Goal: Task Accomplishment & Management: Use online tool/utility

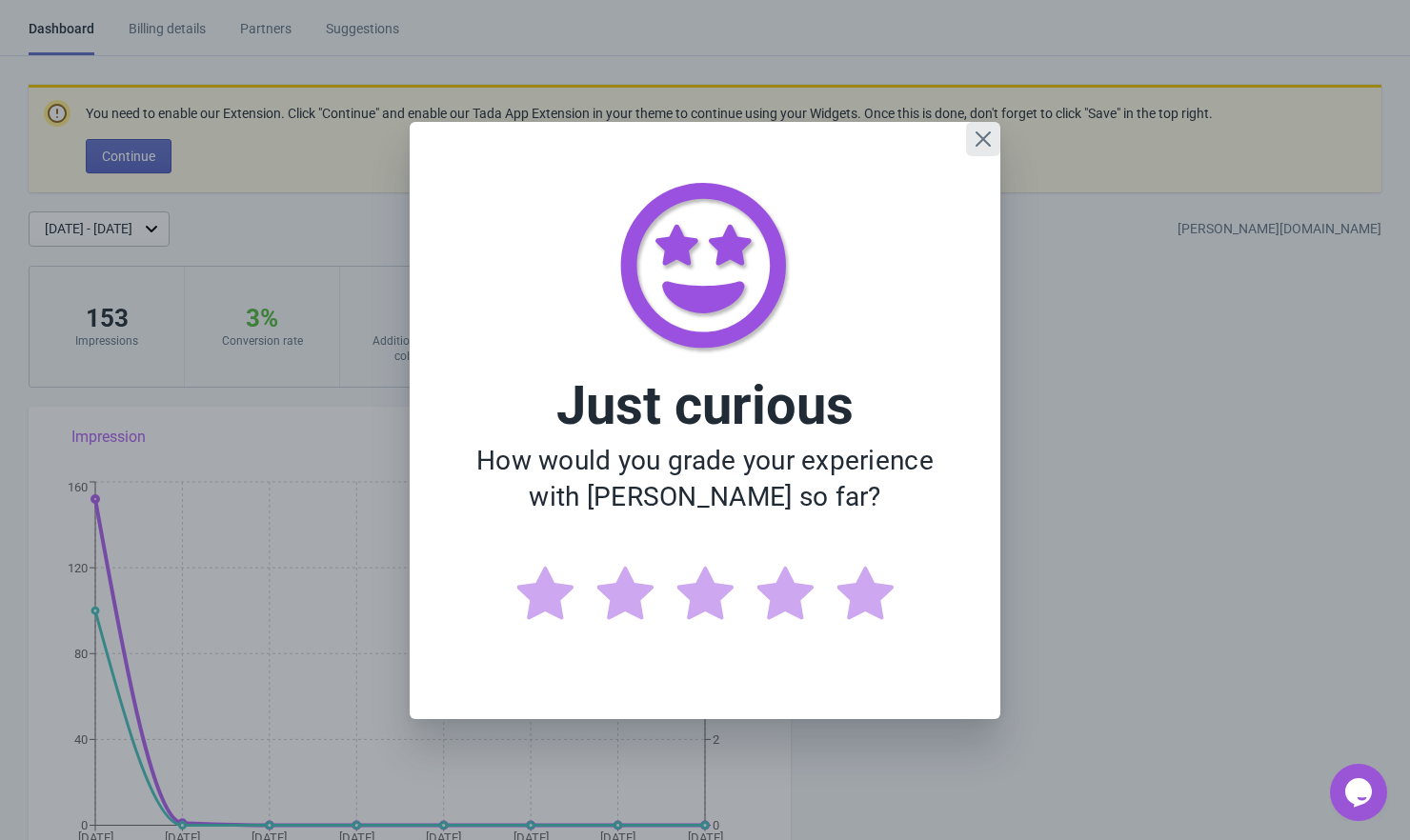
click at [985, 140] on icon "Close" at bounding box center [983, 138] width 16 height 16
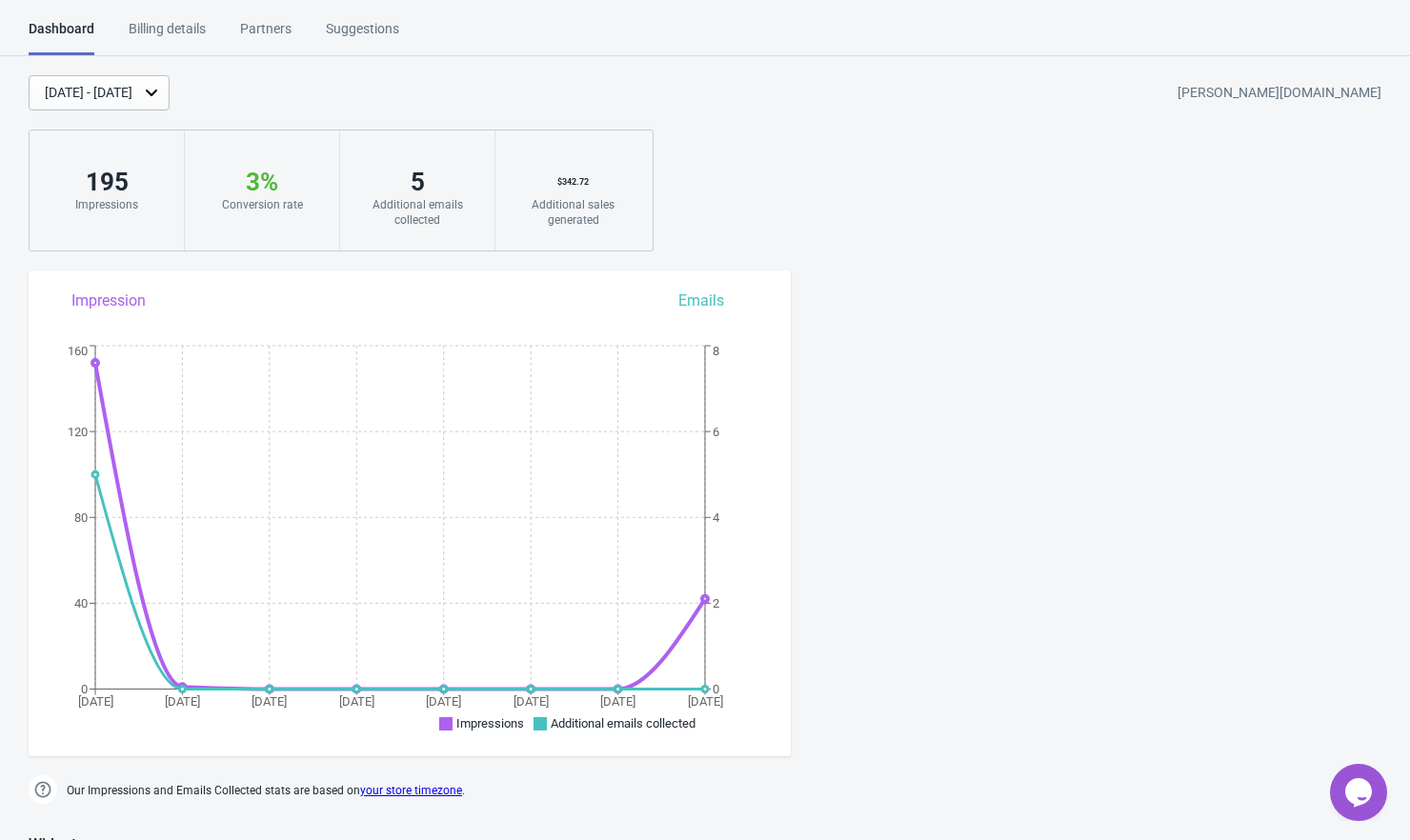
click at [169, 26] on div "Billing details" at bounding box center [168, 36] width 78 height 33
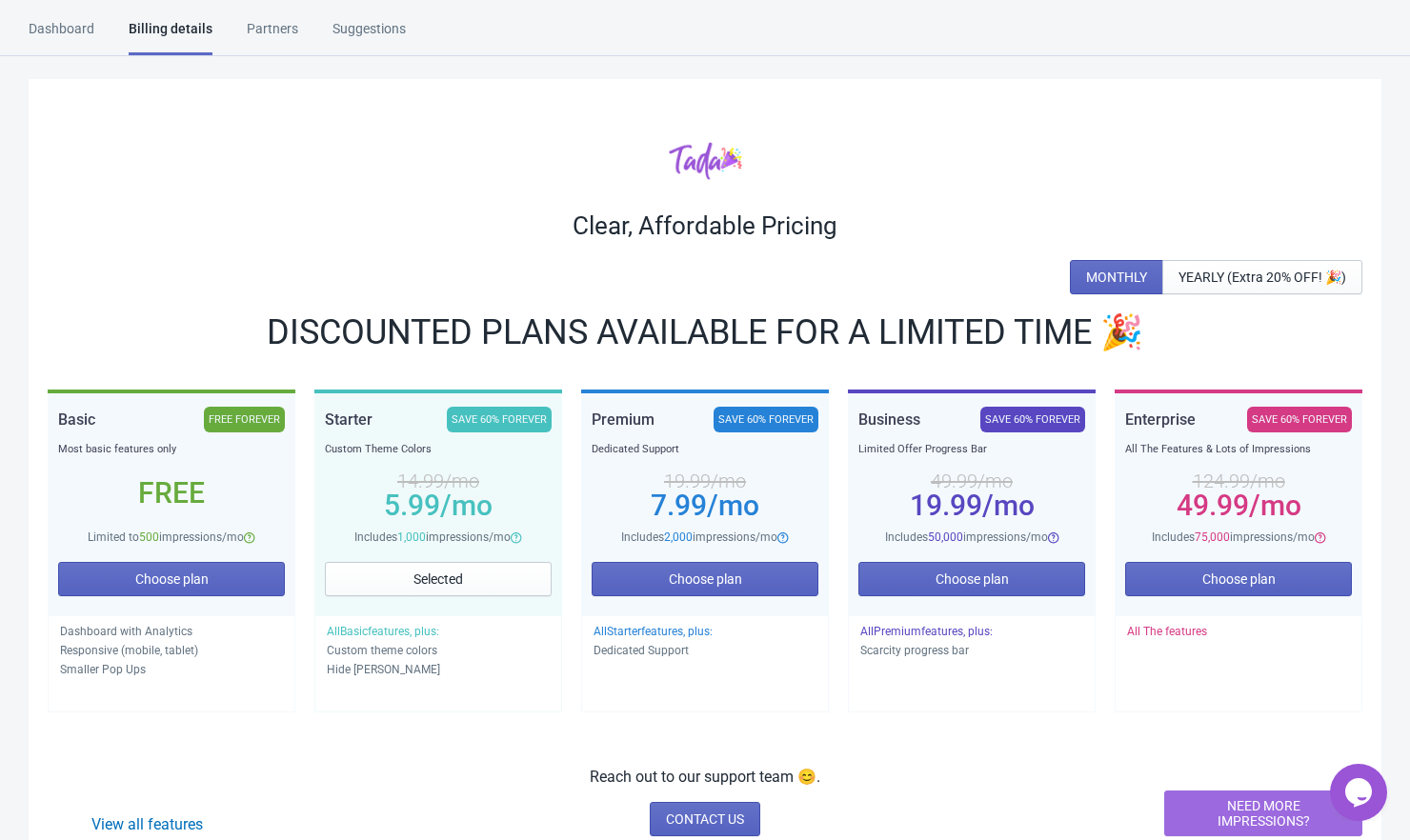
click at [75, 29] on div "Dashboard" at bounding box center [61, 36] width 66 height 33
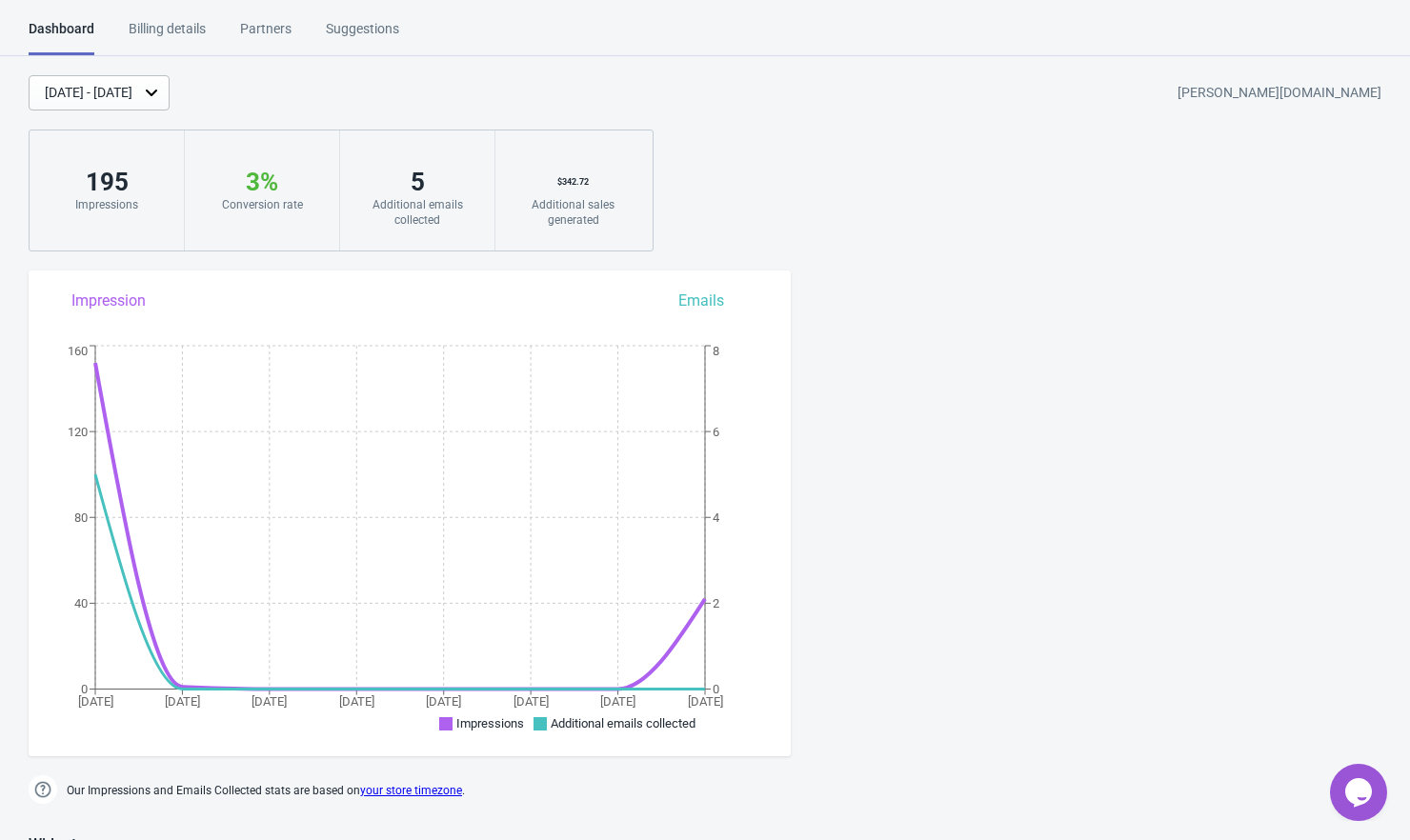
click at [163, 27] on div "Billing details" at bounding box center [168, 36] width 78 height 33
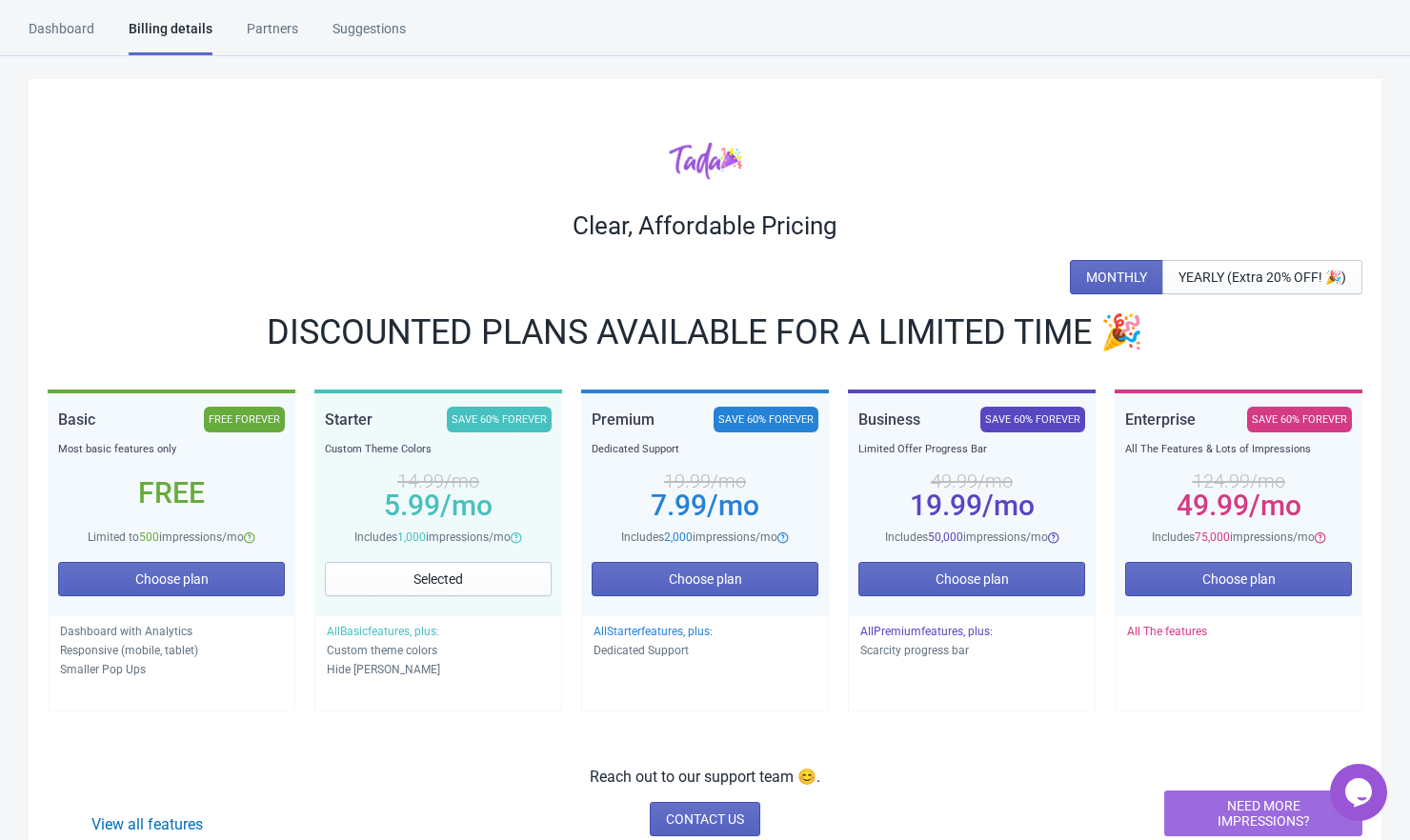
click at [284, 35] on div "Partners" at bounding box center [272, 36] width 51 height 33
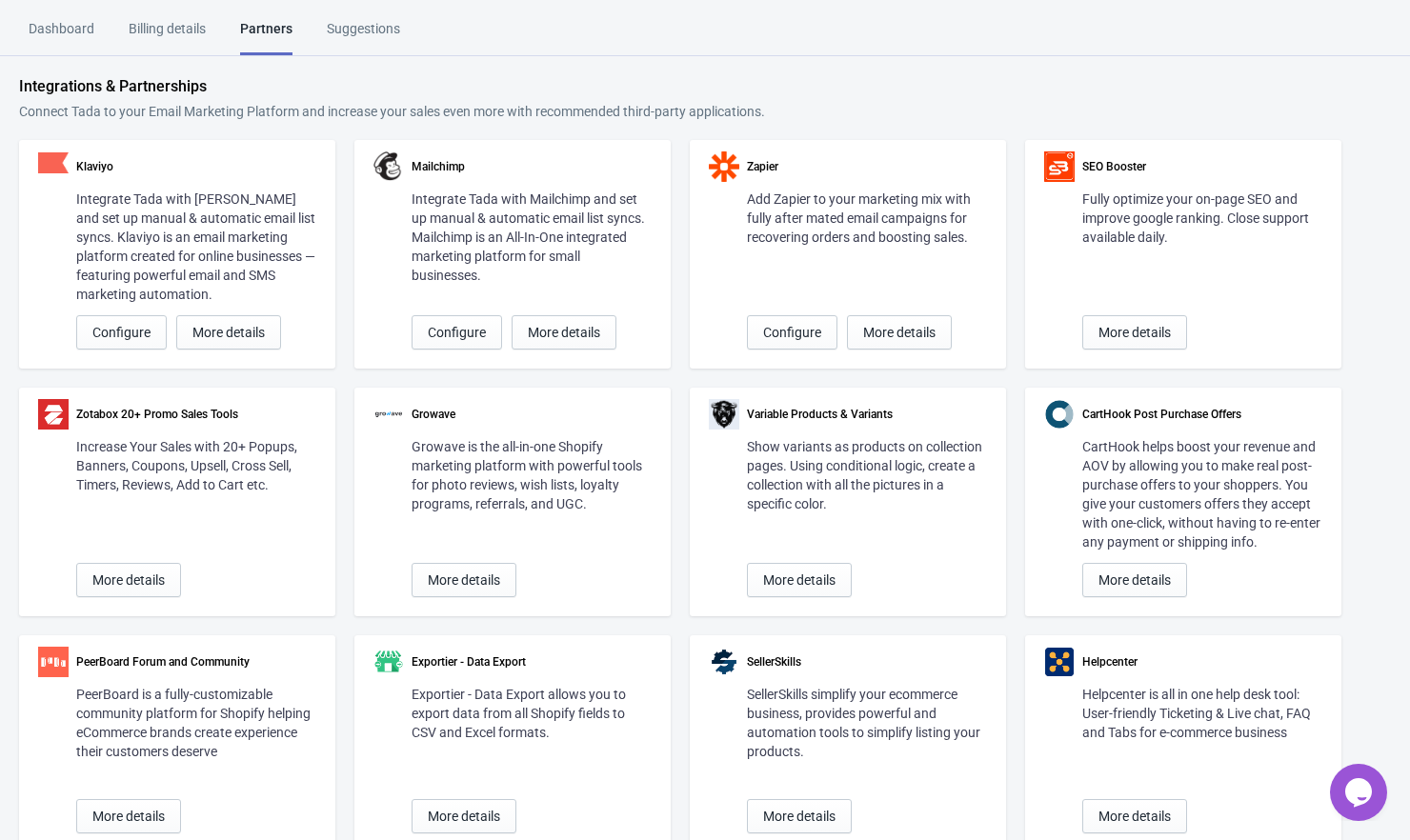
click at [367, 29] on div "Suggestions" at bounding box center [364, 36] width 74 height 33
click at [140, 31] on div "Billing details" at bounding box center [168, 36] width 78 height 33
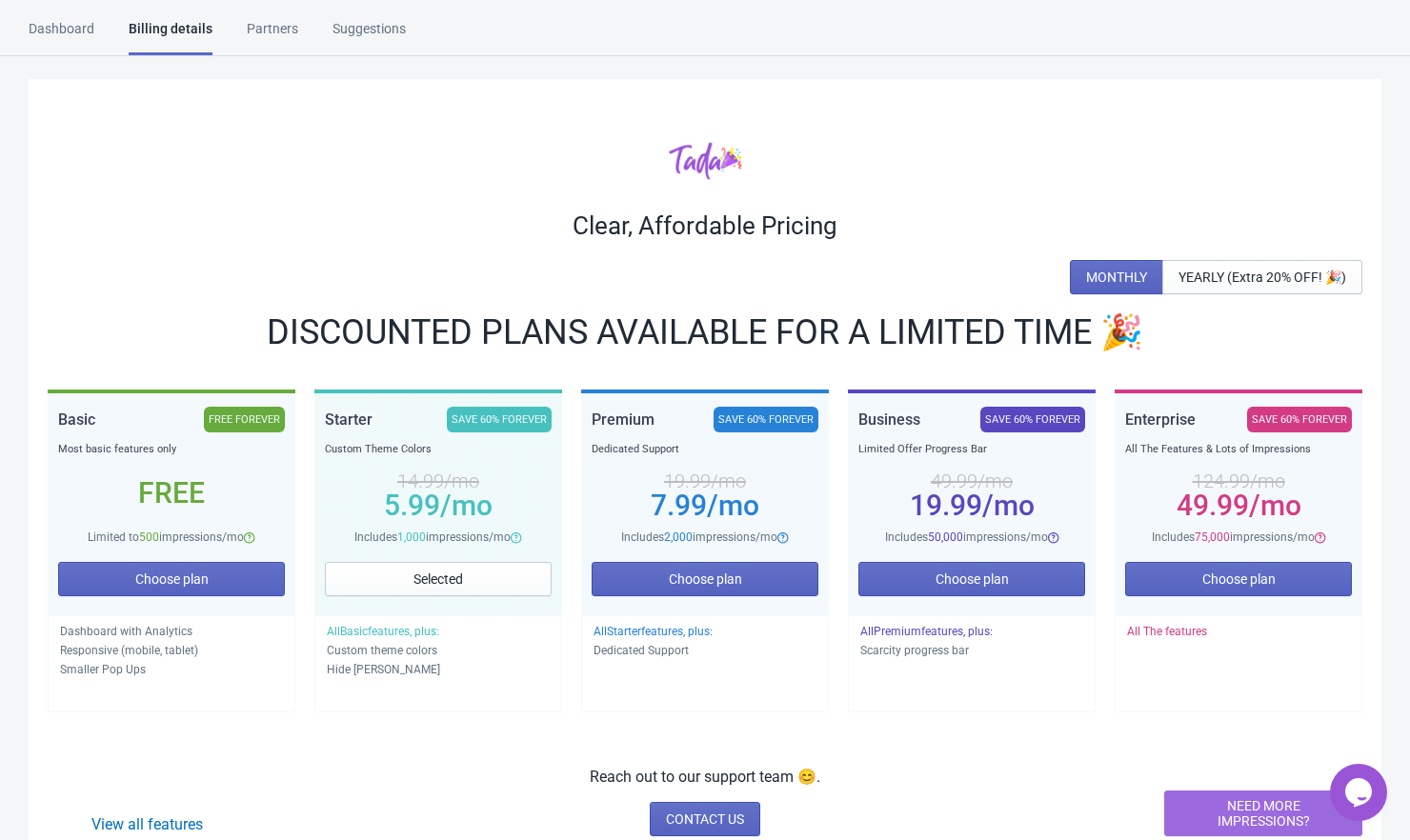
click at [66, 27] on div "Dashboard" at bounding box center [61, 36] width 66 height 33
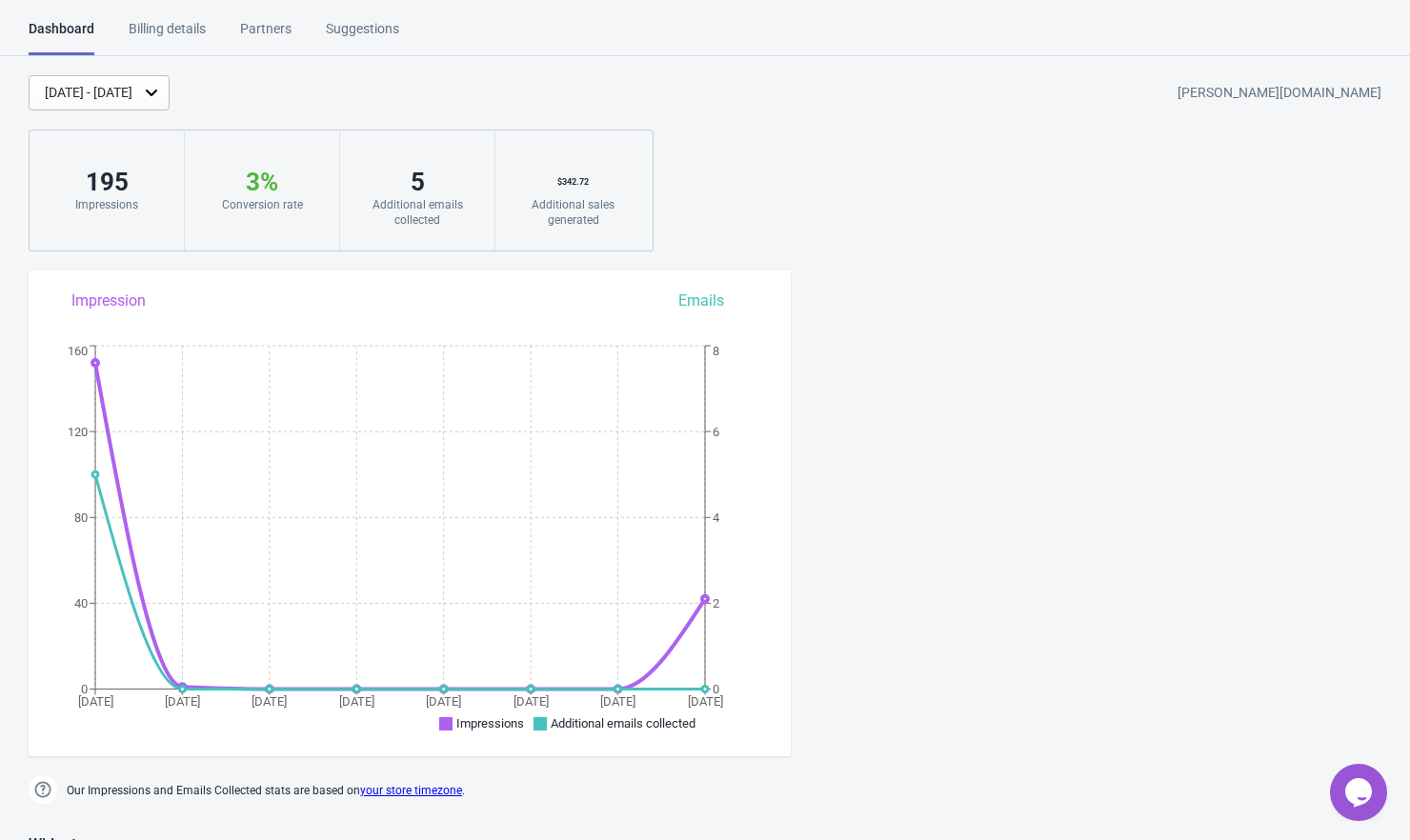
click at [161, 91] on icon at bounding box center [151, 92] width 19 height 19
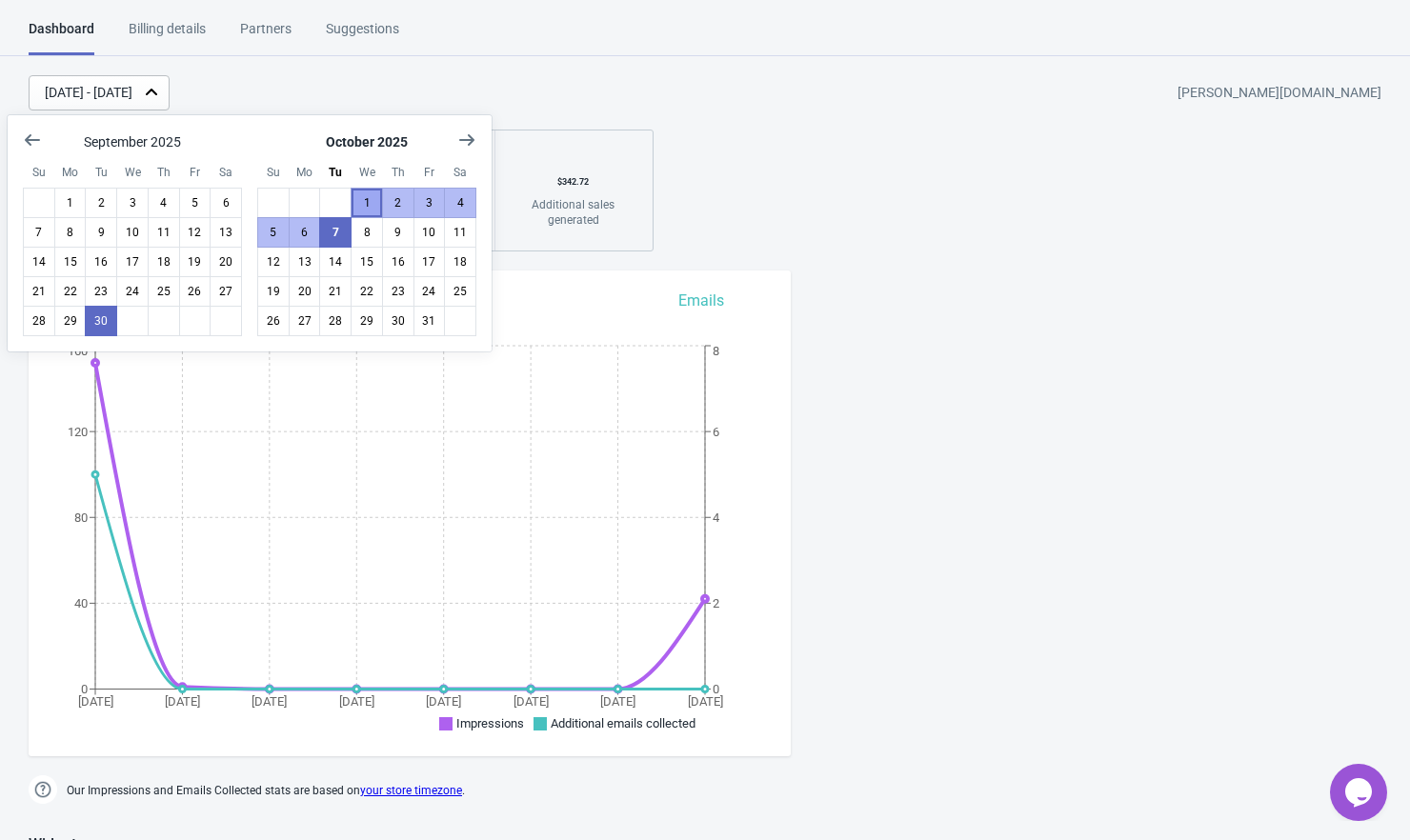
click at [365, 203] on button "1" at bounding box center [366, 202] width 32 height 30
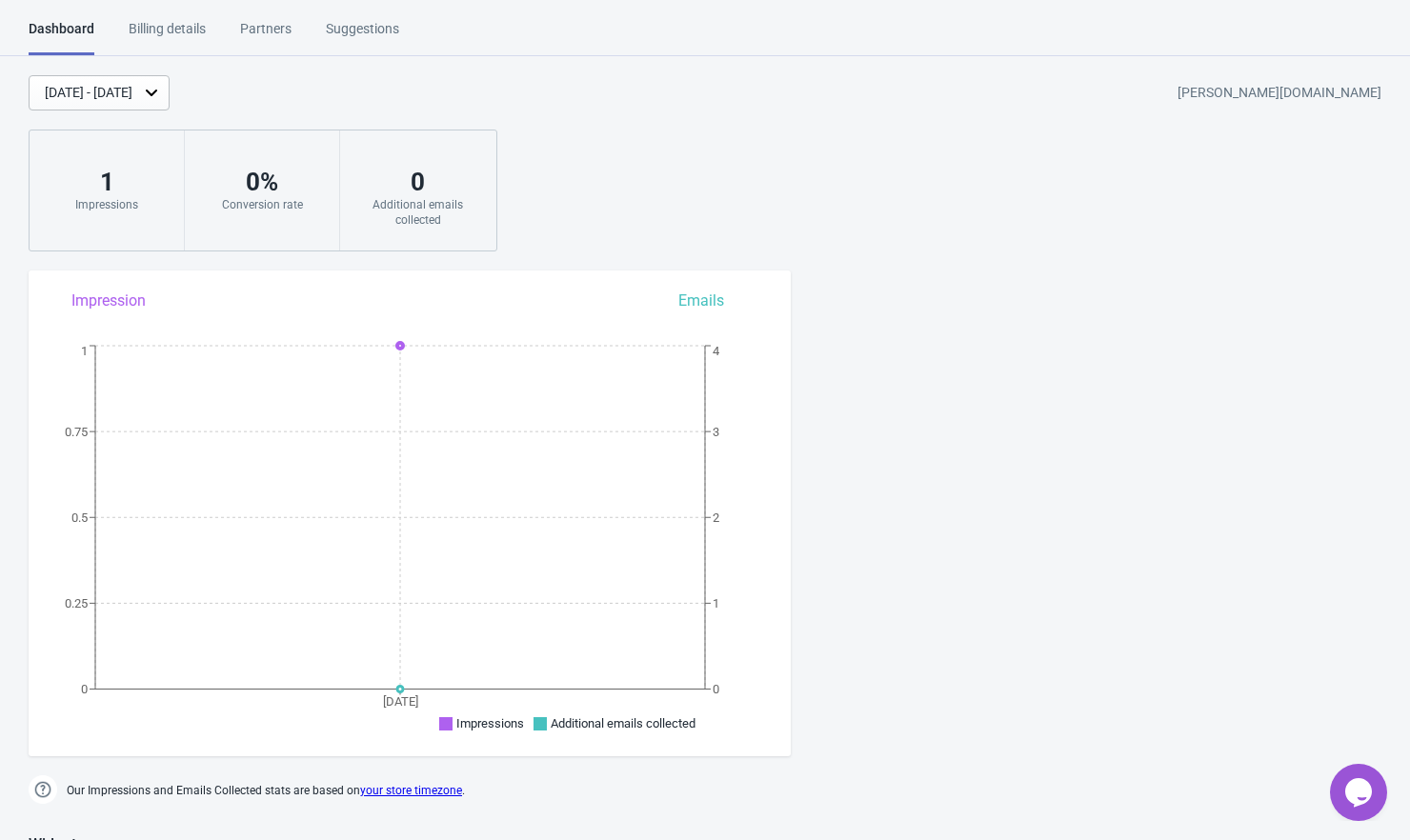
click at [157, 91] on icon at bounding box center [151, 92] width 12 height 7
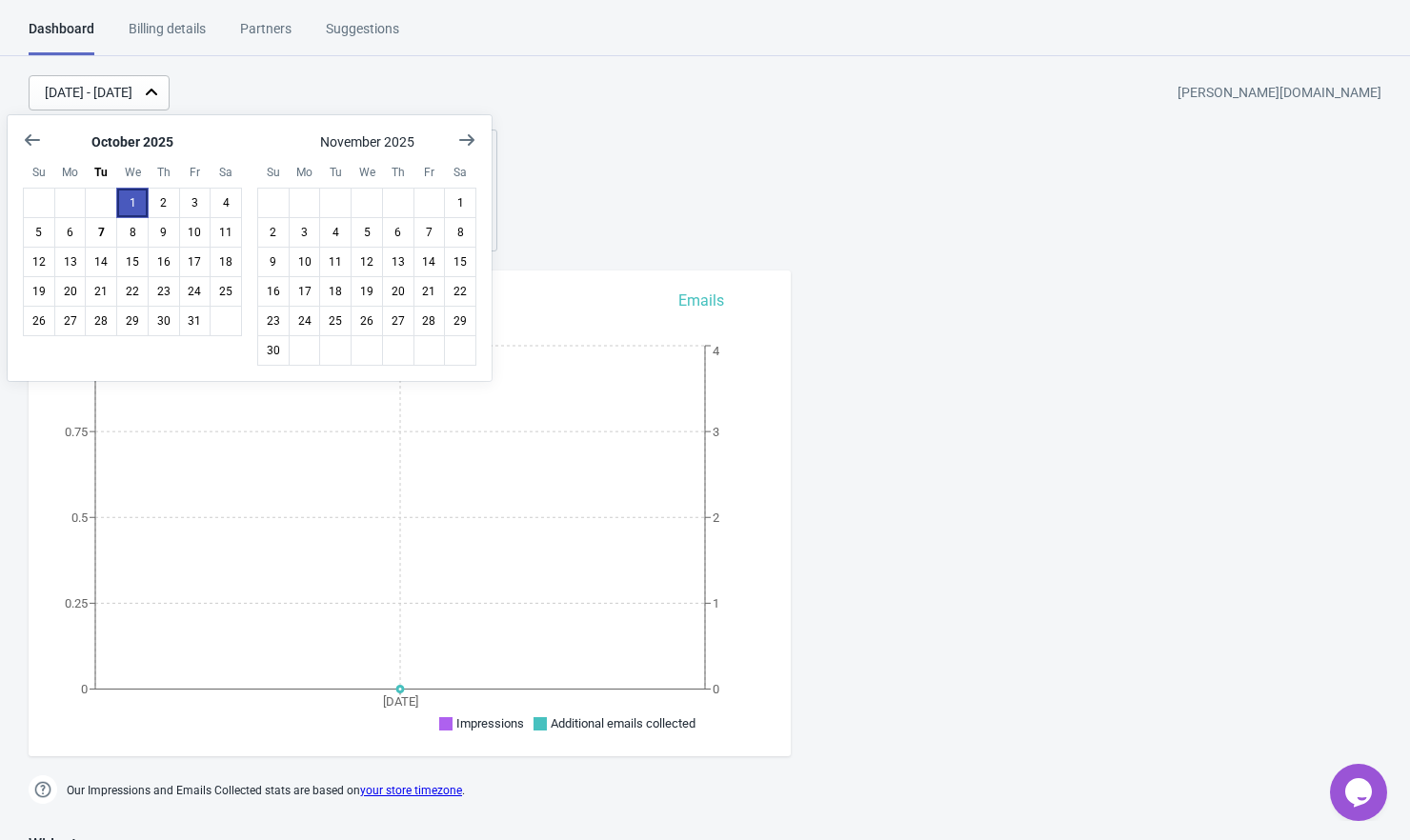
click at [126, 199] on button "1" at bounding box center [132, 202] width 32 height 30
click at [95, 234] on button "7" at bounding box center [100, 232] width 32 height 30
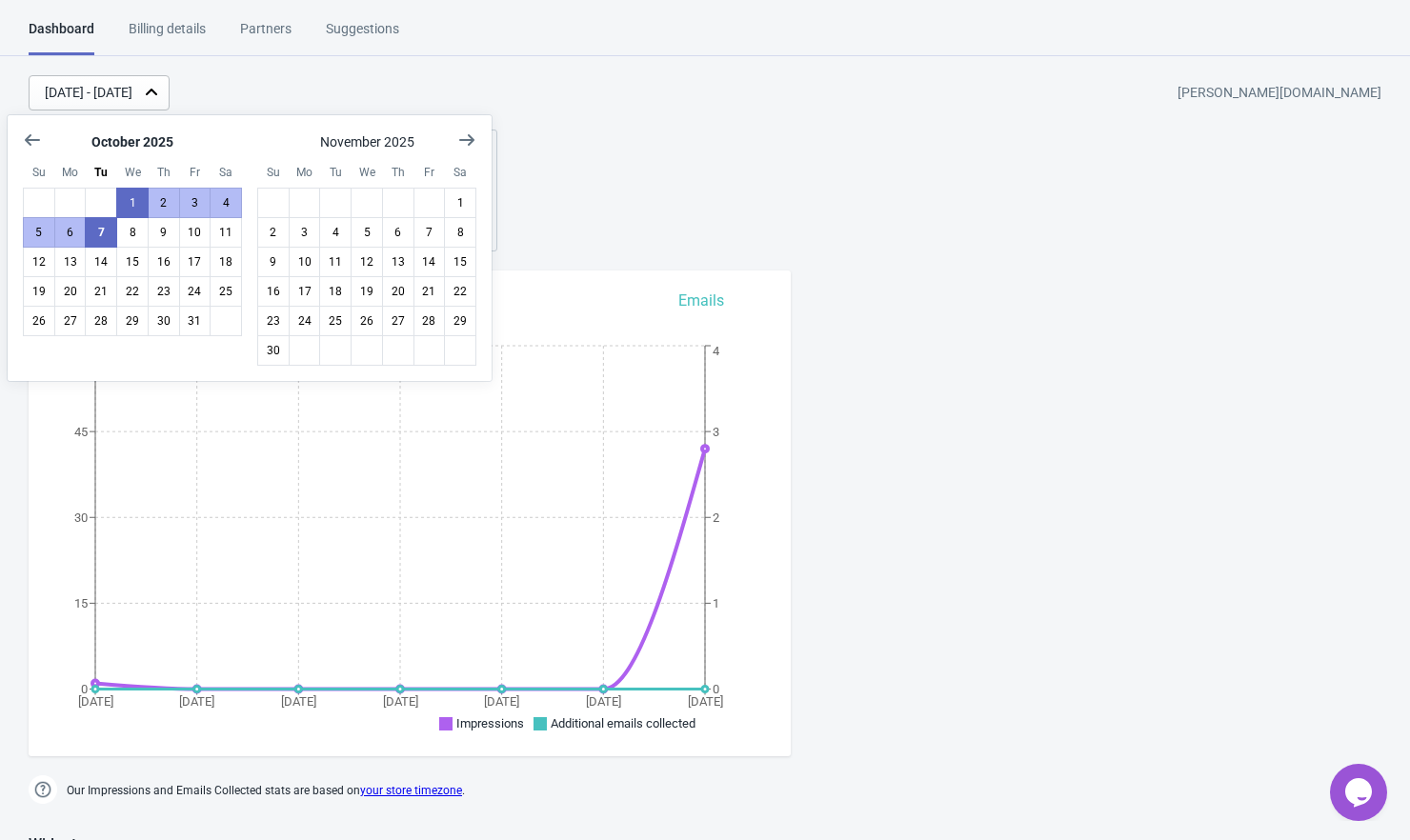
click at [554, 171] on div "Oct 1, 2025 - Oct 7, 2025 anola-skin.myshopify.com 43 Impressions 0 % Conversio…" at bounding box center [705, 164] width 1410 height 177
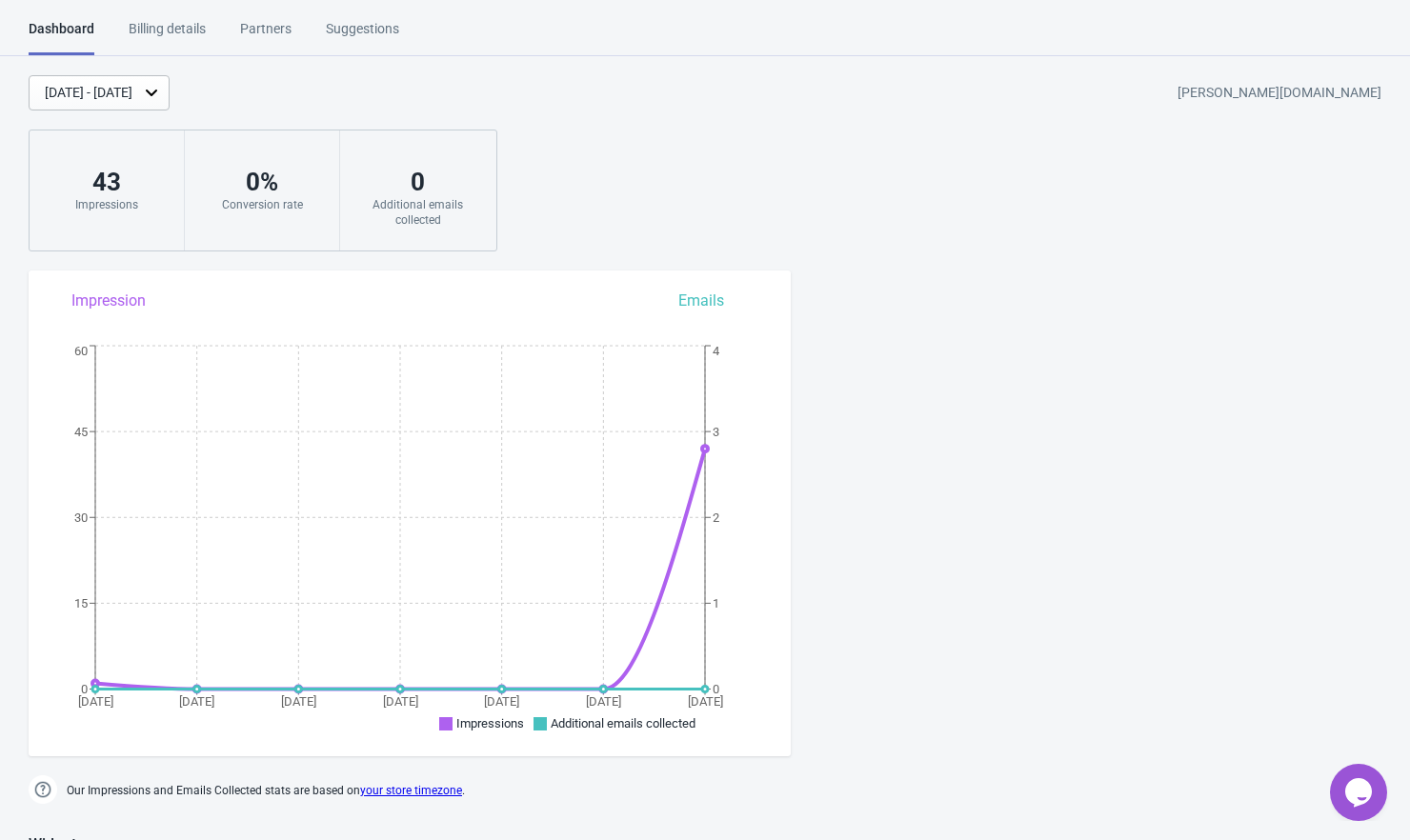
click at [197, 31] on div "Billing details" at bounding box center [168, 36] width 78 height 33
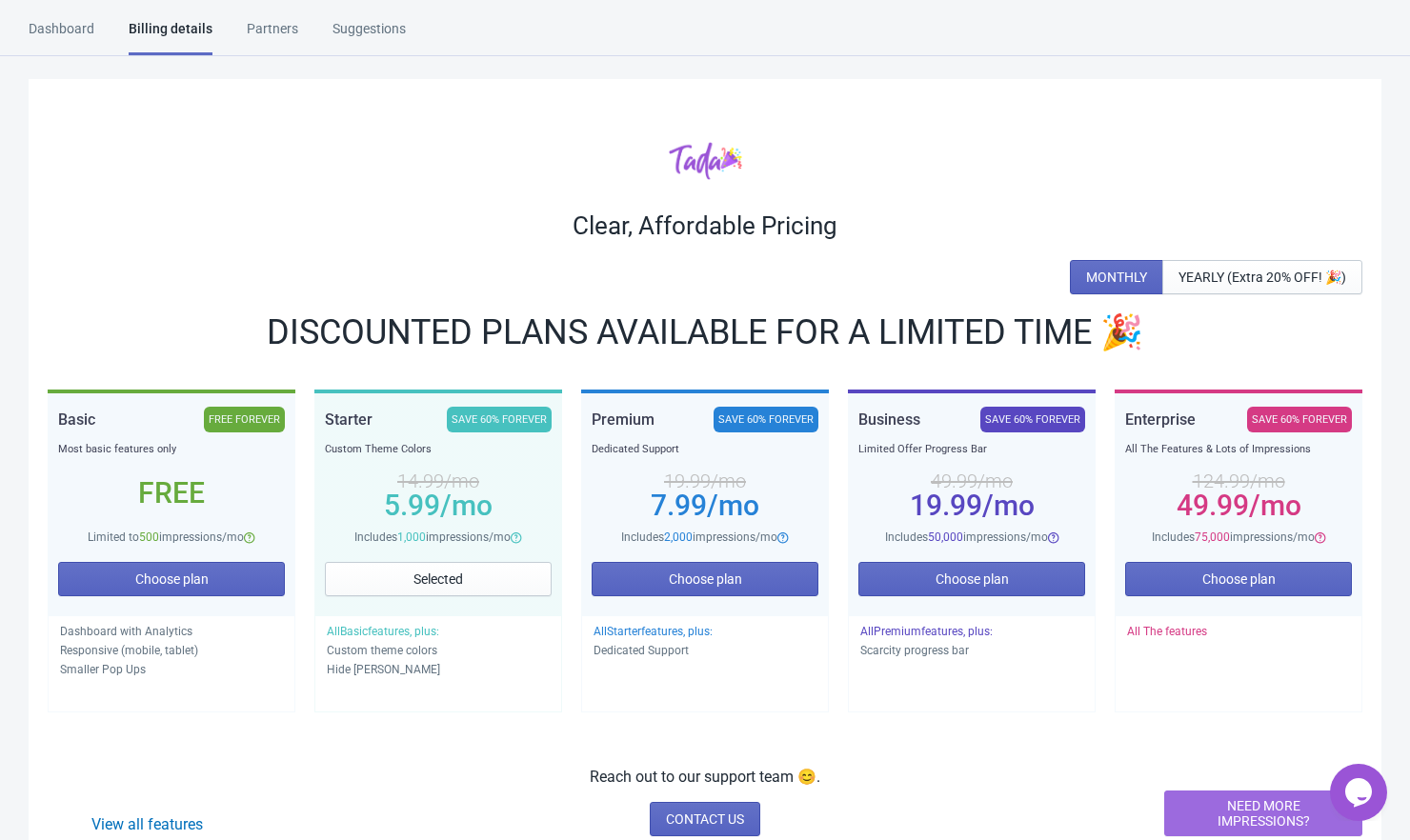
click at [276, 32] on div "Partners" at bounding box center [272, 36] width 51 height 33
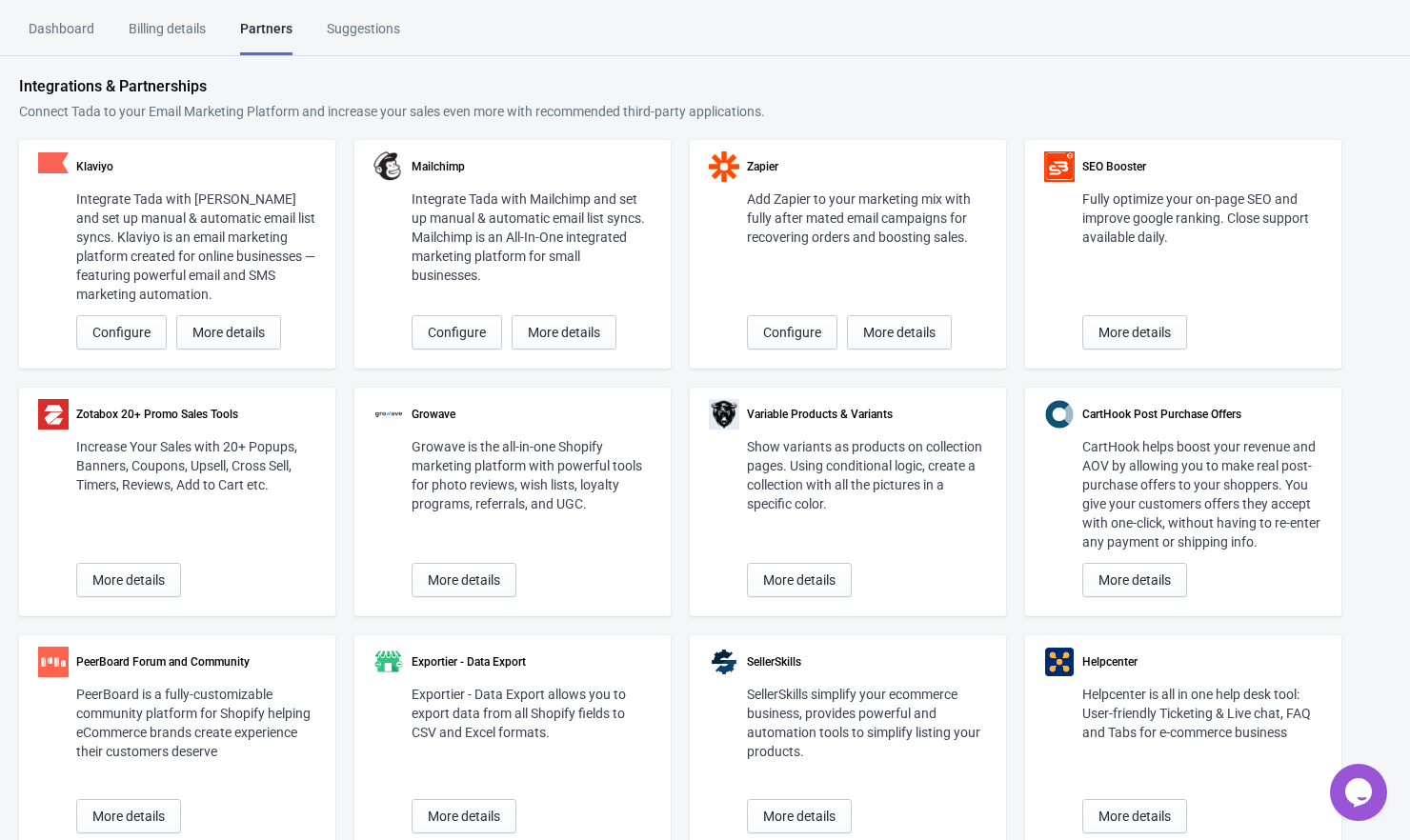
click at [361, 32] on div "Suggestions" at bounding box center [364, 36] width 74 height 33
click at [185, 28] on div "Billing details" at bounding box center [168, 36] width 78 height 33
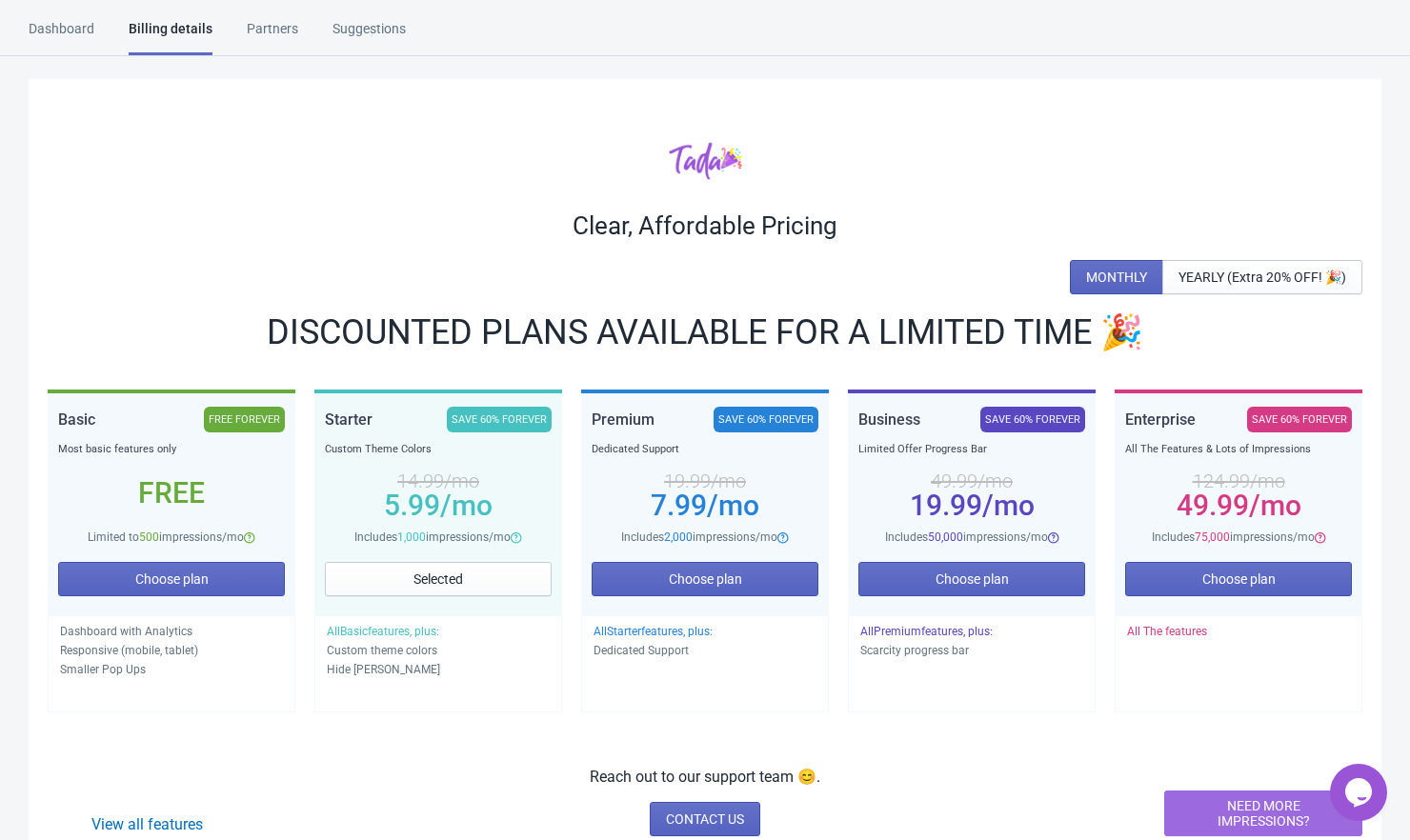
click at [51, 31] on div "Dashboard" at bounding box center [61, 36] width 66 height 33
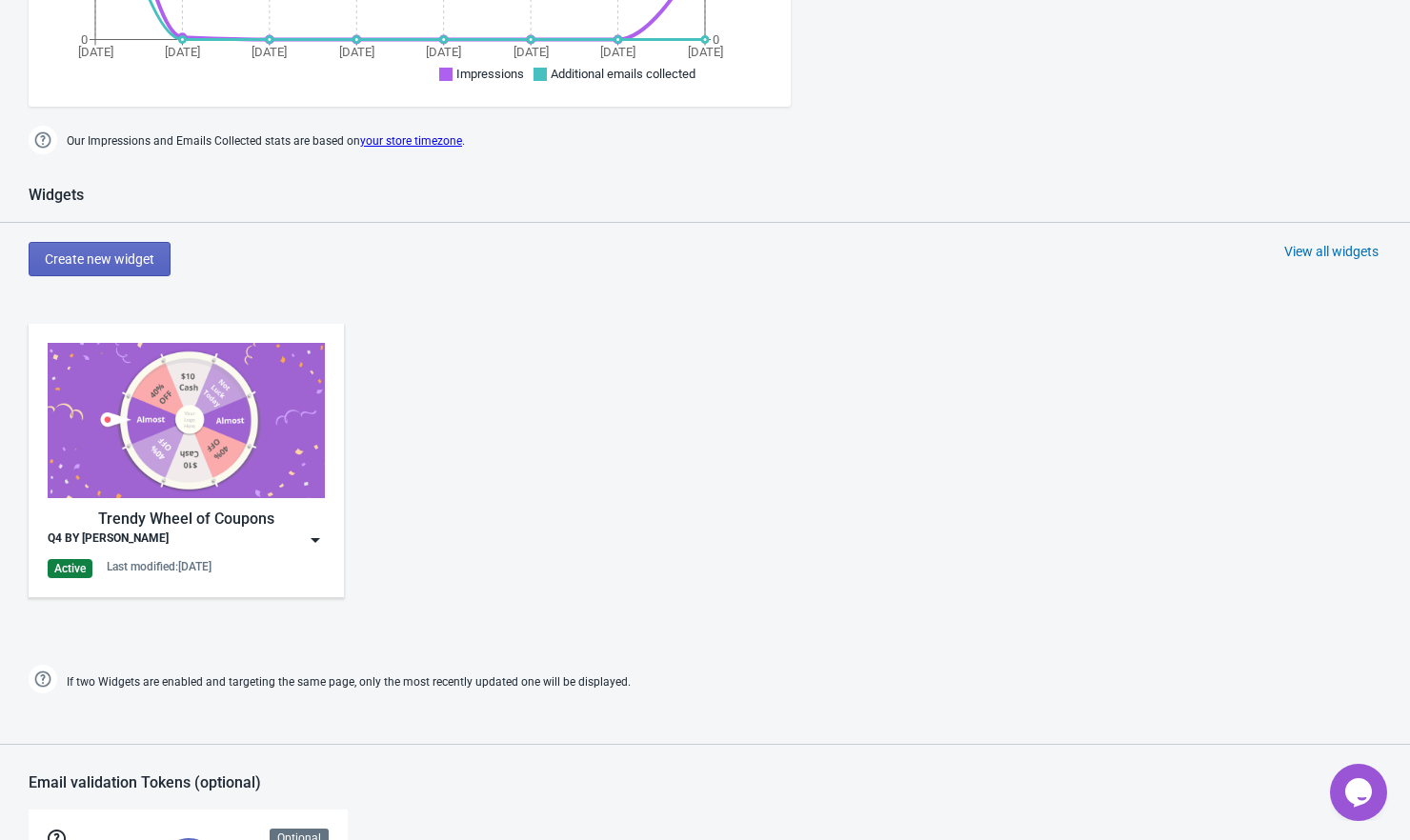
scroll to position [651, 0]
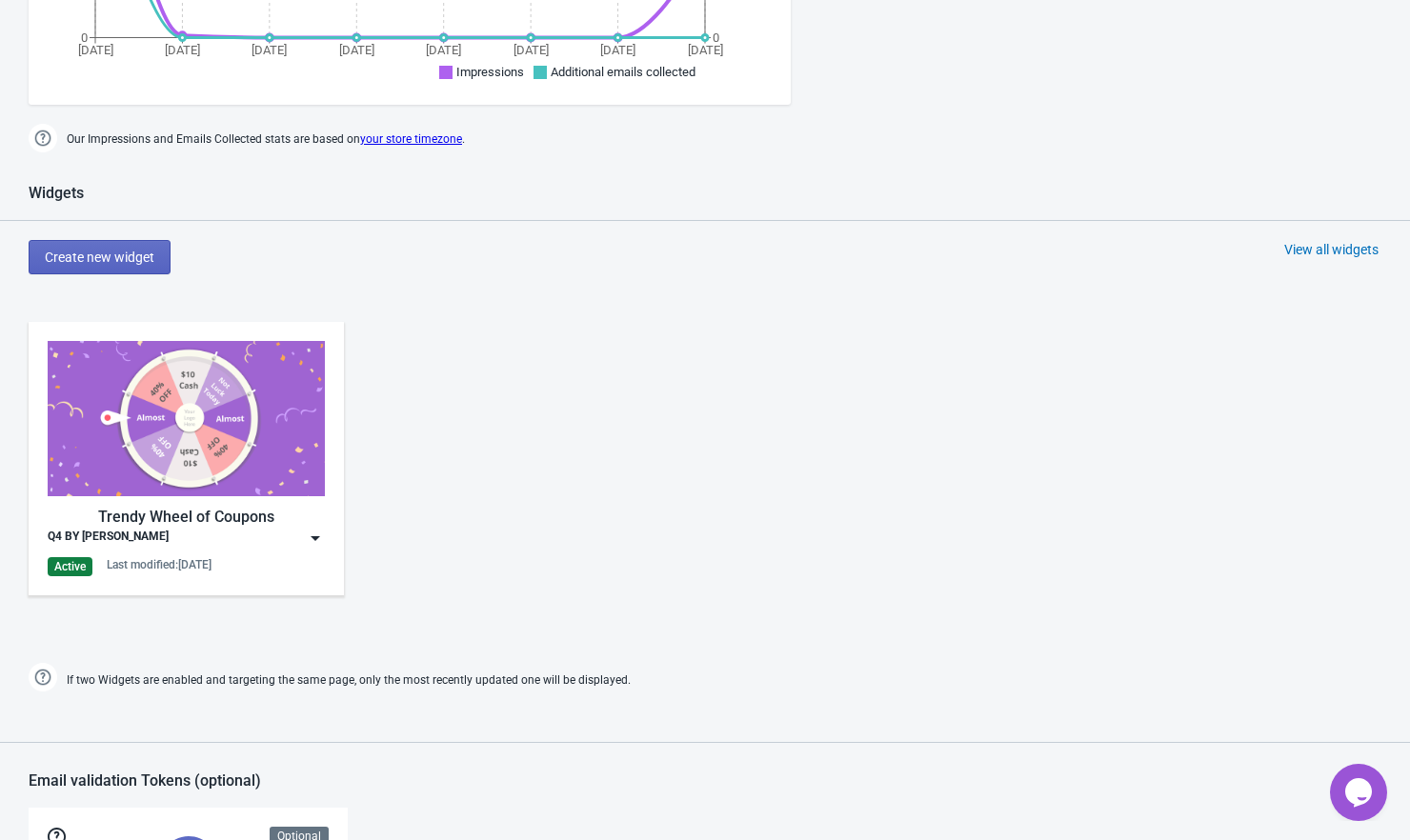
click at [260, 450] on img at bounding box center [186, 418] width 278 height 155
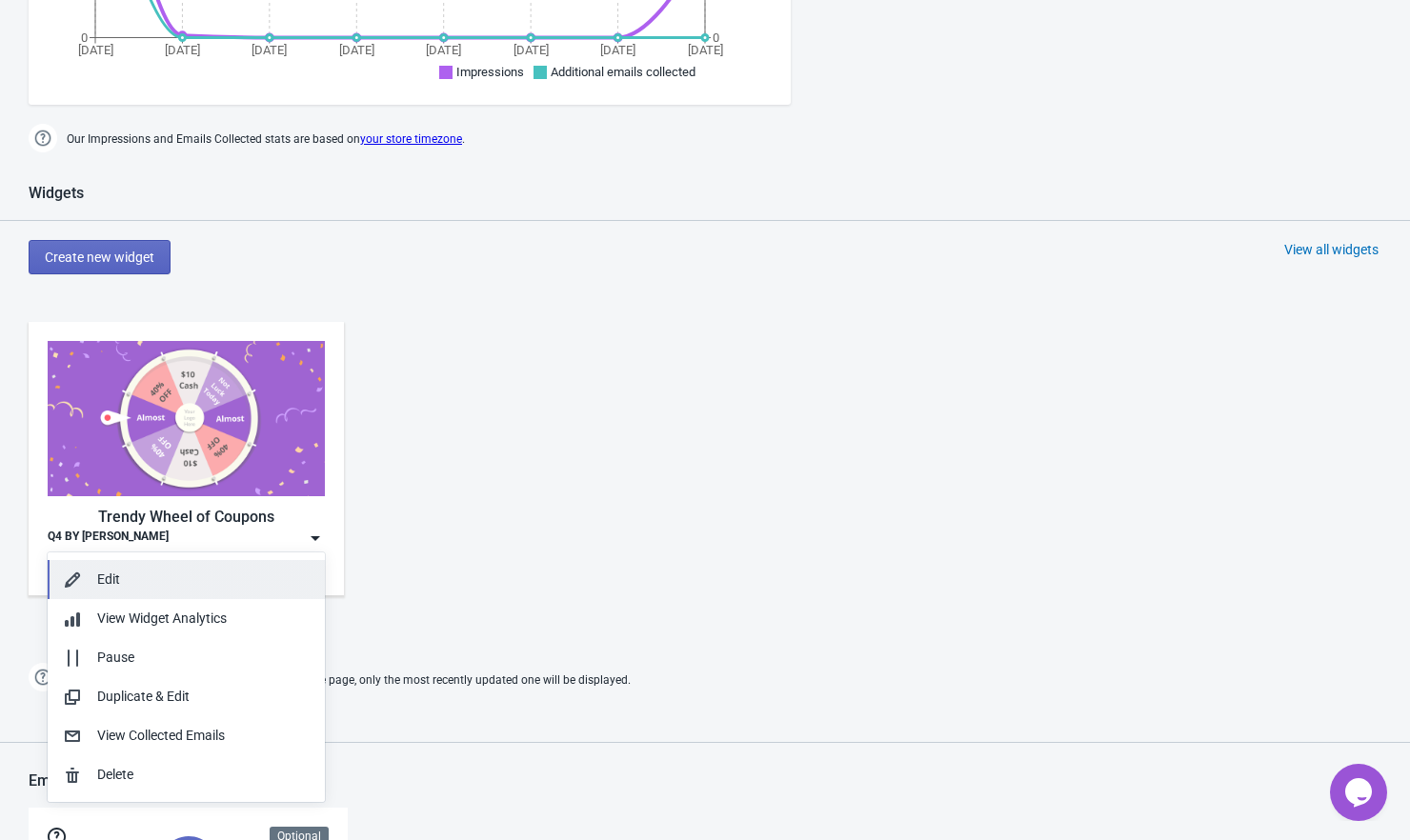
click at [103, 579] on div "Edit" at bounding box center [203, 579] width 213 height 20
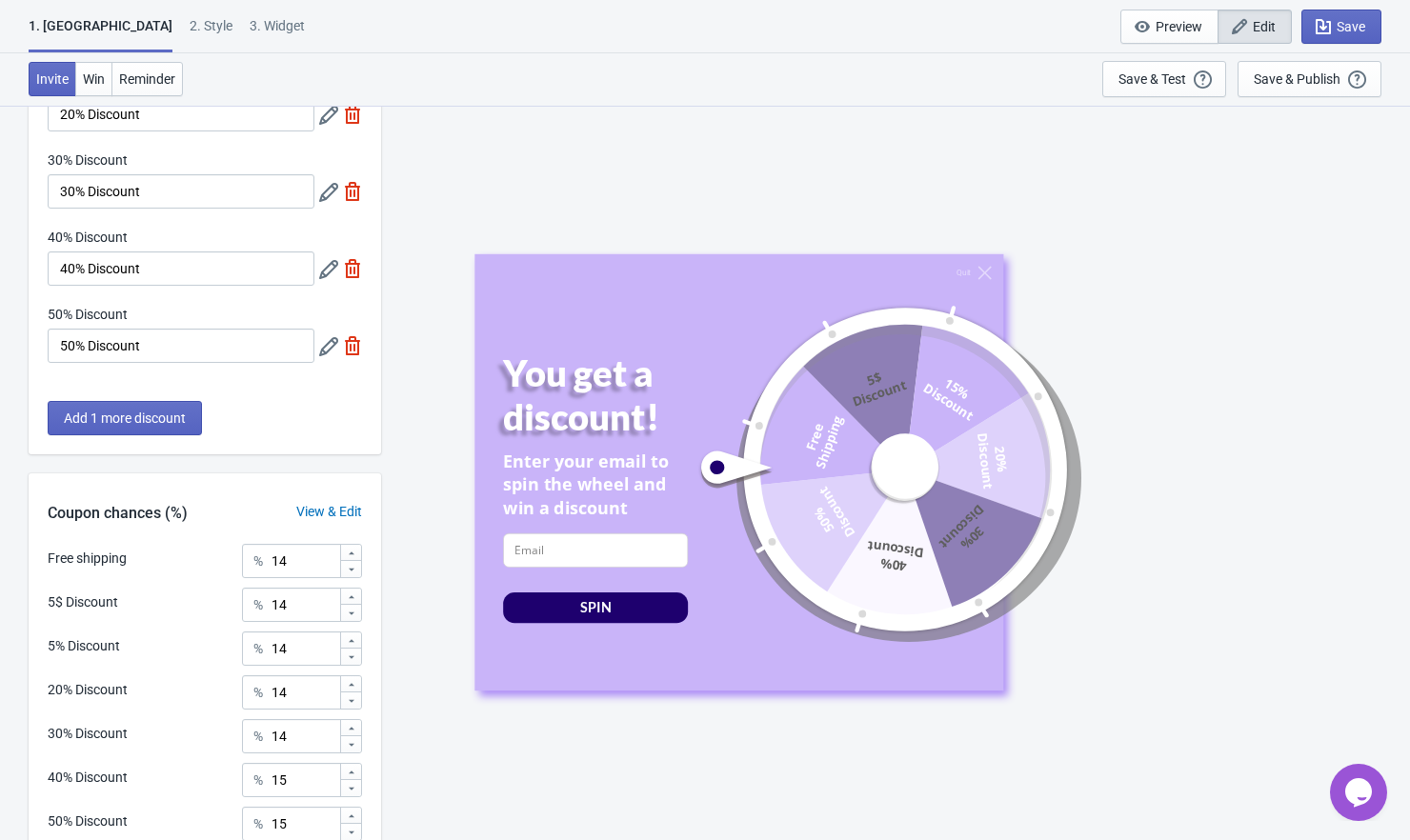
scroll to position [538, 0]
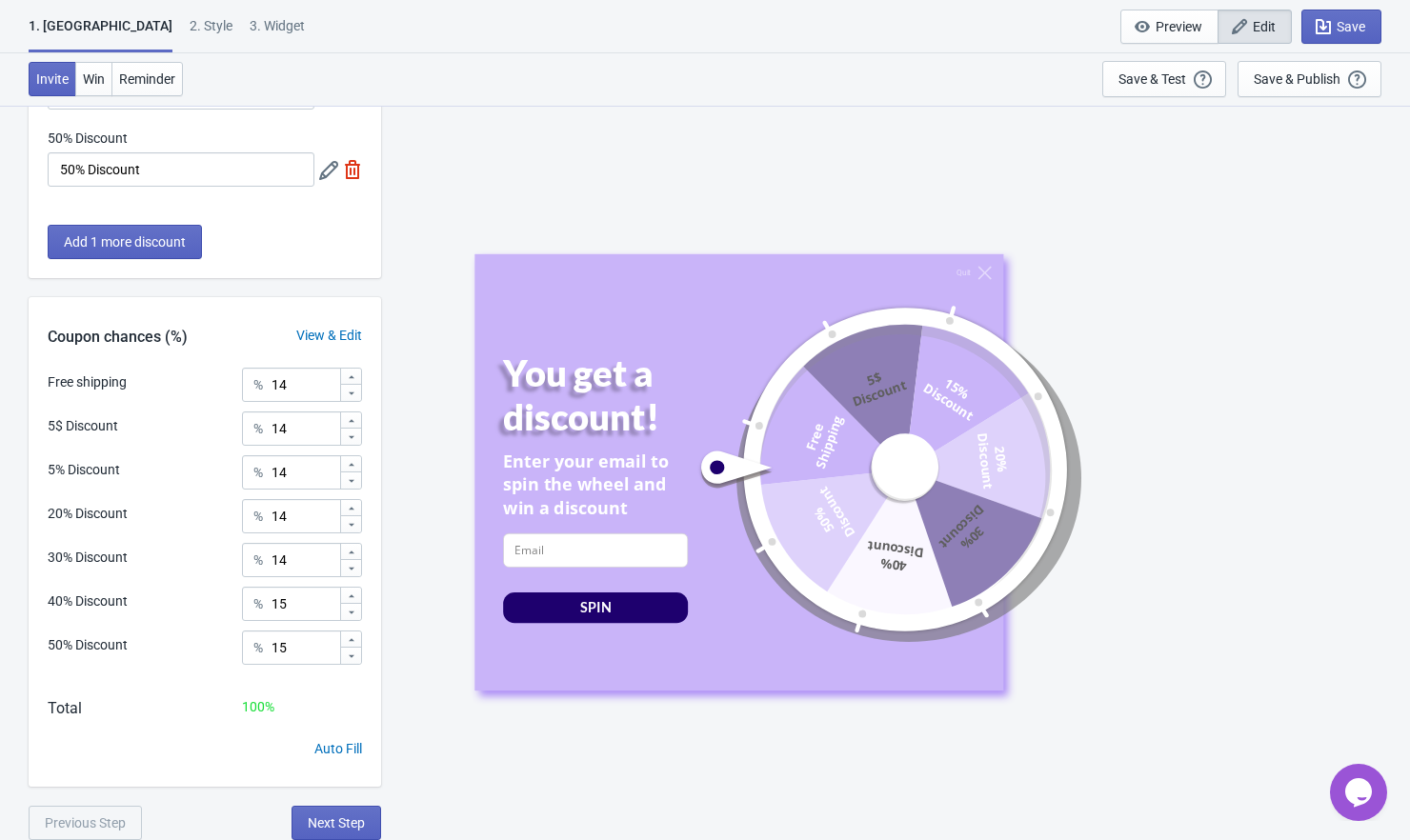
click at [323, 338] on div "View & Edit" at bounding box center [329, 336] width 104 height 20
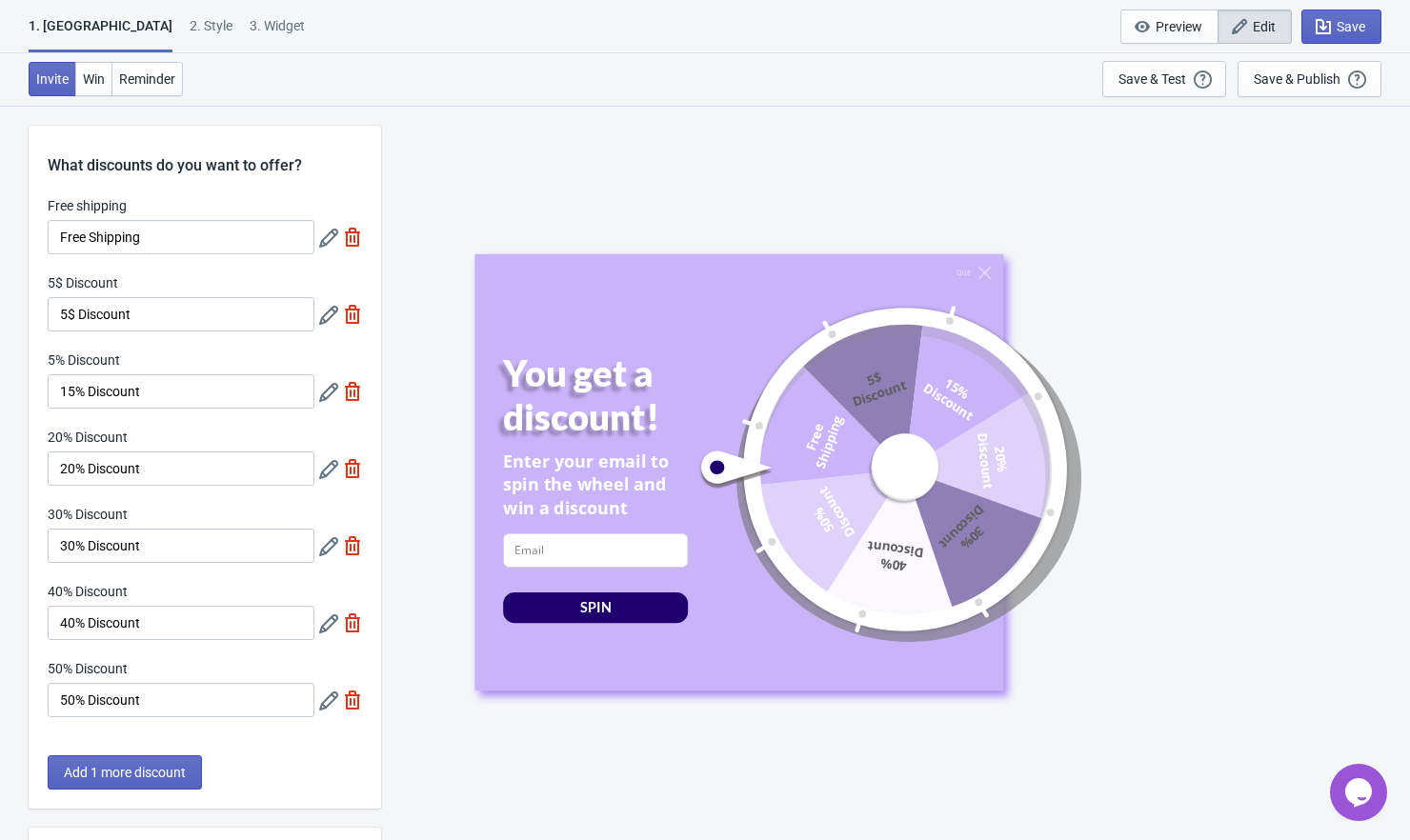
scroll to position [0, 0]
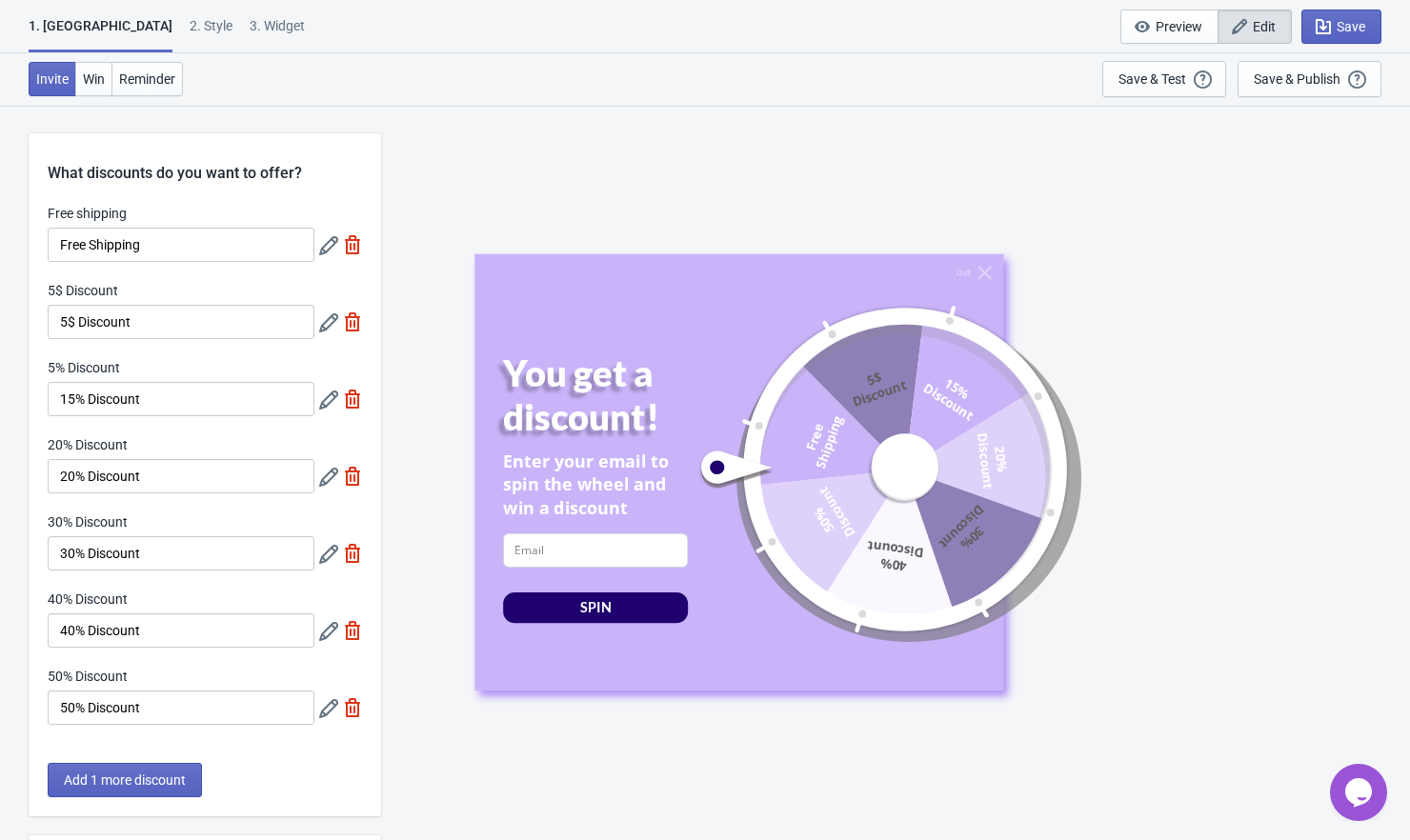
click at [328, 248] on icon at bounding box center [329, 245] width 19 height 19
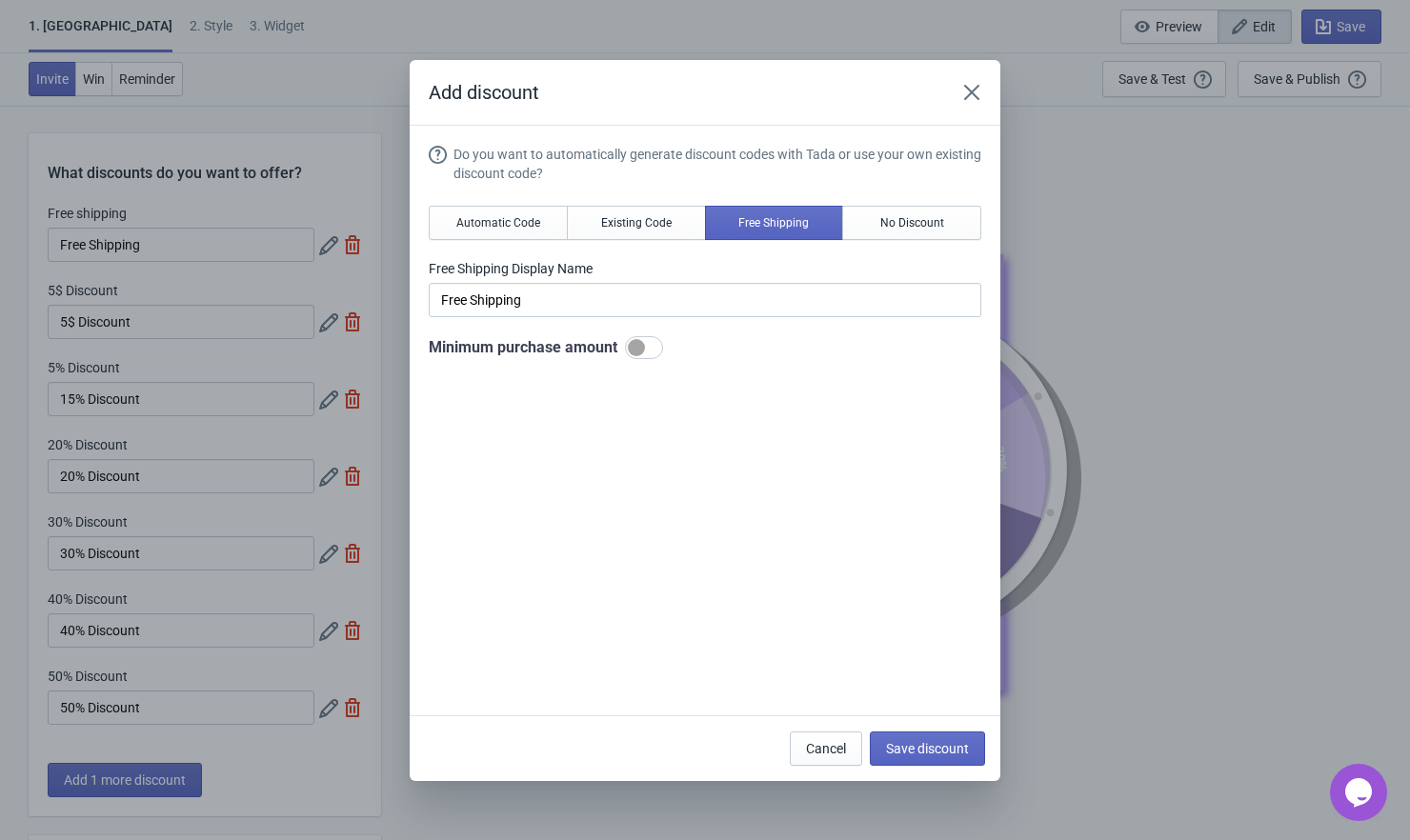
click at [327, 328] on div "Add discount Do you want to automatically generate discount codes with Tada or …" at bounding box center [705, 420] width 1410 height 721
click at [969, 92] on icon "Close" at bounding box center [971, 91] width 16 height 16
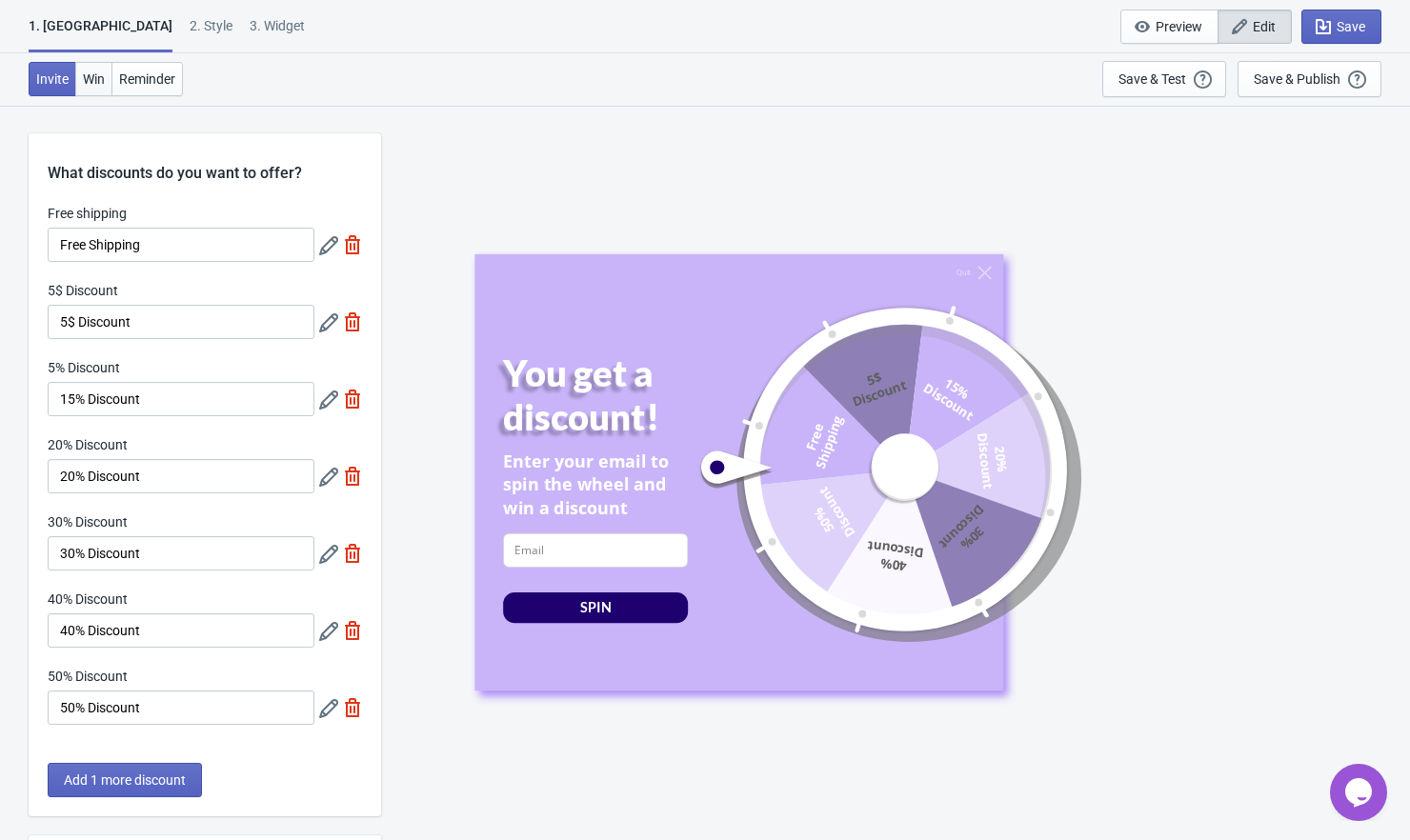
click at [102, 88] on button "Win" at bounding box center [94, 79] width 37 height 34
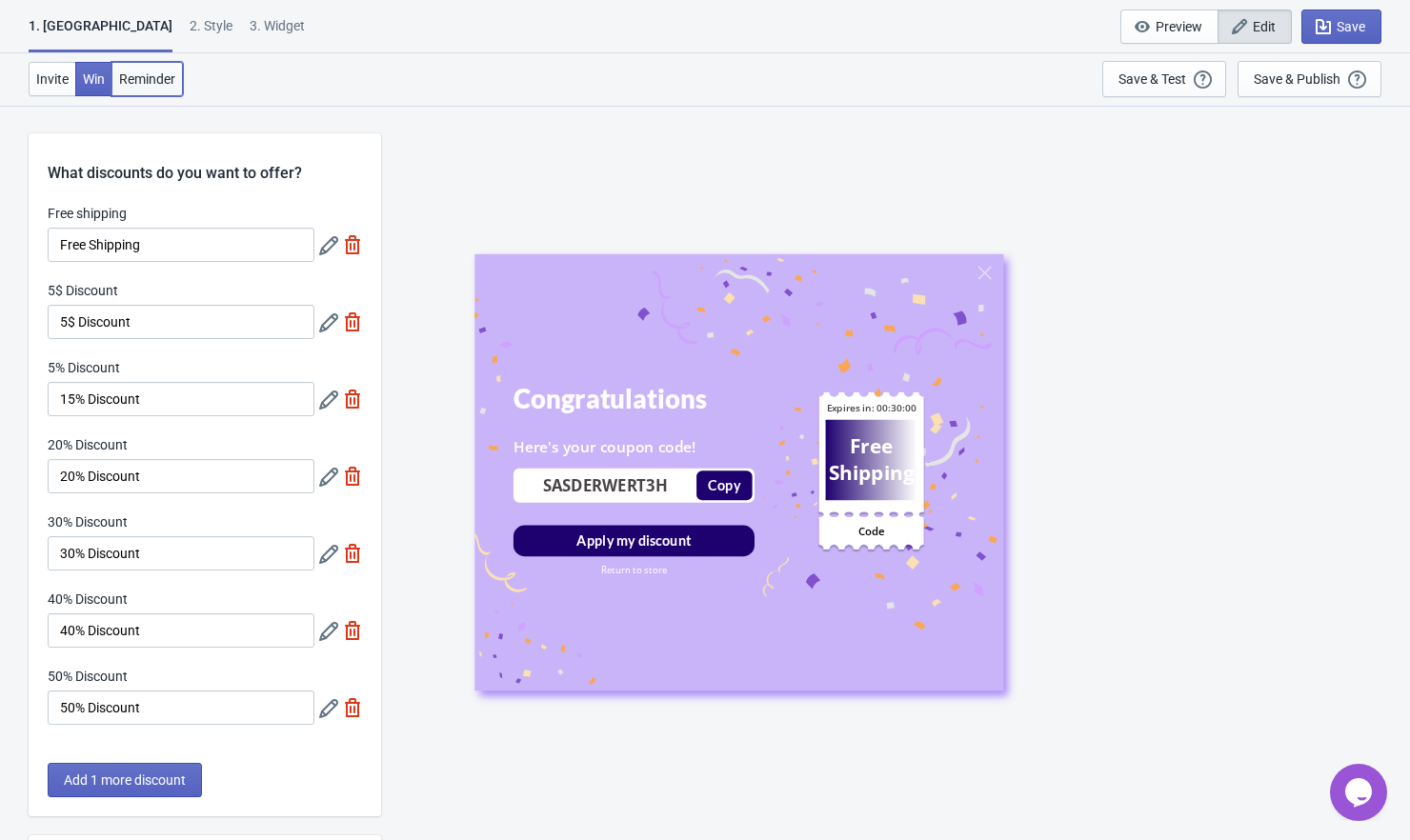
click at [152, 81] on span "Reminder" at bounding box center [148, 80] width 56 height 16
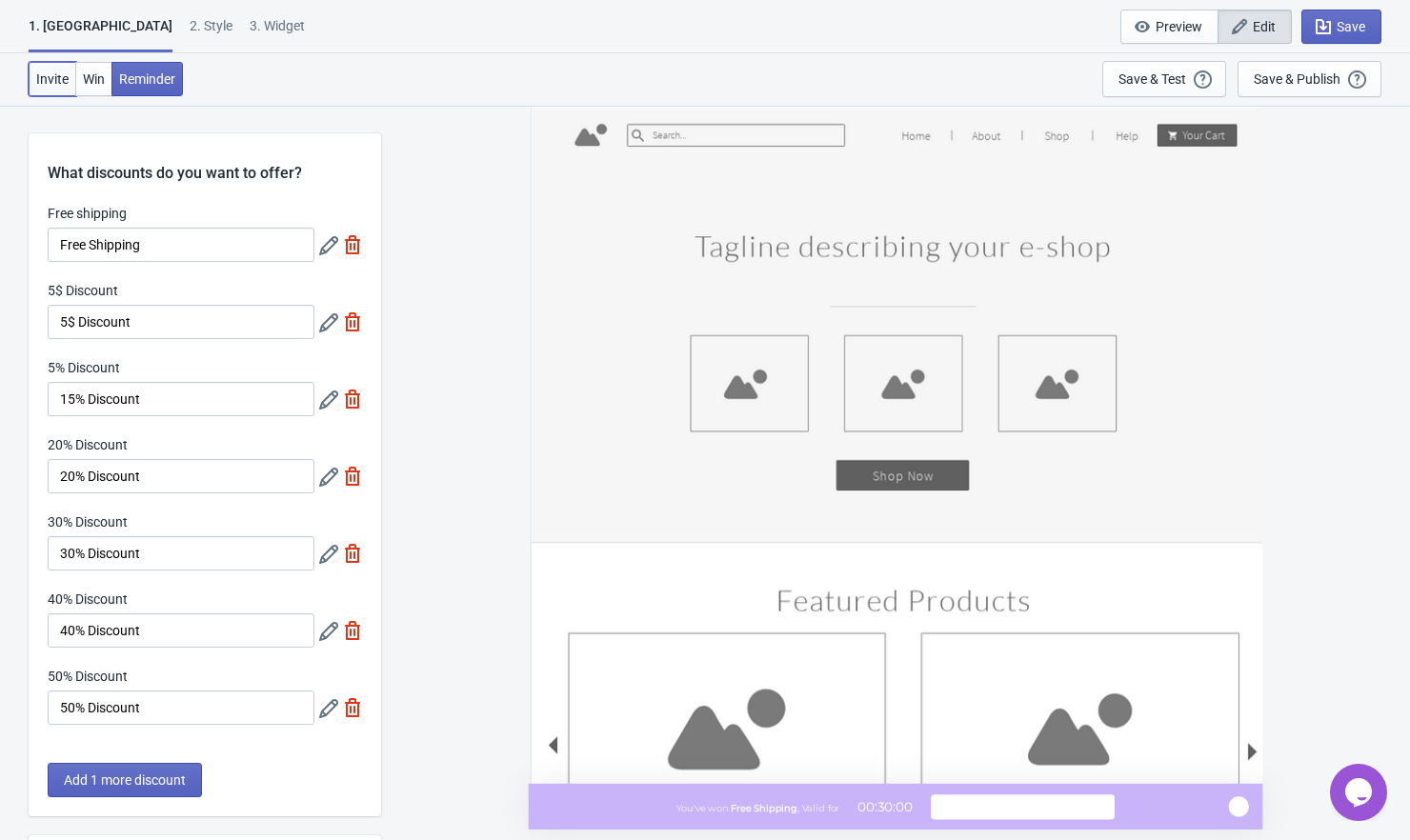
click at [52, 78] on span "Invite" at bounding box center [51, 80] width 32 height 16
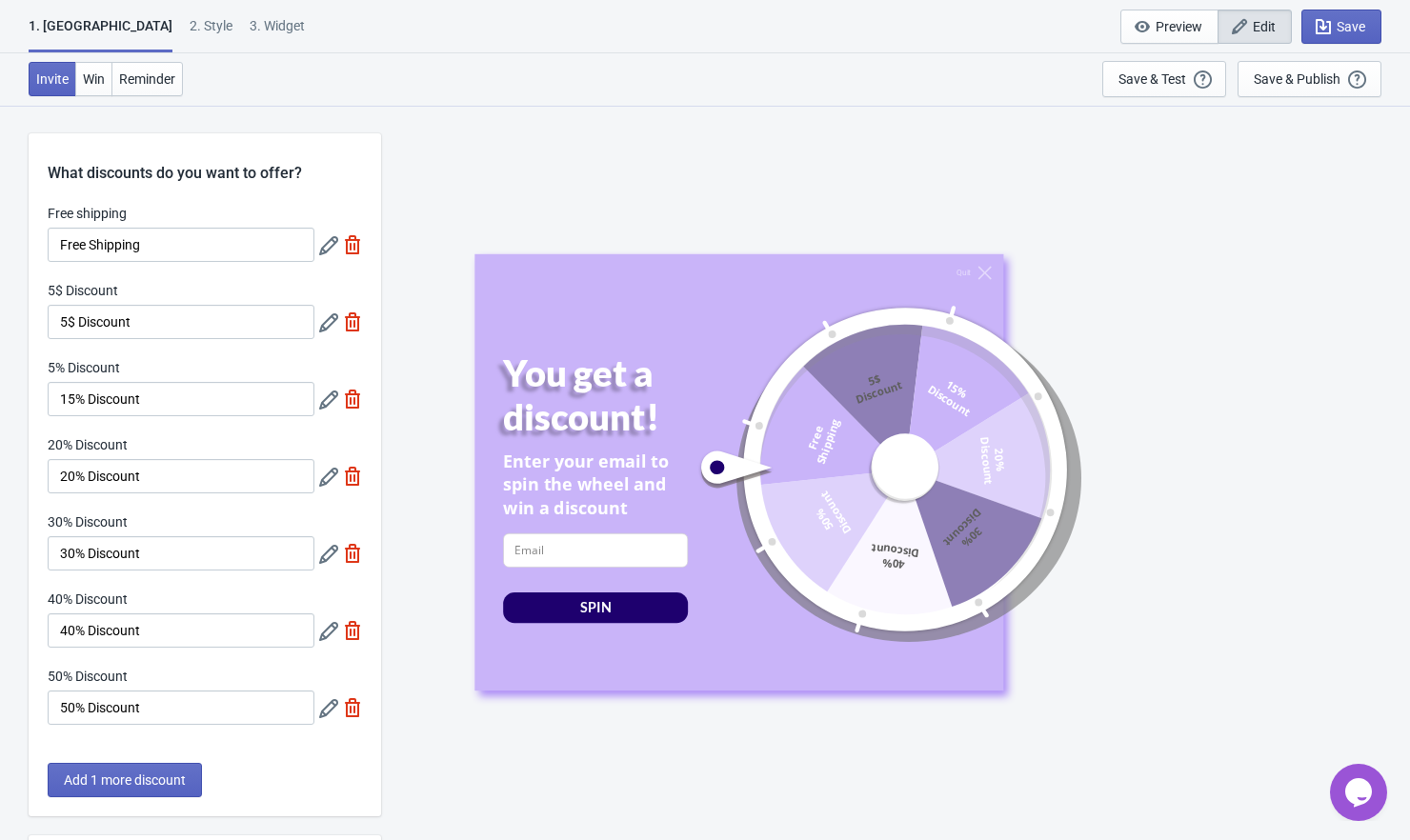
click at [330, 481] on icon at bounding box center [329, 477] width 19 height 19
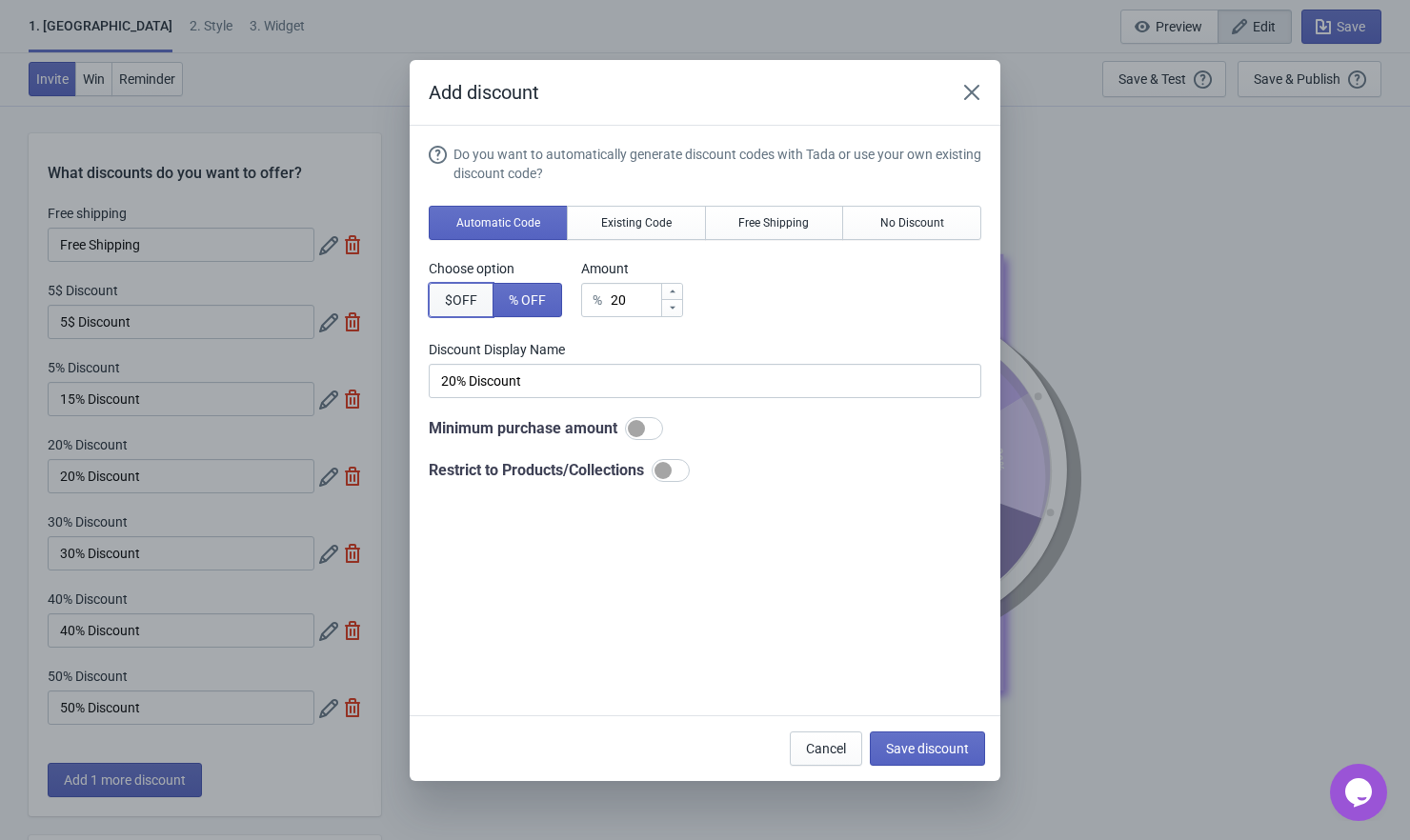
click at [465, 300] on span "$ OFF" at bounding box center [460, 300] width 32 height 16
type input "20$ Discount"
click at [919, 747] on span "Save discount" at bounding box center [927, 749] width 82 height 16
type input "20$ Discount"
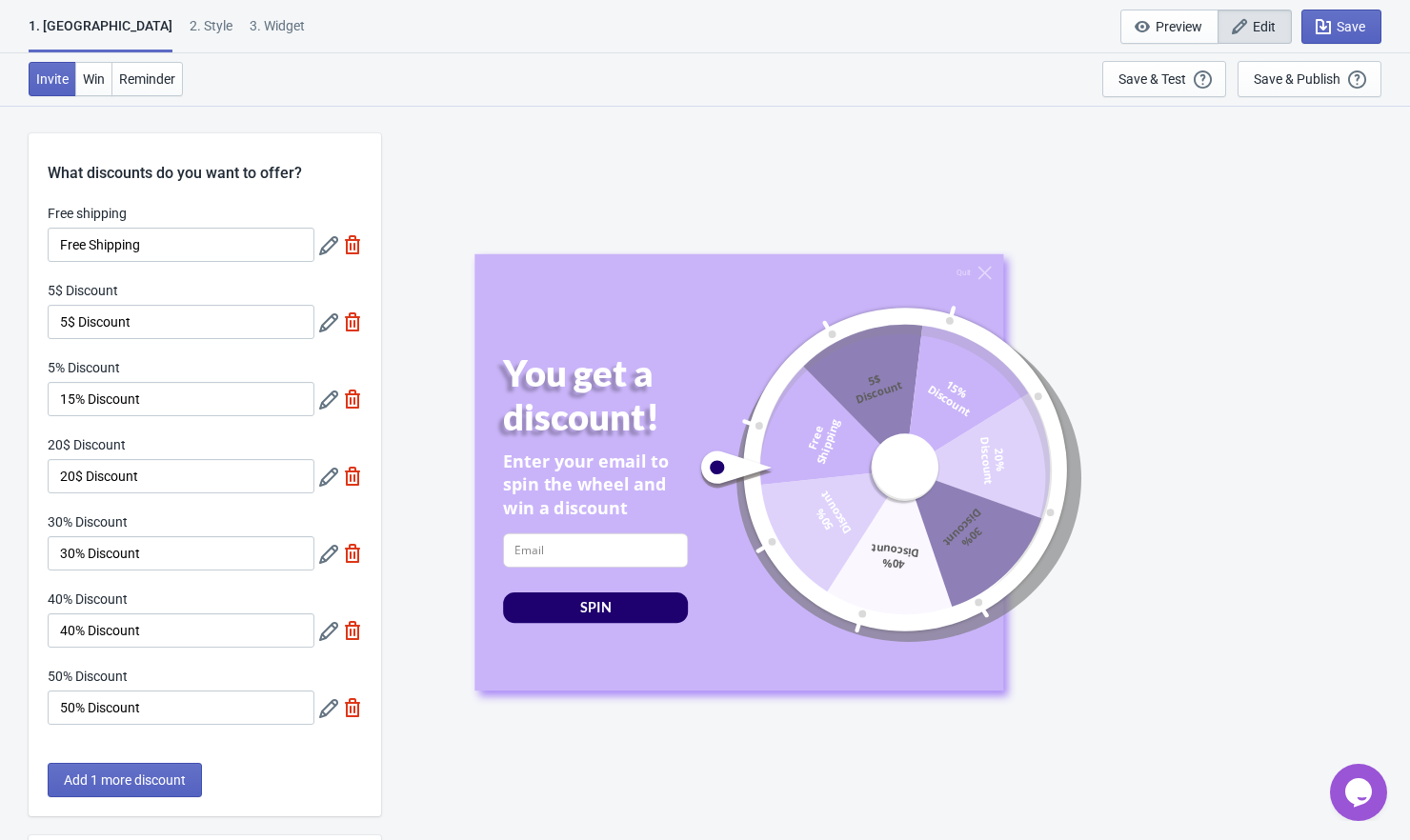
click at [330, 555] on icon at bounding box center [329, 554] width 19 height 19
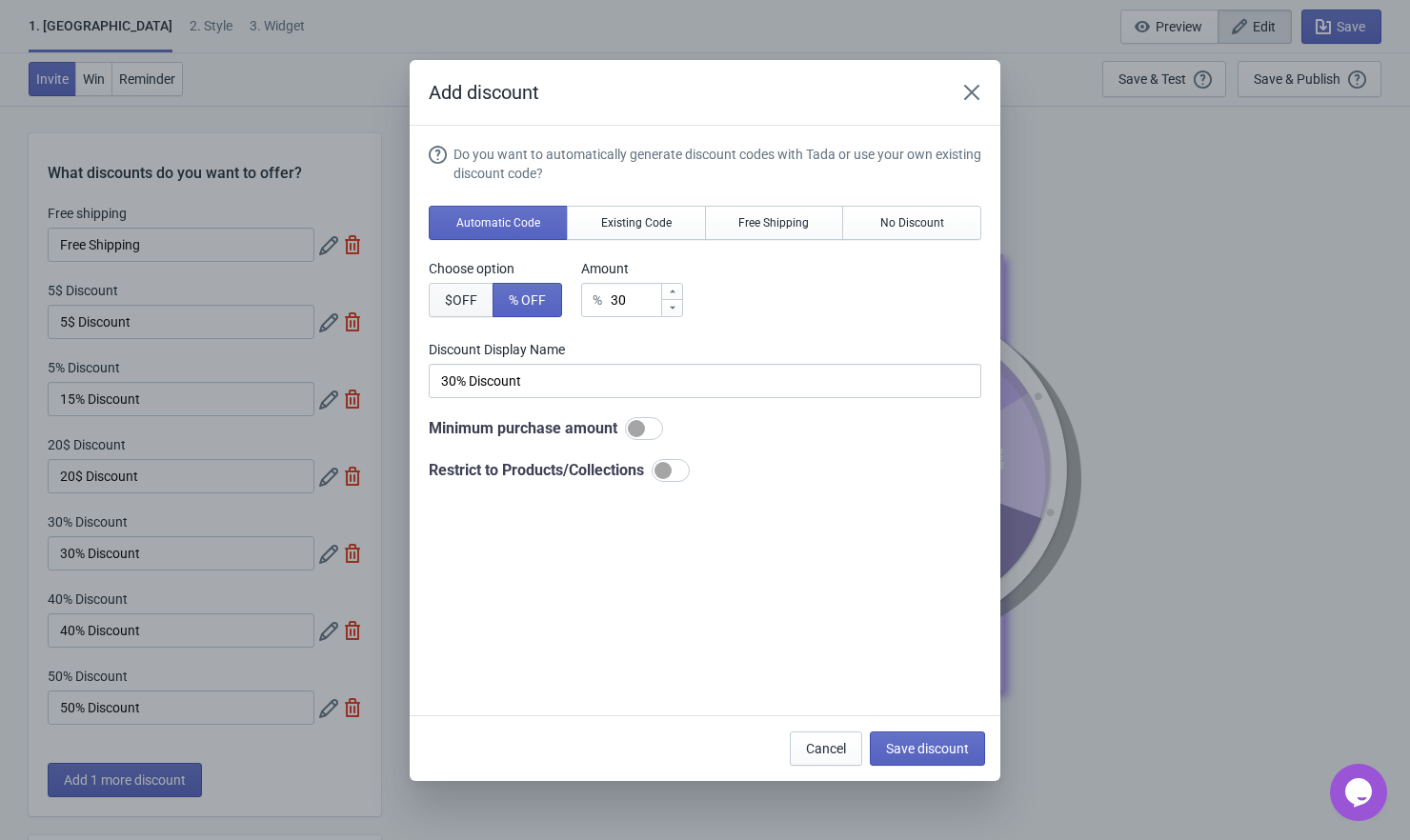
click at [470, 299] on span "$ OFF" at bounding box center [460, 300] width 32 height 16
type input "30$ Discount"
click at [636, 300] on input "30" at bounding box center [634, 300] width 52 height 34
type input "3"
type input "3$ Discount"
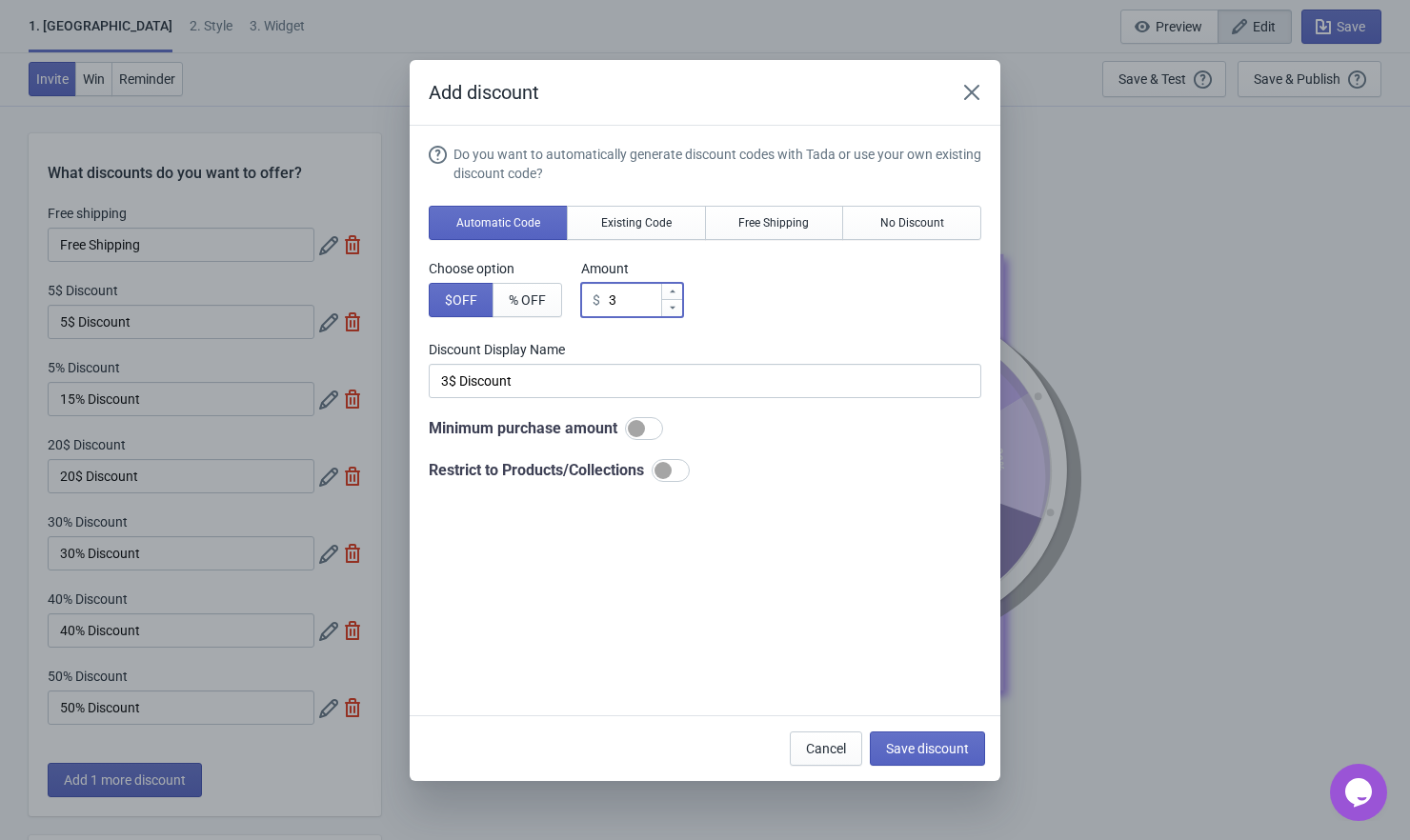
type input "$ Discount"
type input "1"
type input "1$ Discount"
type input "15"
type input "15$ Discount"
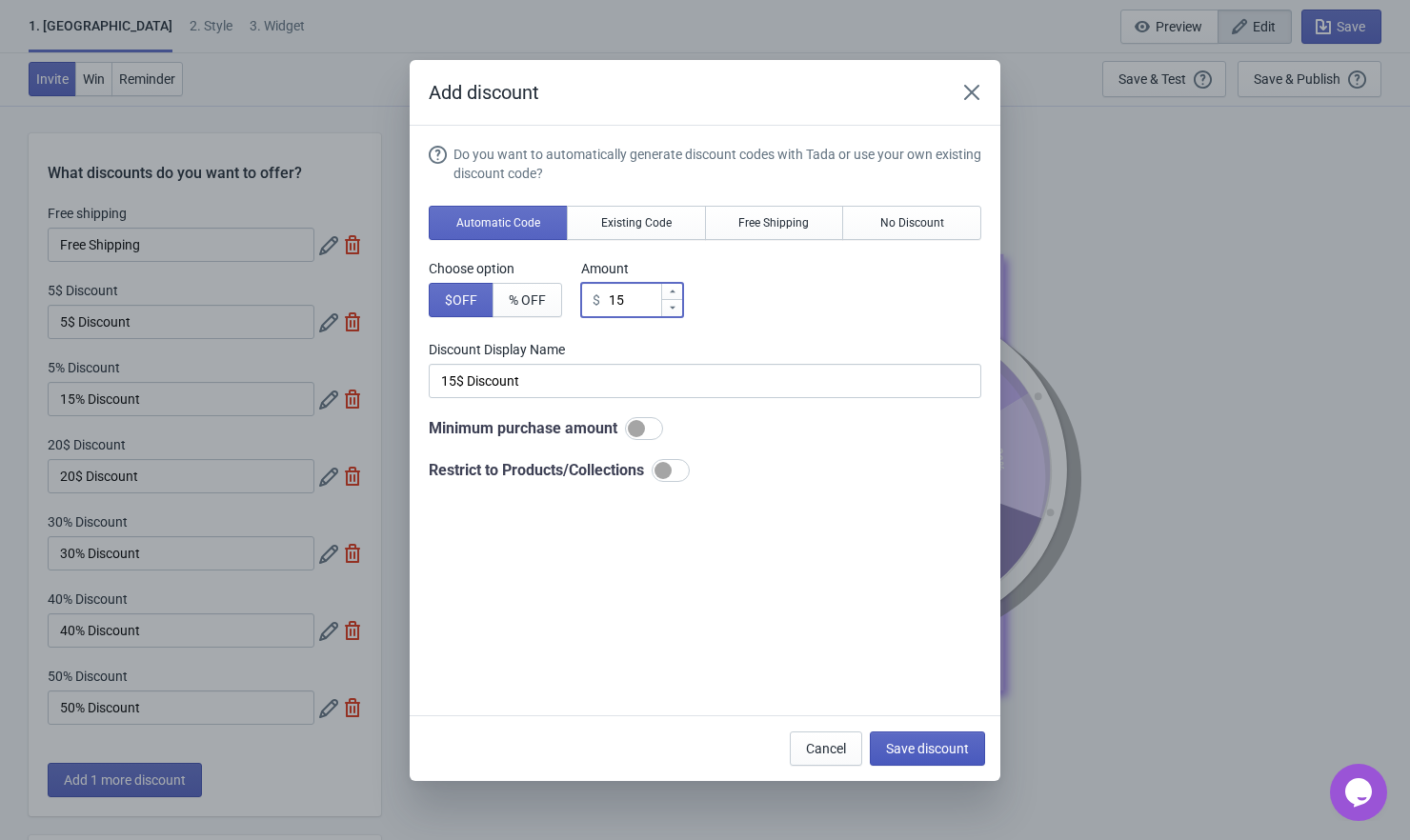
type input "15"
click at [919, 750] on span "Save discount" at bounding box center [927, 749] width 82 height 16
type input "15$ Discount"
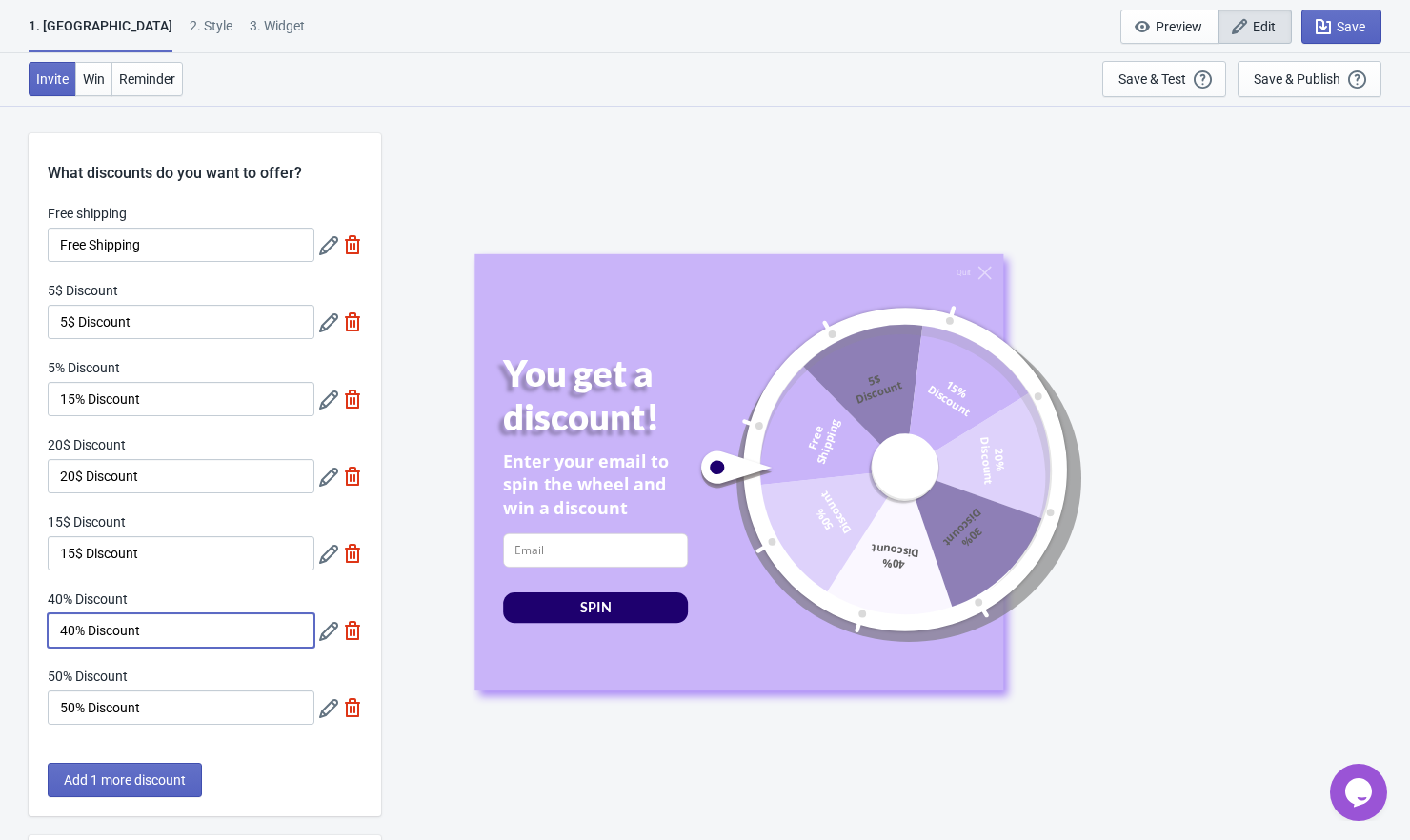
click at [70, 632] on input "40% Discount" at bounding box center [180, 630] width 267 height 34
type input "30% Discount"
click at [330, 707] on icon at bounding box center [329, 708] width 19 height 19
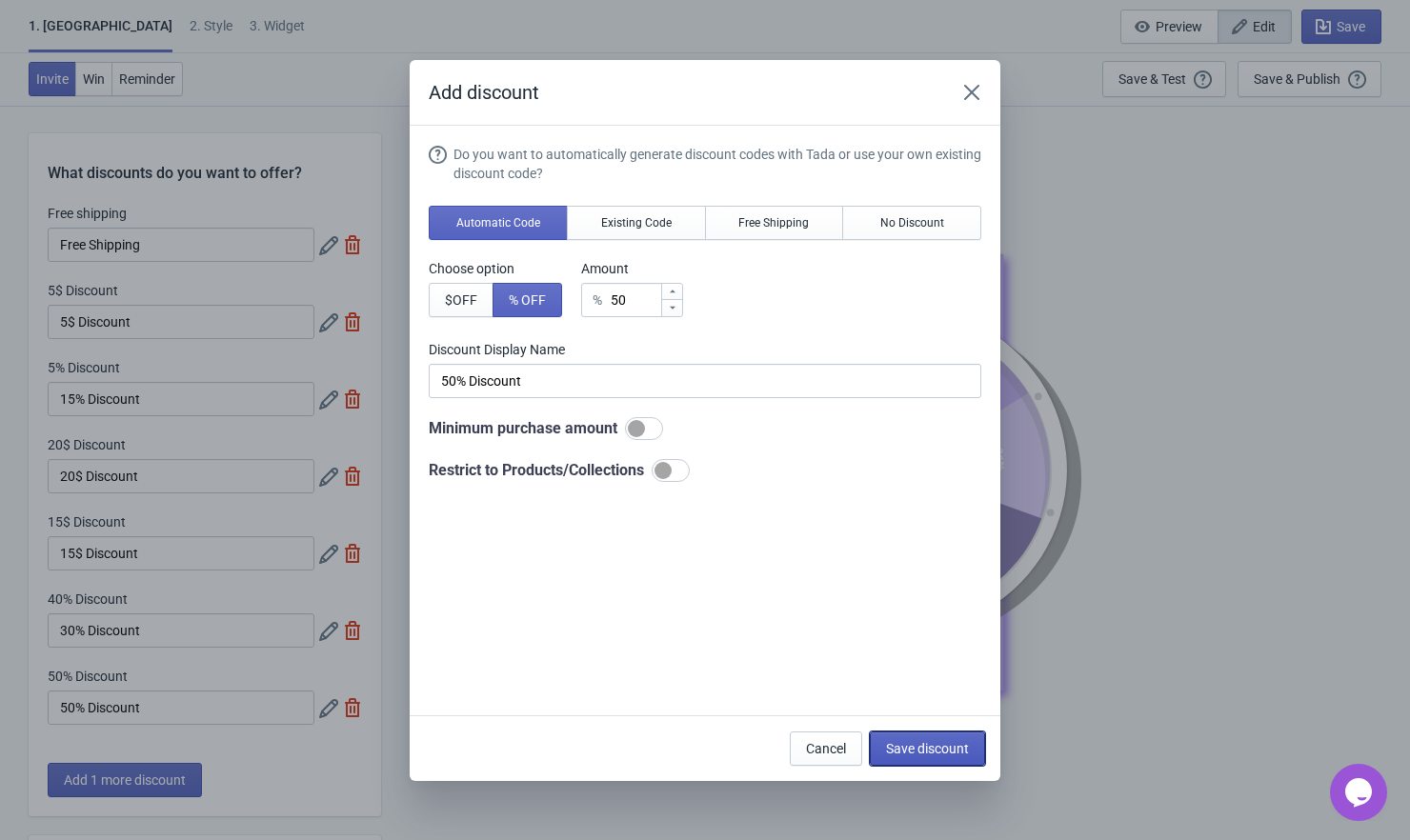
click at [922, 747] on span "Save discount" at bounding box center [927, 749] width 82 height 16
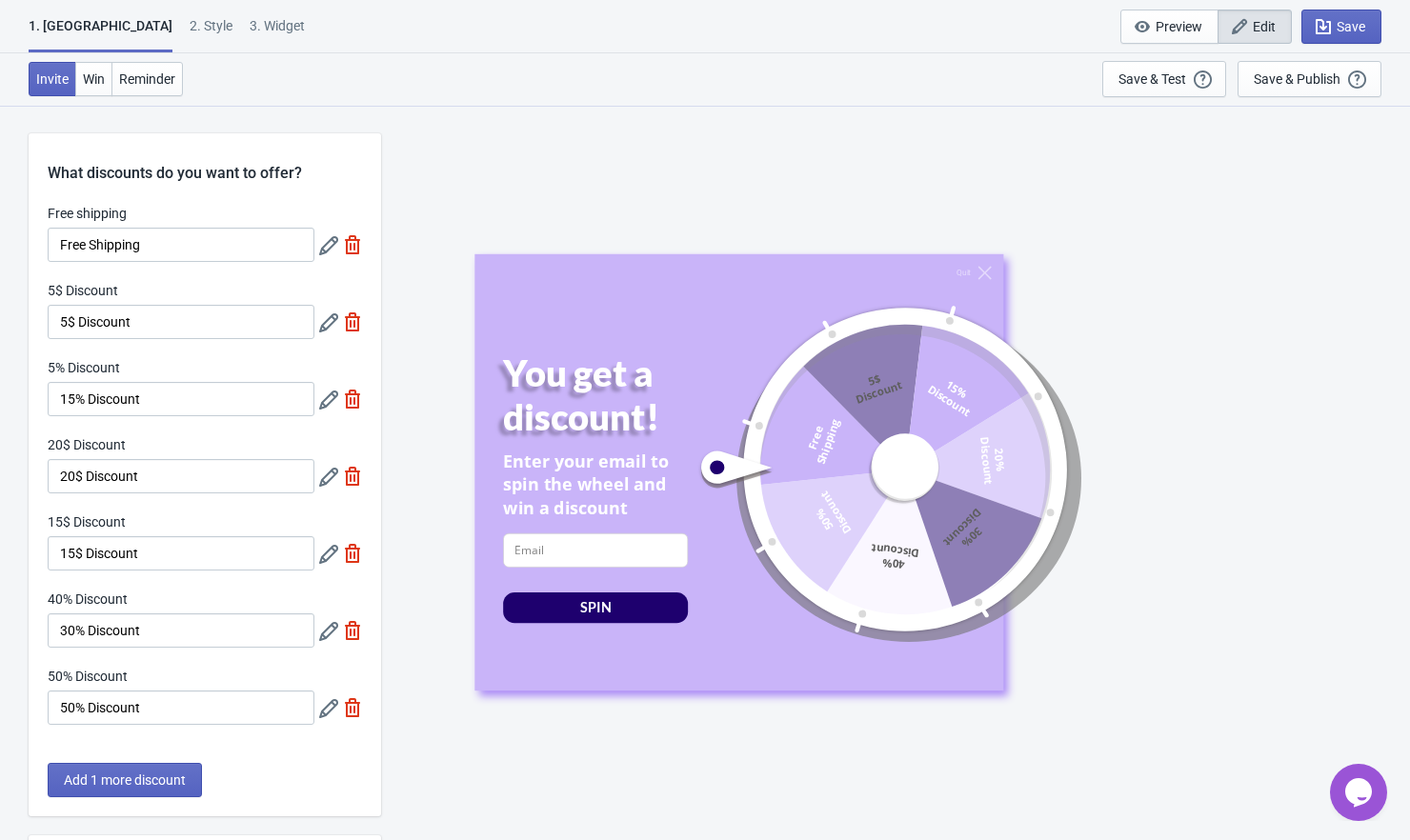
click at [330, 639] on icon at bounding box center [329, 631] width 19 height 19
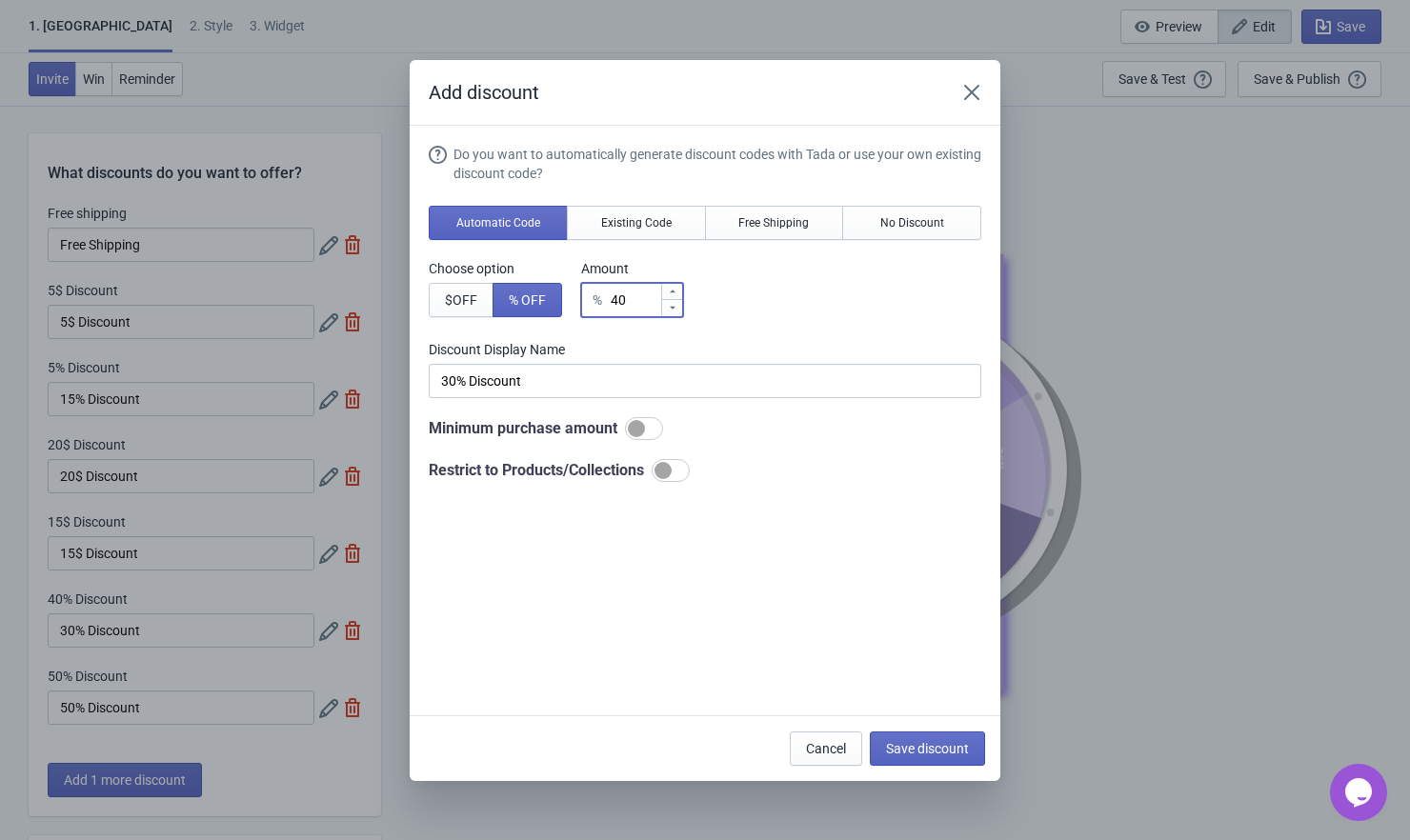
click at [632, 299] on input "40" at bounding box center [635, 300] width 50 height 34
type input "0"
type input "0% Discount"
type input "30"
type input "30% Discount"
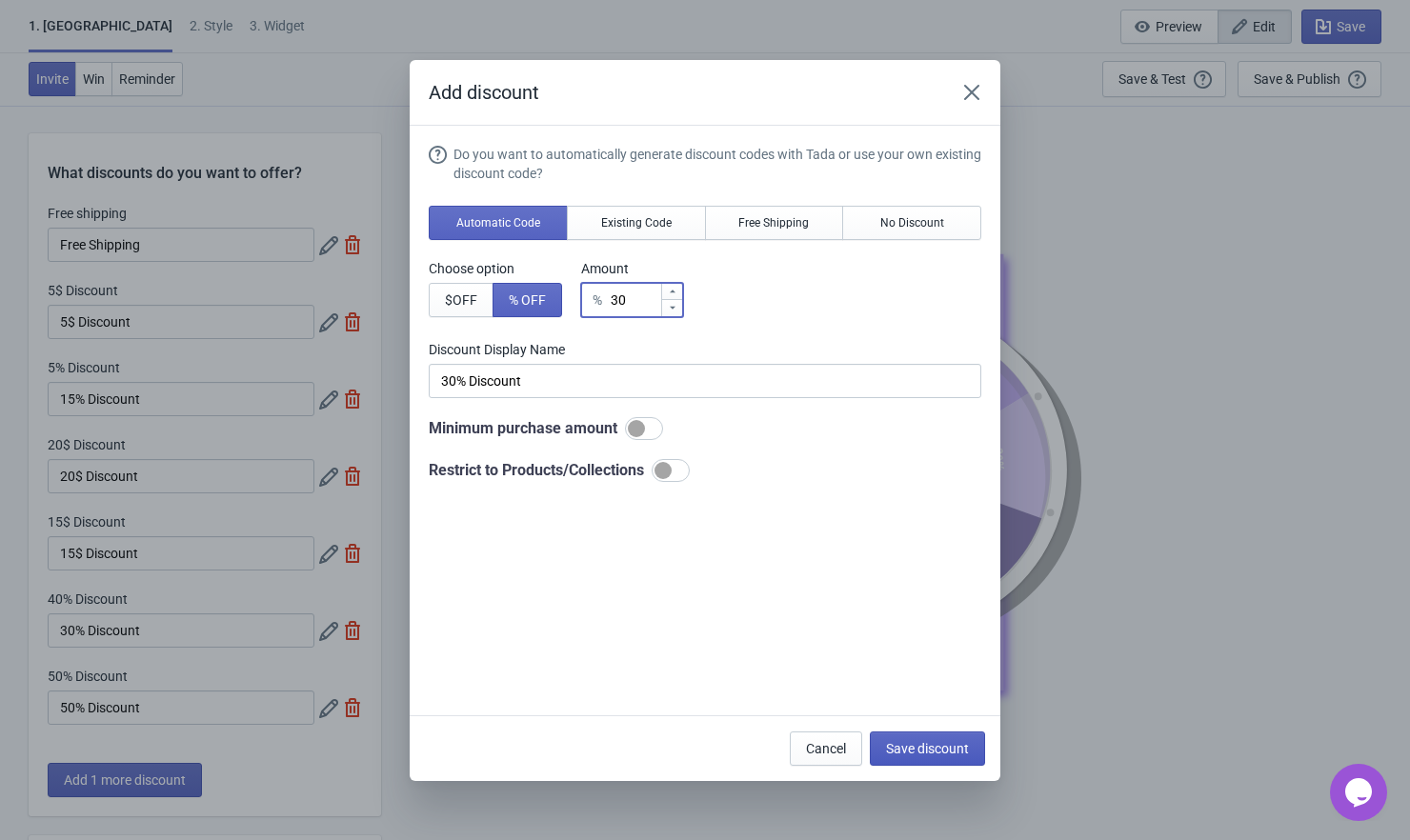
type input "30"
click at [909, 744] on span "Save discount" at bounding box center [927, 749] width 82 height 16
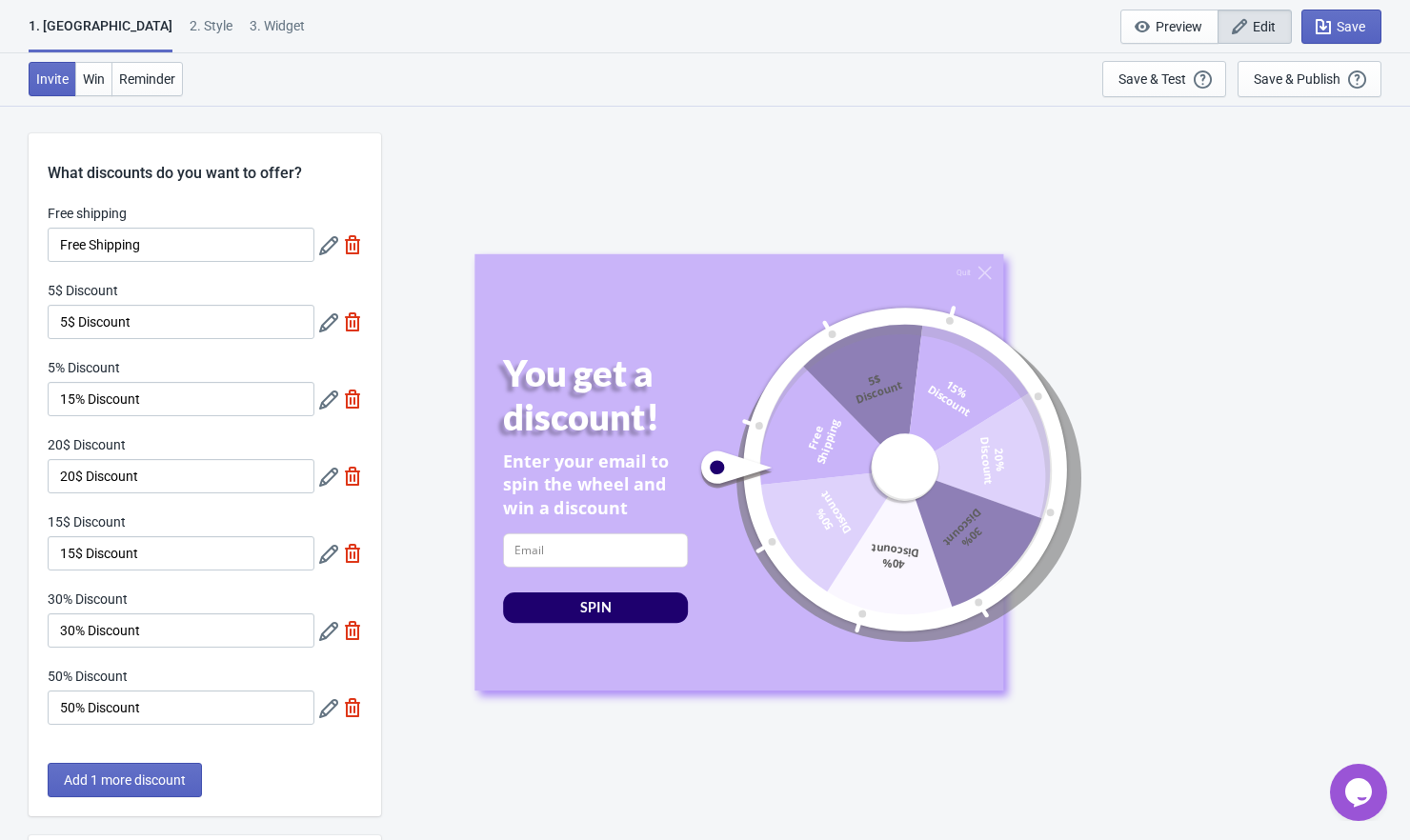
scroll to position [119, 0]
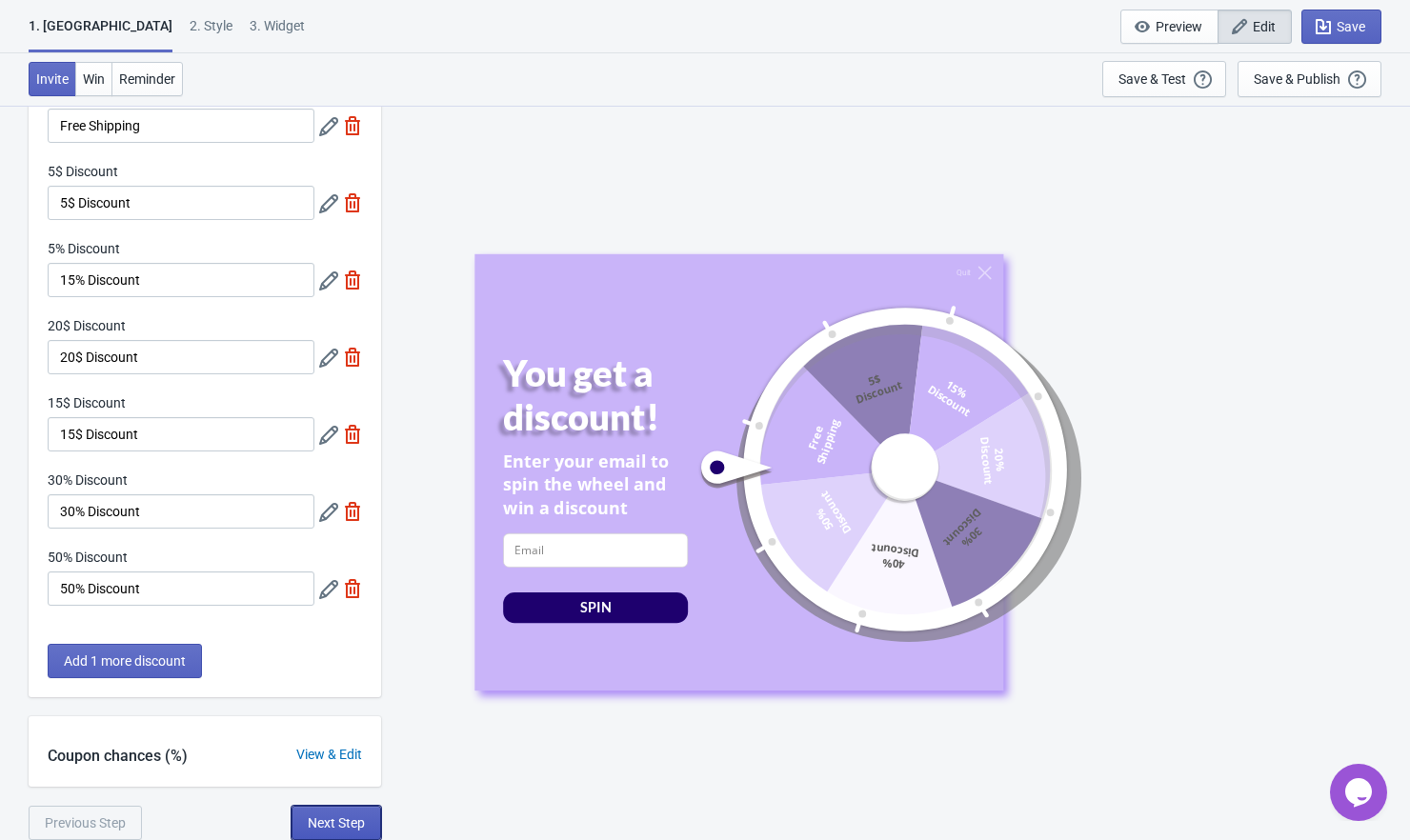
click at [357, 818] on span "Next Step" at bounding box center [336, 823] width 57 height 16
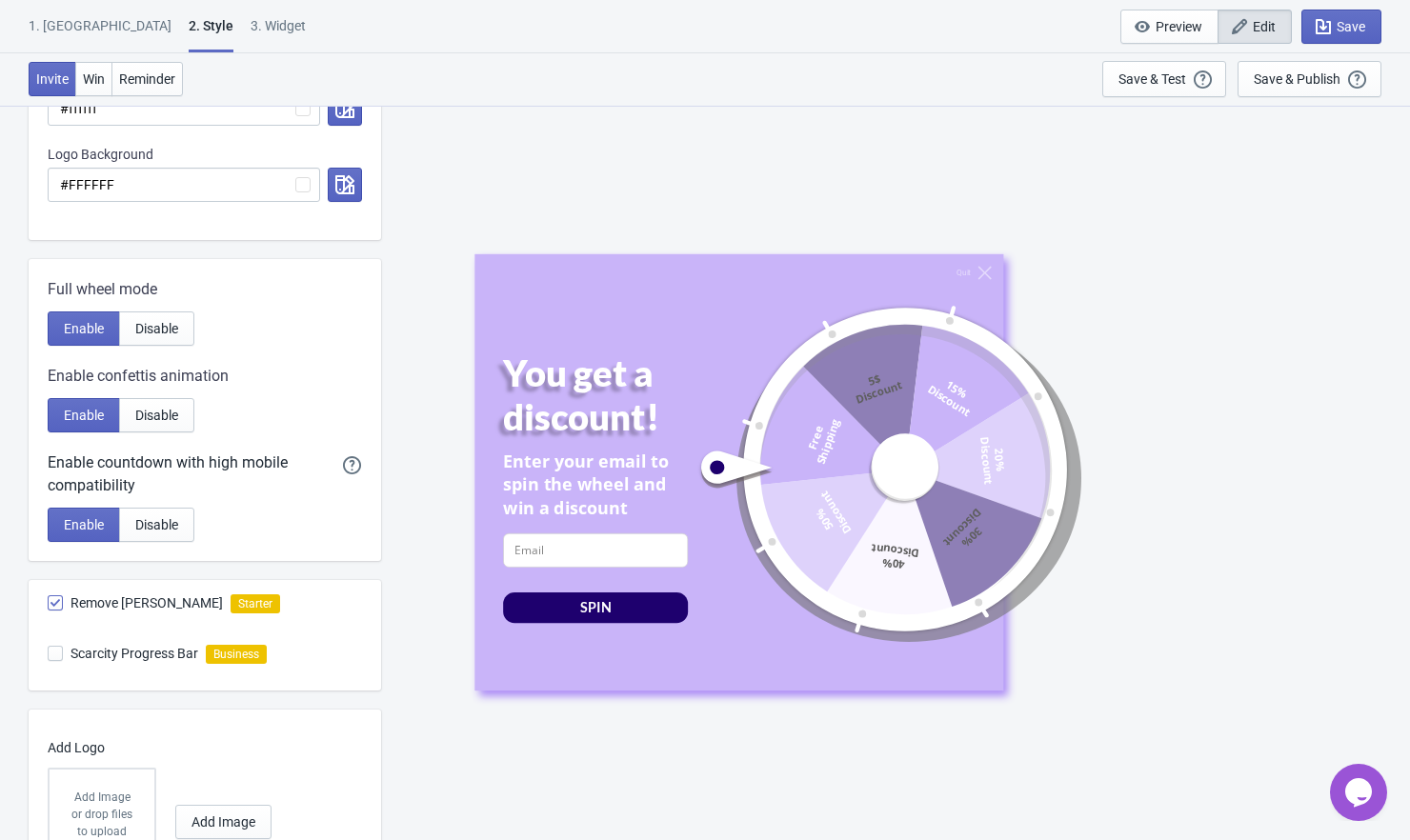
scroll to position [784, 0]
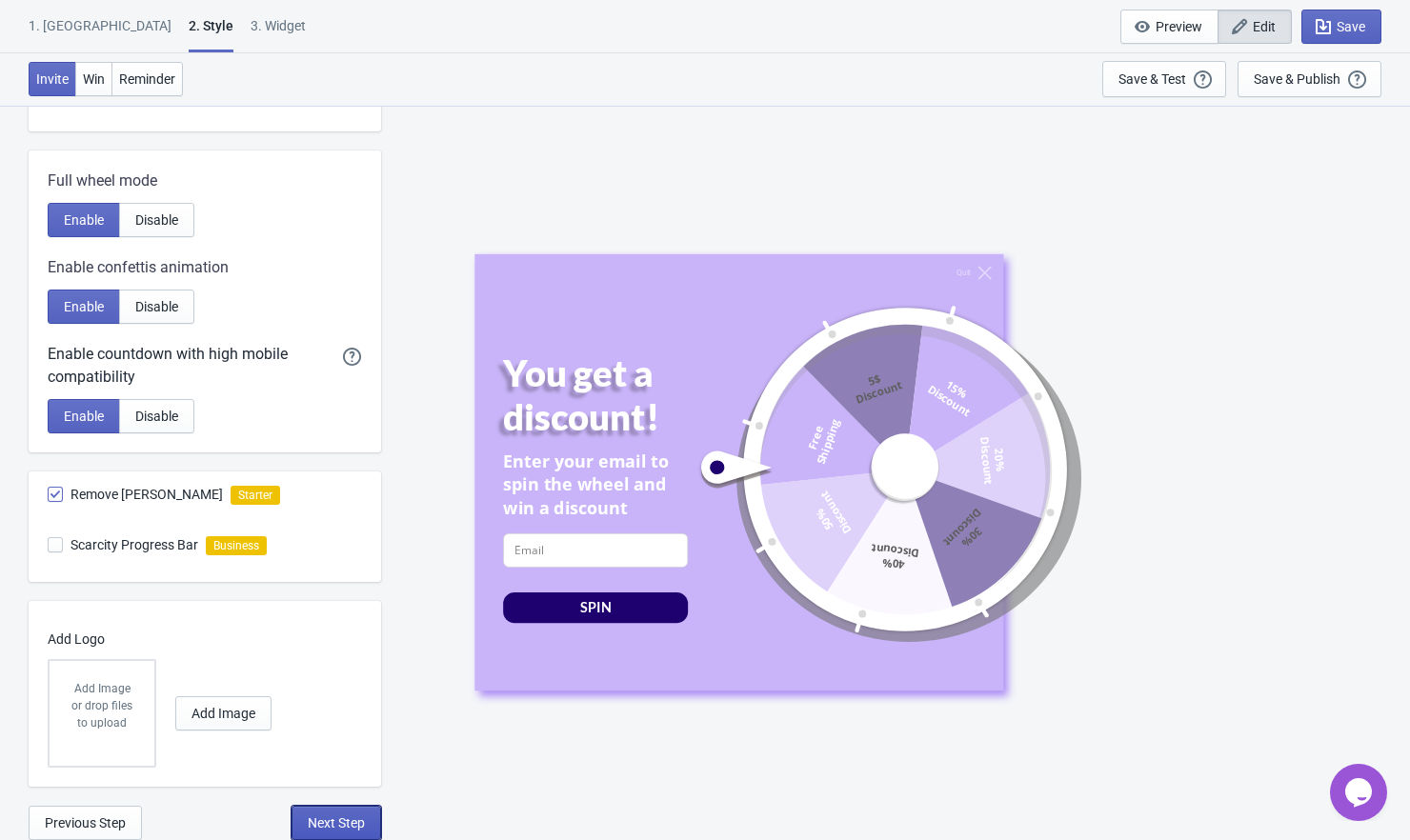
click at [342, 827] on span "Next Step" at bounding box center [336, 823] width 57 height 16
select select "once"
select select "1"
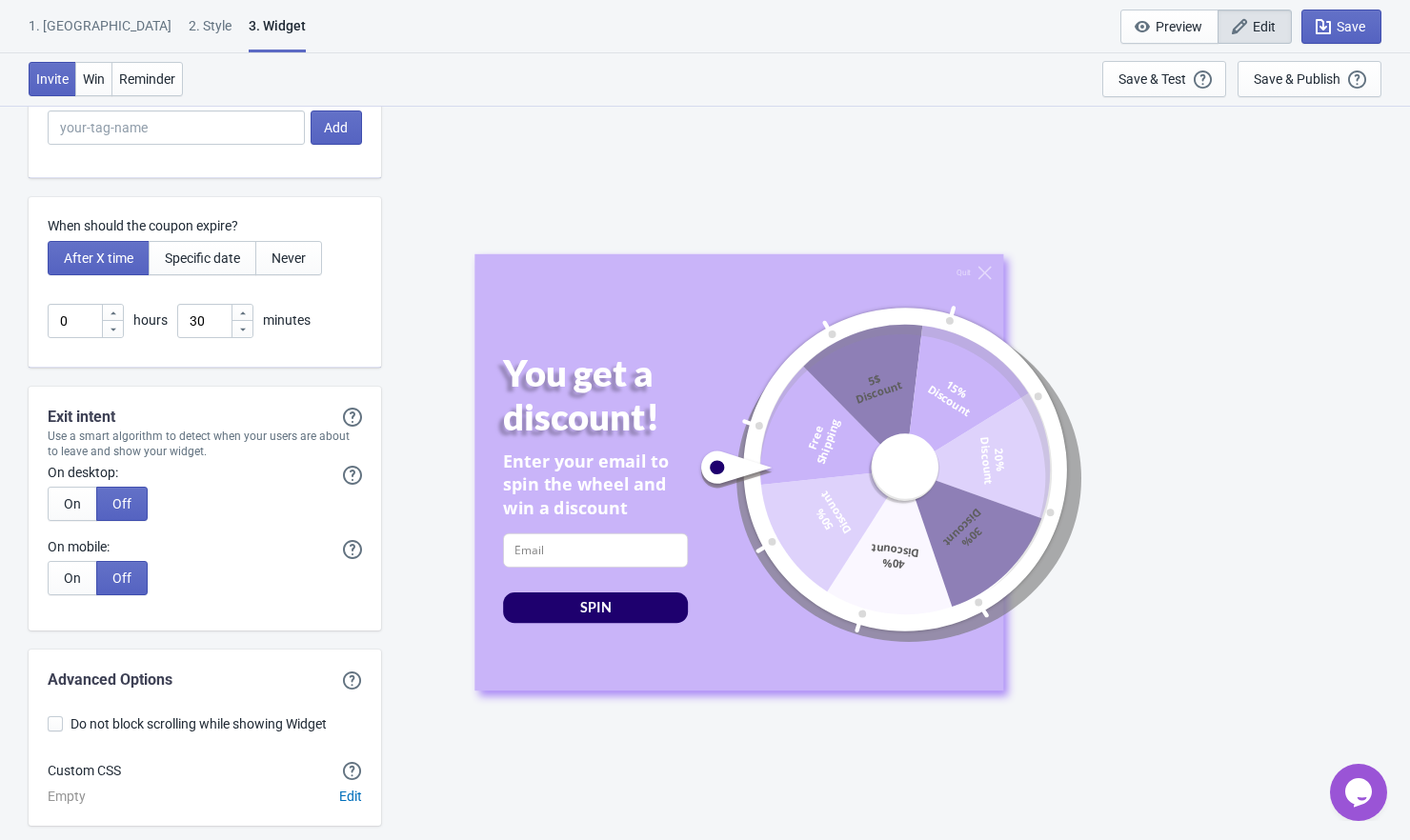
scroll to position [4710, 0]
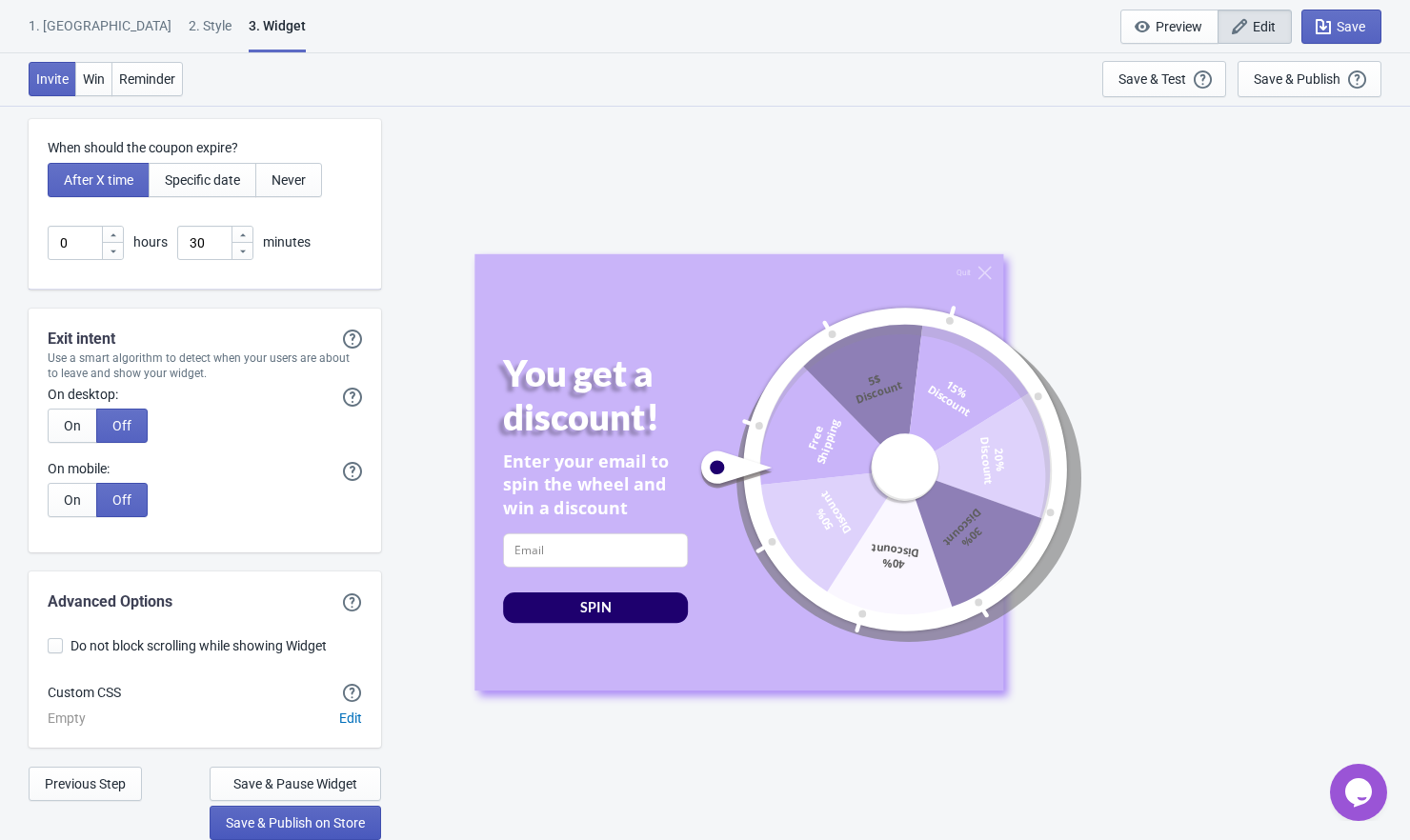
click at [312, 825] on span "Save & Publish on Store" at bounding box center [295, 823] width 139 height 16
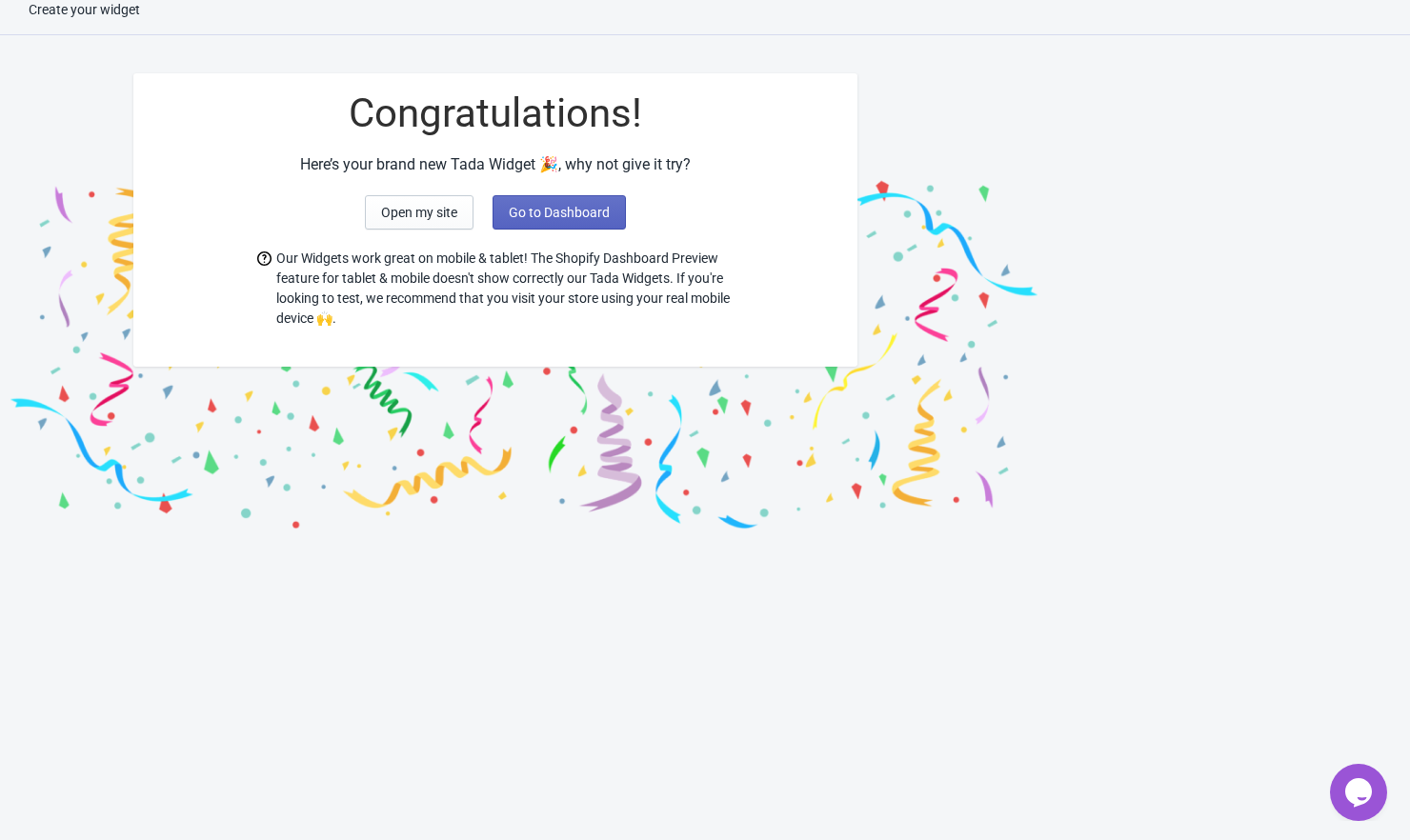
scroll to position [19, 0]
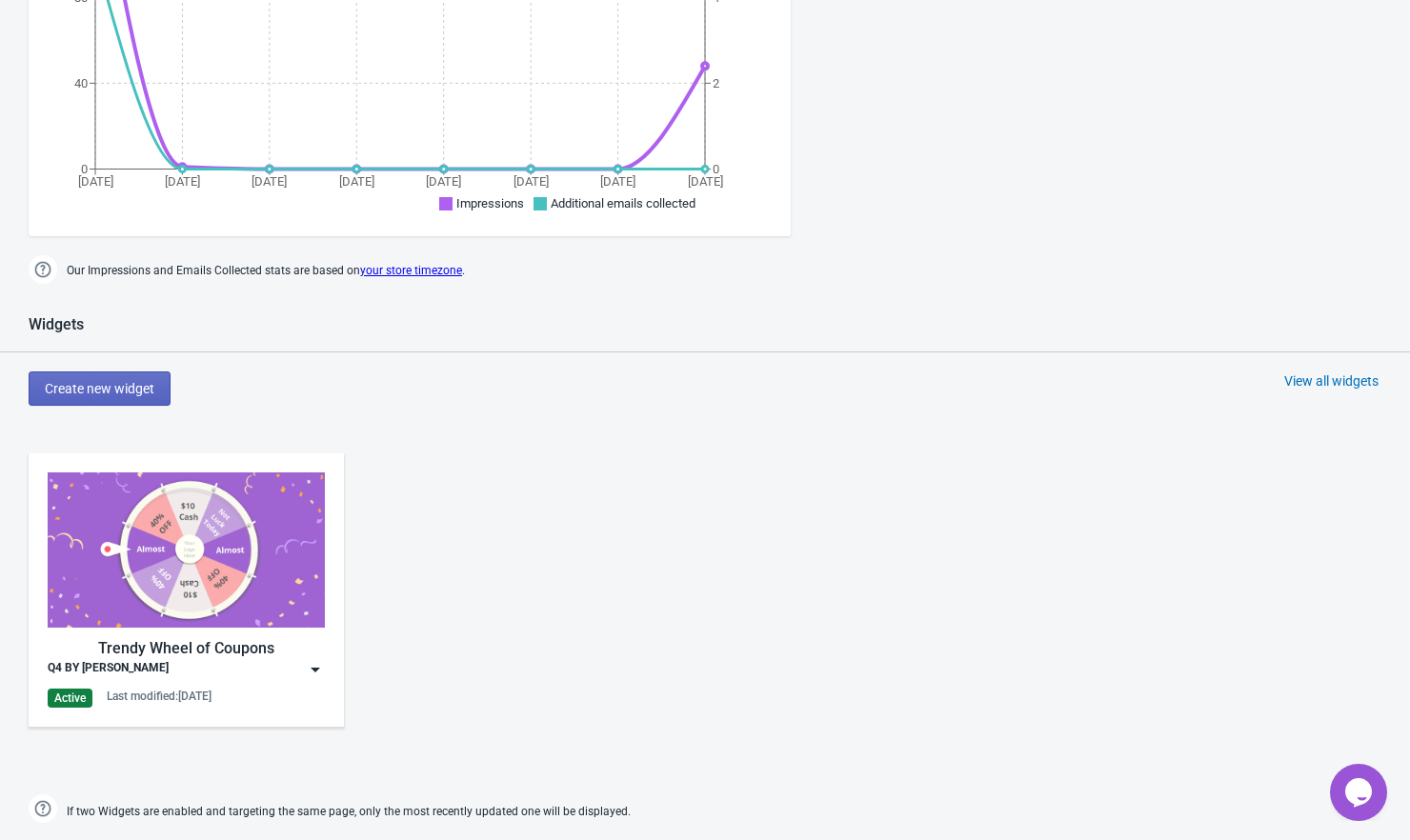
scroll to position [452, 0]
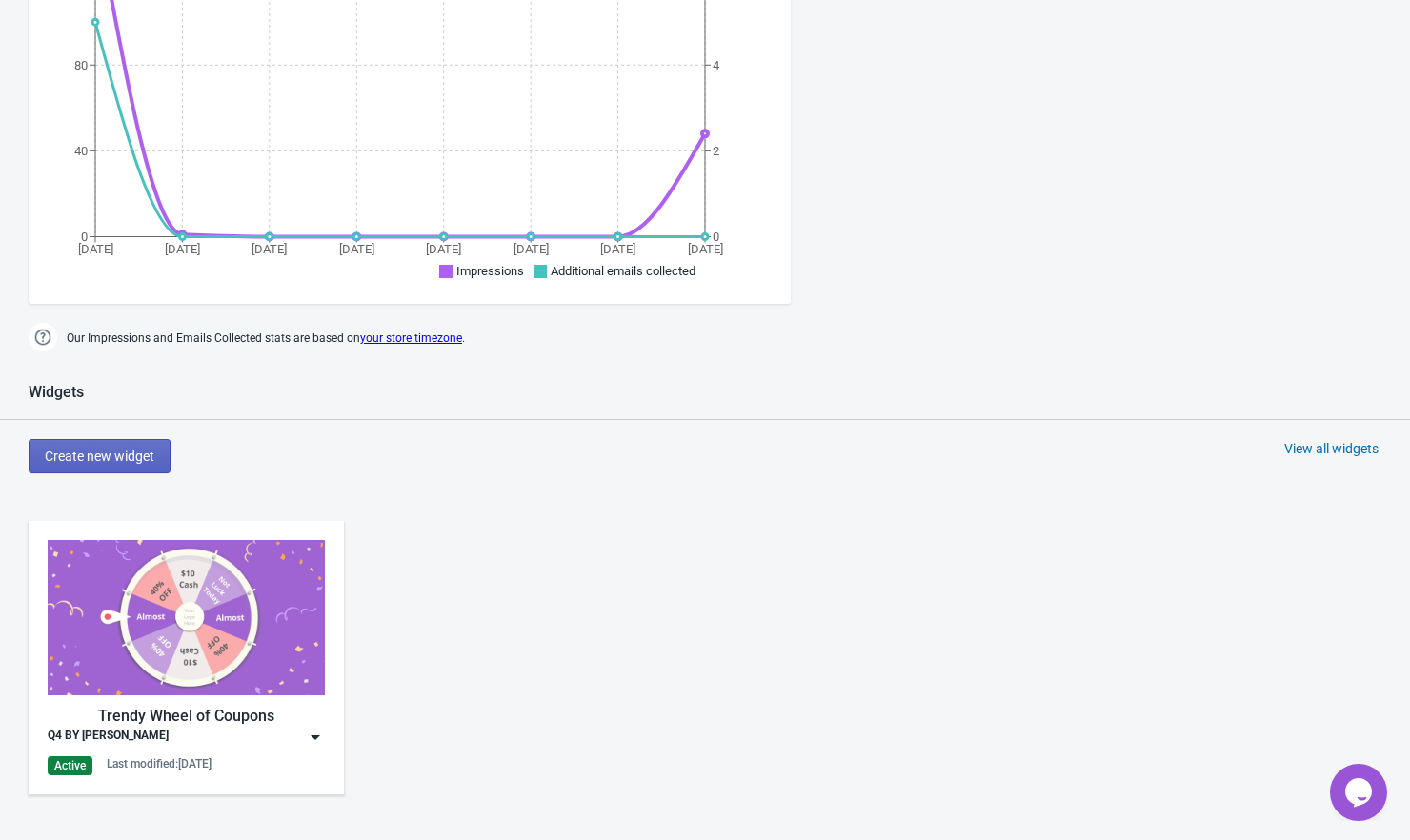
click at [212, 603] on img at bounding box center [186, 618] width 278 height 155
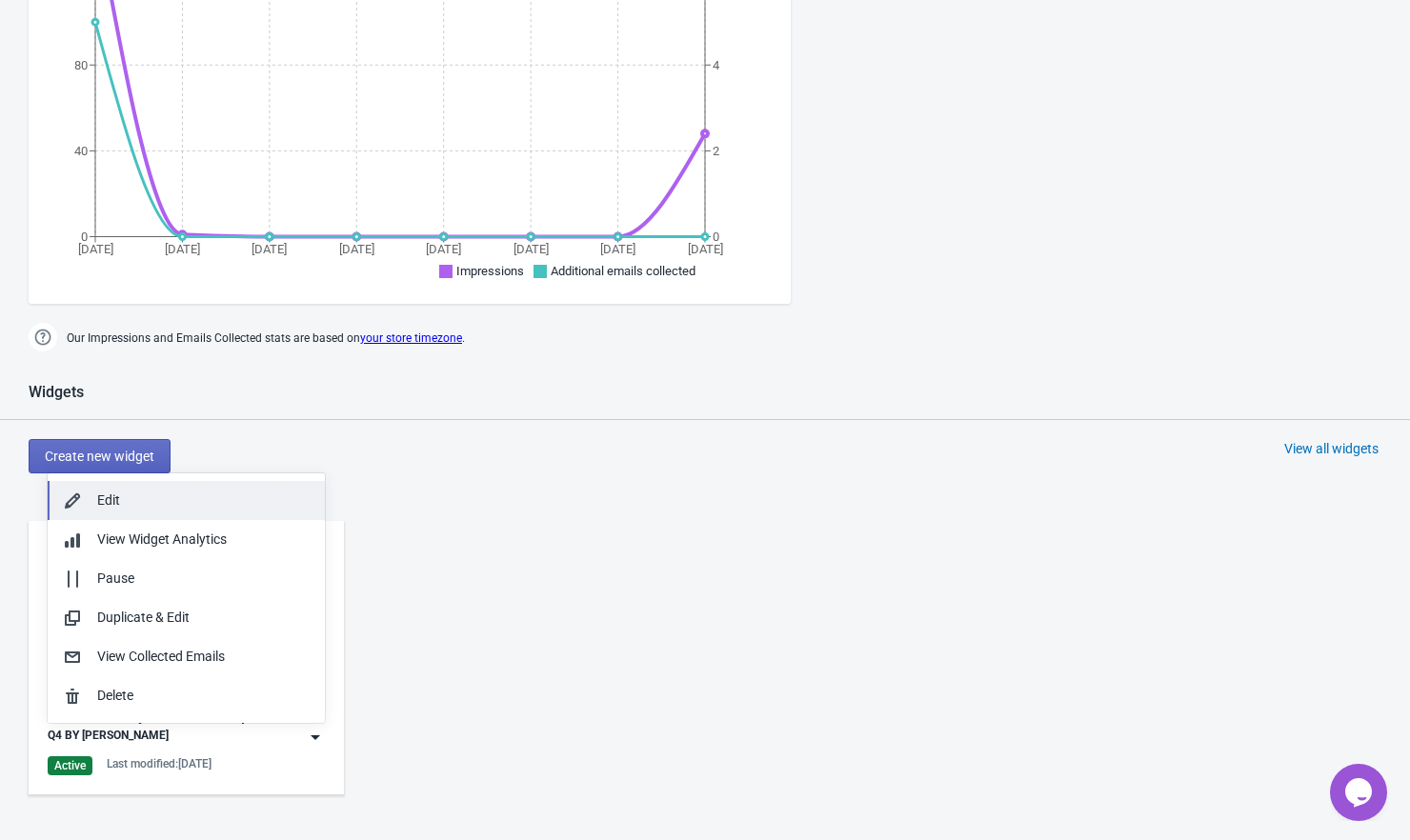
click at [173, 501] on div "Edit" at bounding box center [203, 501] width 213 height 20
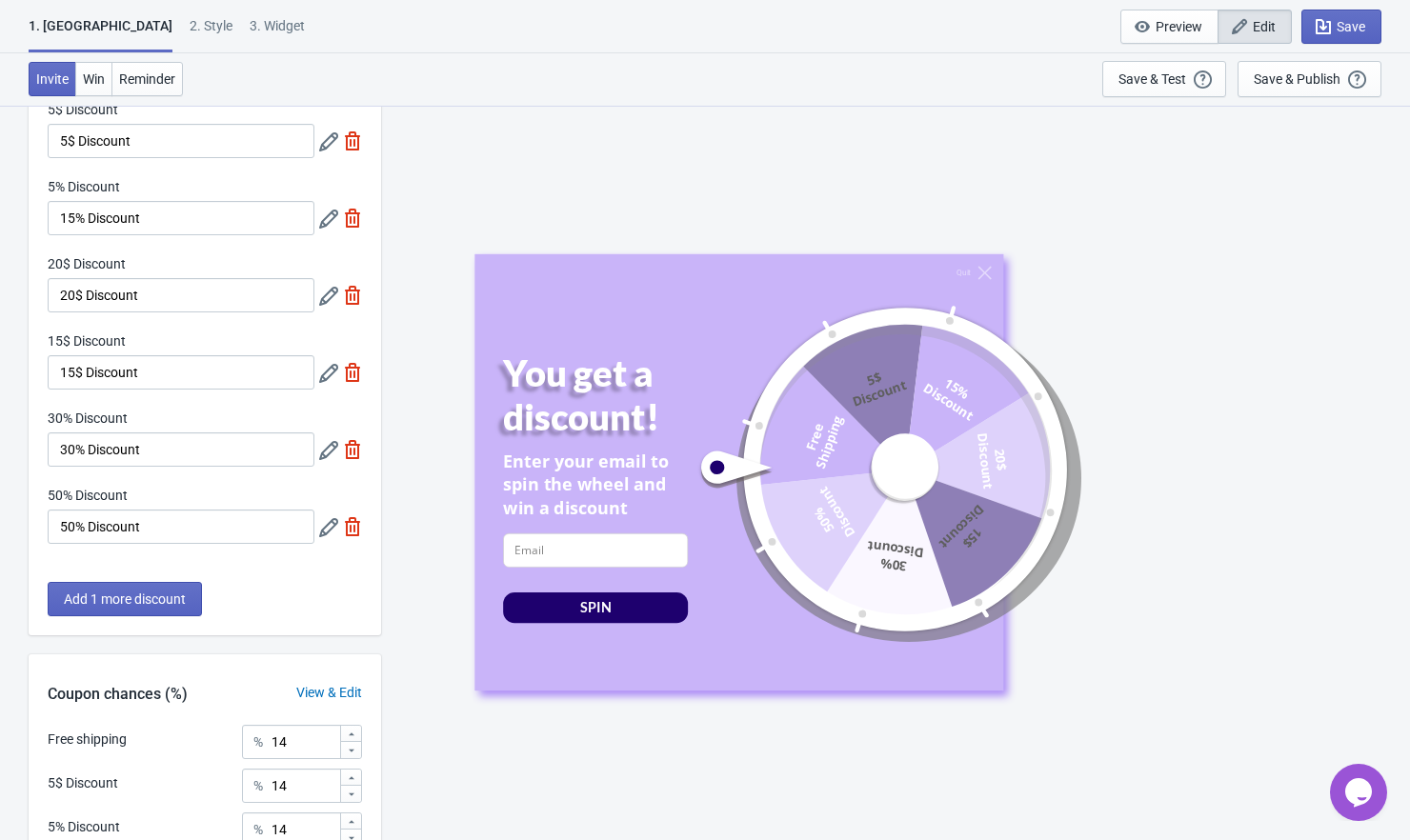
scroll to position [538, 0]
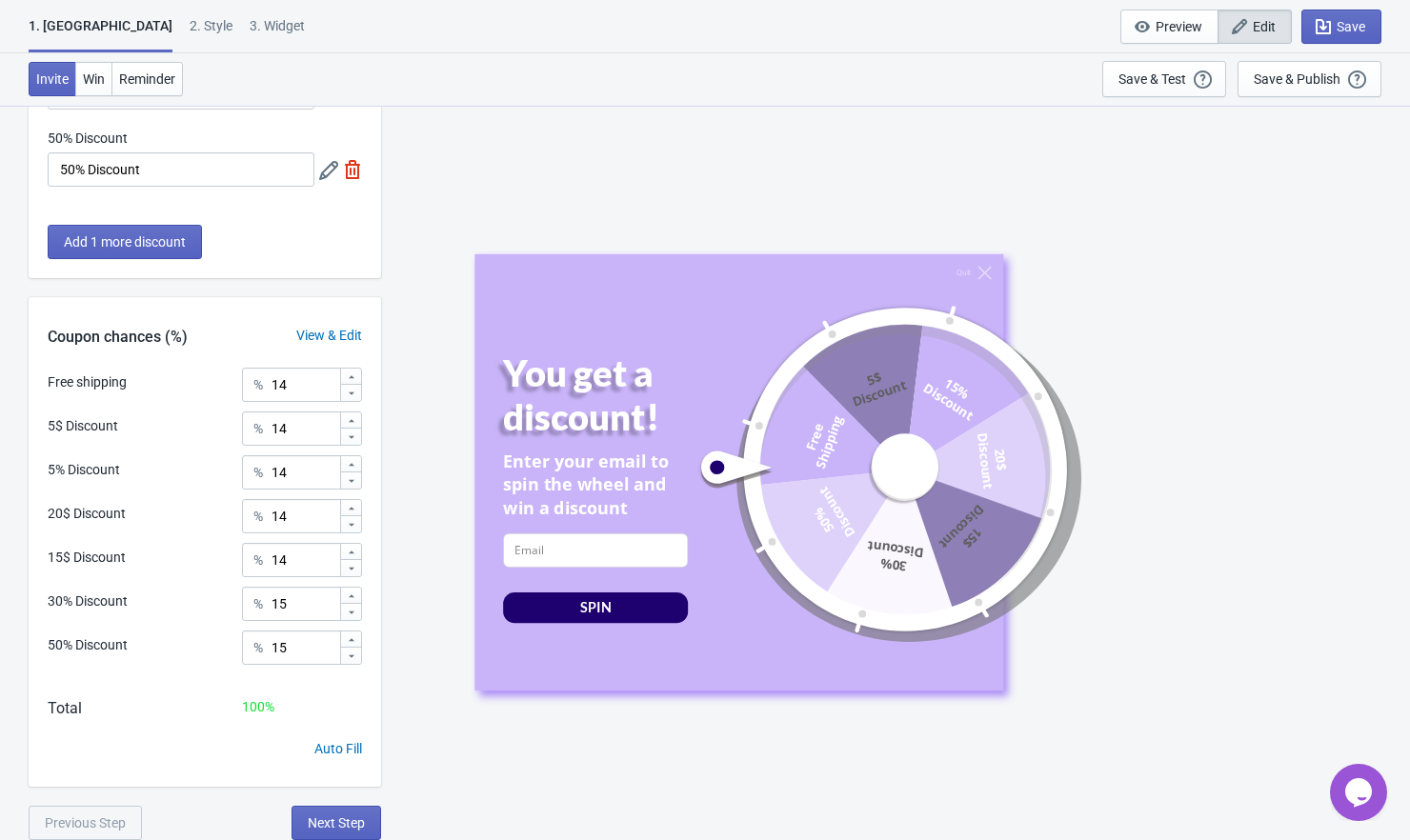
click at [351, 441] on icon at bounding box center [351, 437] width 12 height 12
click at [352, 418] on icon at bounding box center [351, 421] width 12 height 12
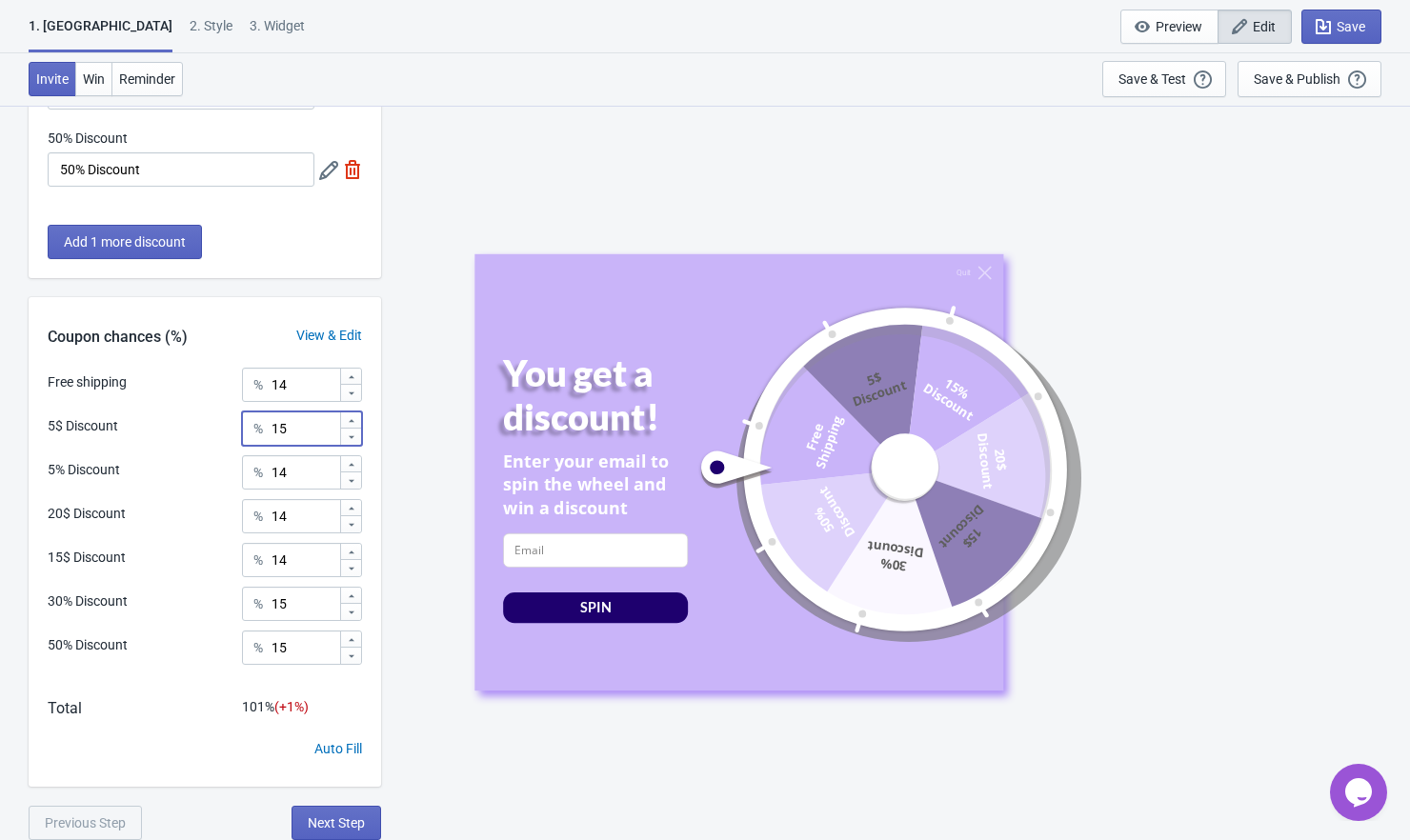
click at [353, 439] on icon at bounding box center [351, 437] width 12 height 12
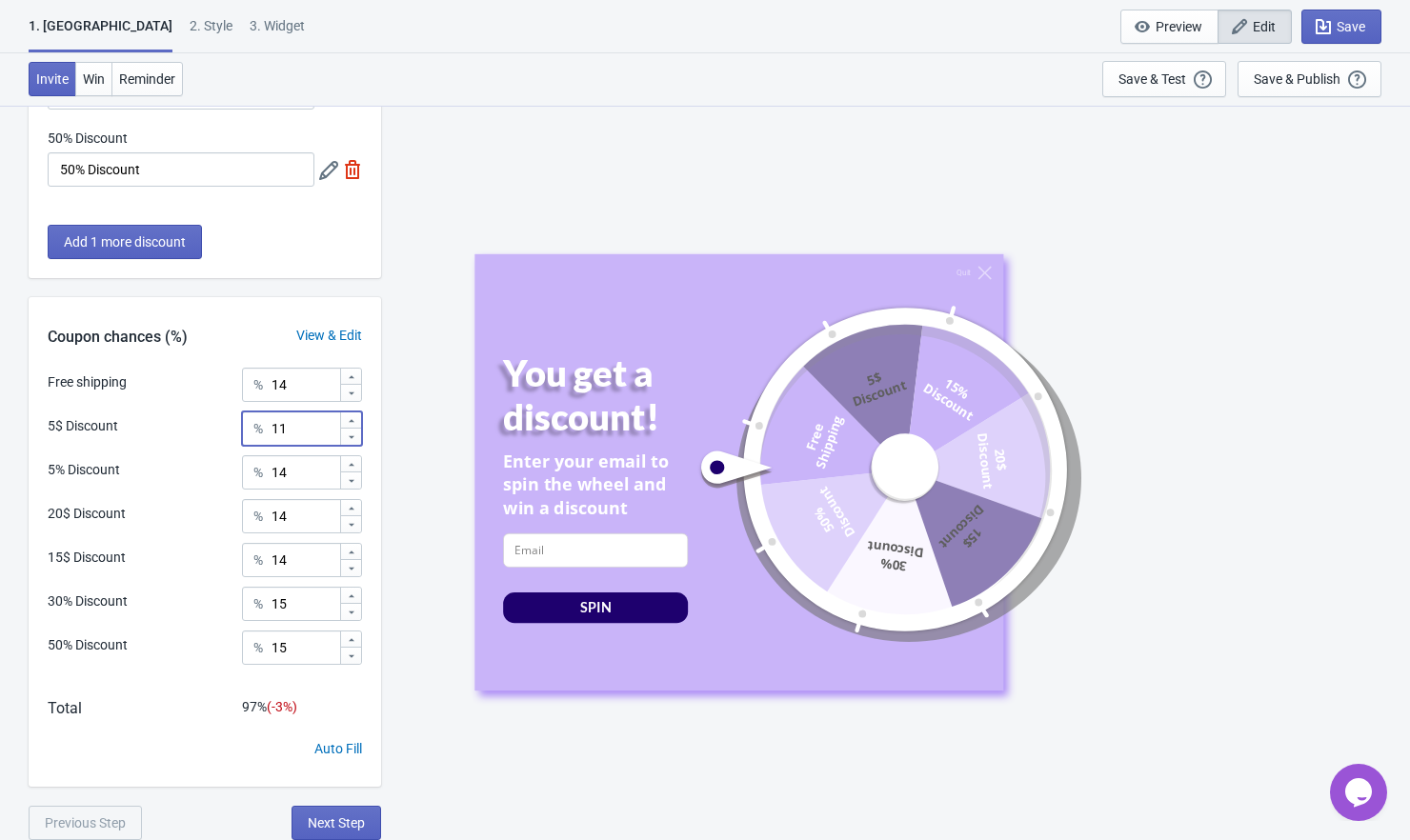
type input "10"
click at [349, 550] on icon at bounding box center [351, 552] width 12 height 12
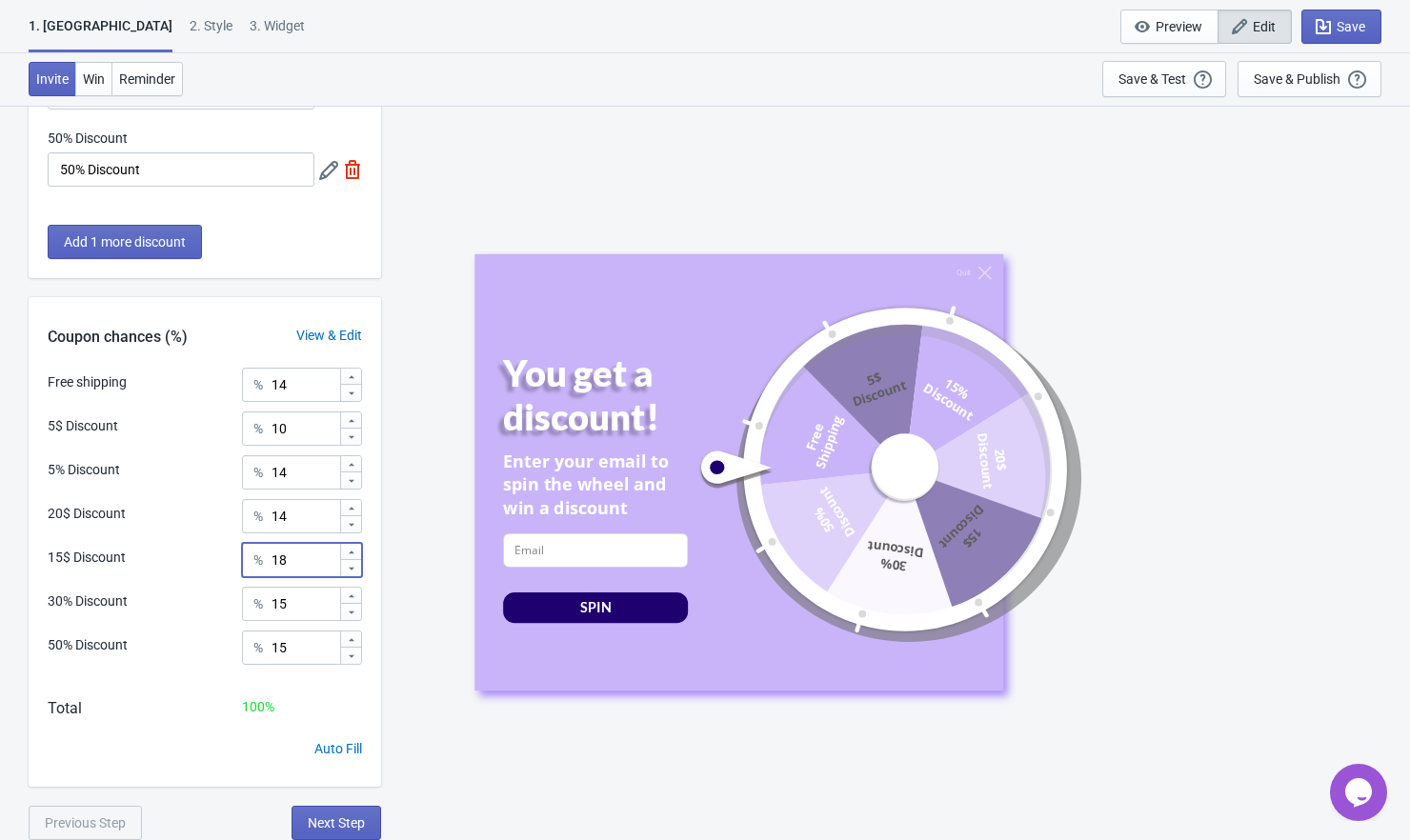
click at [349, 550] on icon at bounding box center [351, 552] width 12 height 12
click at [351, 570] on icon at bounding box center [351, 568] width 12 height 12
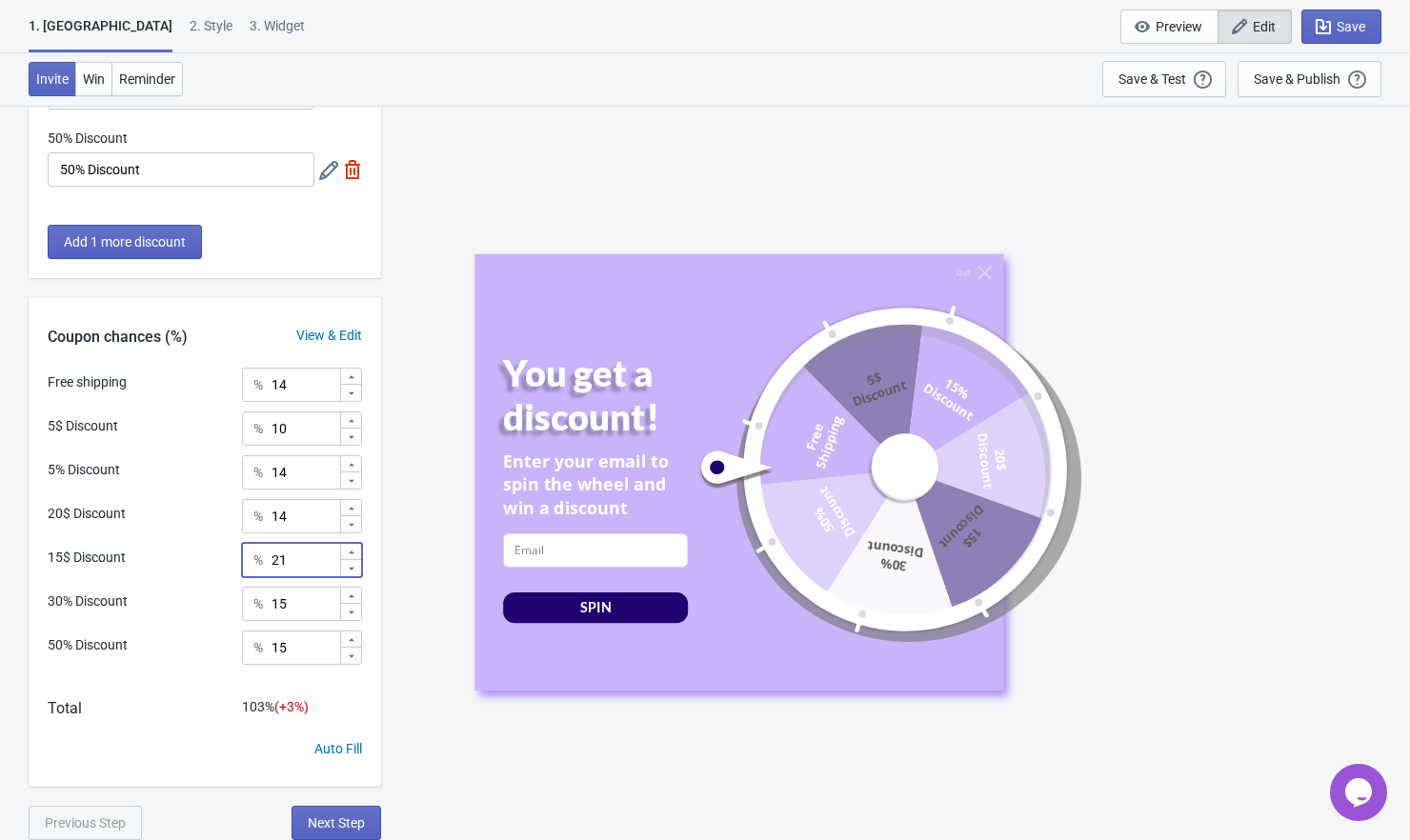
click at [351, 570] on icon at bounding box center [351, 568] width 12 height 12
type input "18"
click at [351, 613] on icon at bounding box center [351, 612] width 12 height 12
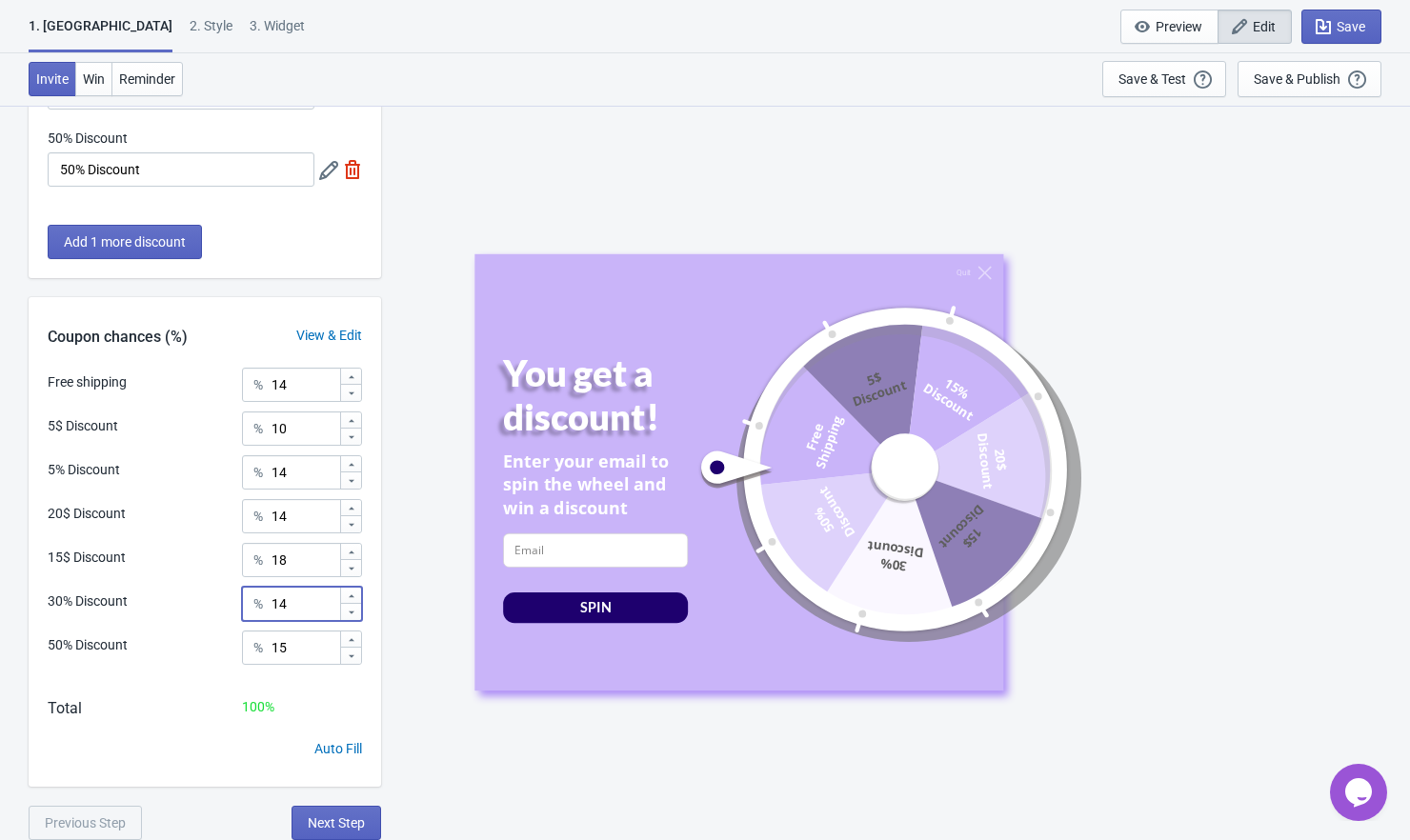
click at [351, 613] on icon at bounding box center [351, 612] width 12 height 12
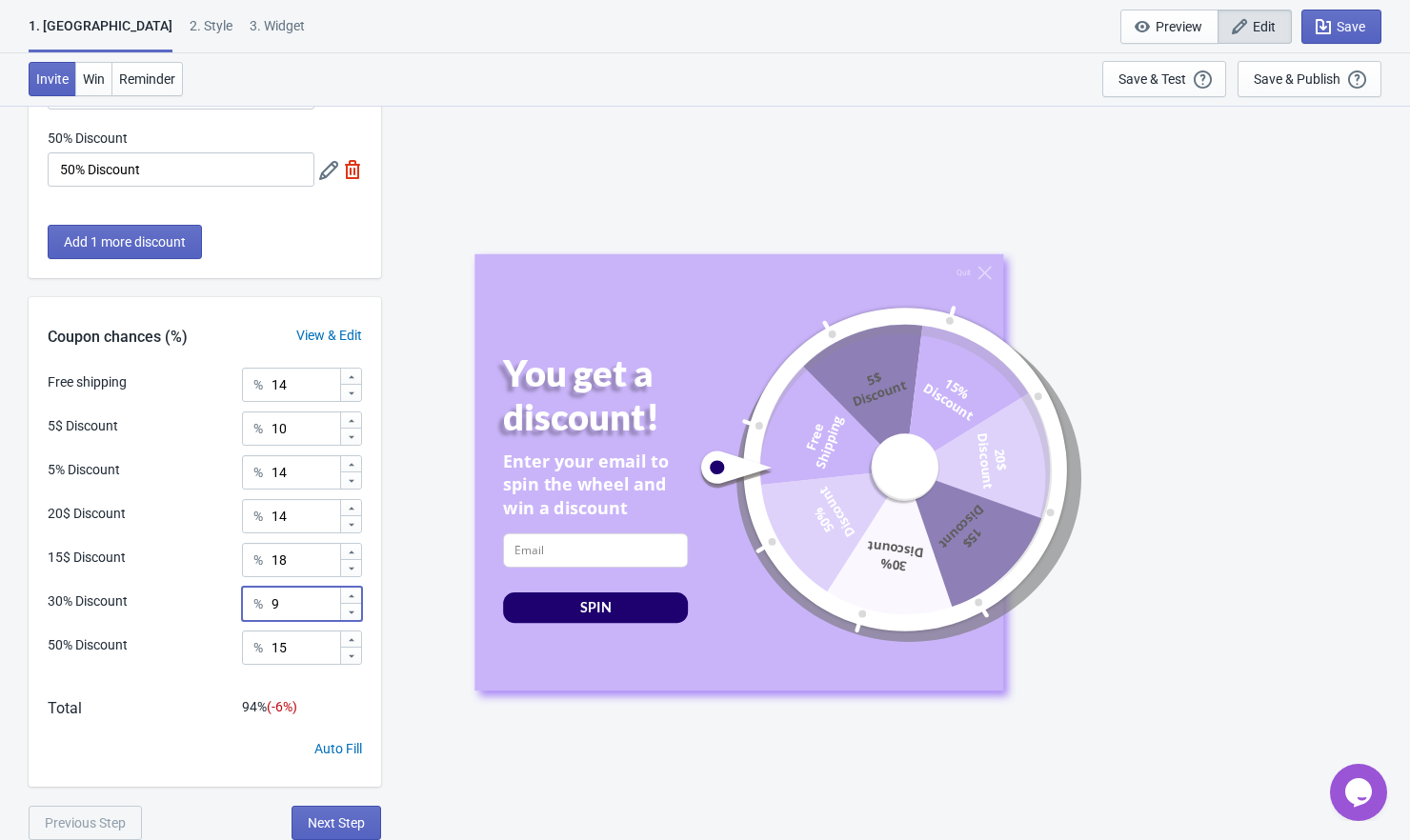
click at [351, 613] on icon at bounding box center [351, 612] width 12 height 12
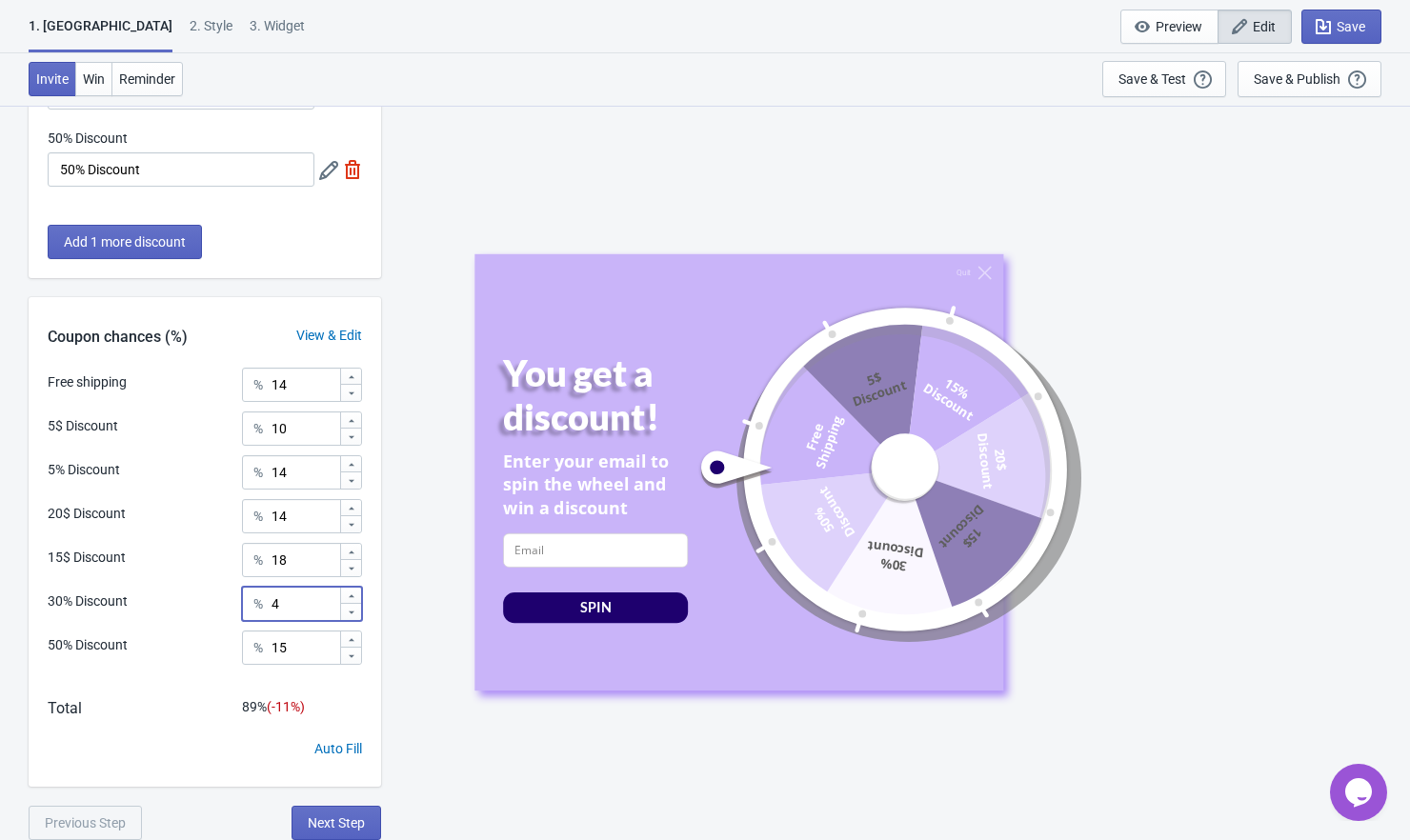
click at [351, 613] on icon at bounding box center [351, 612] width 12 height 12
type input "1"
click at [351, 661] on icon at bounding box center [351, 656] width 12 height 12
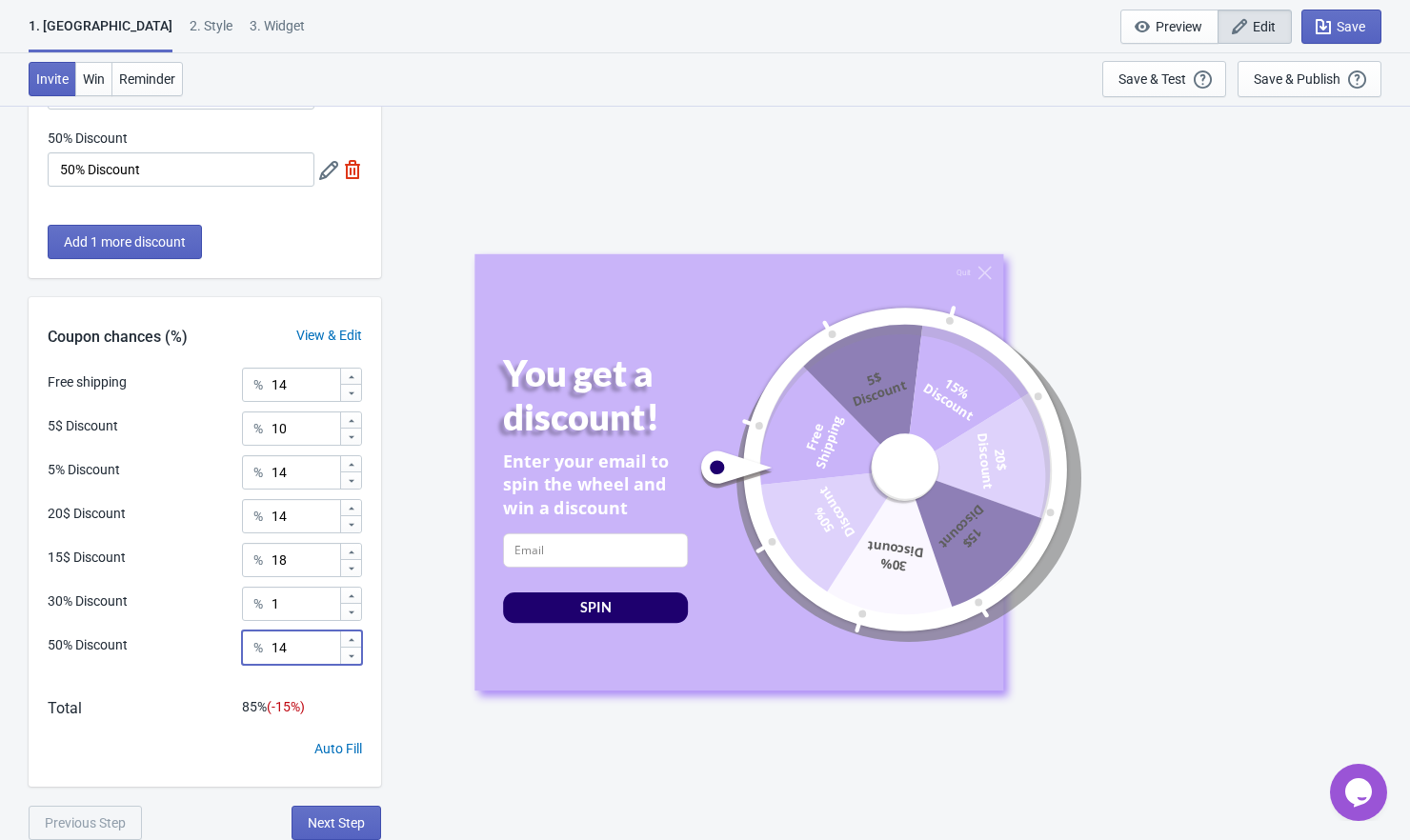
click at [351, 661] on icon at bounding box center [351, 656] width 12 height 12
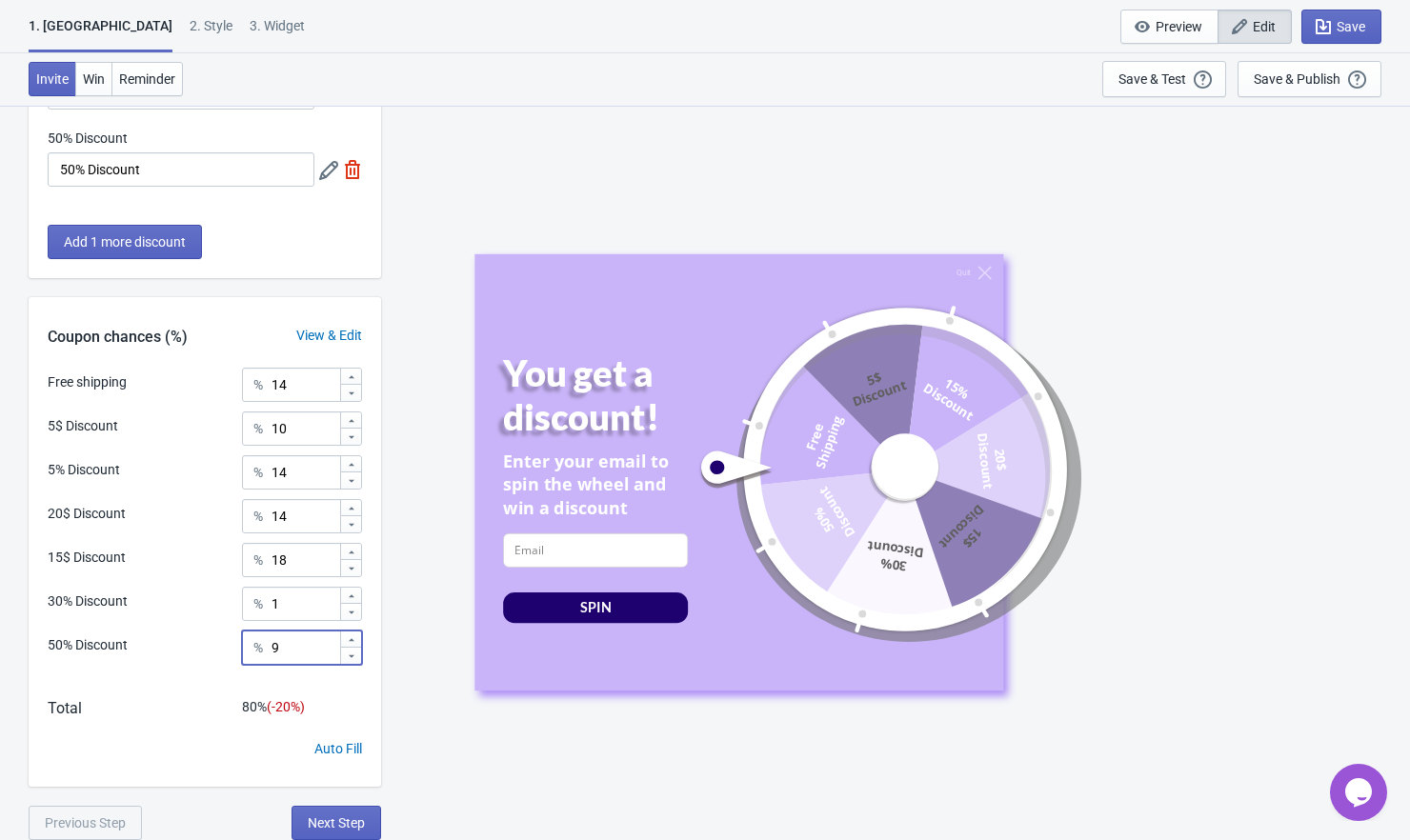
click at [351, 661] on icon at bounding box center [351, 656] width 12 height 12
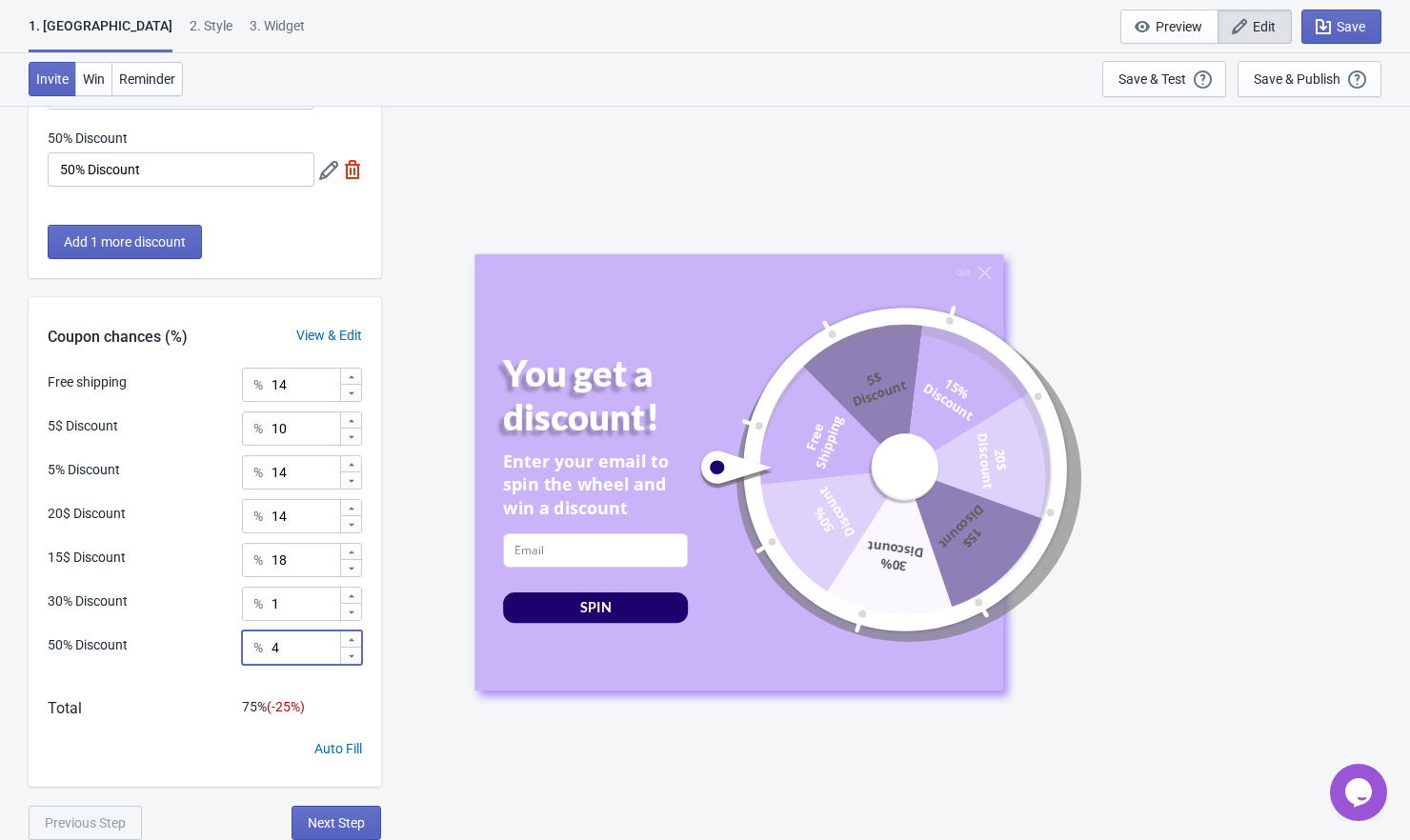
click at [351, 661] on icon at bounding box center [351, 656] width 12 height 12
type input "1"
click at [351, 661] on icon at bounding box center [351, 656] width 12 height 12
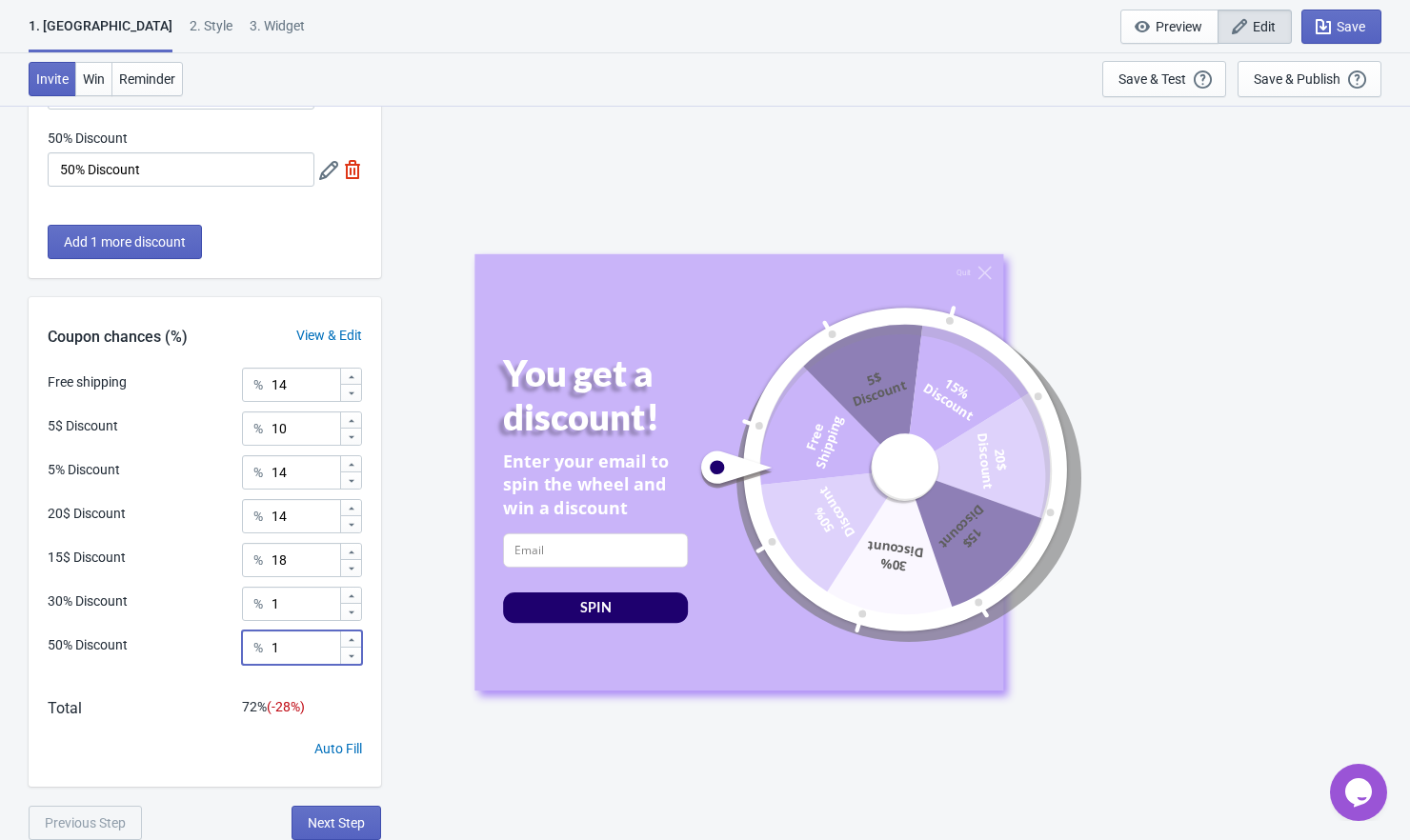
click at [351, 661] on icon at bounding box center [351, 656] width 12 height 12
click at [347, 553] on icon at bounding box center [351, 552] width 12 height 12
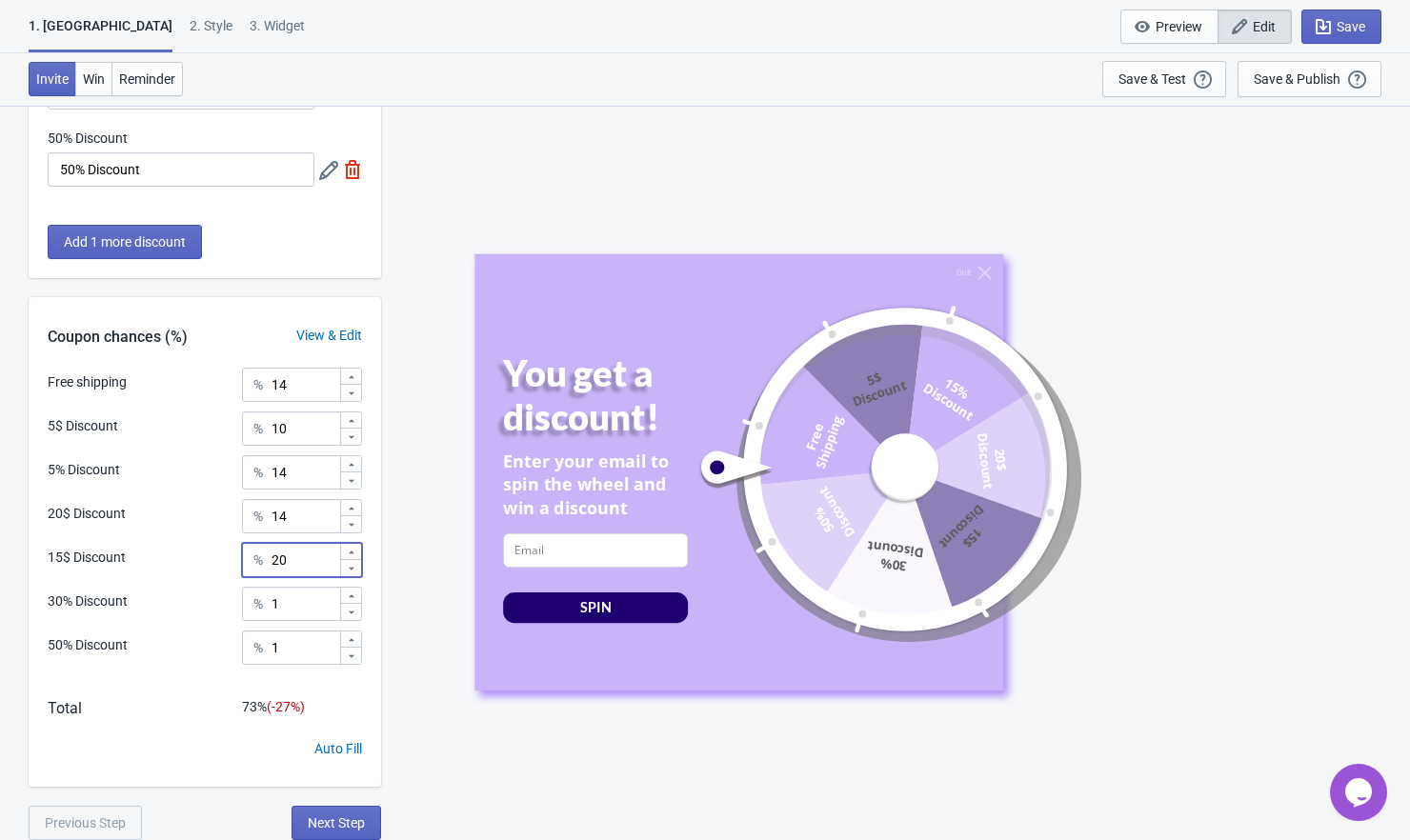
click at [347, 553] on icon at bounding box center [351, 552] width 12 height 12
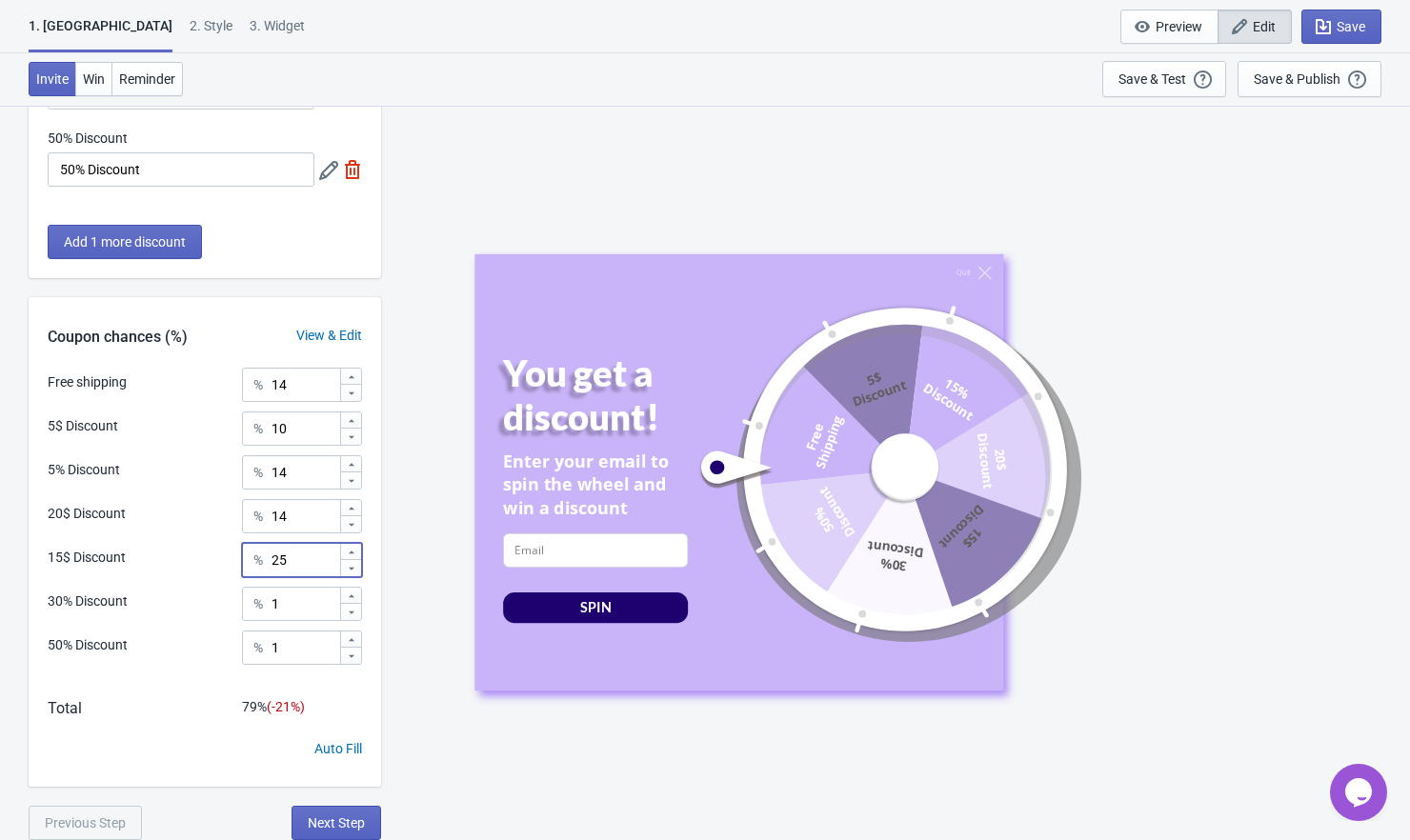
click at [347, 553] on icon at bounding box center [351, 552] width 12 height 12
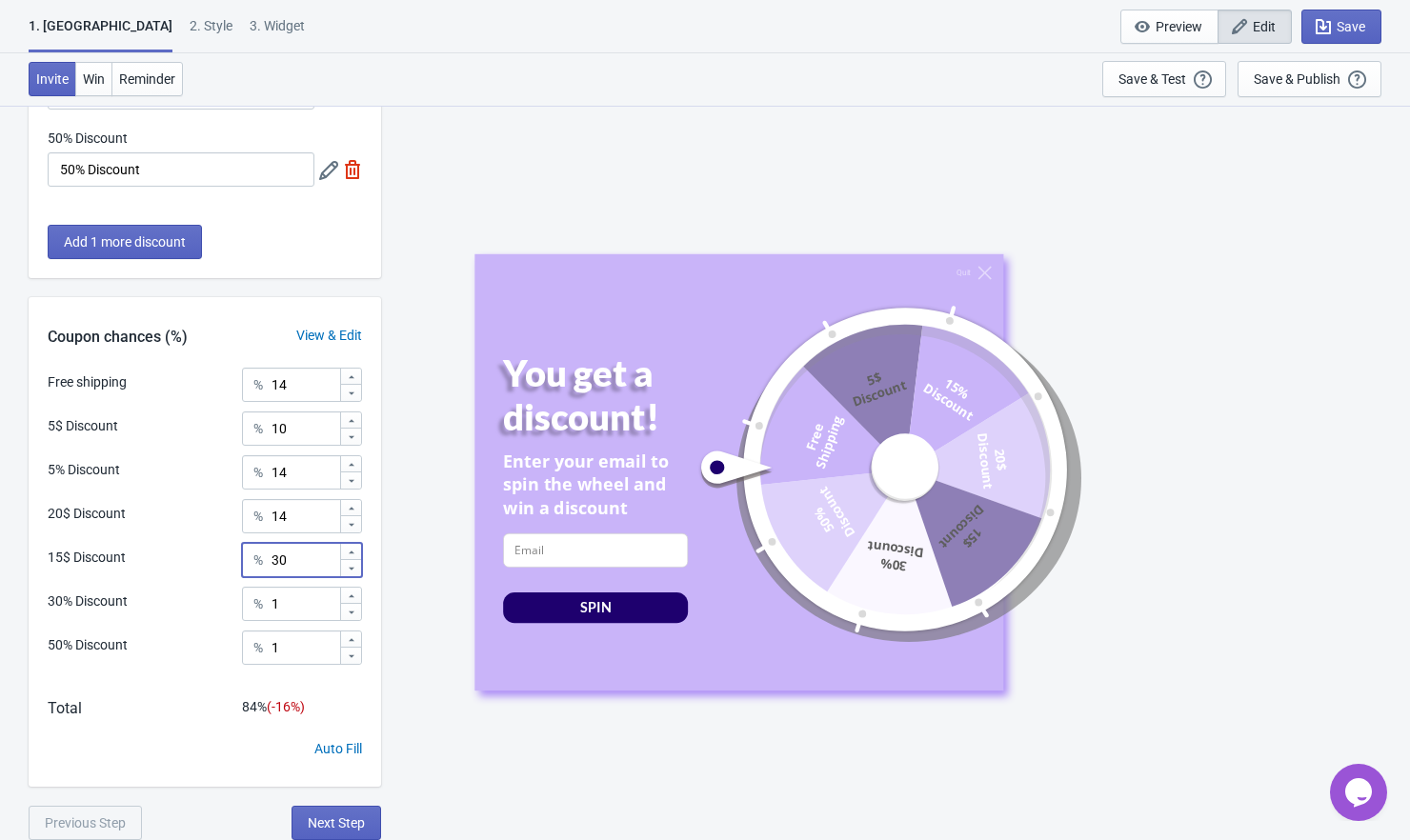
click at [347, 553] on icon at bounding box center [351, 552] width 12 height 12
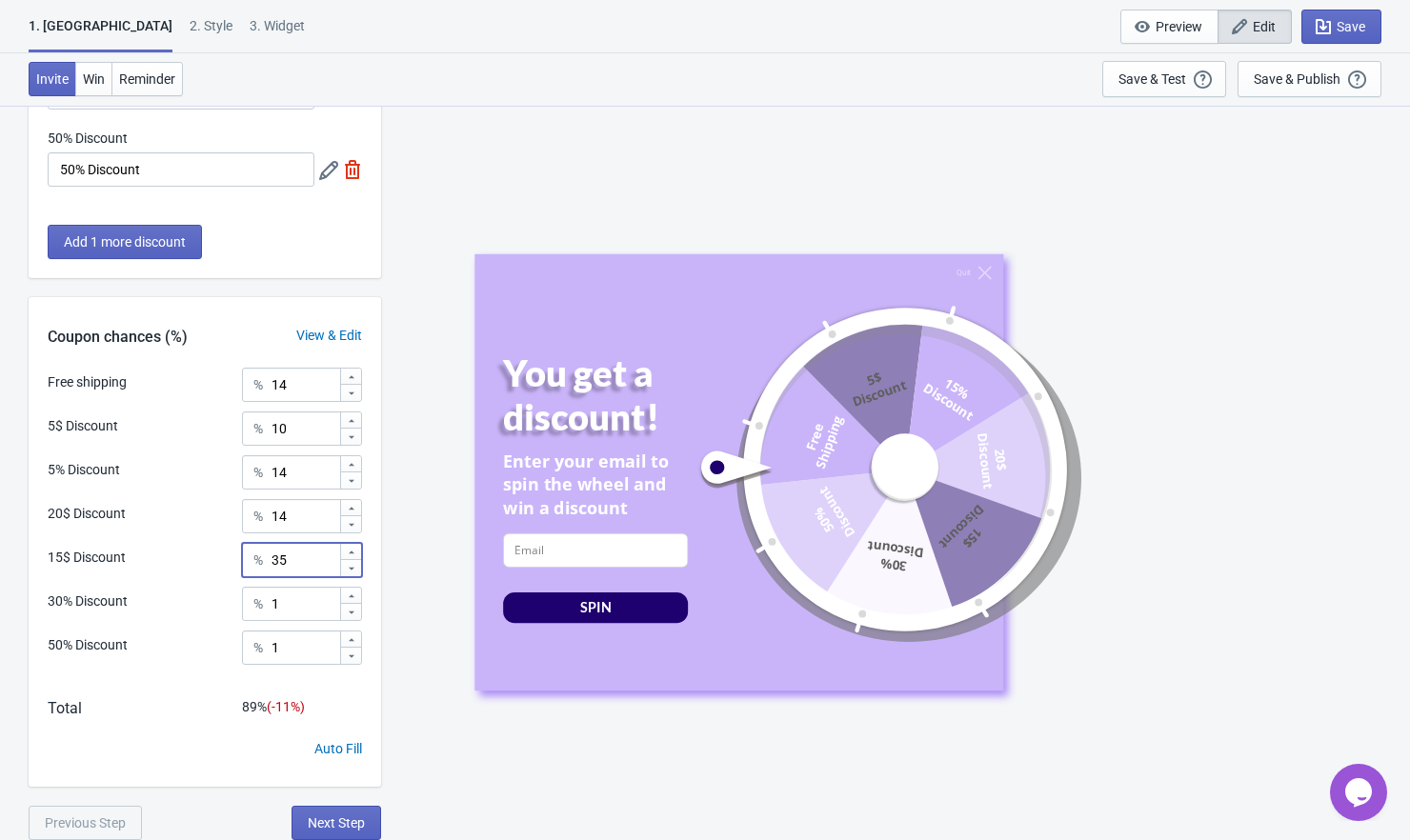
click at [347, 553] on icon at bounding box center [351, 552] width 12 height 12
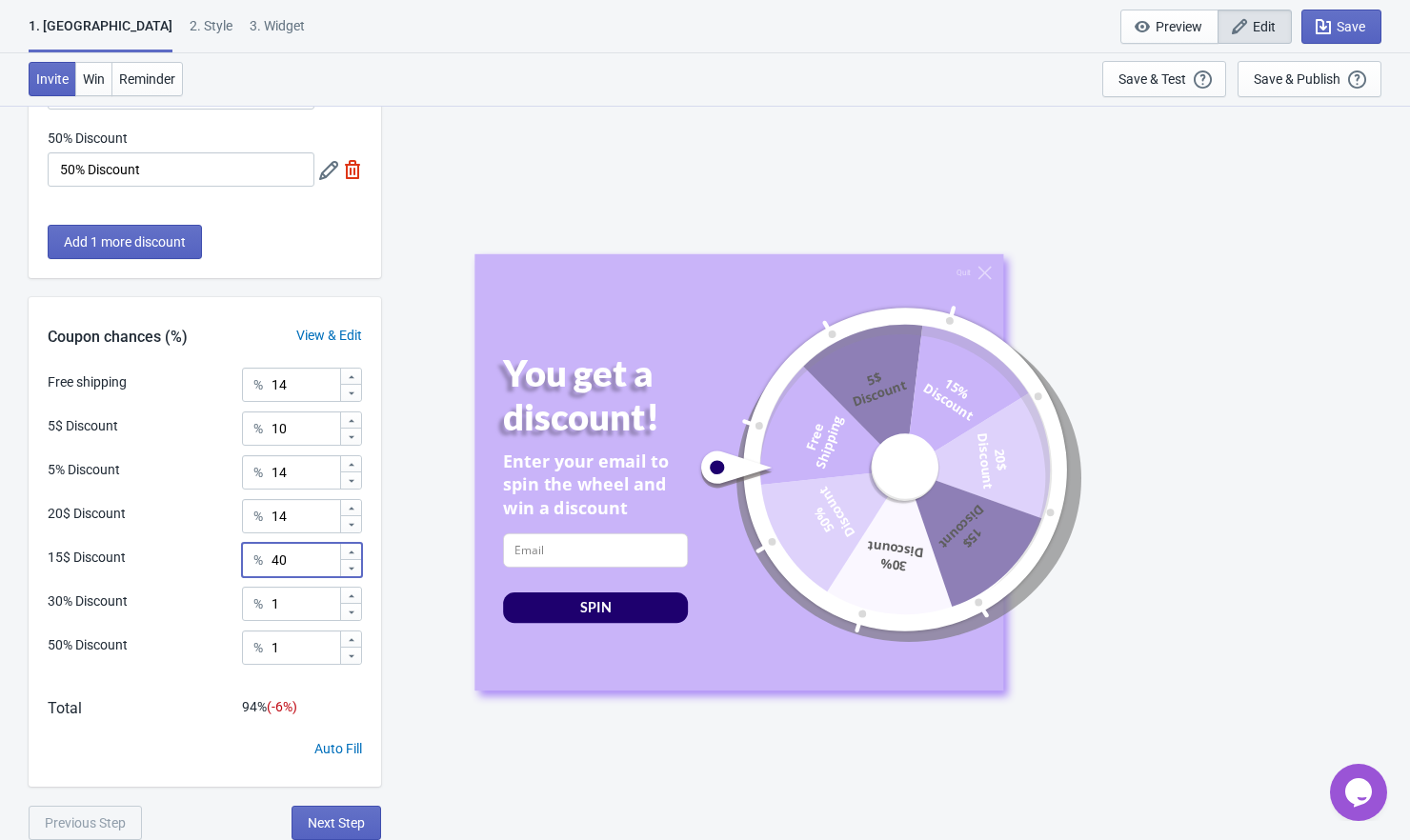
click at [347, 553] on icon at bounding box center [351, 552] width 12 height 12
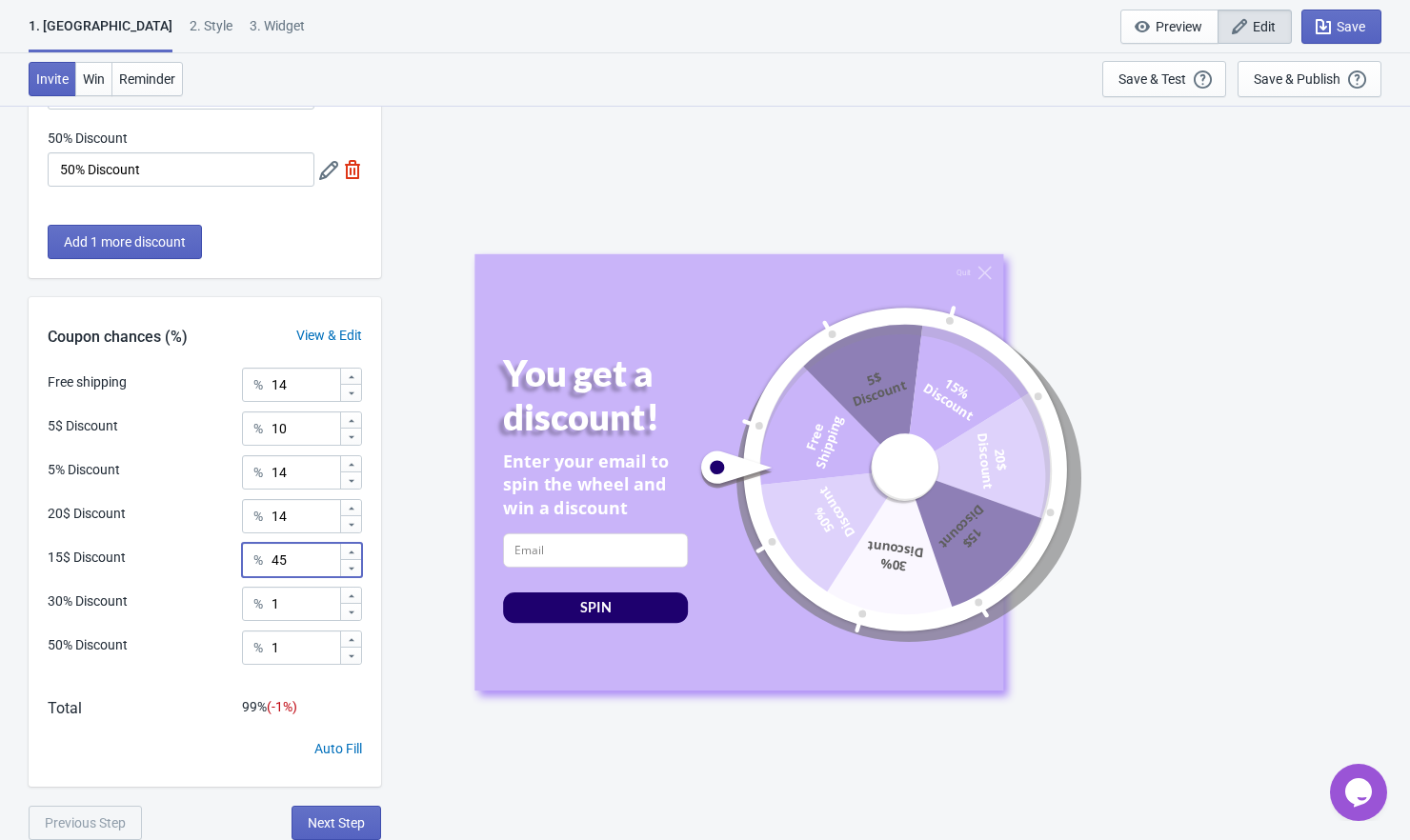
click at [347, 553] on icon at bounding box center [351, 552] width 12 height 12
type input "46"
click at [354, 526] on icon at bounding box center [351, 525] width 12 height 12
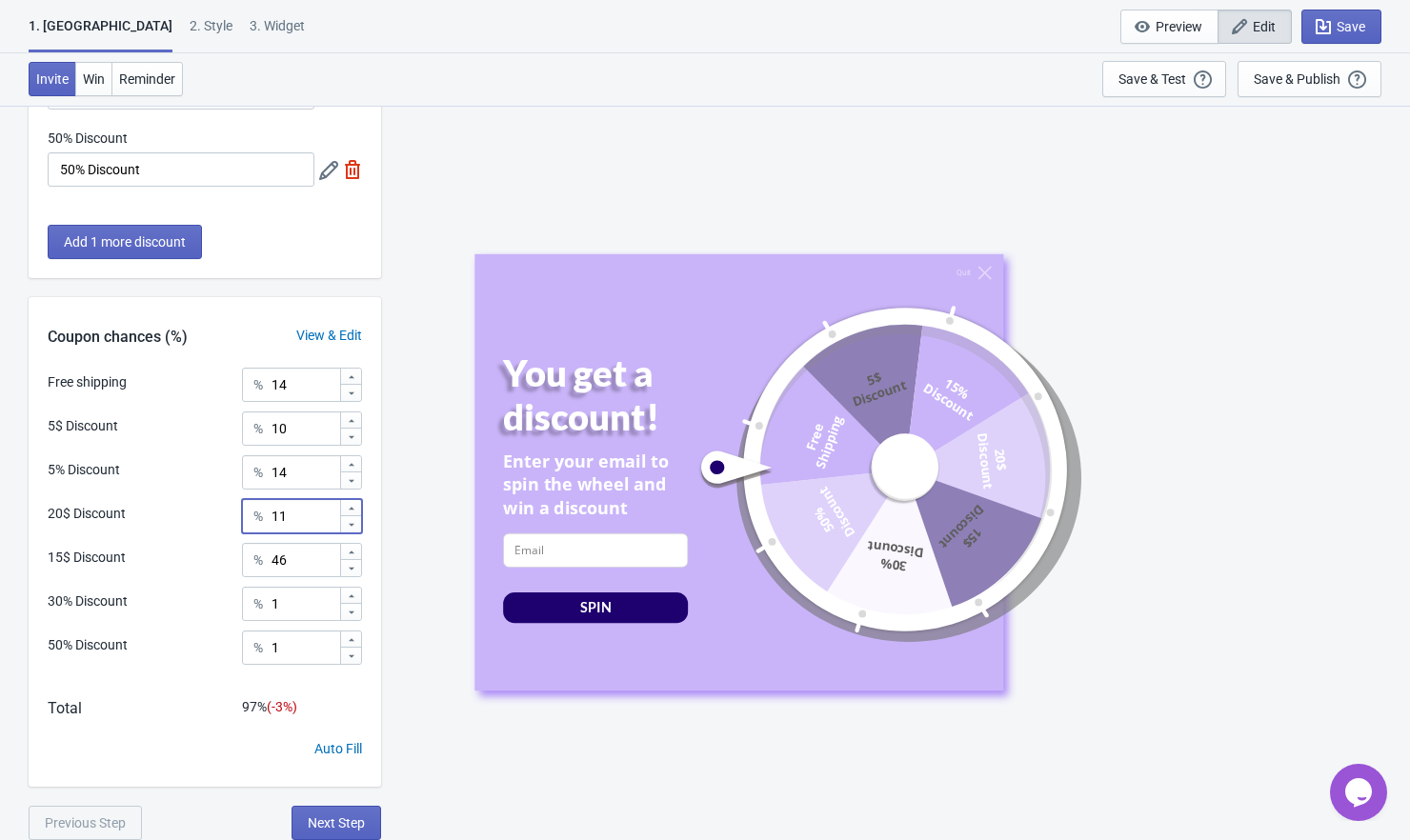
click at [354, 526] on icon at bounding box center [351, 525] width 12 height 12
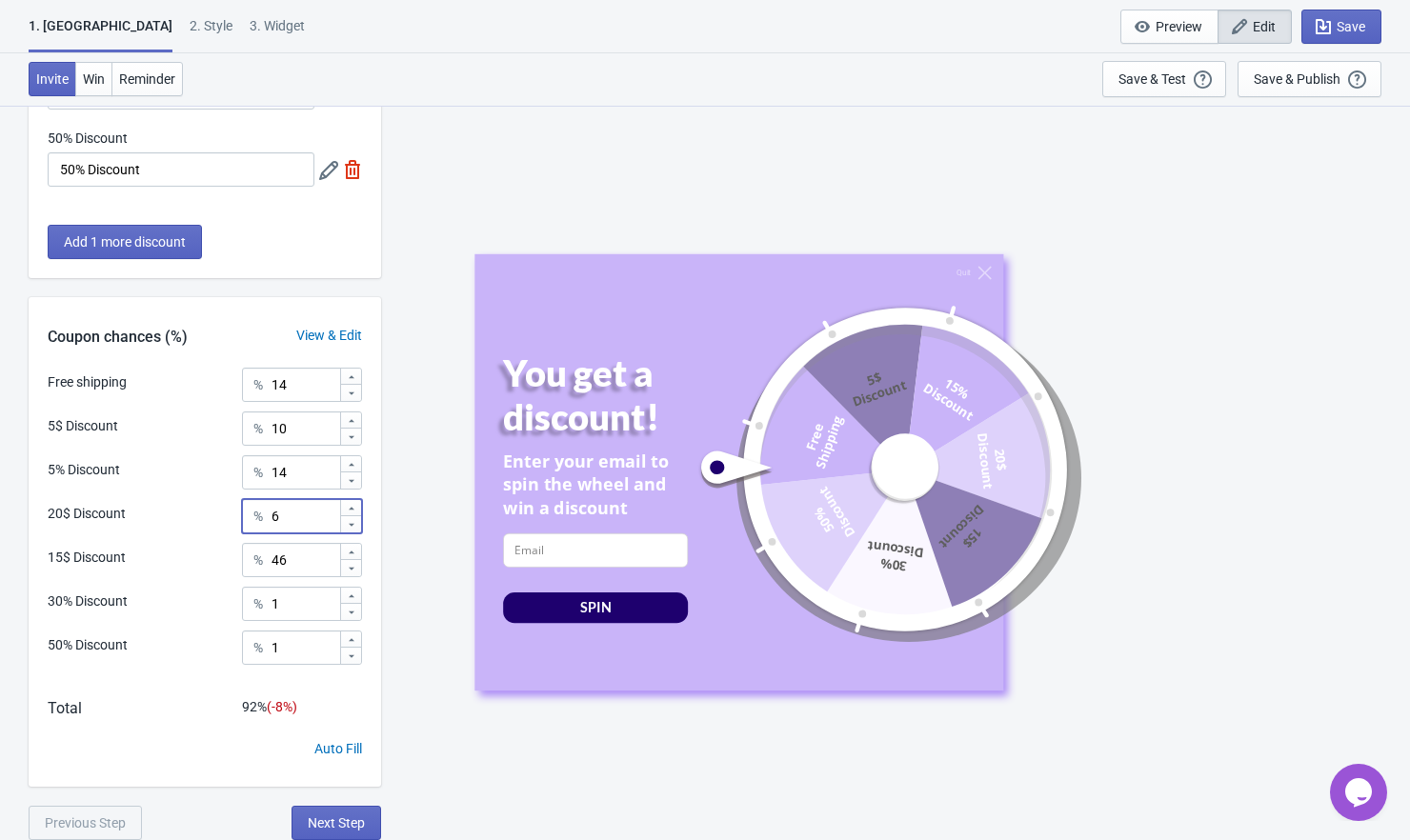
click at [354, 526] on icon at bounding box center [351, 525] width 12 height 12
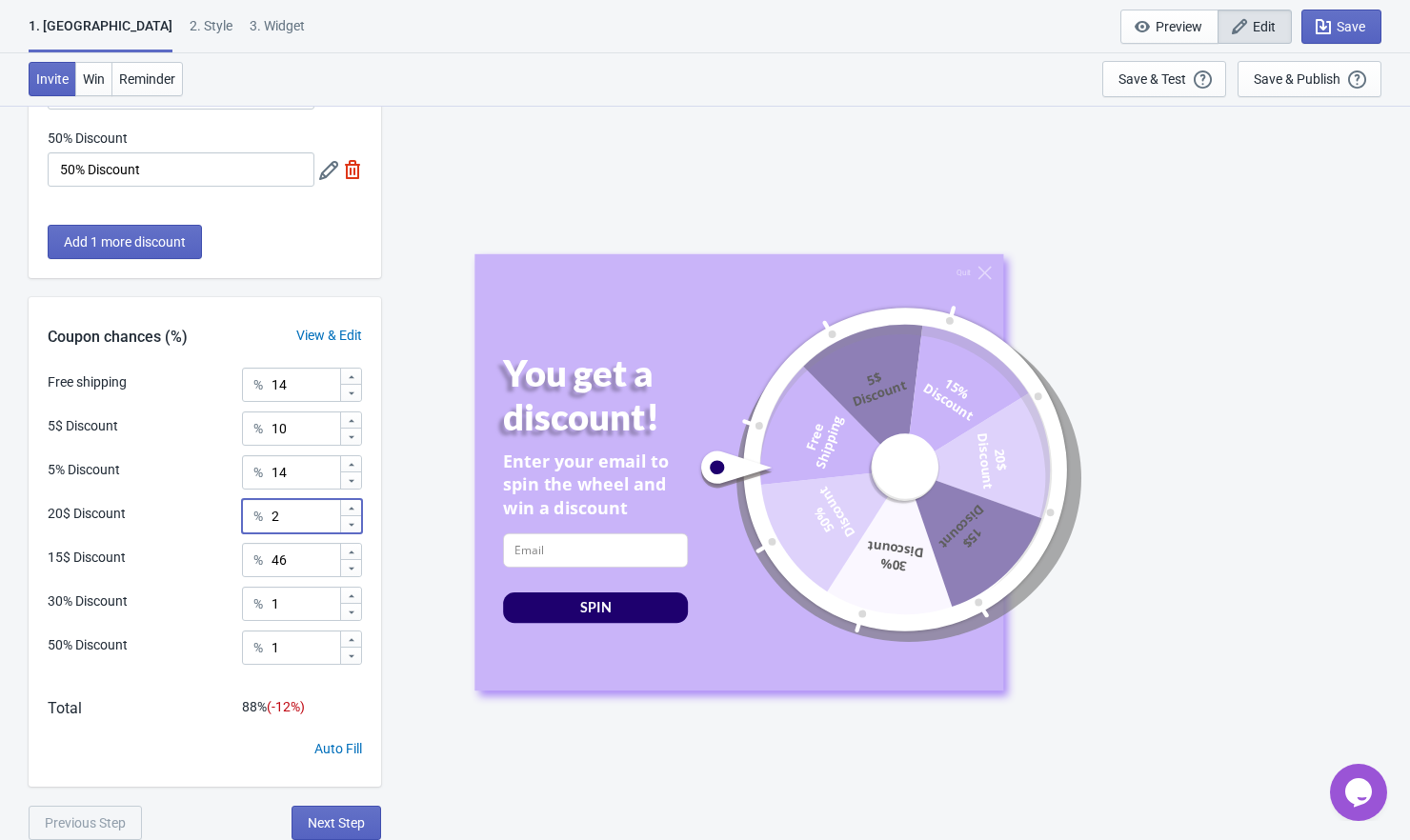
type input "1"
click at [354, 526] on icon at bounding box center [351, 525] width 12 height 12
click at [346, 395] on icon at bounding box center [351, 394] width 12 height 12
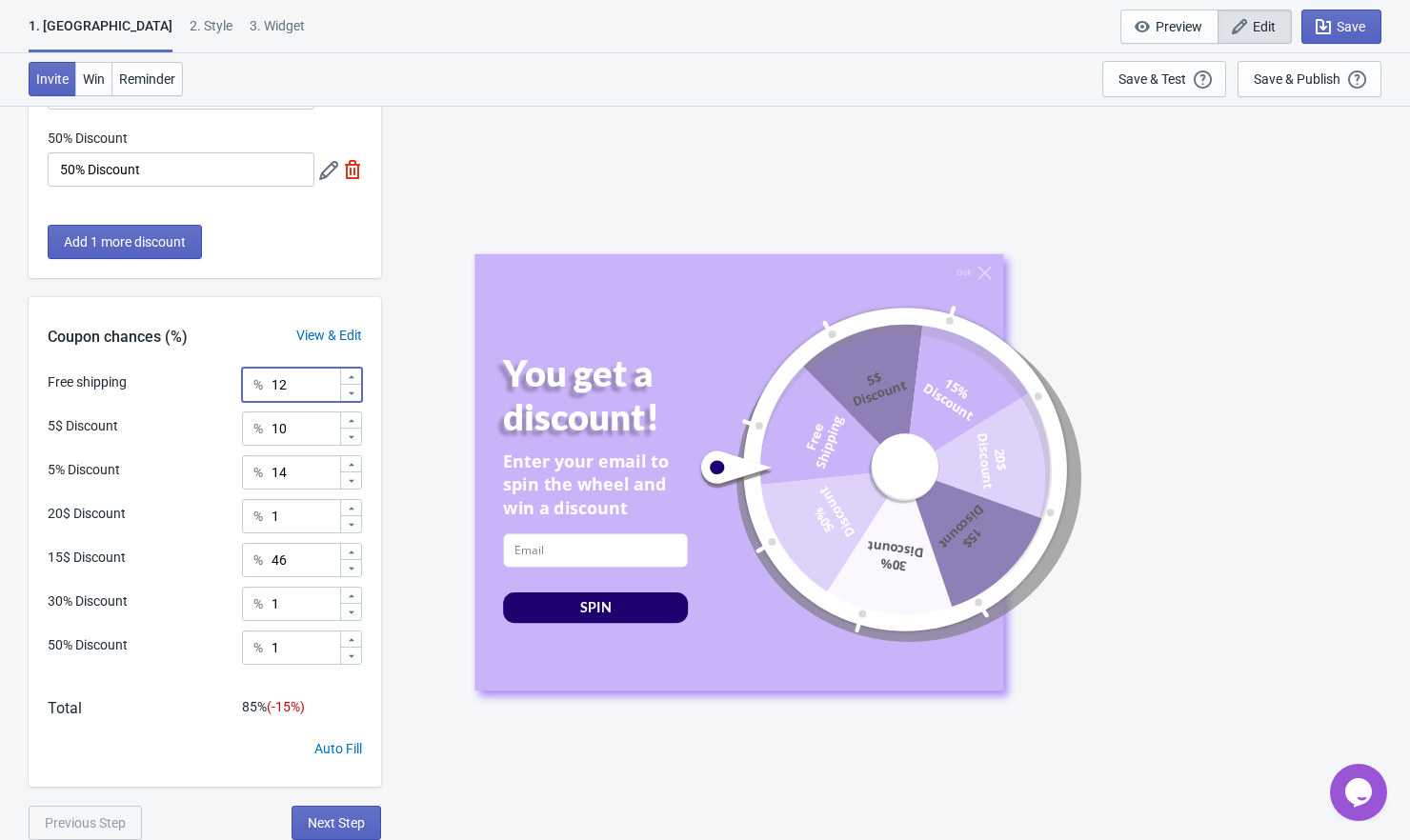
click at [346, 395] on icon at bounding box center [351, 394] width 12 height 12
click at [352, 395] on icon at bounding box center [351, 394] width 12 height 12
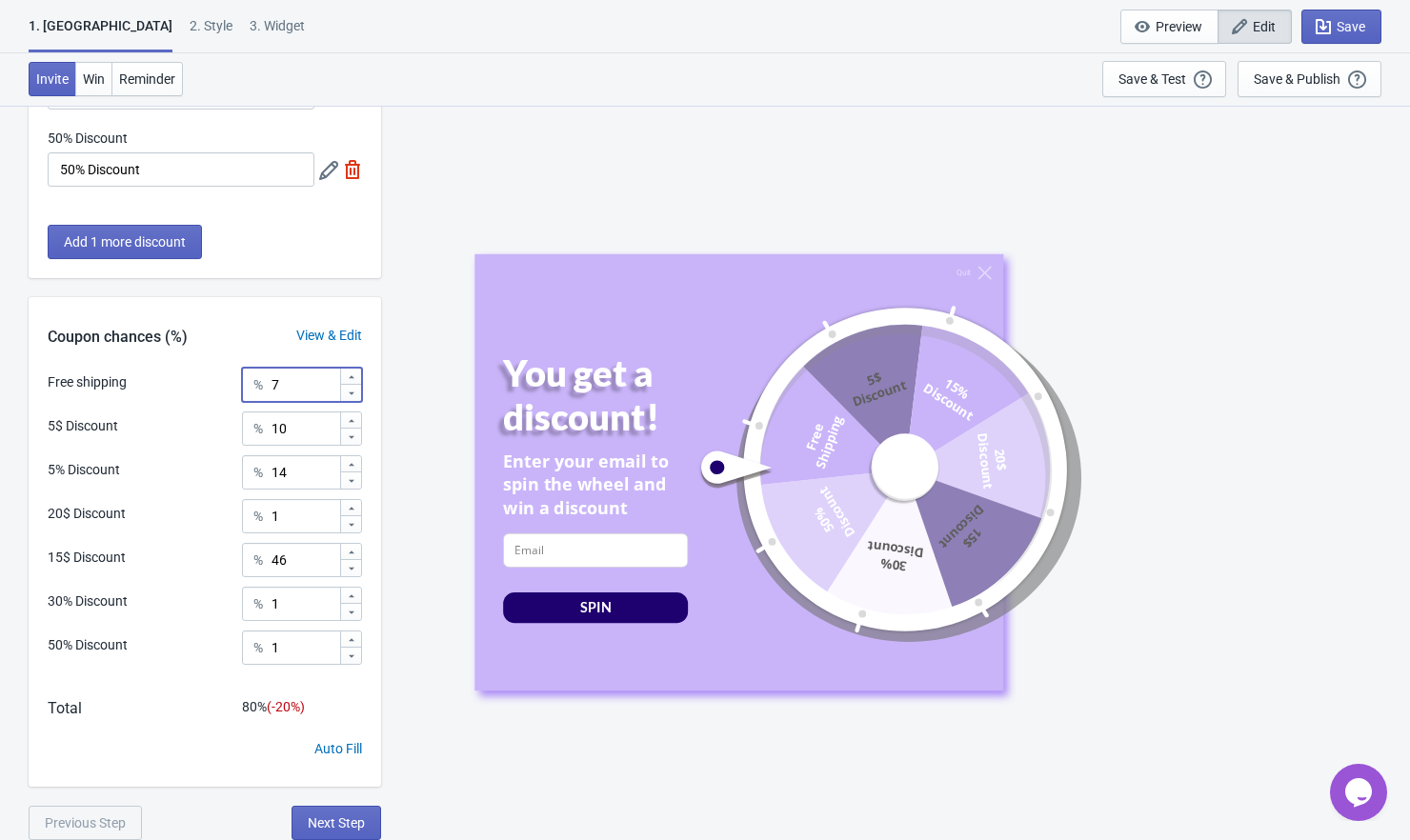
click at [352, 395] on icon at bounding box center [351, 394] width 12 height 12
type input "5"
click at [354, 468] on icon at bounding box center [351, 465] width 12 height 12
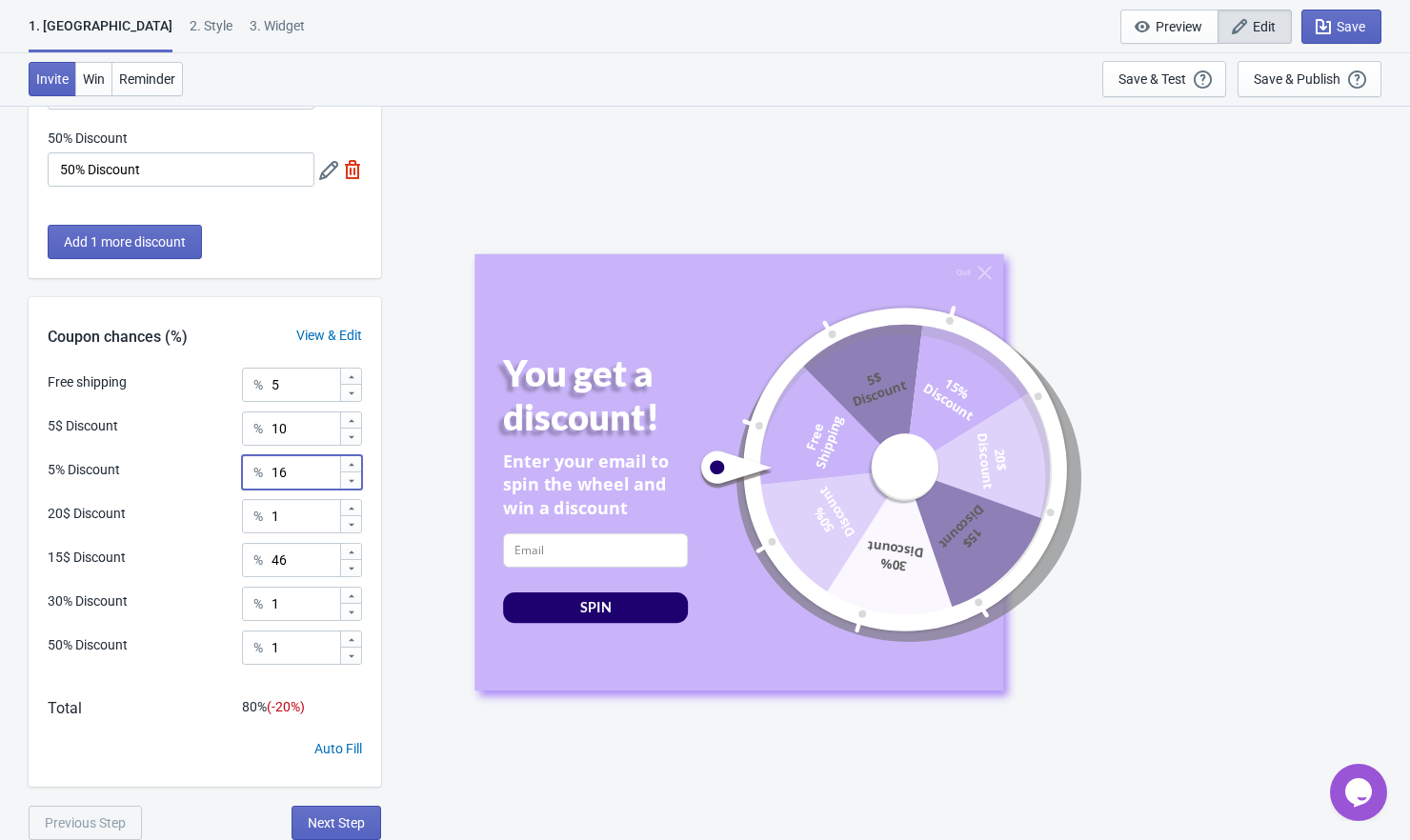
click at [354, 468] on icon at bounding box center [351, 465] width 12 height 12
type input "20"
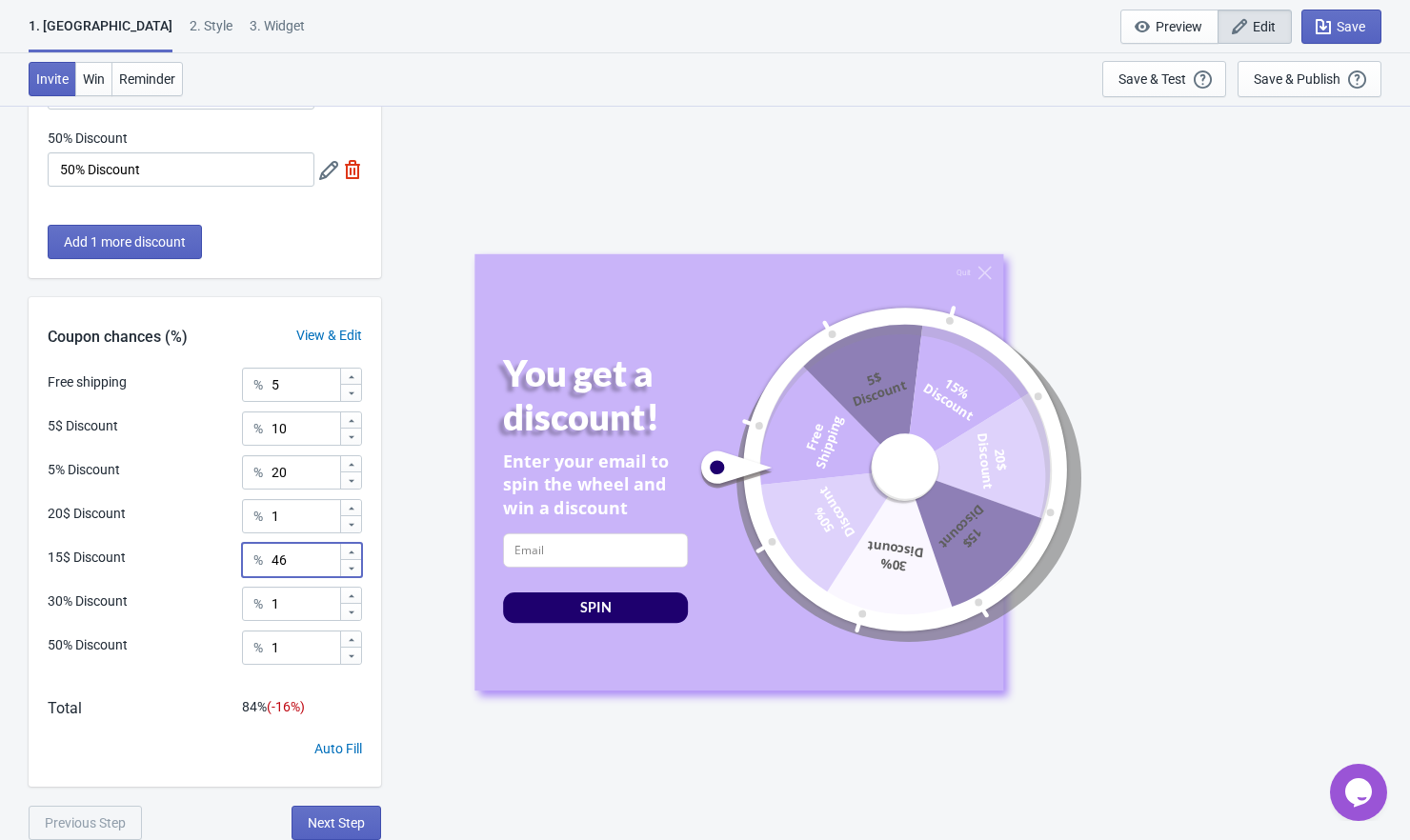
click at [350, 556] on icon at bounding box center [351, 552] width 12 height 12
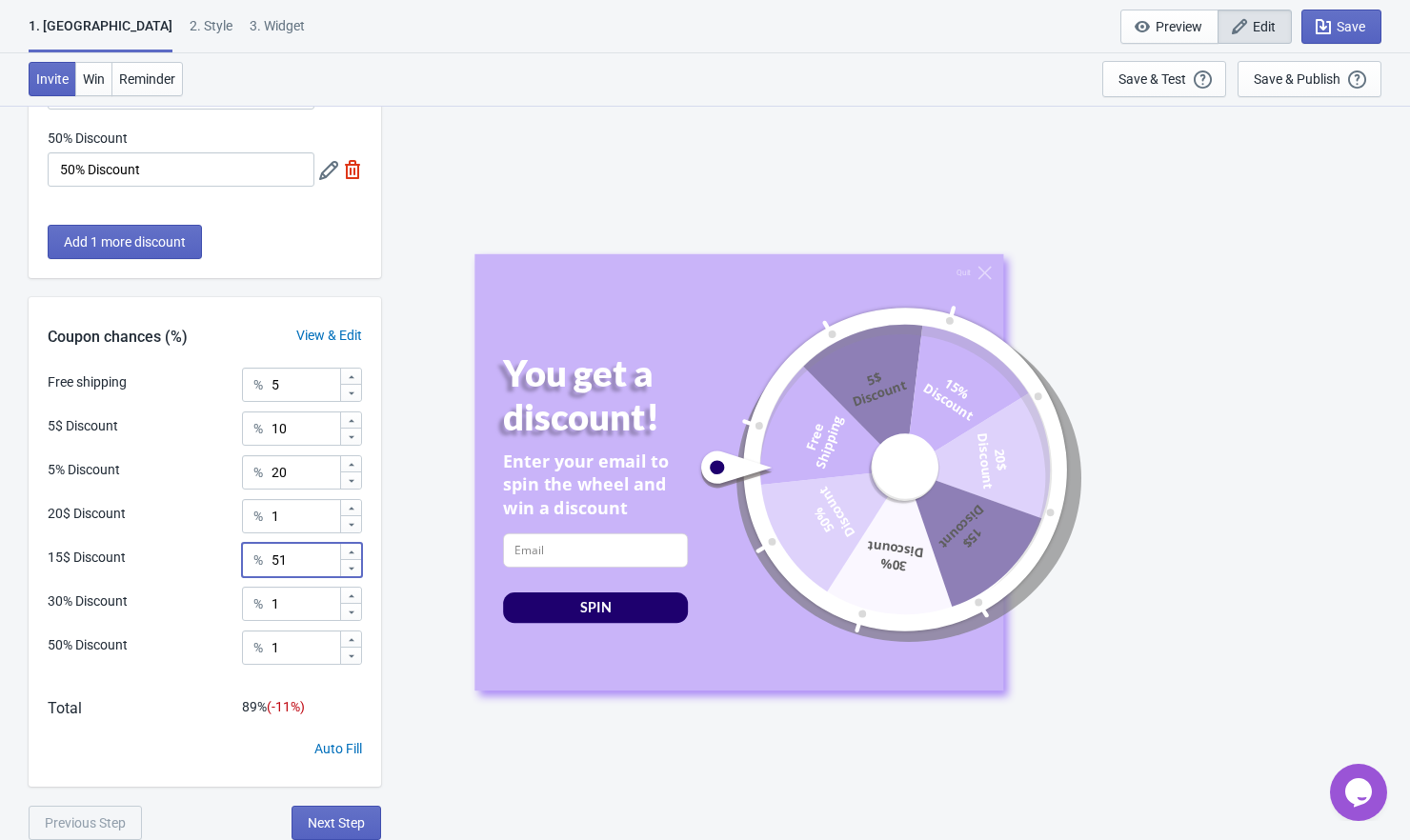
click at [350, 556] on icon at bounding box center [351, 552] width 12 height 12
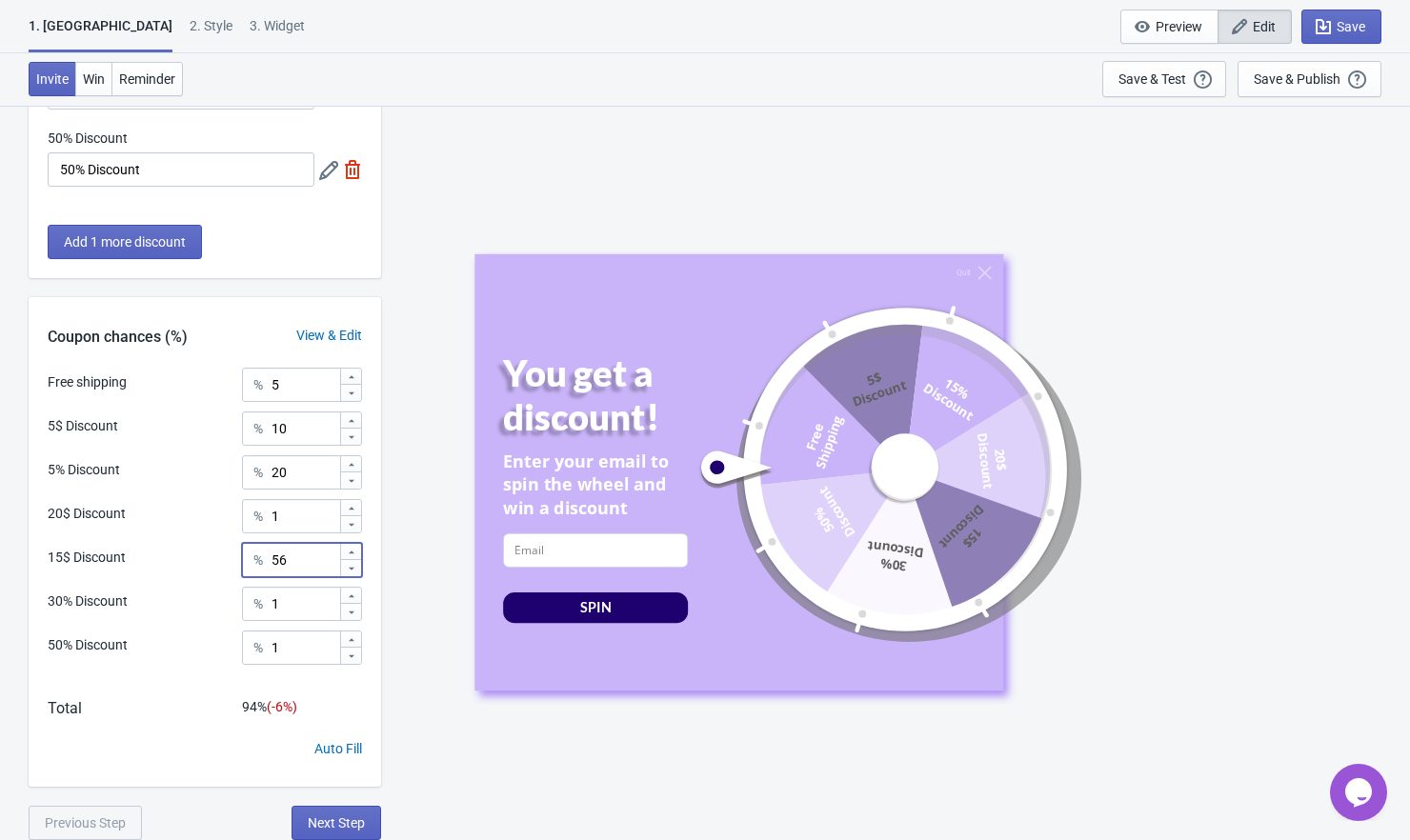
click at [350, 556] on icon at bounding box center [351, 552] width 12 height 12
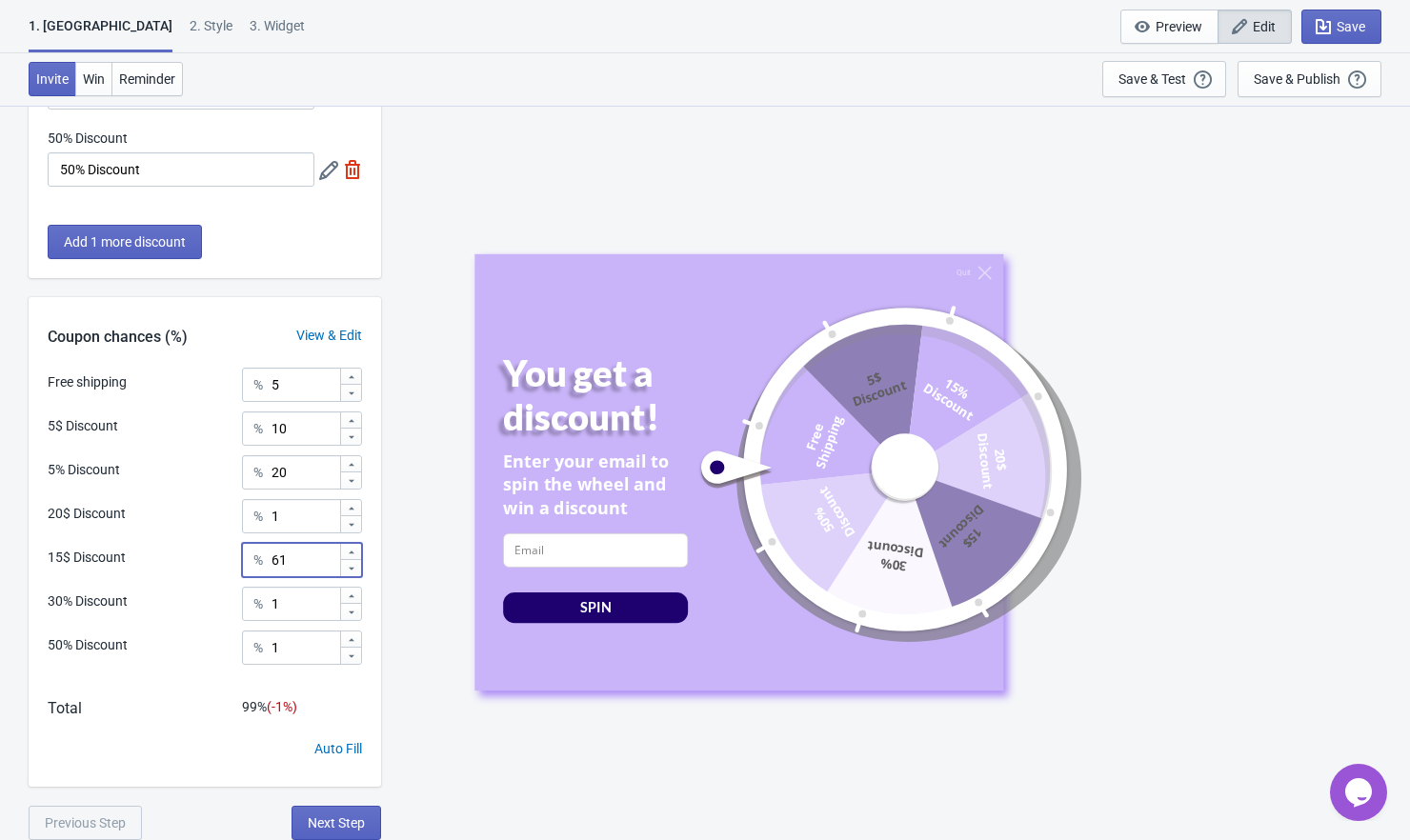
click at [350, 556] on icon at bounding box center [351, 552] width 12 height 12
type input "62"
click at [352, 484] on icon at bounding box center [351, 481] width 12 height 12
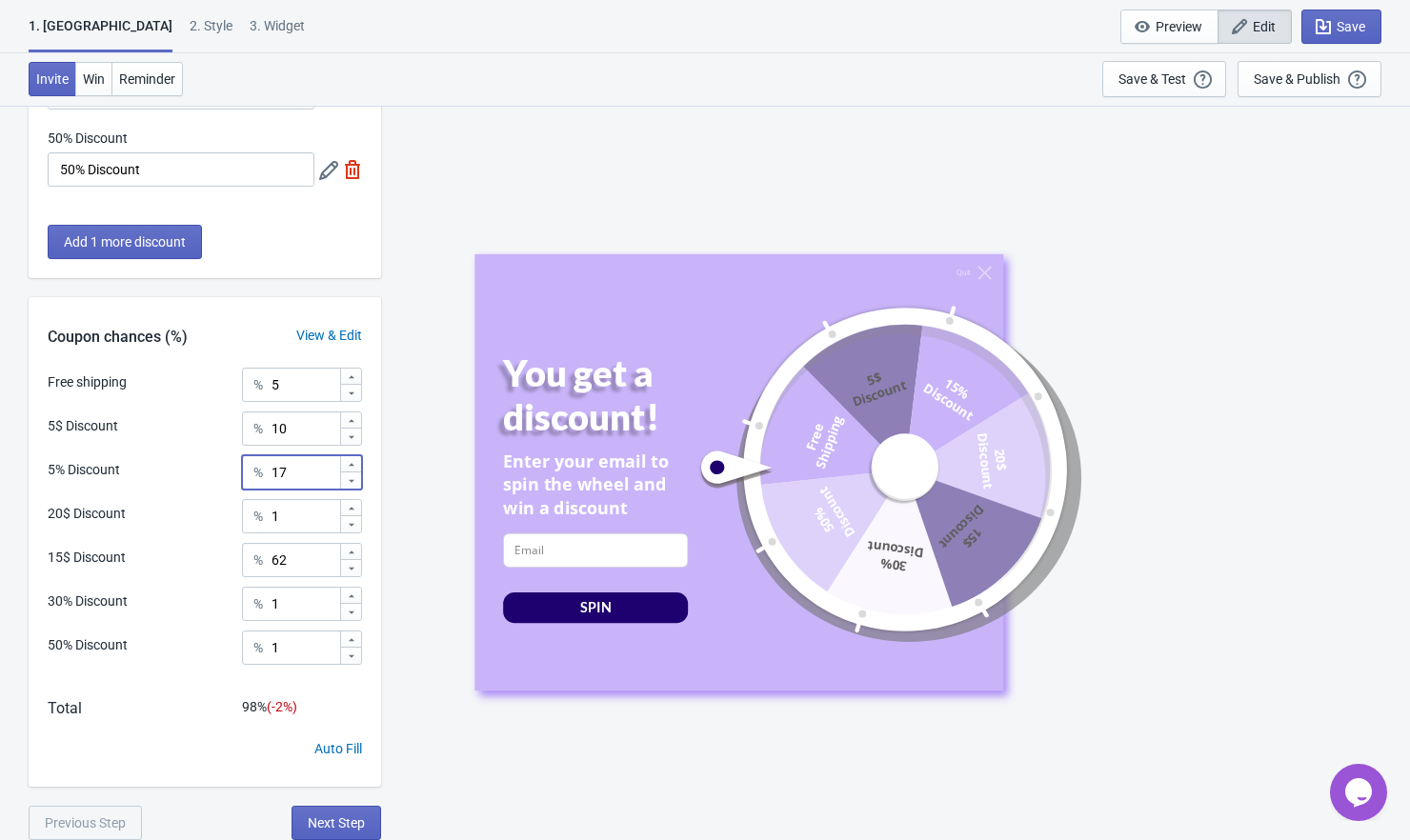
click at [352, 484] on icon at bounding box center [351, 481] width 12 height 12
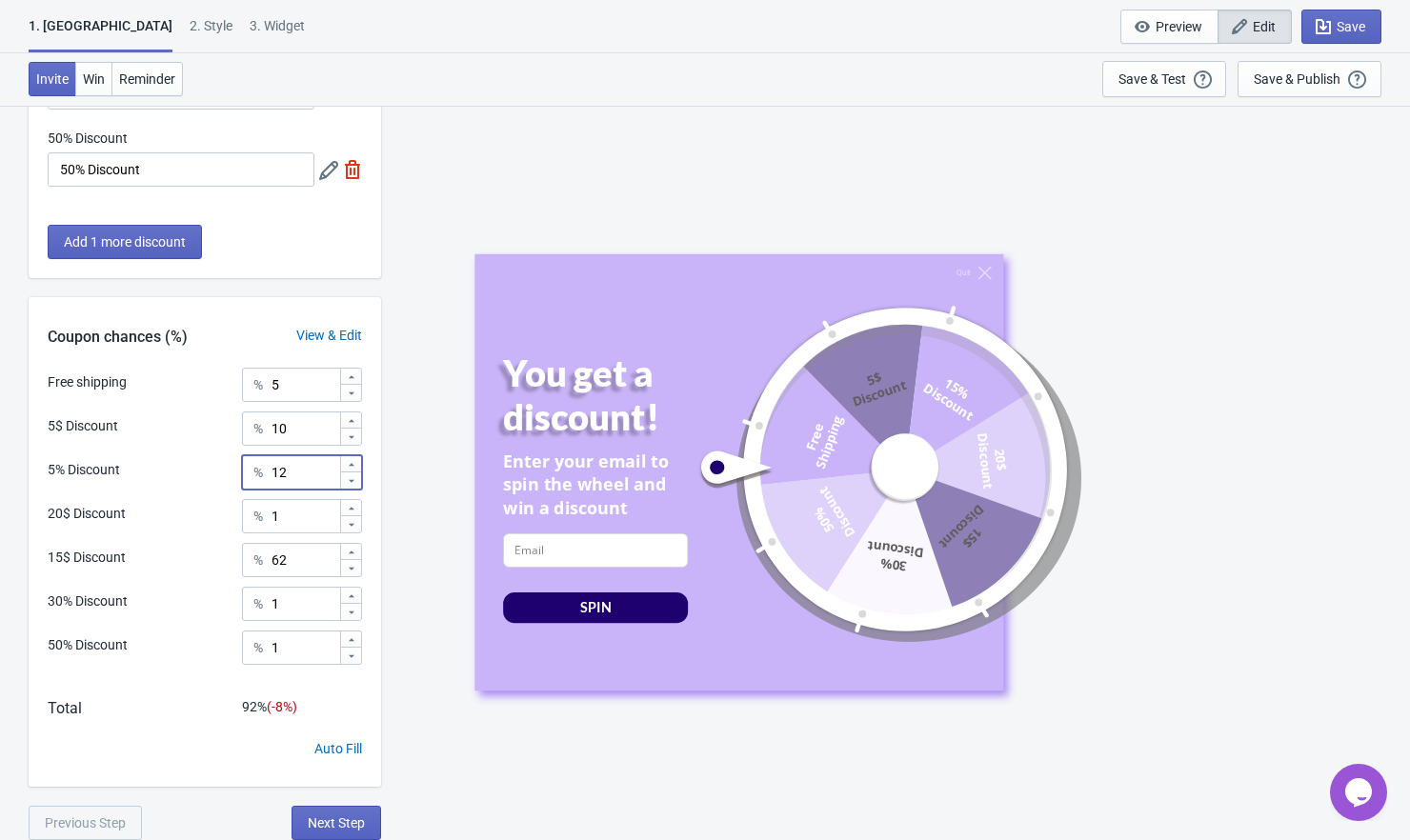
click at [352, 484] on icon at bounding box center [351, 481] width 12 height 12
type input "10"
click at [352, 420] on icon at bounding box center [351, 421] width 12 height 12
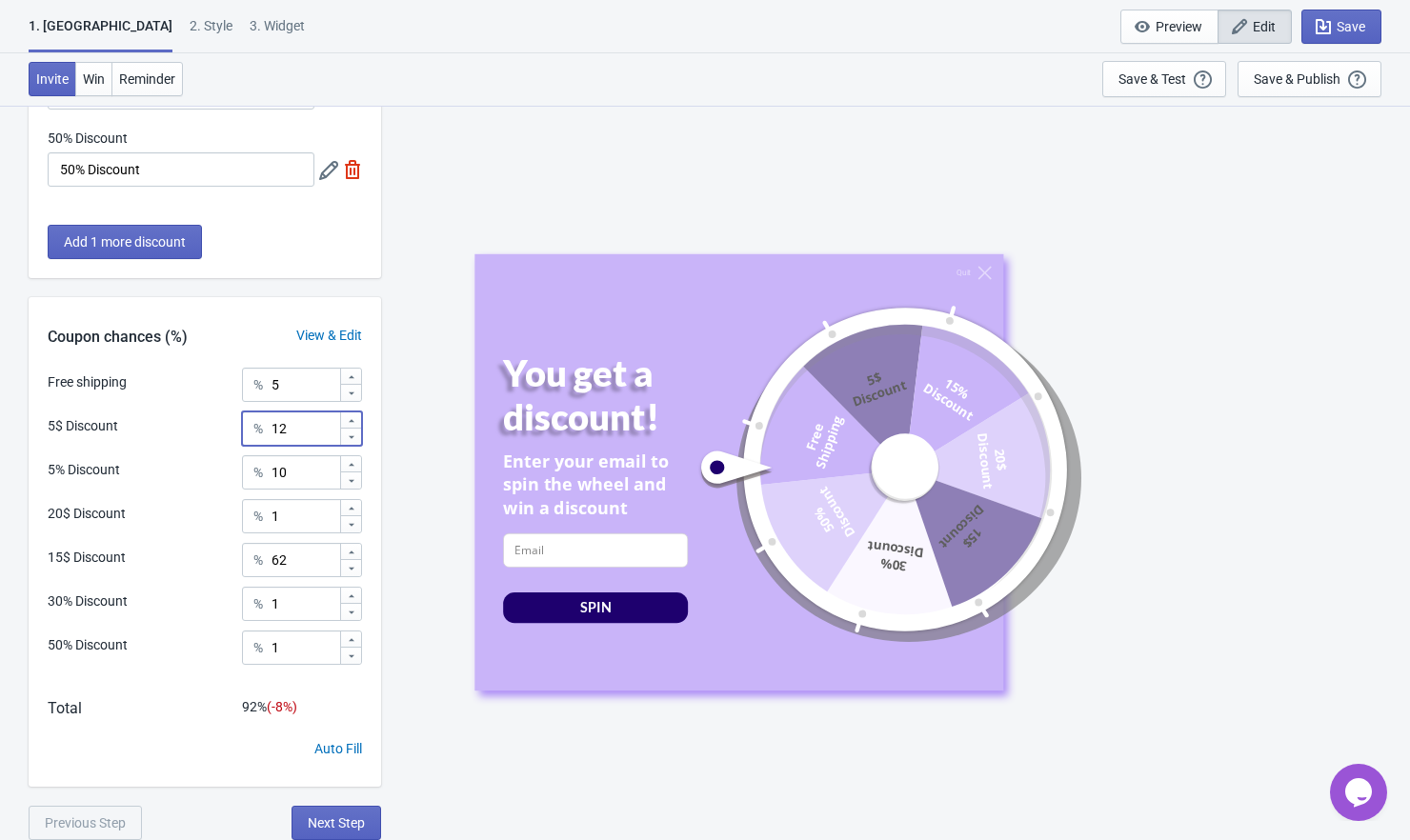
click at [352, 420] on icon at bounding box center [351, 421] width 12 height 12
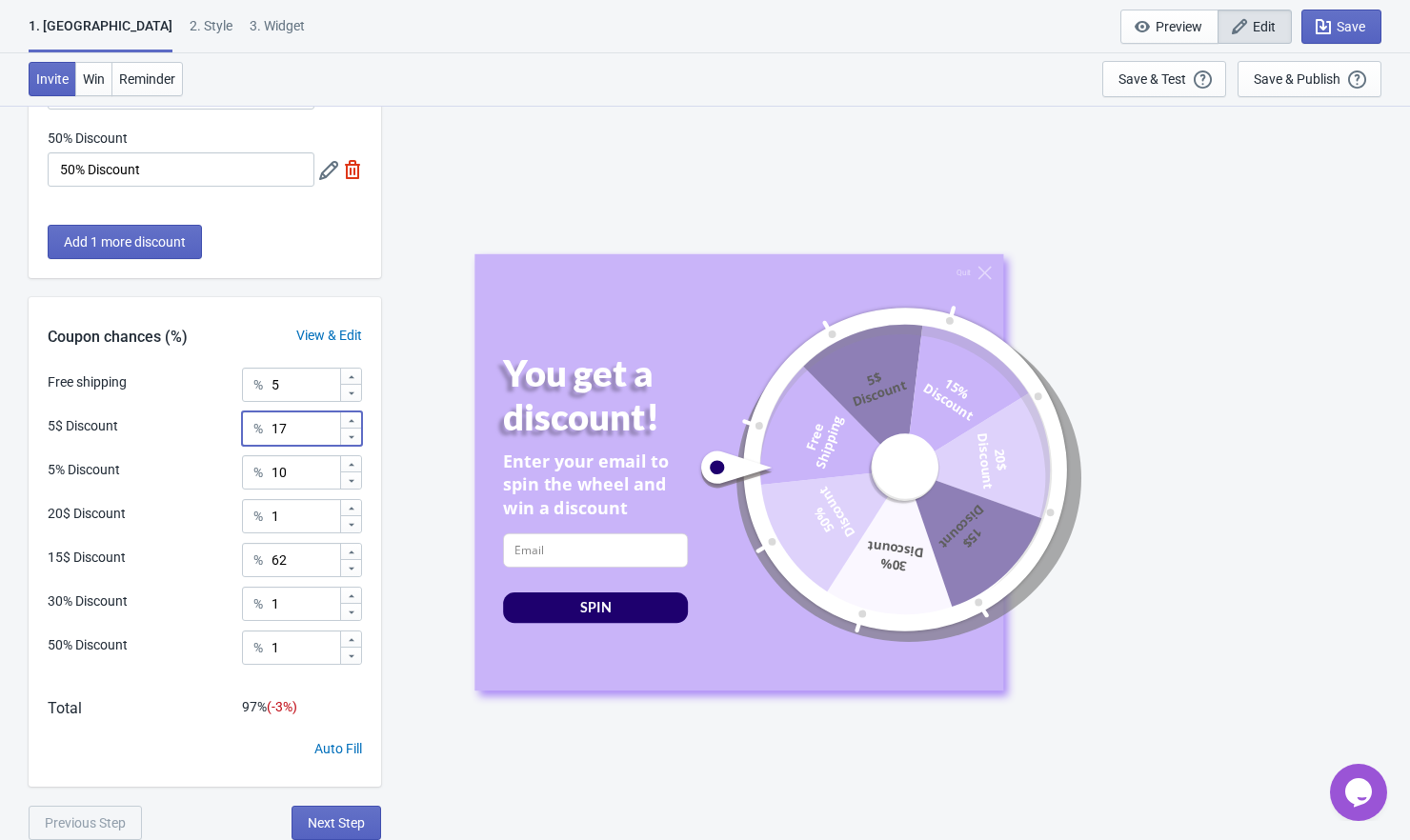
click at [352, 420] on icon at bounding box center [351, 421] width 12 height 12
click at [348, 438] on icon at bounding box center [351, 437] width 12 height 12
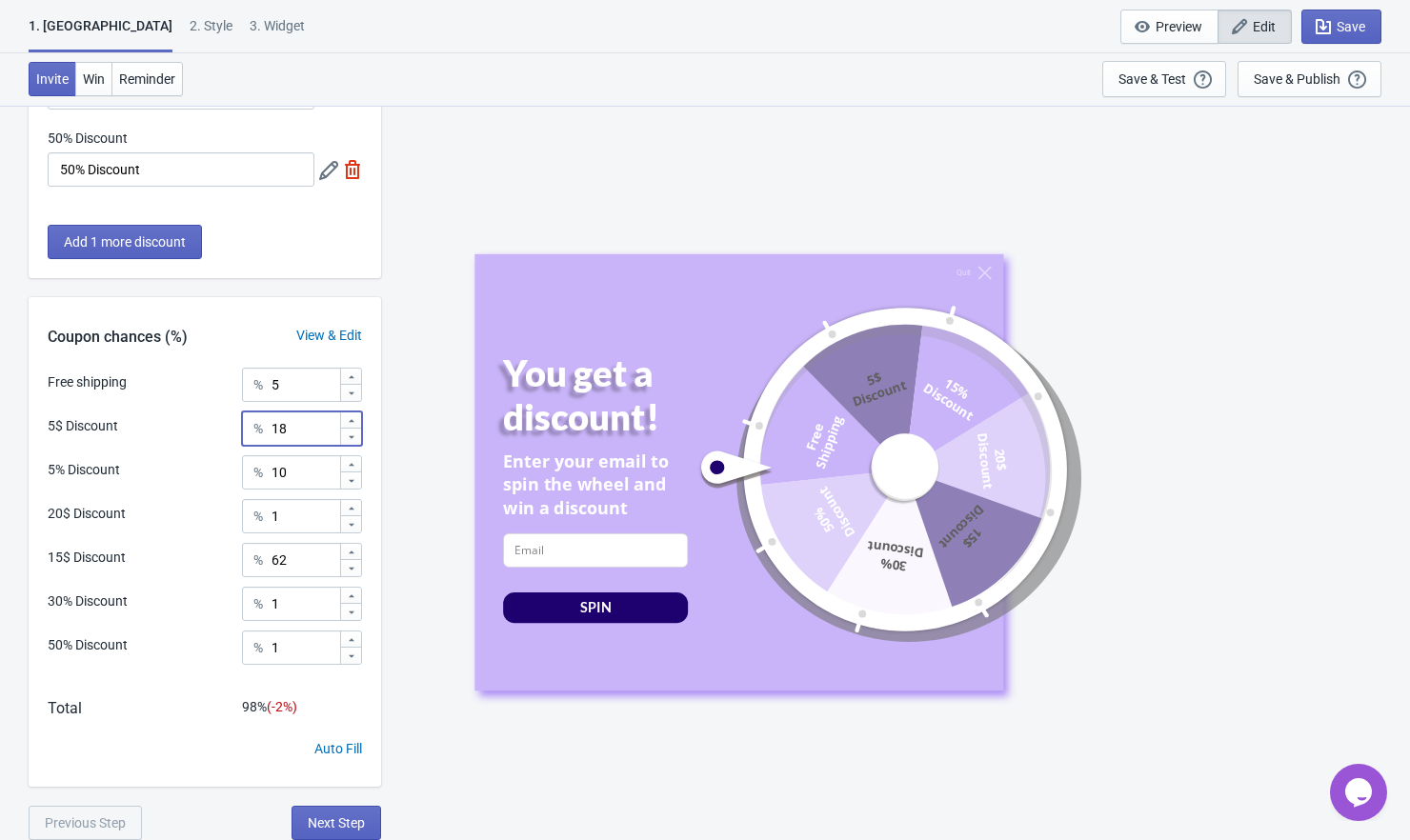
click at [348, 438] on icon at bounding box center [351, 437] width 12 height 12
type input "15"
click at [352, 465] on icon at bounding box center [351, 465] width 12 height 12
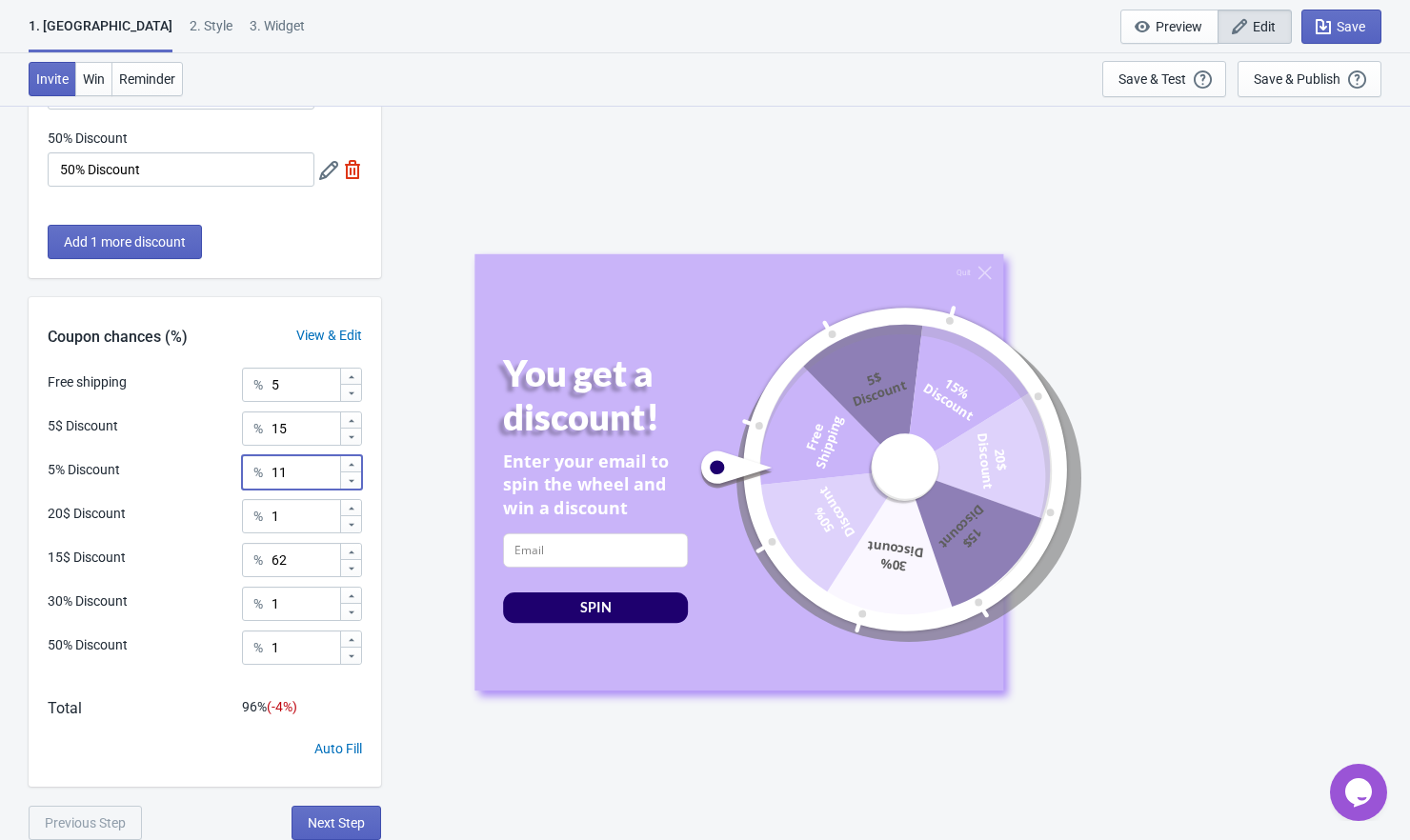
click at [352, 465] on icon at bounding box center [351, 465] width 12 height 12
click at [349, 485] on icon at bounding box center [351, 481] width 12 height 12
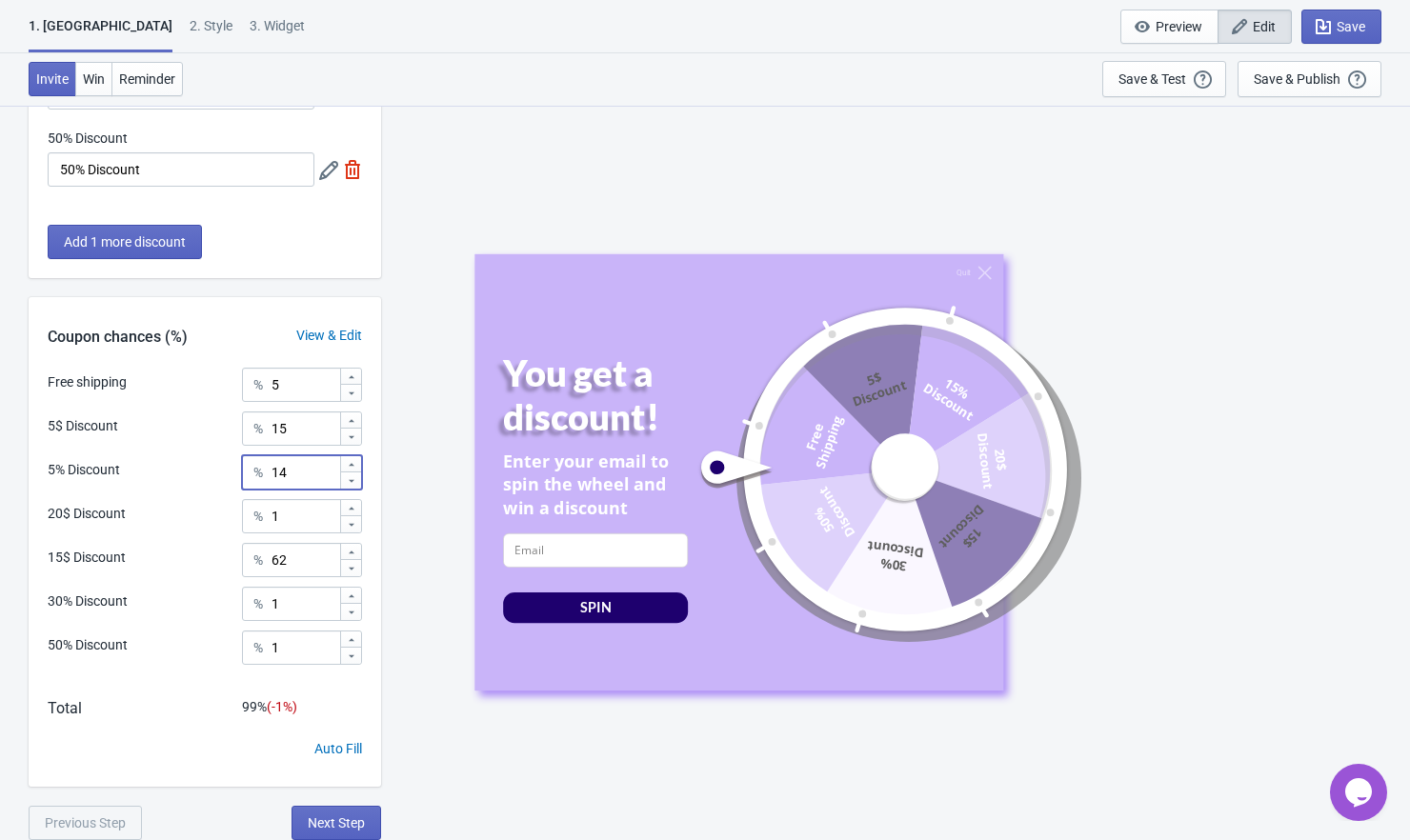
click at [349, 485] on icon at bounding box center [351, 481] width 12 height 12
type input "13"
click at [349, 439] on icon at bounding box center [351, 437] width 12 height 12
type input "13"
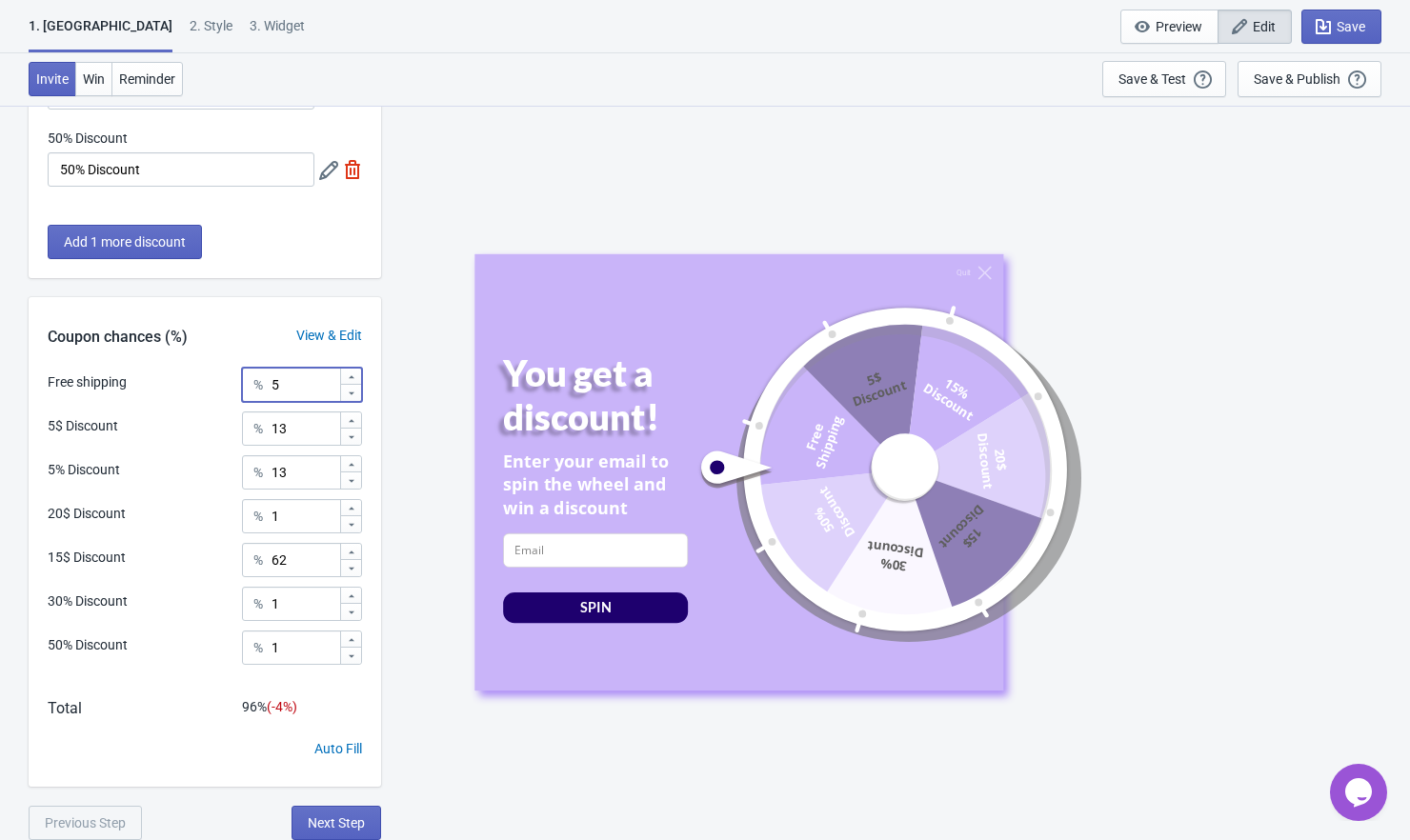
click at [351, 373] on icon at bounding box center [351, 377] width 12 height 12
type input "9"
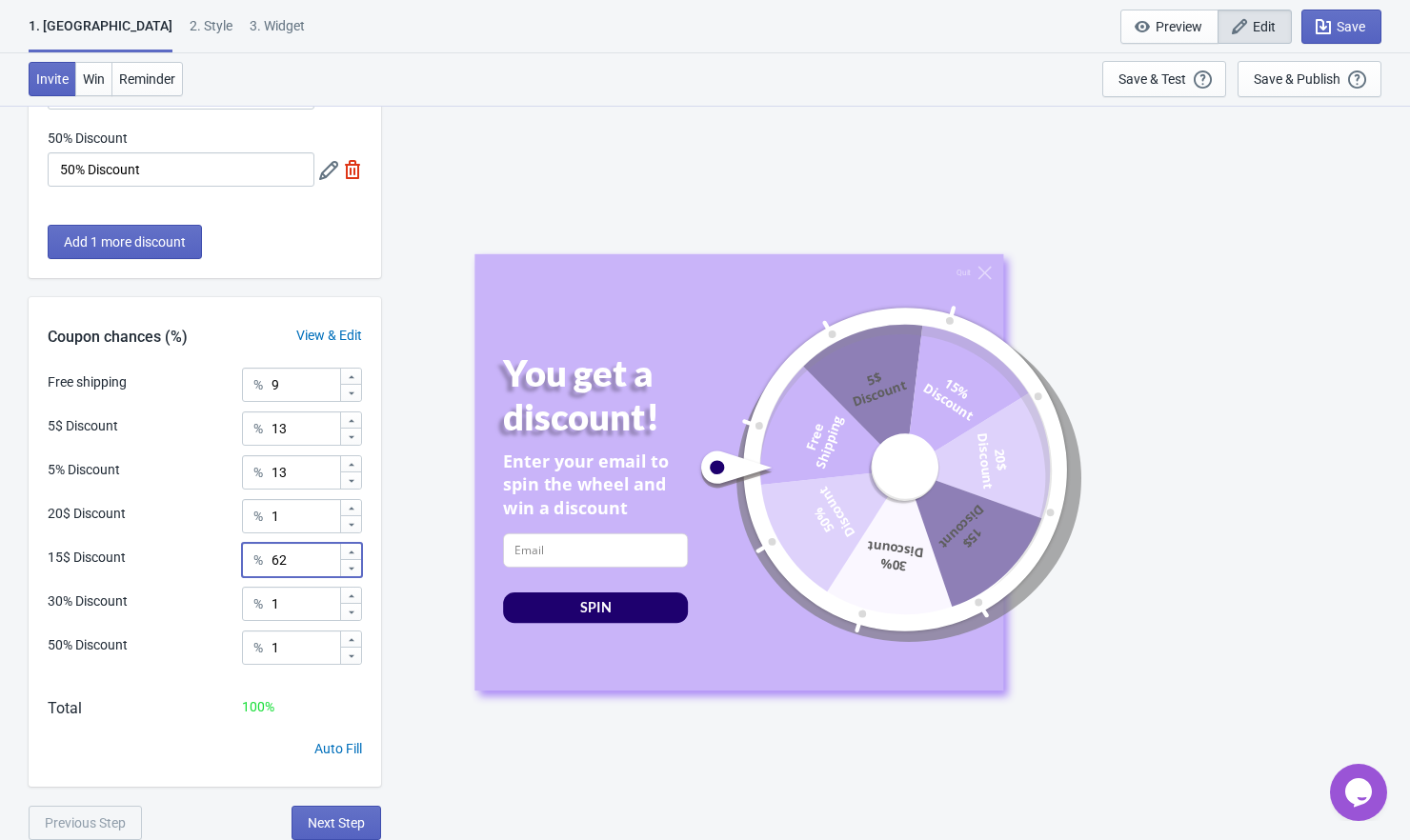
click at [350, 571] on icon at bounding box center [351, 568] width 12 height 12
type input "61"
click at [347, 378] on icon at bounding box center [351, 377] width 12 height 12
type input "10"
click at [1338, 31] on span "Save" at bounding box center [1350, 27] width 28 height 16
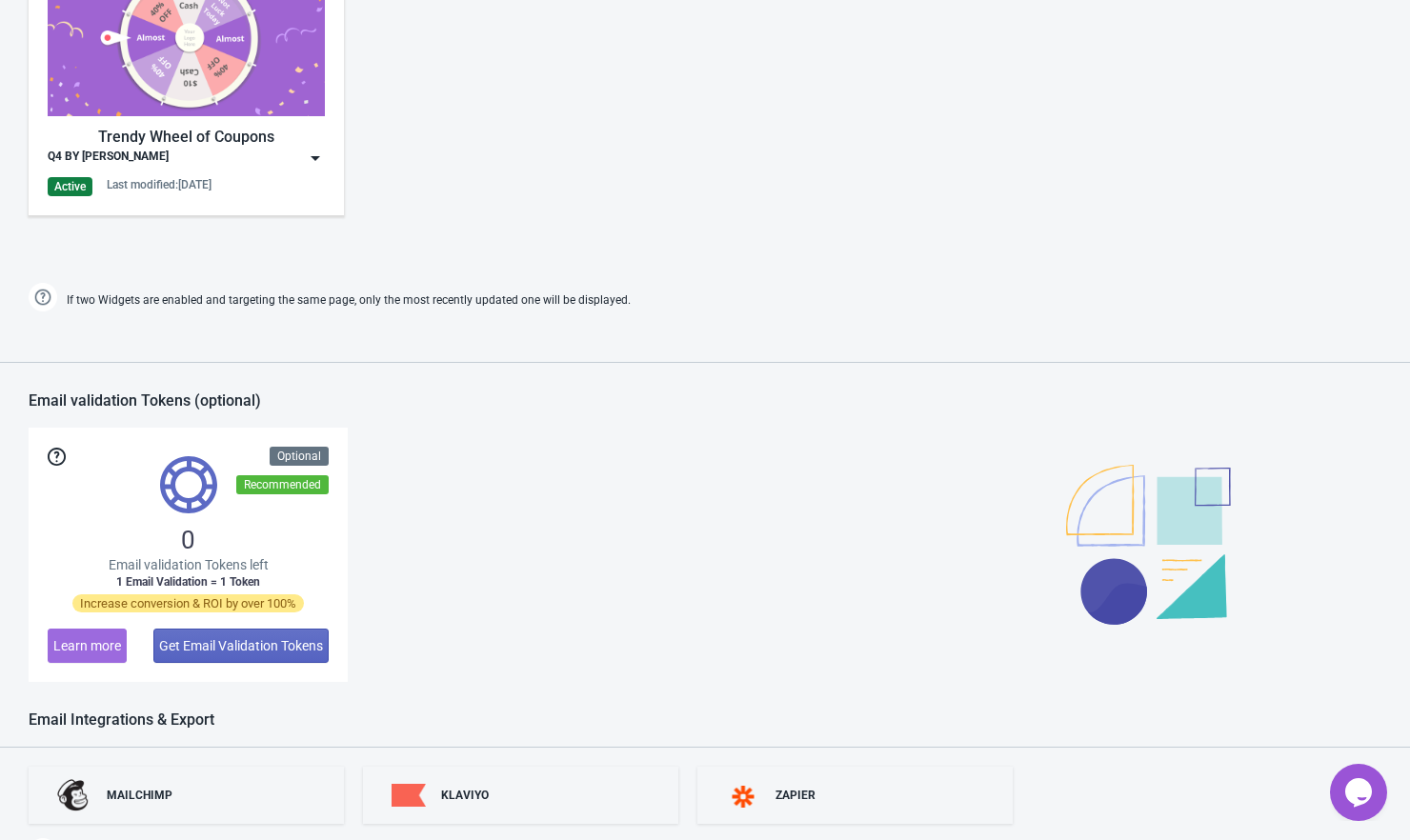
scroll to position [880, 0]
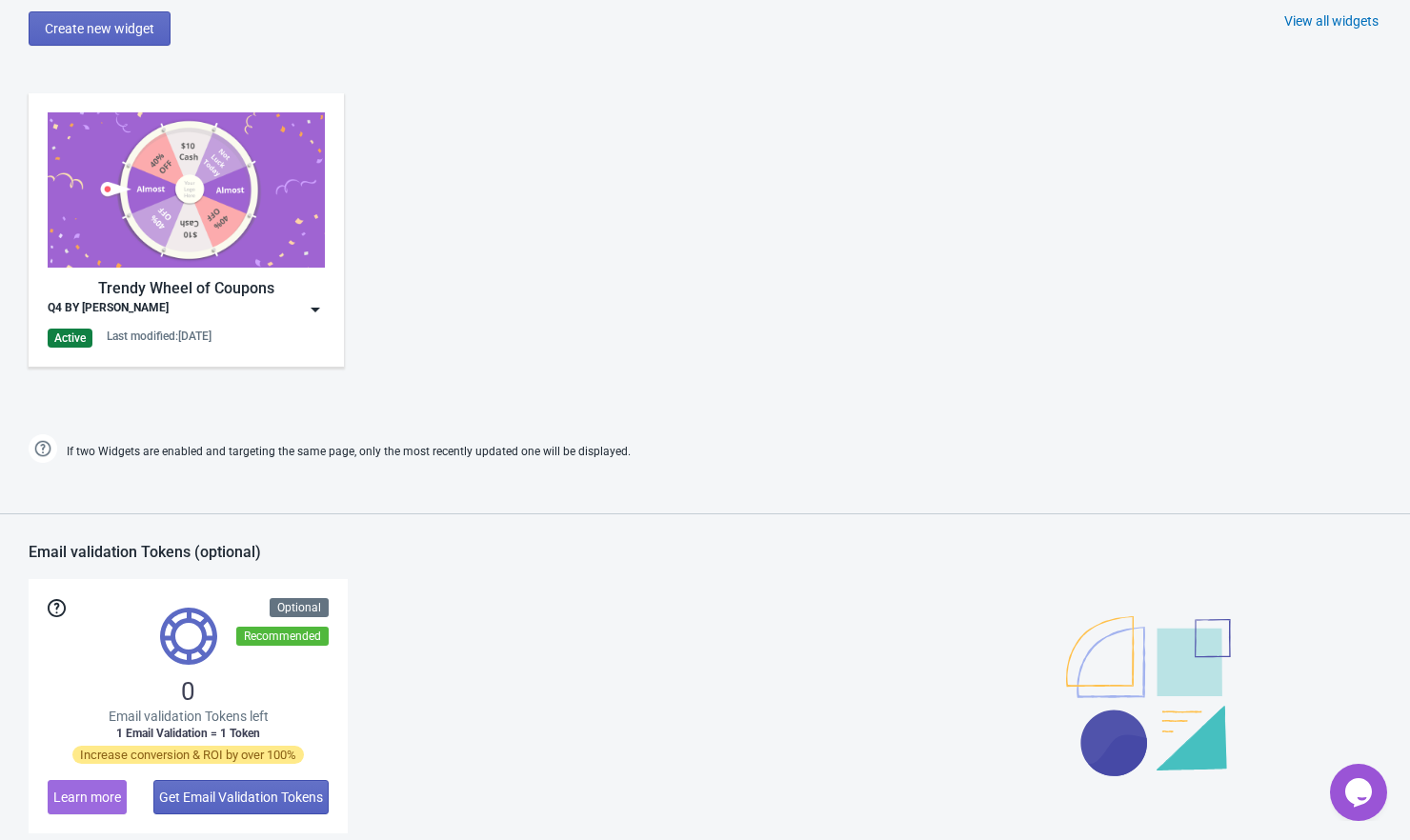
click at [187, 224] on img at bounding box center [186, 190] width 278 height 155
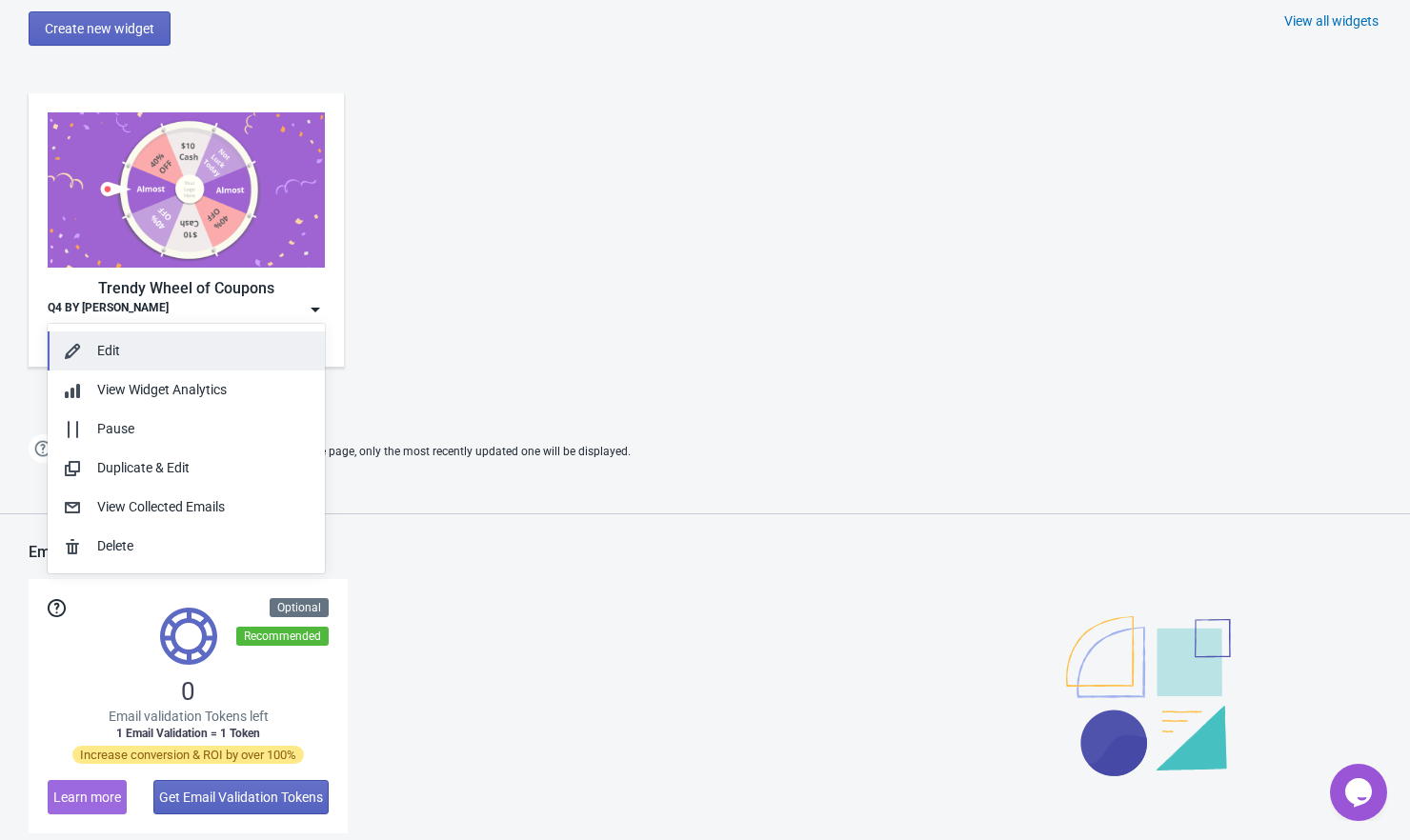
click at [119, 348] on div "Edit" at bounding box center [203, 350] width 213 height 20
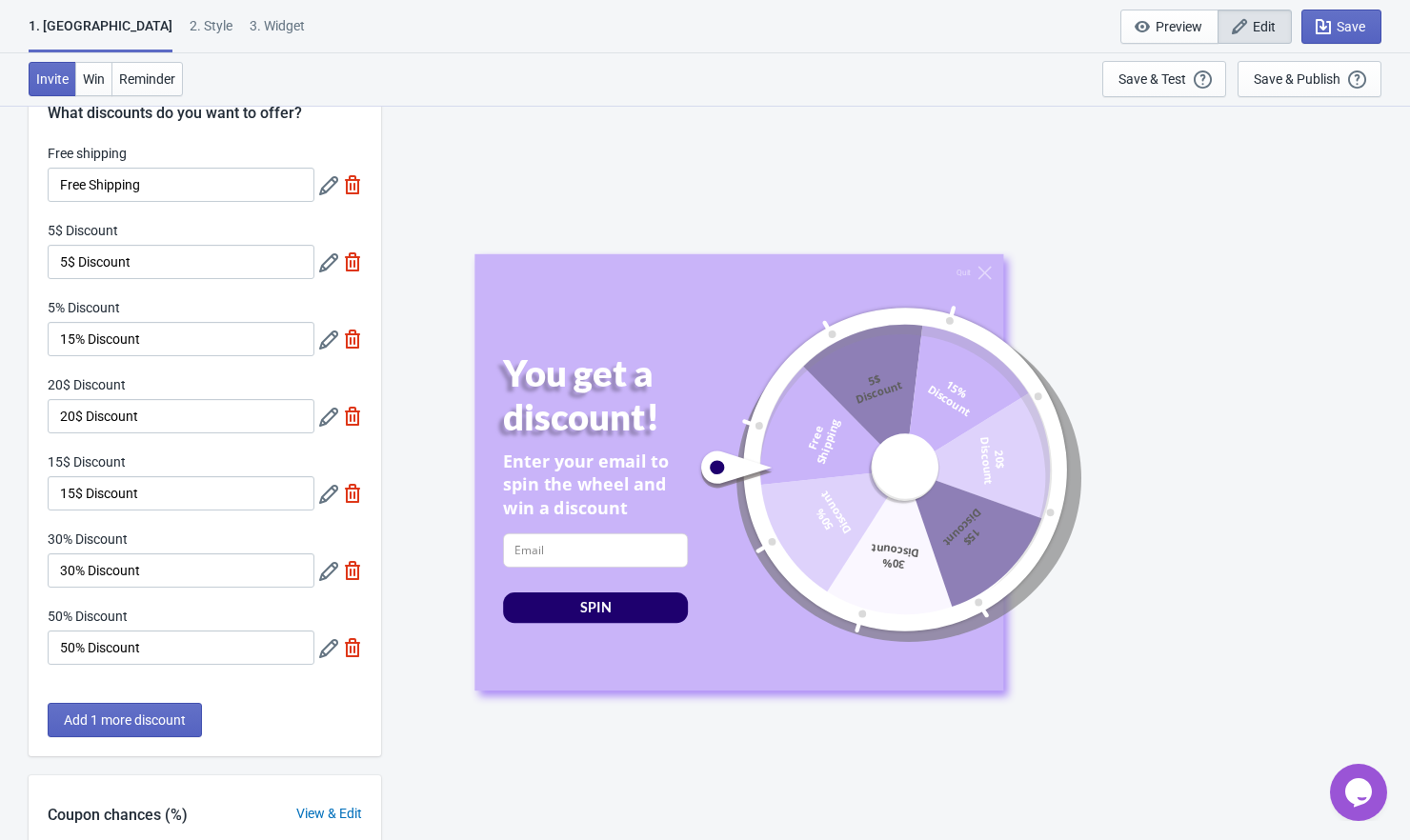
scroll to position [52, 0]
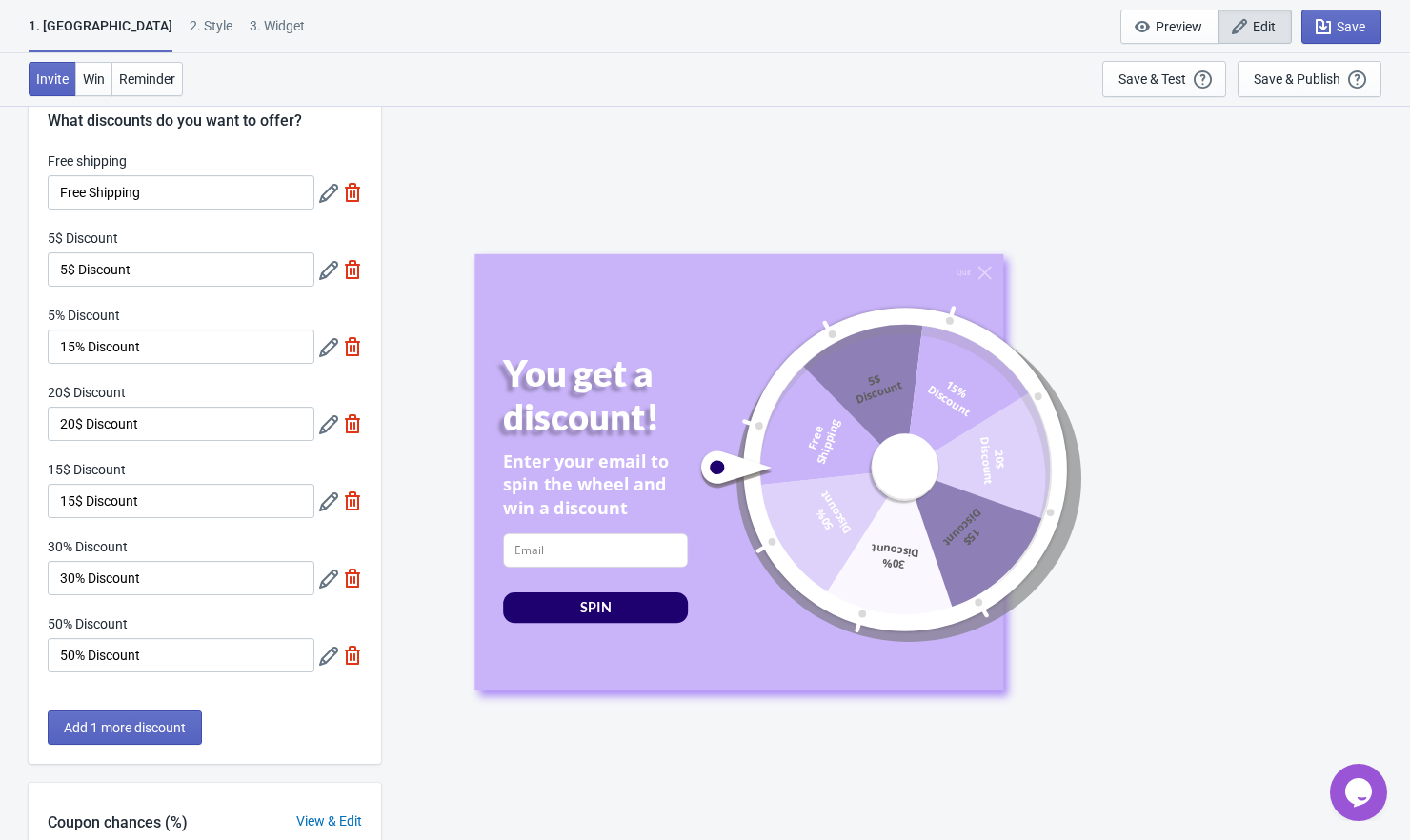
click at [328, 348] on icon at bounding box center [329, 347] width 19 height 19
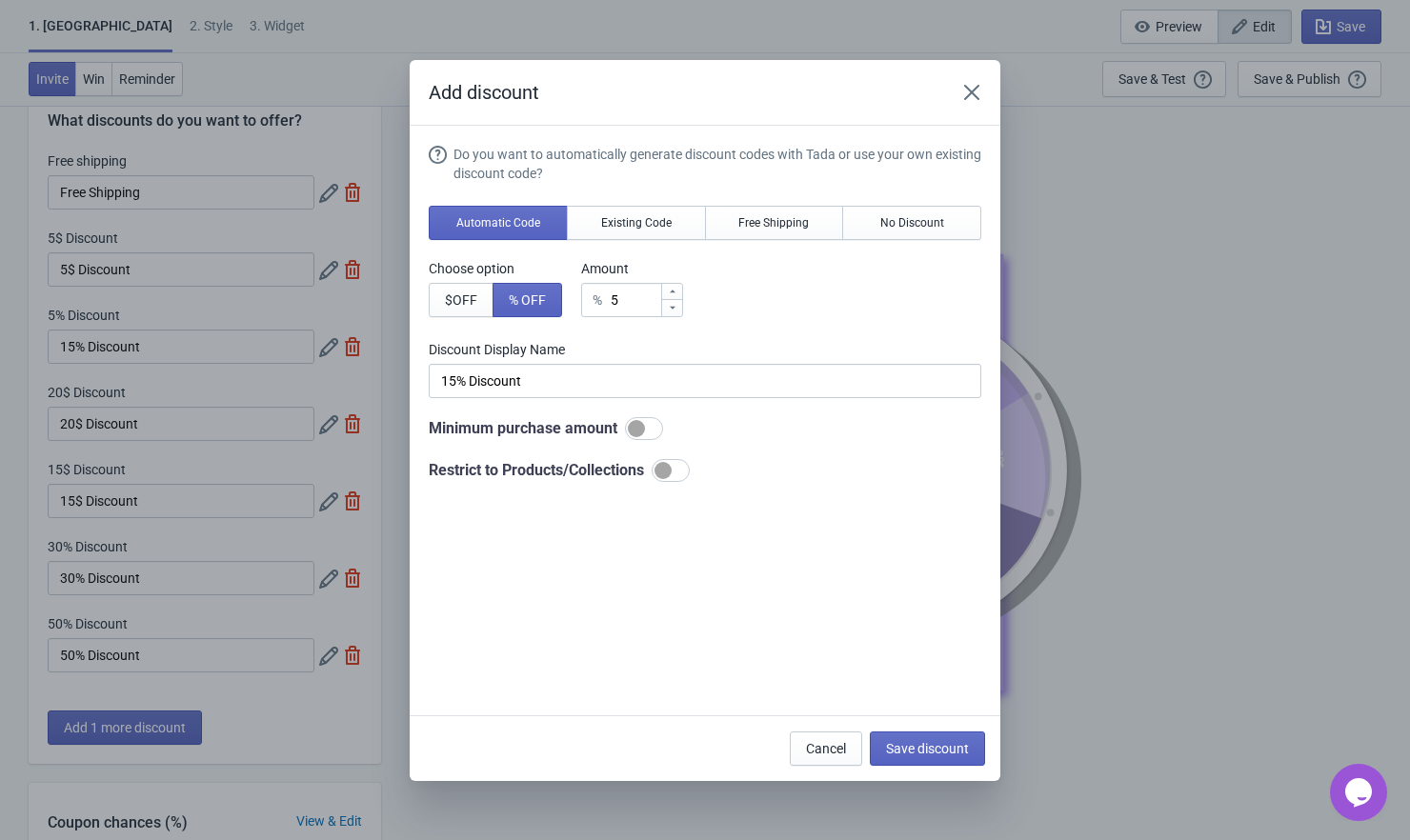
click at [675, 290] on icon at bounding box center [672, 290] width 6 height 3
type input "6"
type input "6% Discount"
click at [675, 290] on icon at bounding box center [672, 290] width 6 height 3
type input "7"
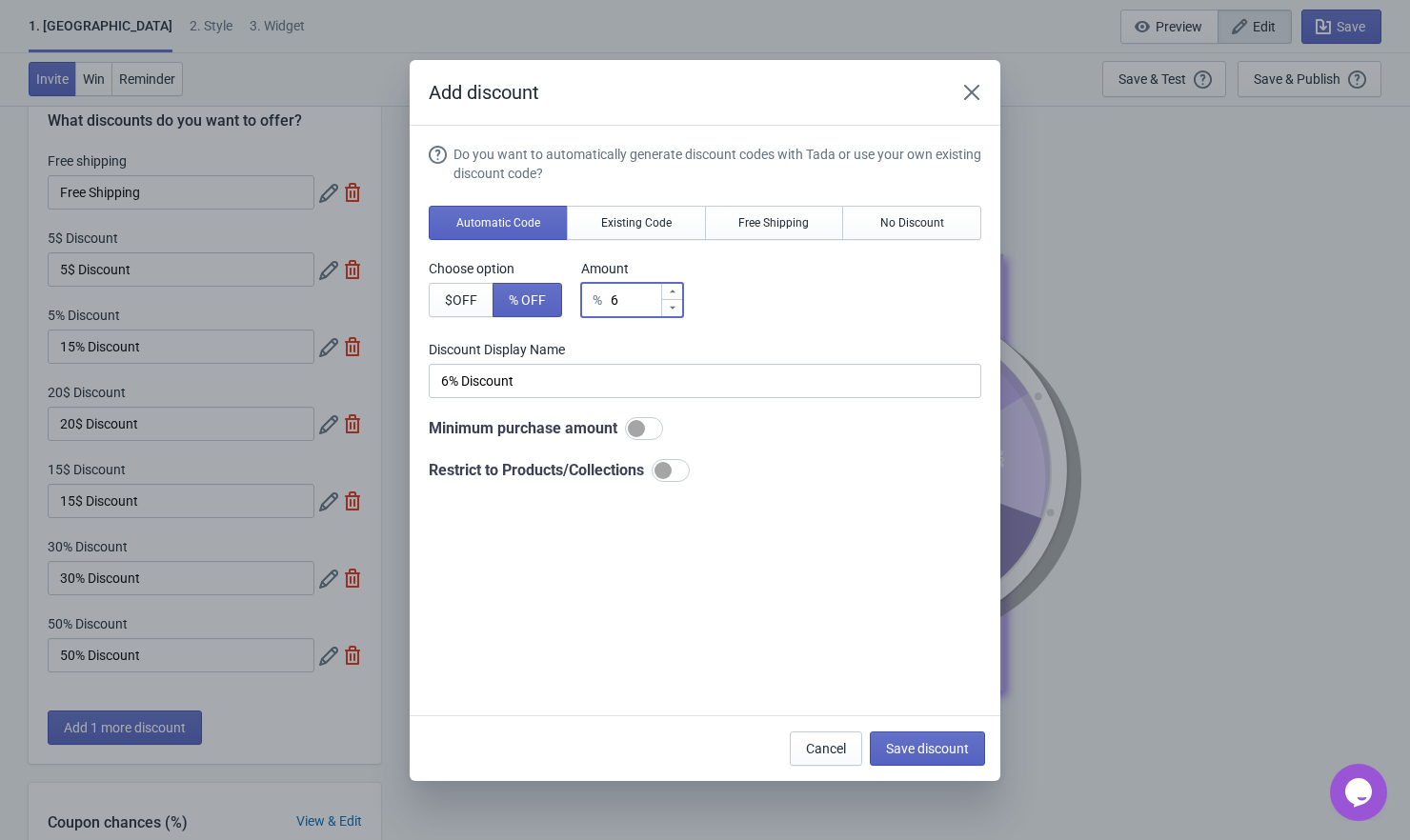
type input "7% Discount"
click at [675, 290] on icon at bounding box center [672, 290] width 6 height 3
type input "8"
type input "8% Discount"
click at [675, 290] on icon at bounding box center [672, 290] width 6 height 3
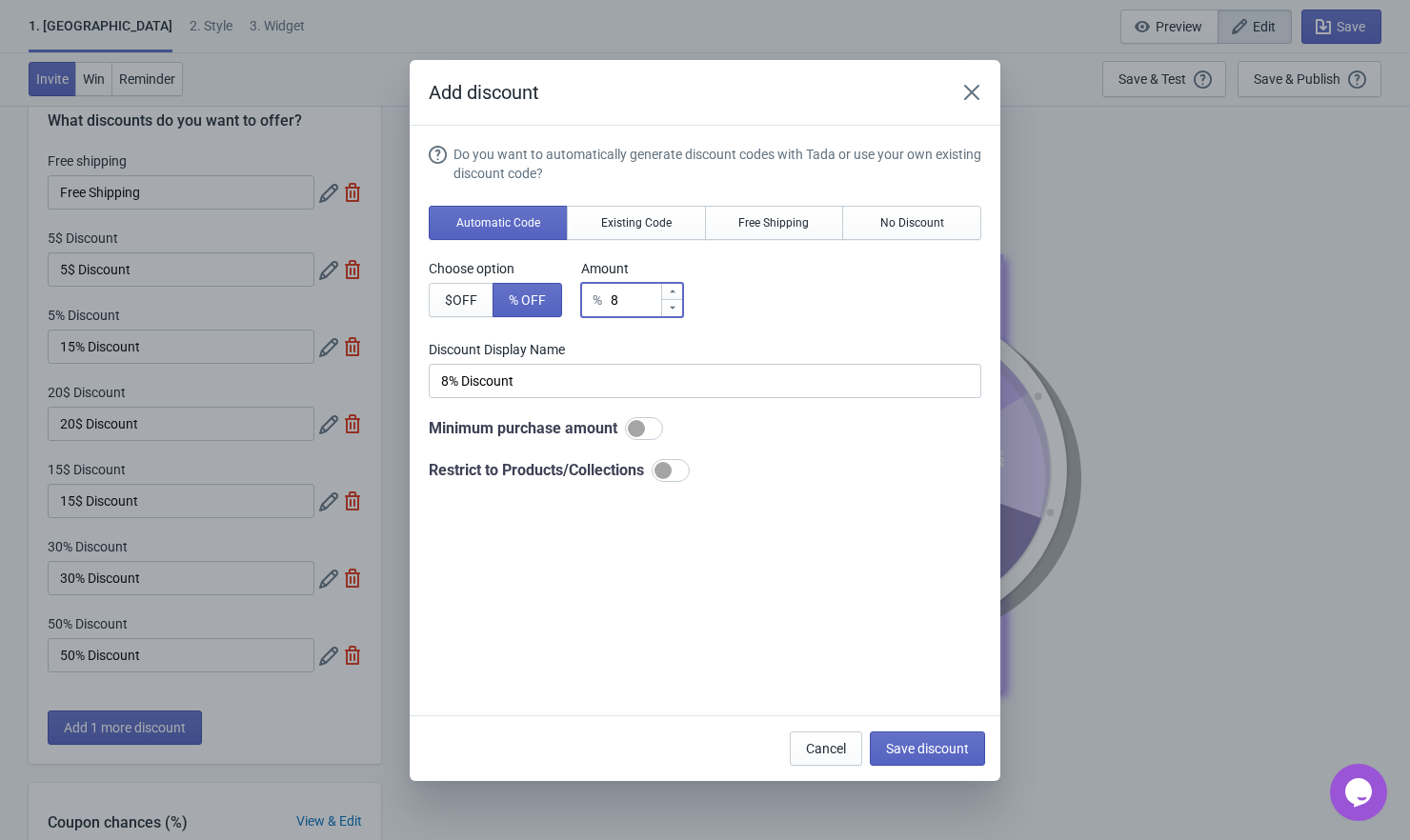
type input "9"
type input "9% Discount"
click at [675, 290] on icon at bounding box center [672, 290] width 6 height 3
type input "10"
type input "10% Discount"
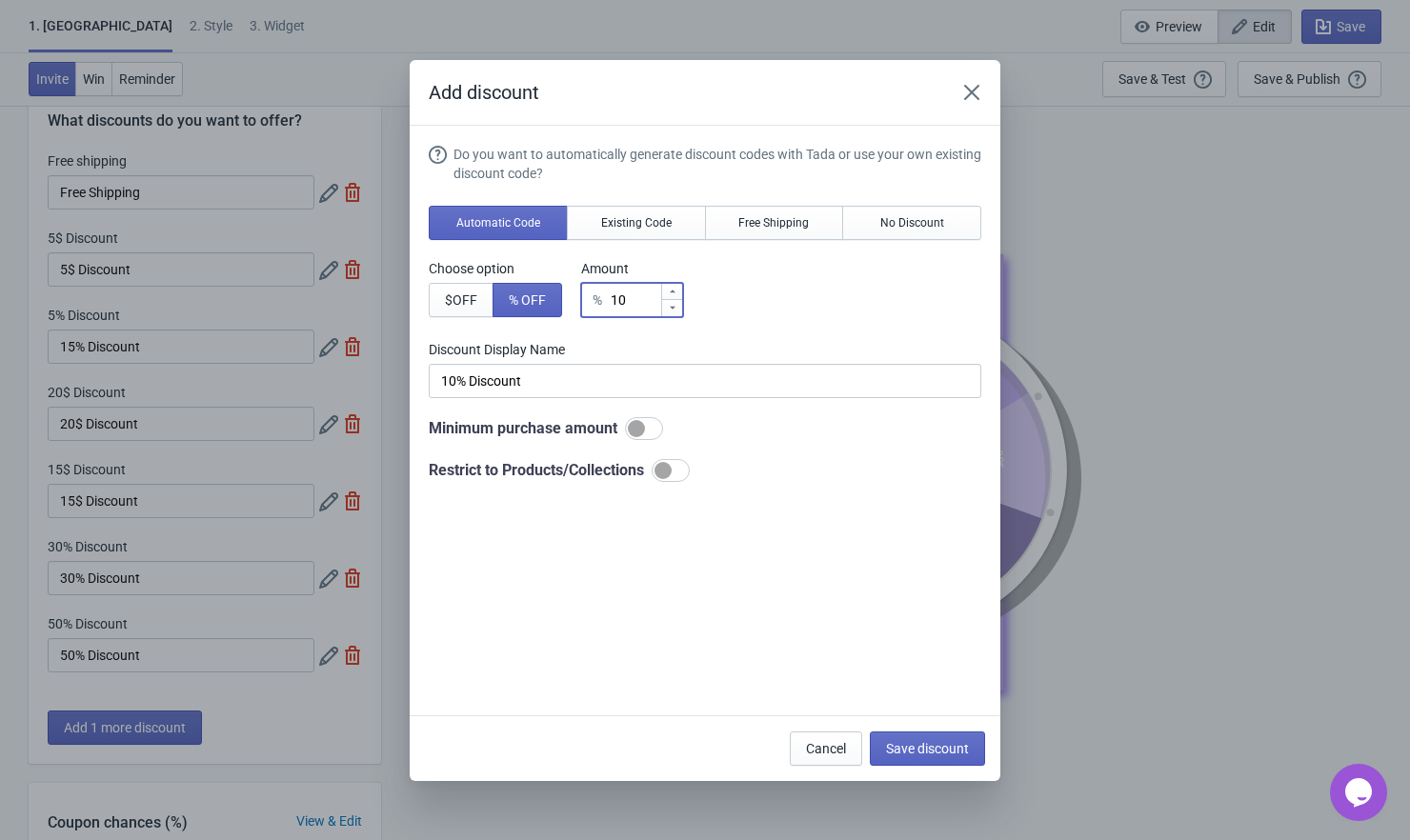
click at [675, 290] on icon at bounding box center [672, 290] width 6 height 3
type input "11"
type input "11% Discount"
click at [675, 290] on icon at bounding box center [672, 290] width 6 height 3
type input "12"
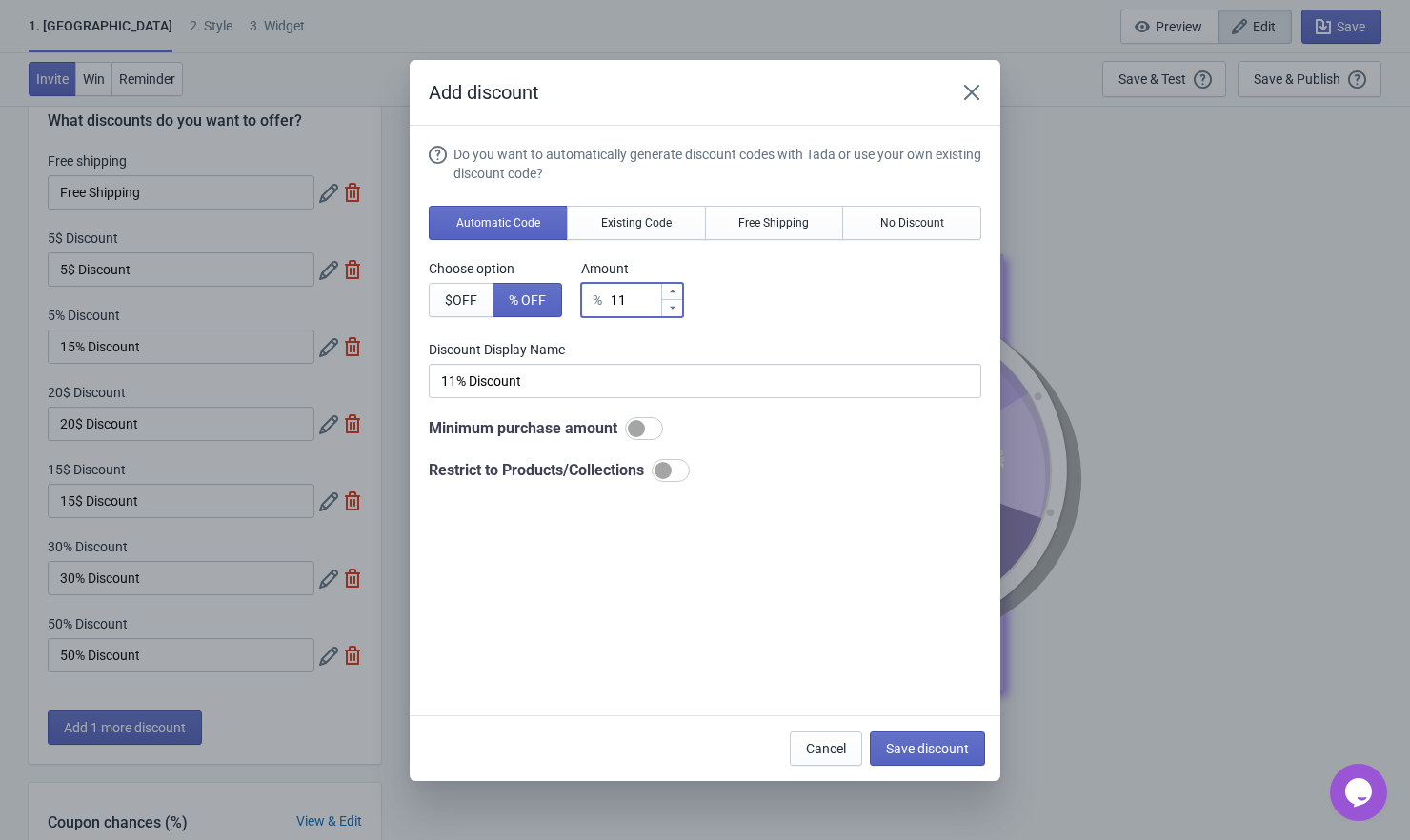
type input "12% Discount"
click at [675, 290] on icon at bounding box center [672, 290] width 6 height 3
type input "13"
type input "13% Discount"
click at [675, 290] on icon at bounding box center [672, 290] width 6 height 3
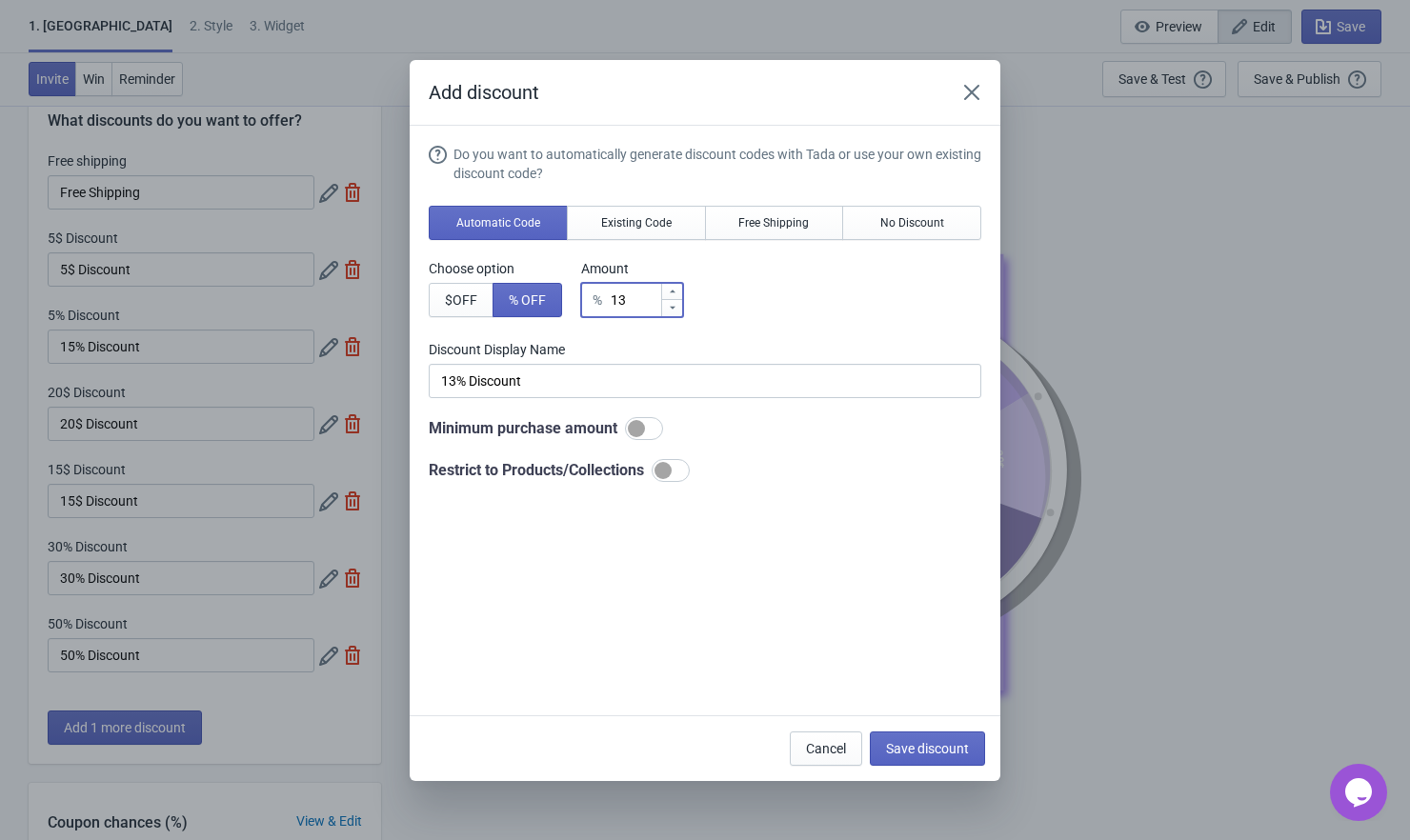
type input "14"
type input "14% Discount"
click at [675, 290] on icon at bounding box center [672, 290] width 6 height 3
type input "15"
type input "15% Discount"
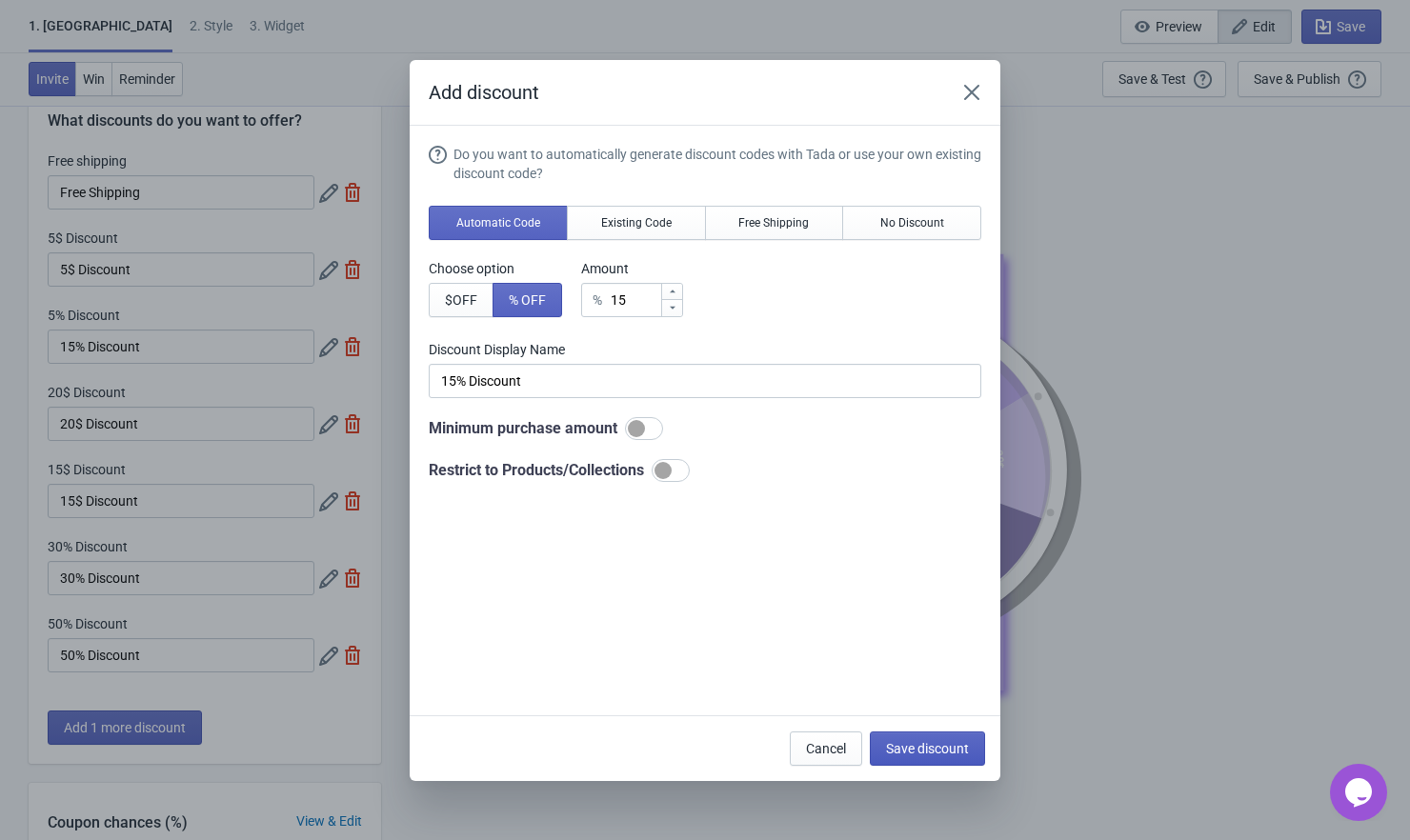
click at [924, 760] on button "Save discount" at bounding box center [927, 748] width 115 height 34
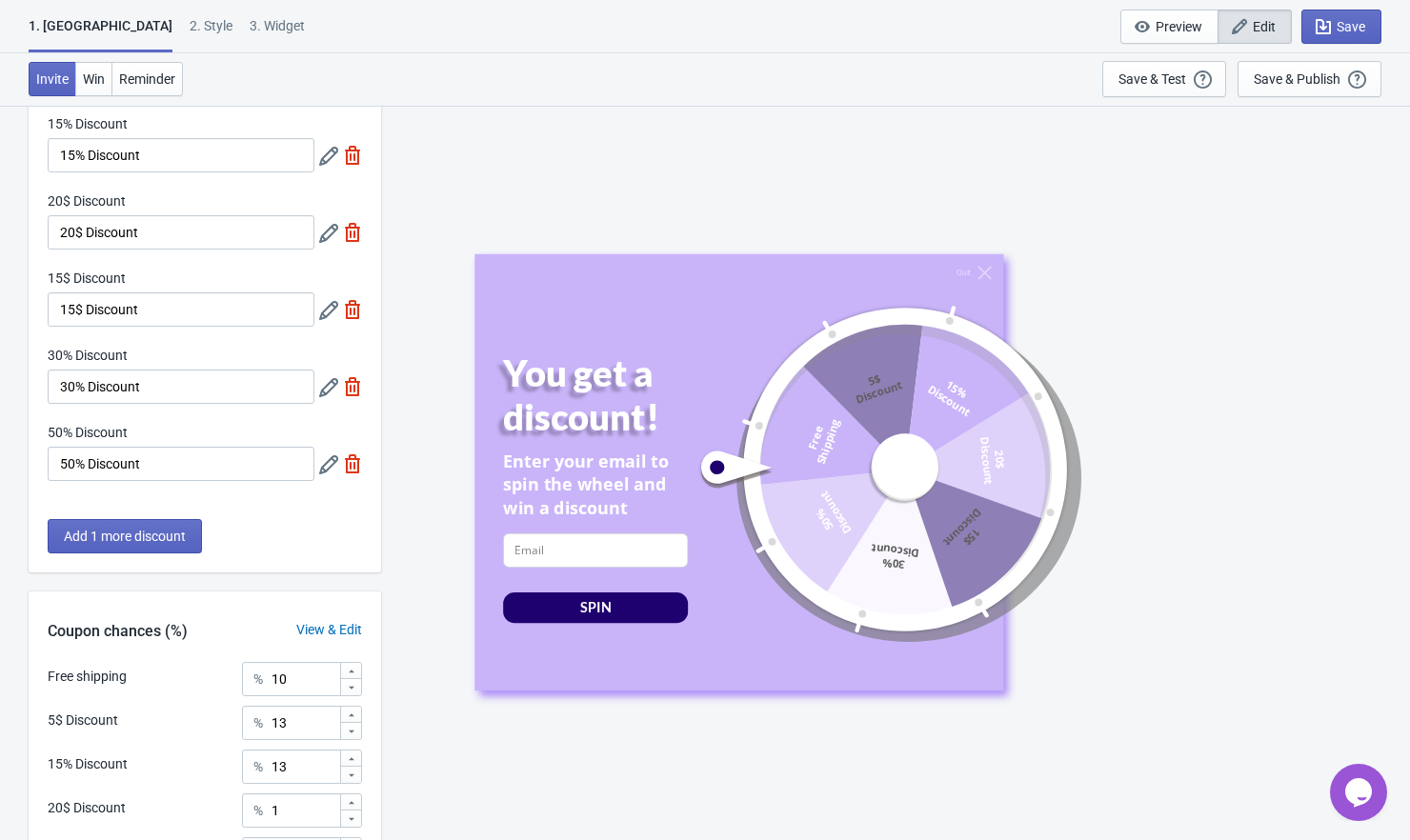
scroll to position [538, 0]
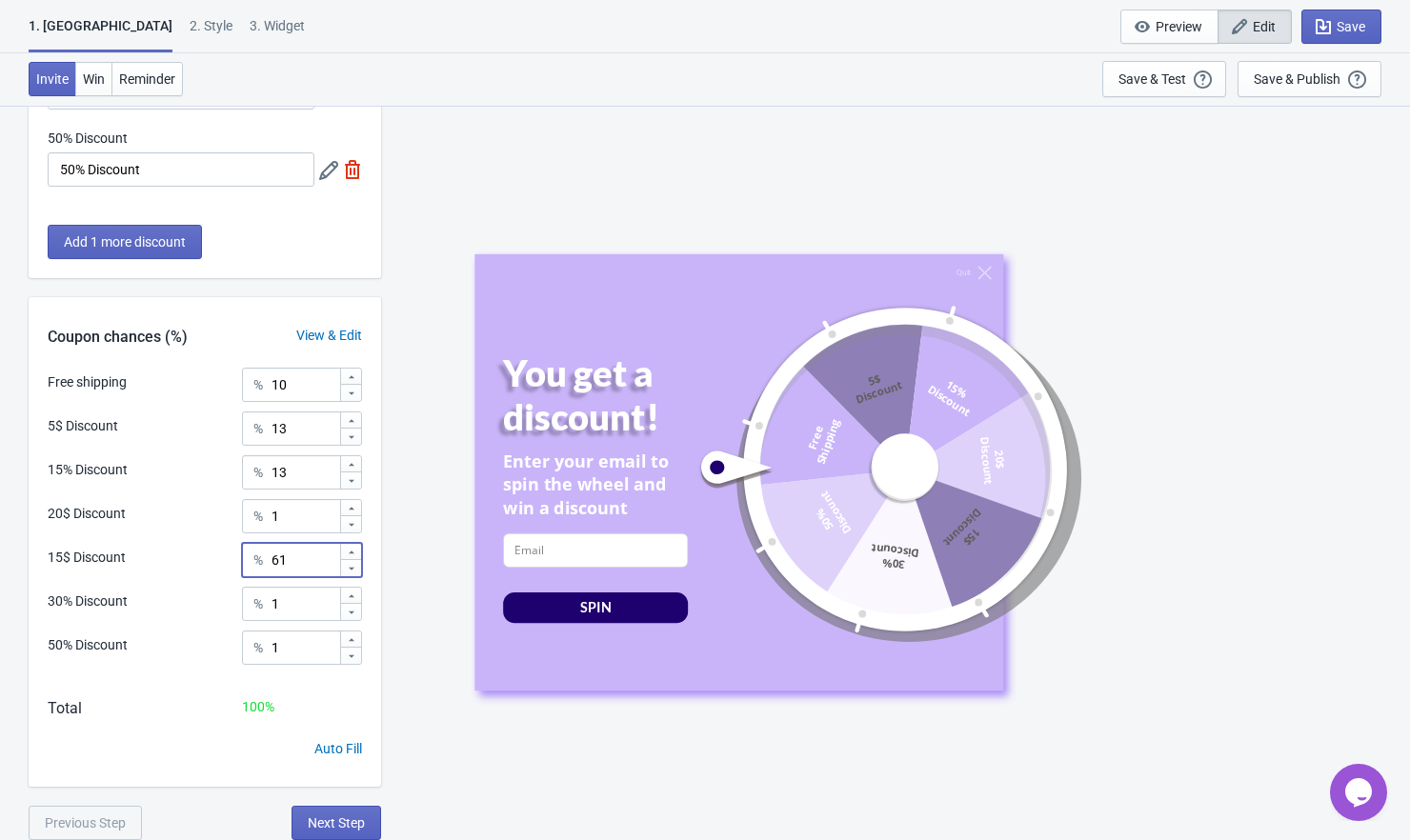
click at [349, 571] on icon at bounding box center [351, 568] width 12 height 12
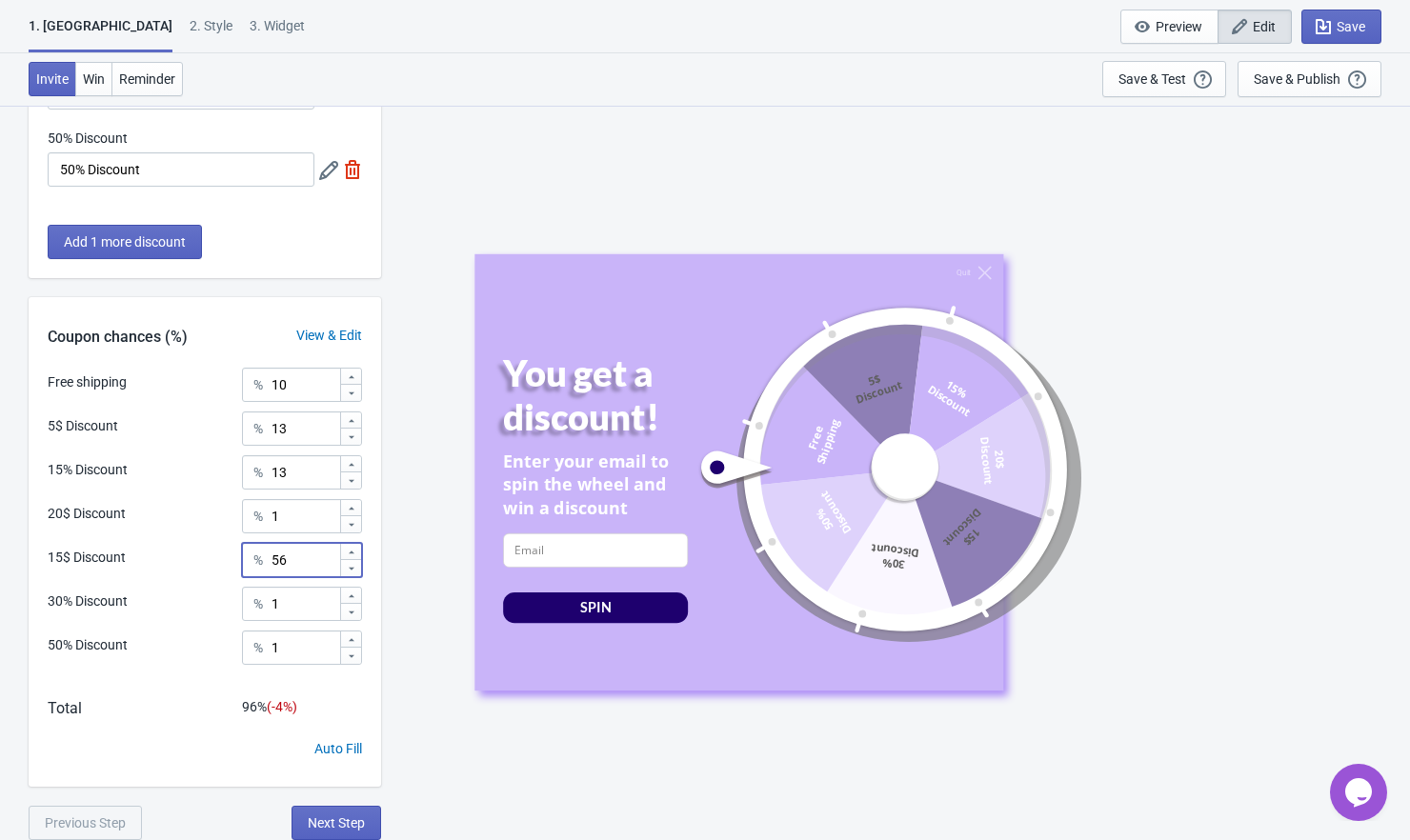
click at [349, 571] on icon at bounding box center [351, 568] width 12 height 12
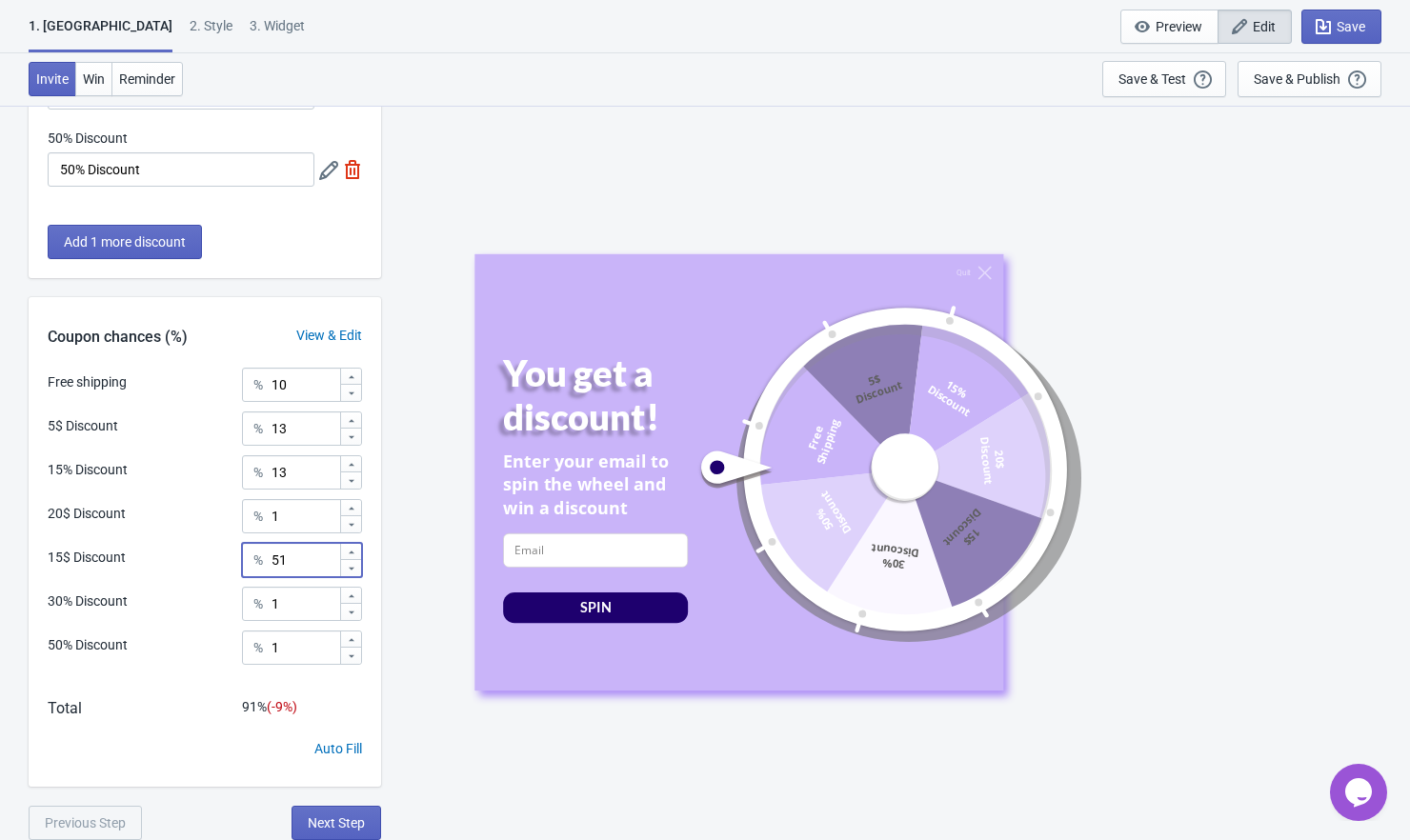
click at [349, 571] on icon at bounding box center [351, 568] width 12 height 12
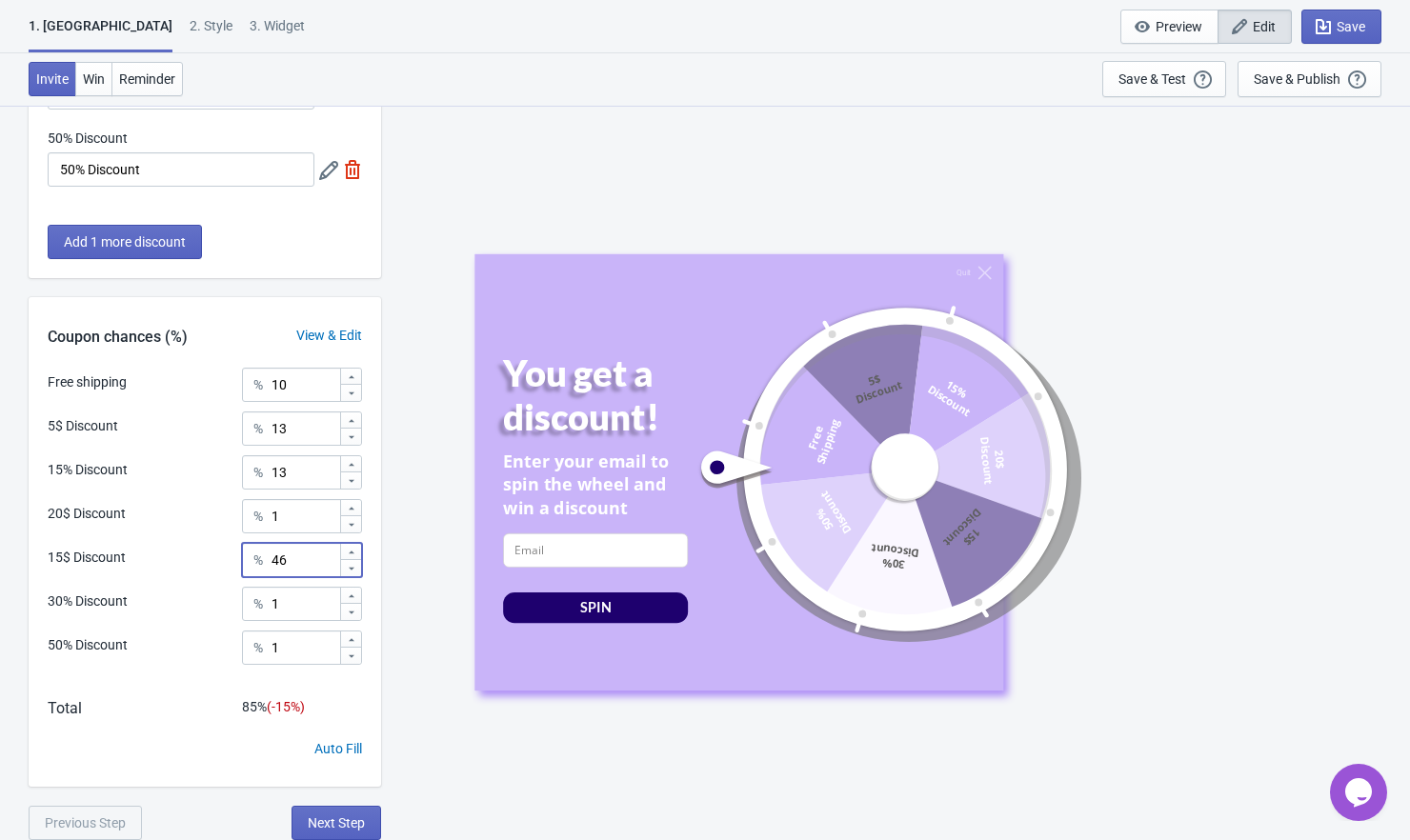
click at [349, 571] on icon at bounding box center [351, 568] width 12 height 12
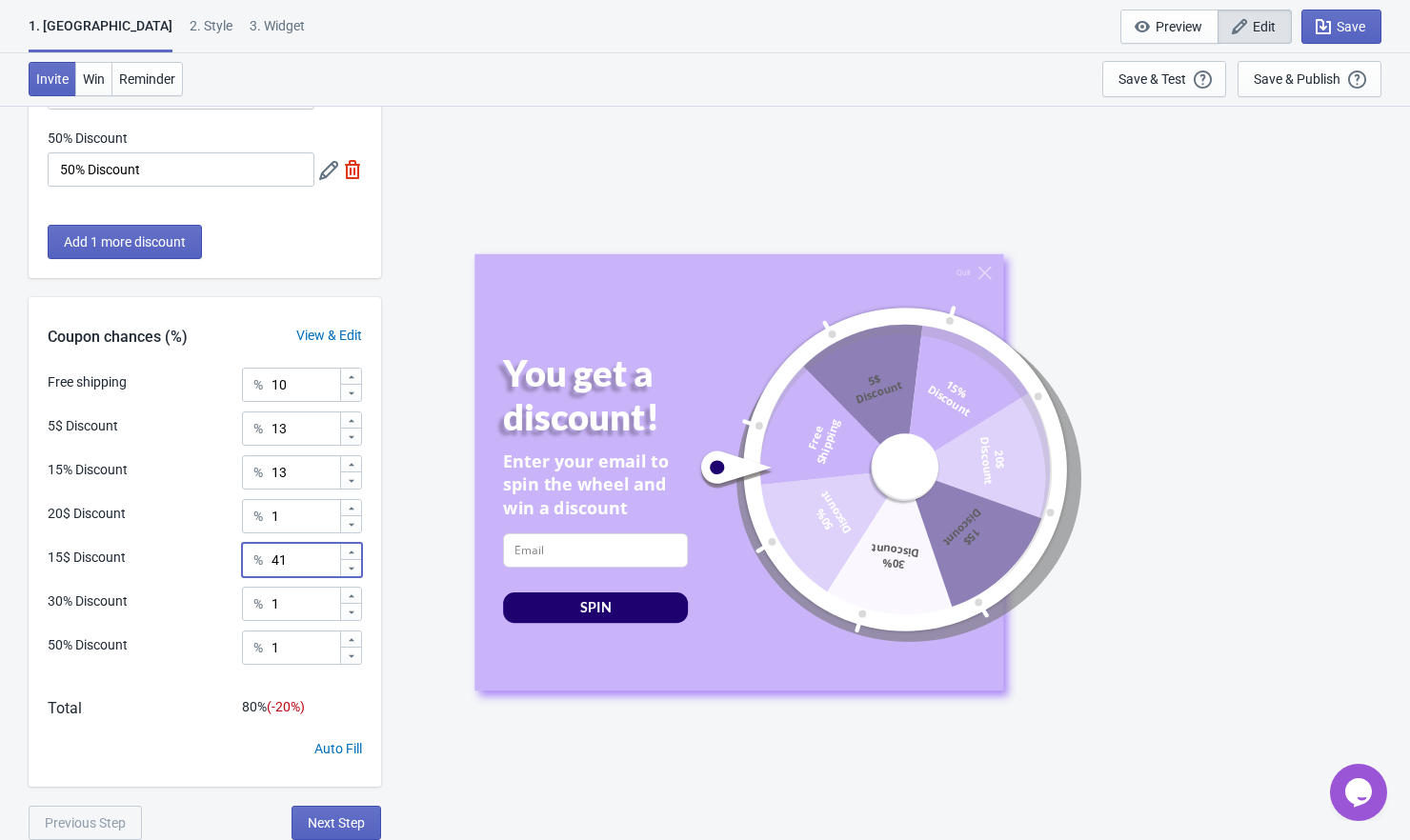
click at [349, 571] on icon at bounding box center [351, 568] width 12 height 12
type input "3"
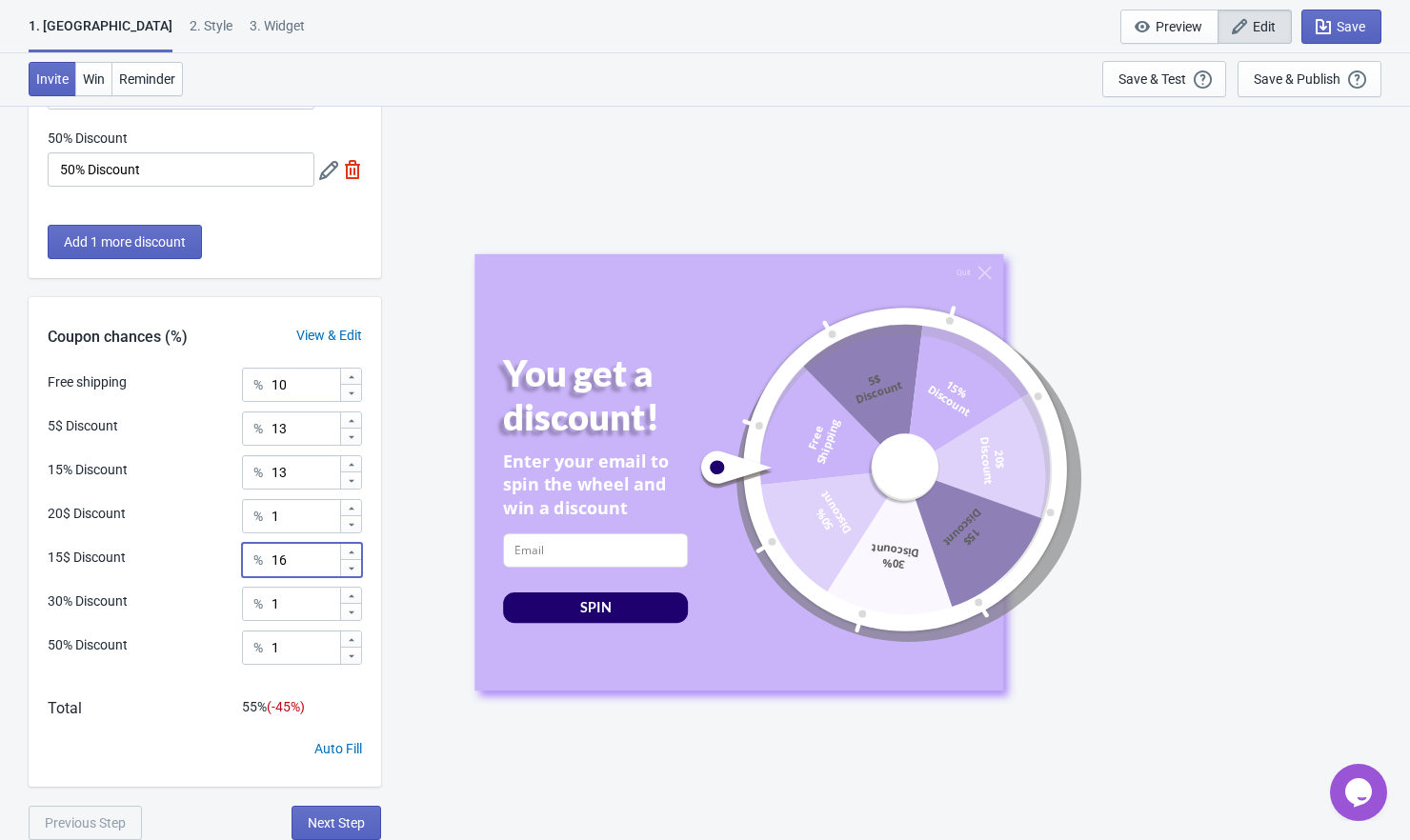
type input "16"
click at [353, 463] on icon at bounding box center [351, 465] width 12 height 12
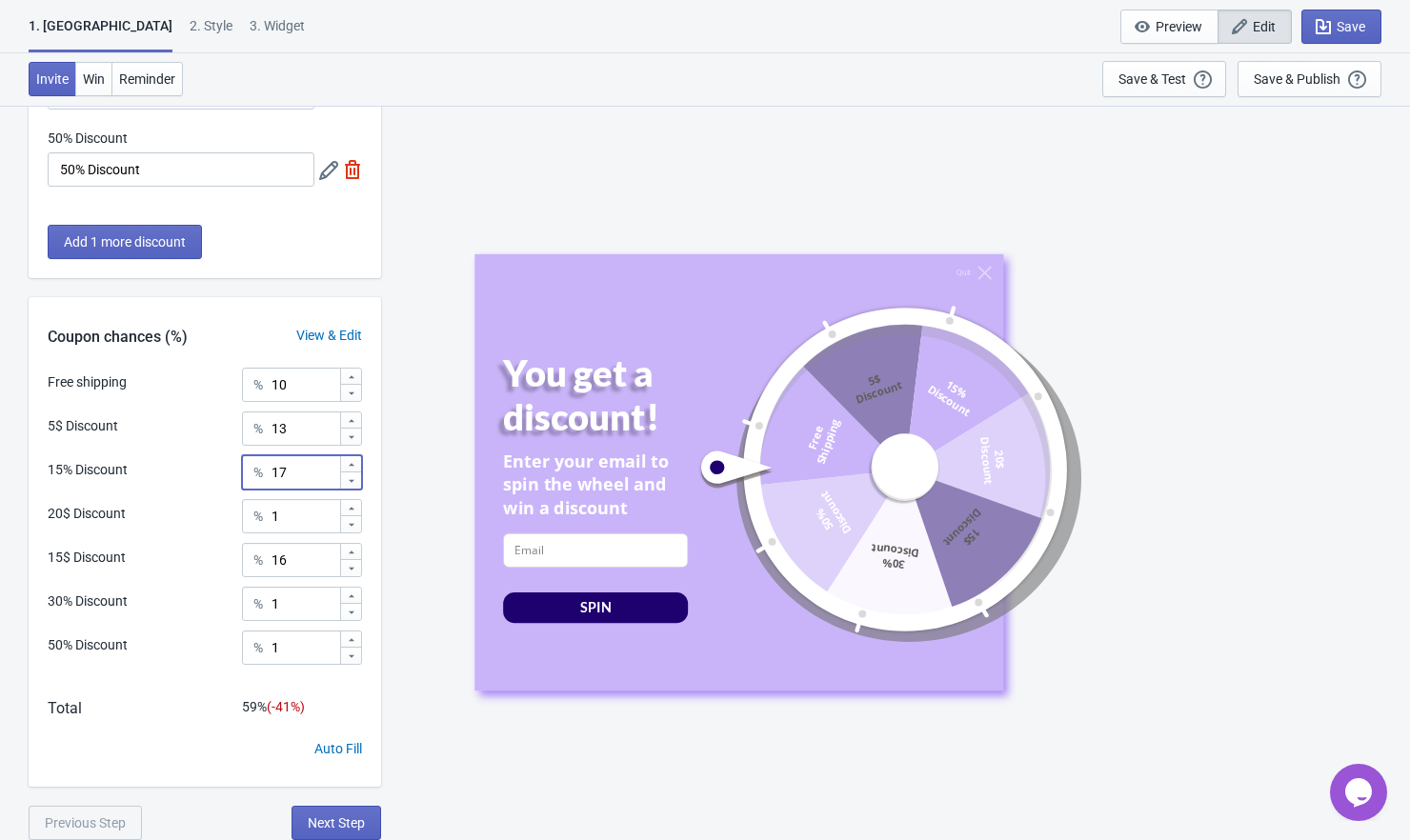
click at [353, 463] on icon at bounding box center [351, 465] width 12 height 12
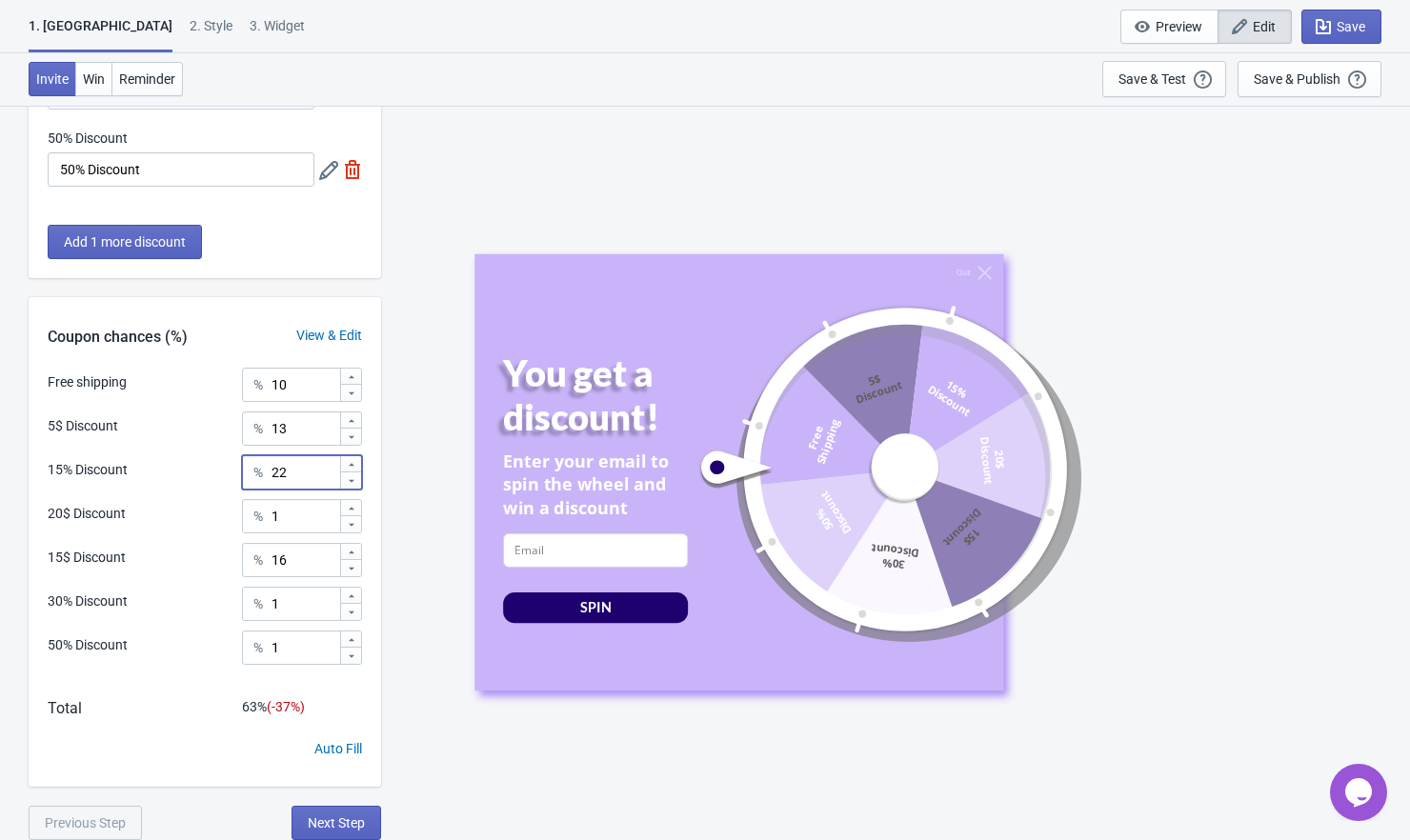
click at [353, 463] on icon at bounding box center [351, 465] width 12 height 12
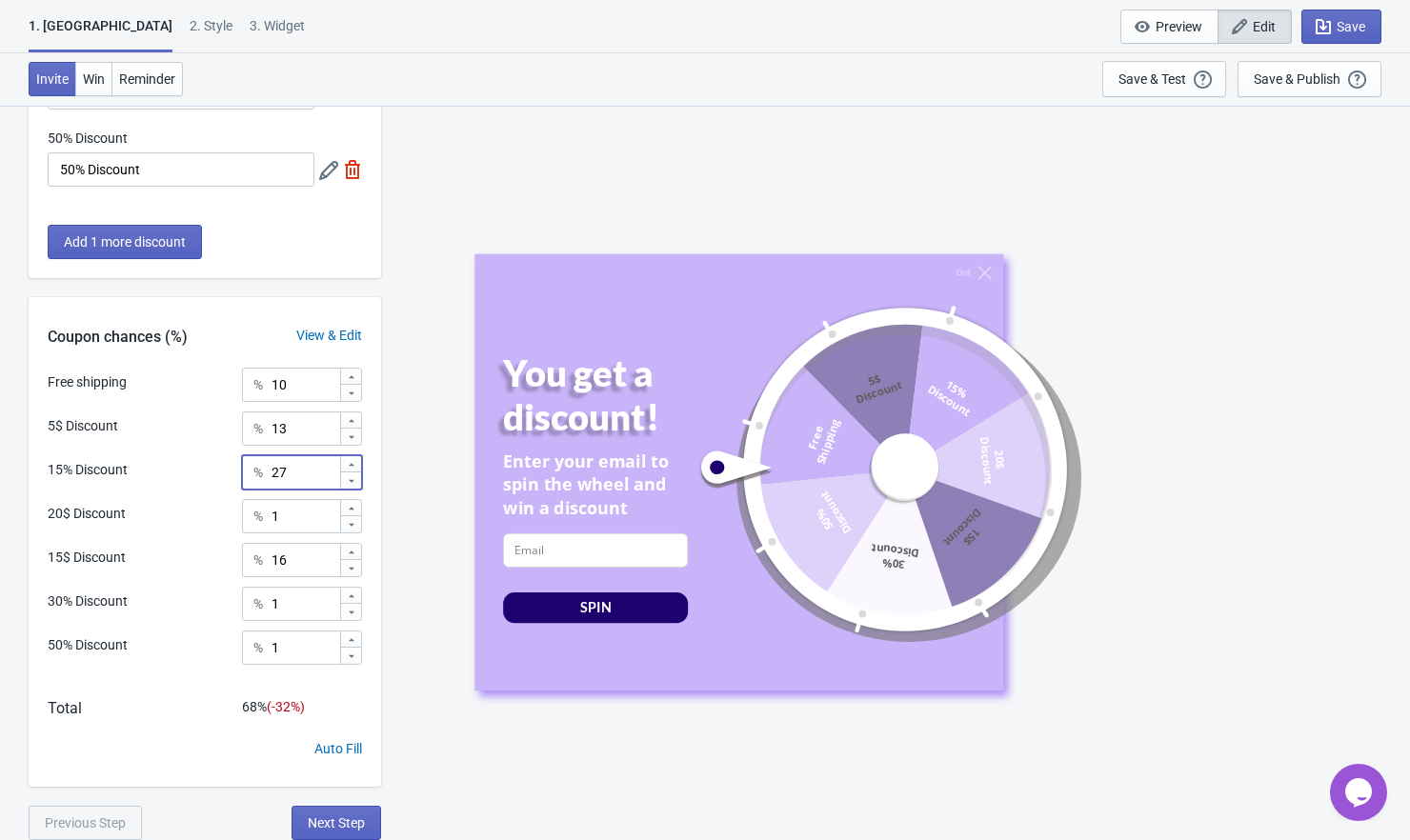
click at [353, 463] on icon at bounding box center [351, 465] width 12 height 12
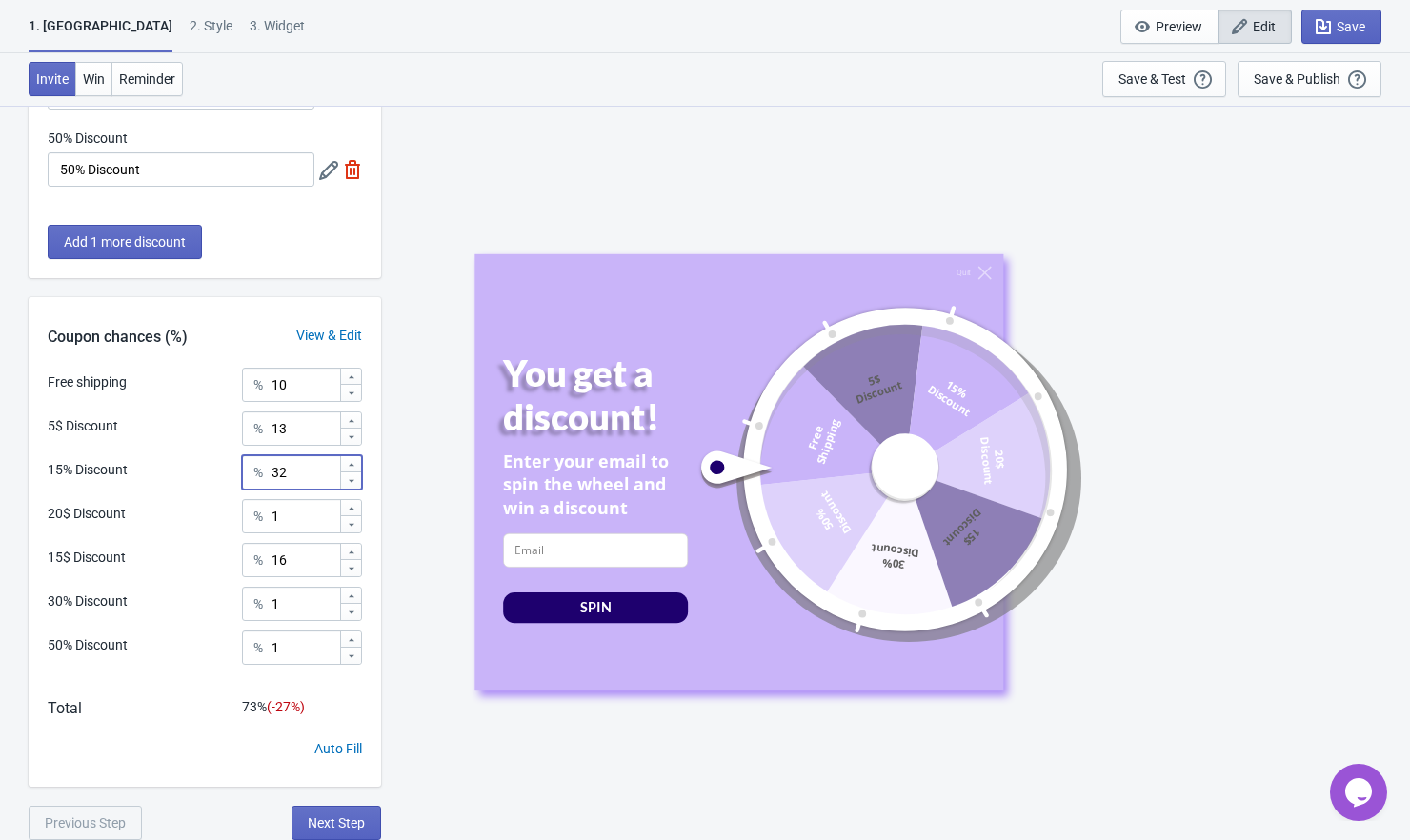
click at [353, 463] on icon at bounding box center [351, 465] width 12 height 12
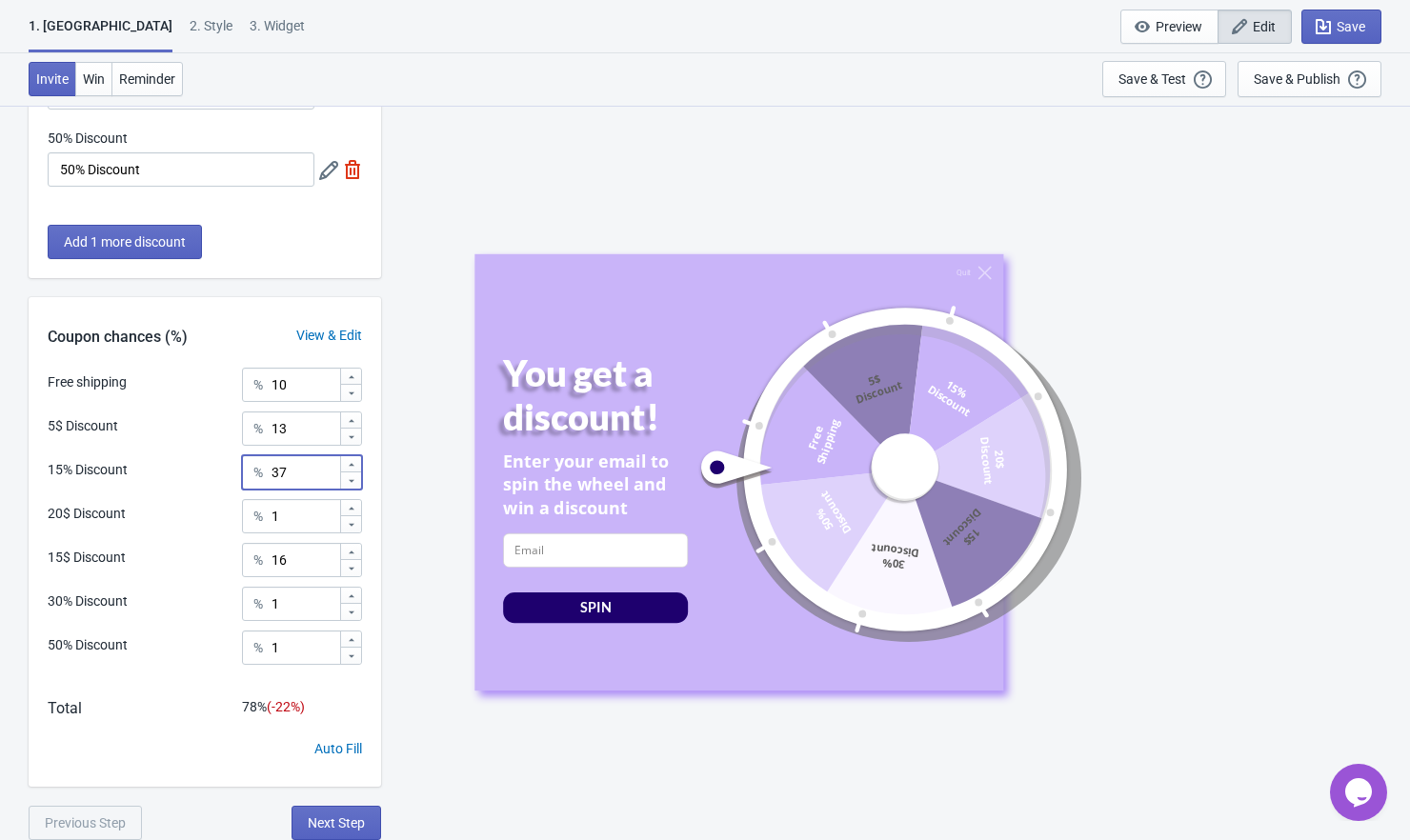
click at [353, 463] on icon at bounding box center [351, 465] width 12 height 12
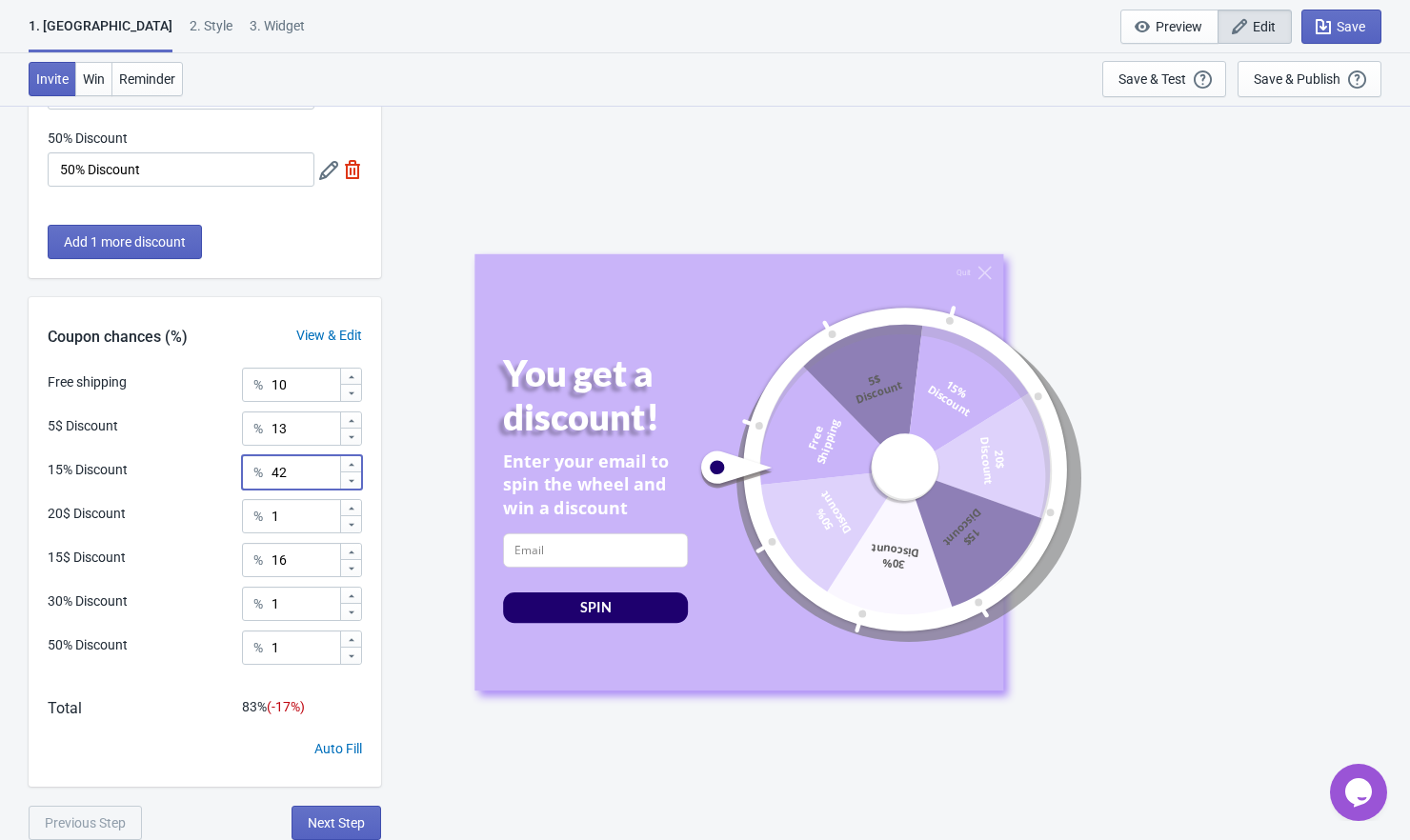
click at [353, 463] on icon at bounding box center [351, 465] width 12 height 12
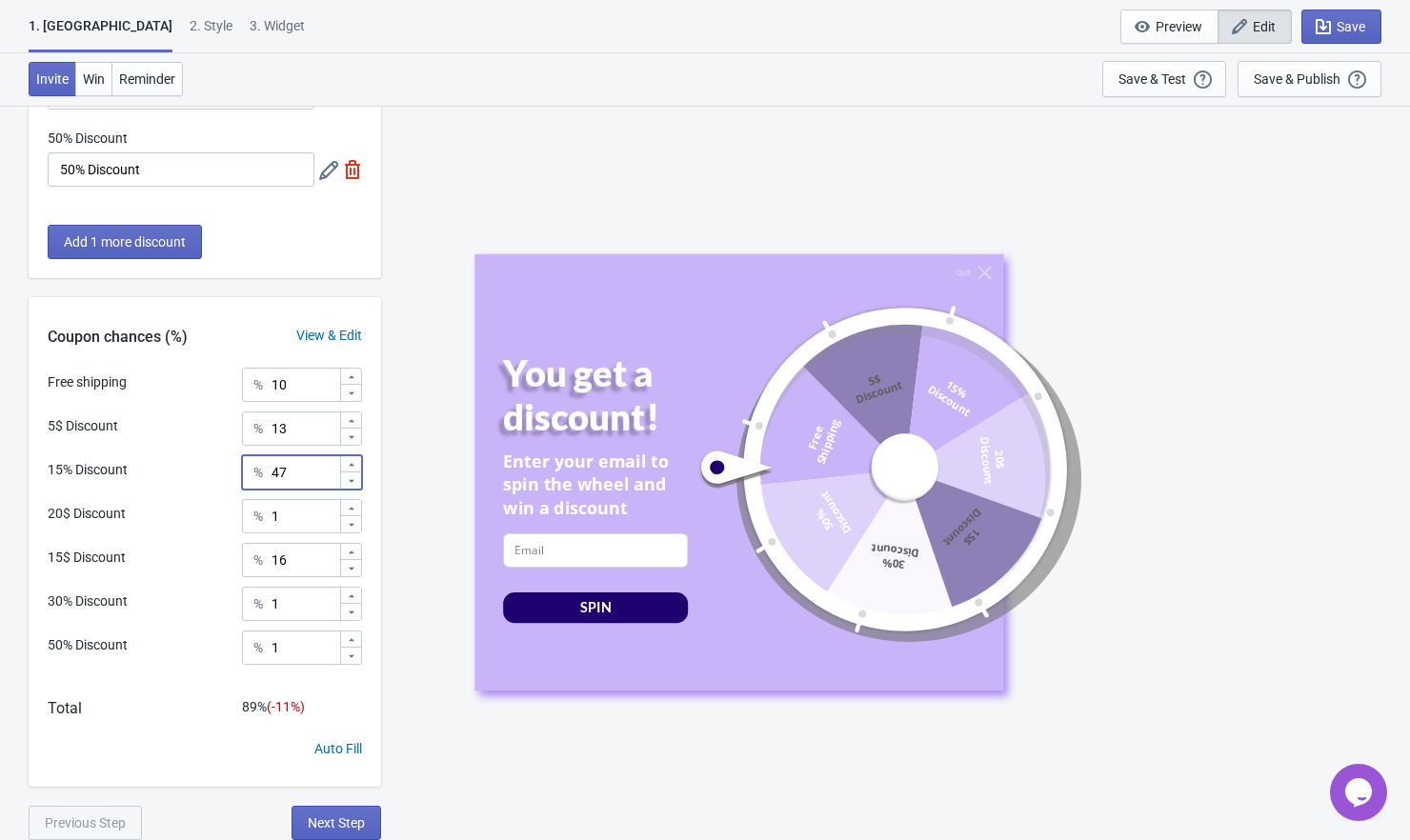
click at [353, 463] on icon at bounding box center [351, 465] width 12 height 12
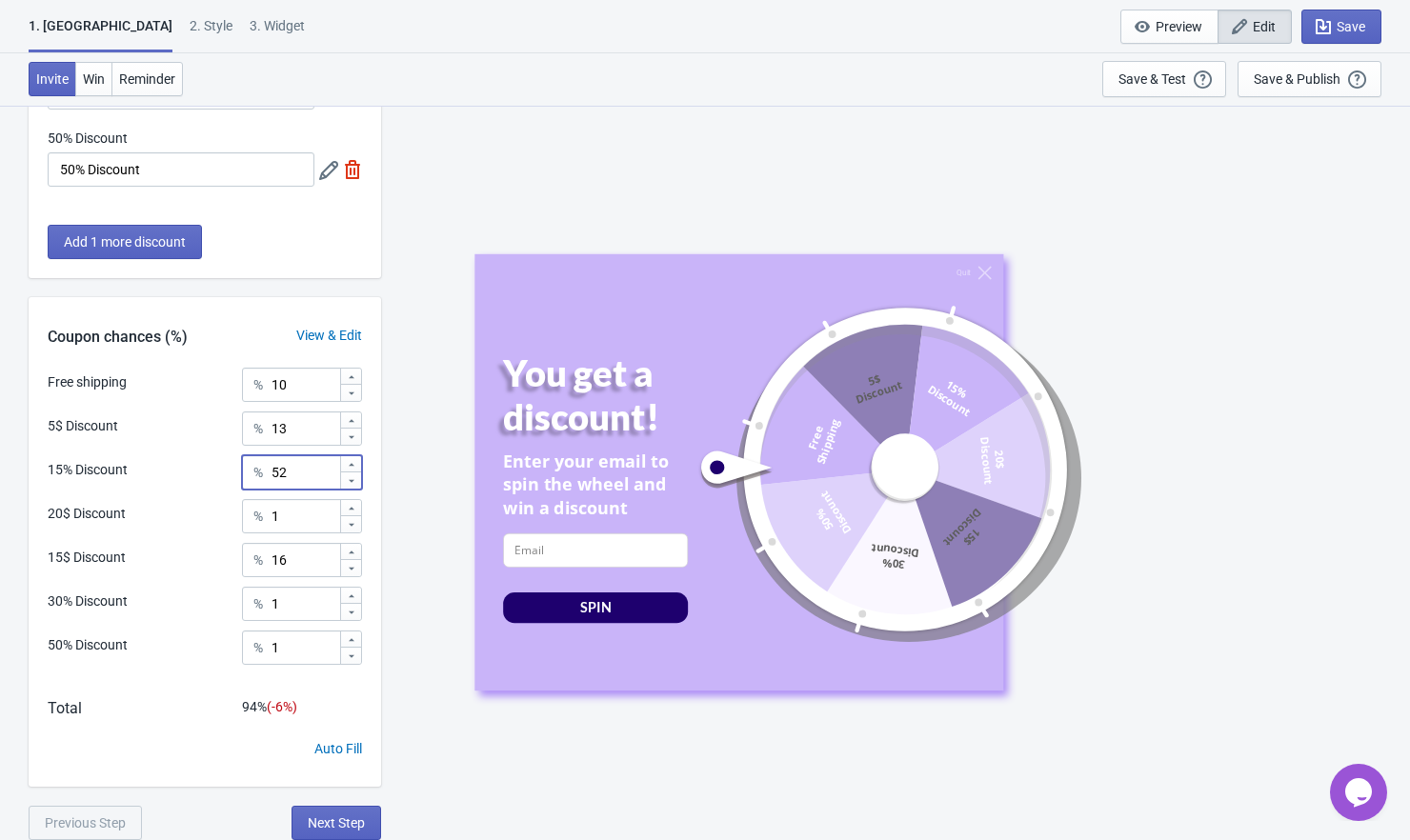
click at [353, 463] on icon at bounding box center [351, 465] width 12 height 12
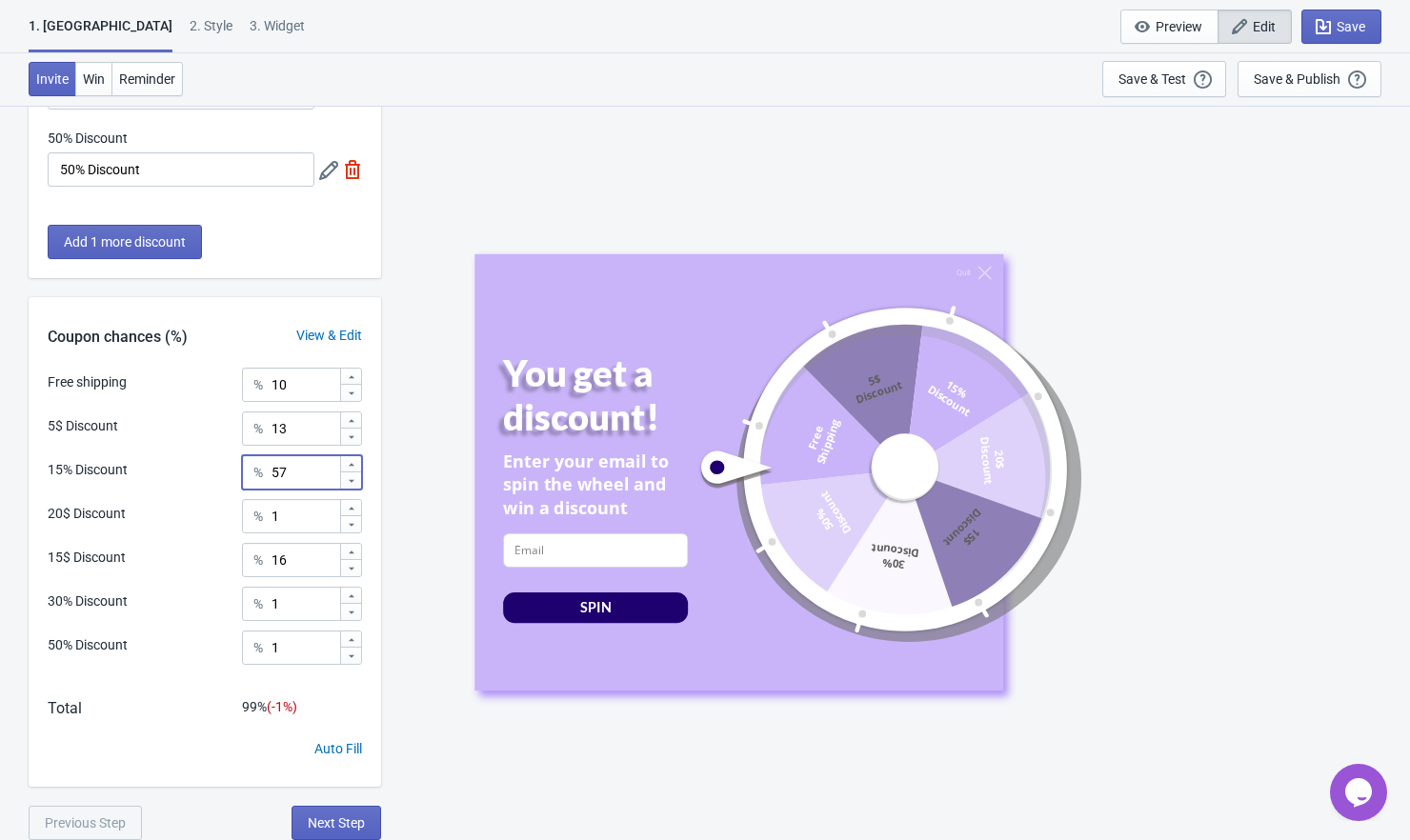
click at [353, 463] on icon at bounding box center [351, 465] width 12 height 12
click at [351, 487] on div at bounding box center [350, 480] width 21 height 17
type input "58"
click at [353, 572] on icon at bounding box center [351, 568] width 12 height 12
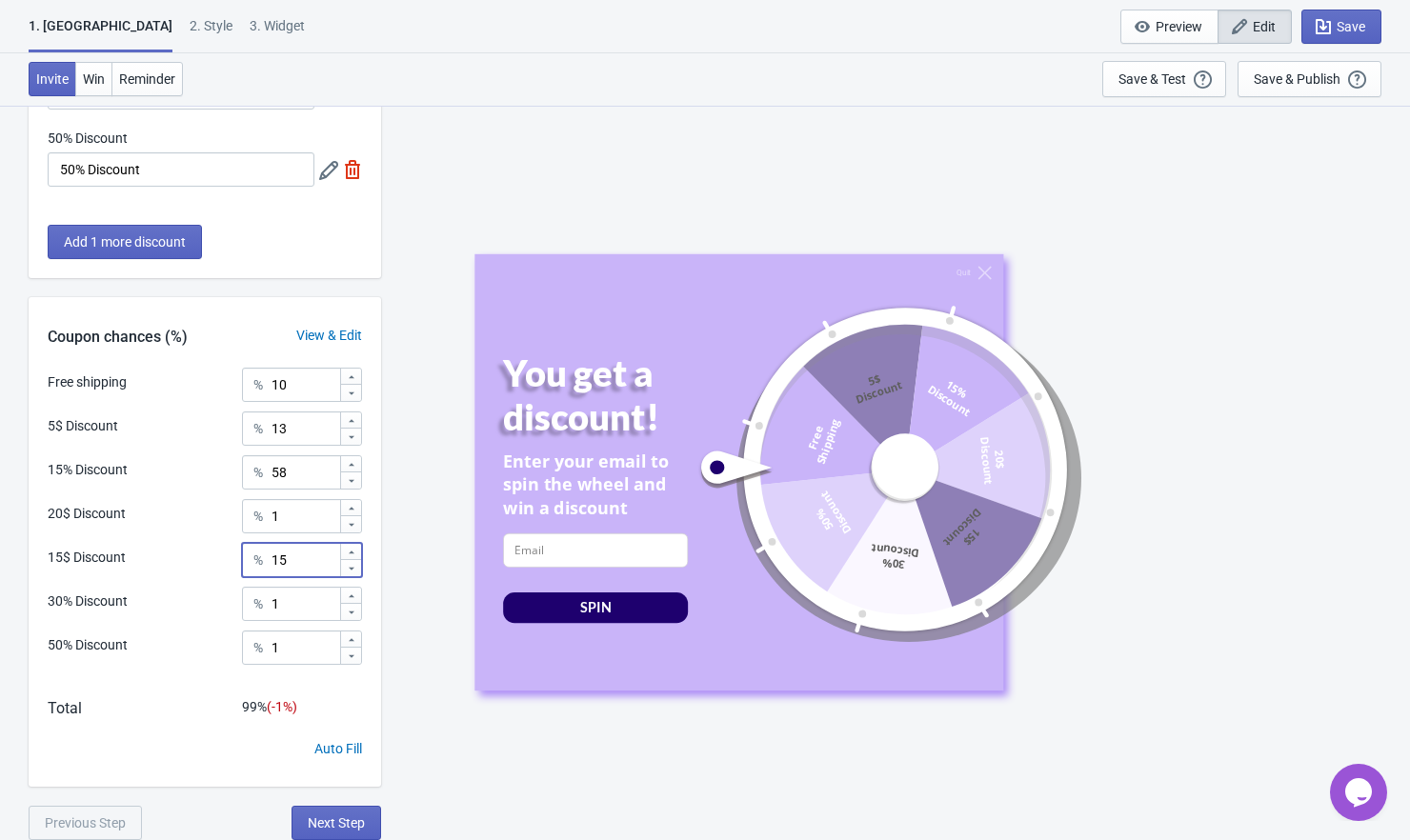
click at [353, 572] on icon at bounding box center [351, 568] width 12 height 12
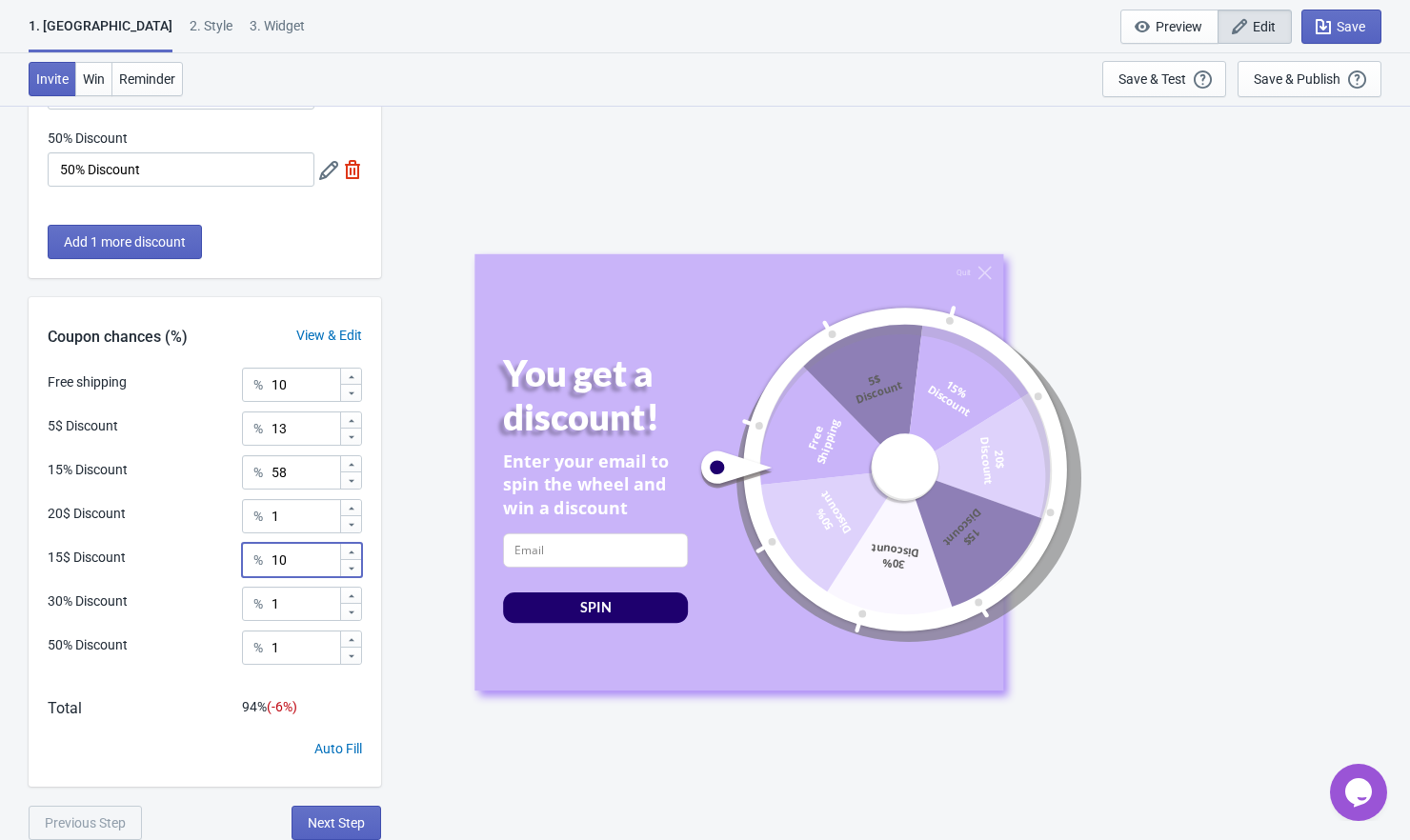
click at [353, 572] on icon at bounding box center [351, 568] width 12 height 12
type input "9"
click at [351, 415] on icon at bounding box center [351, 421] width 12 height 12
type input "15"
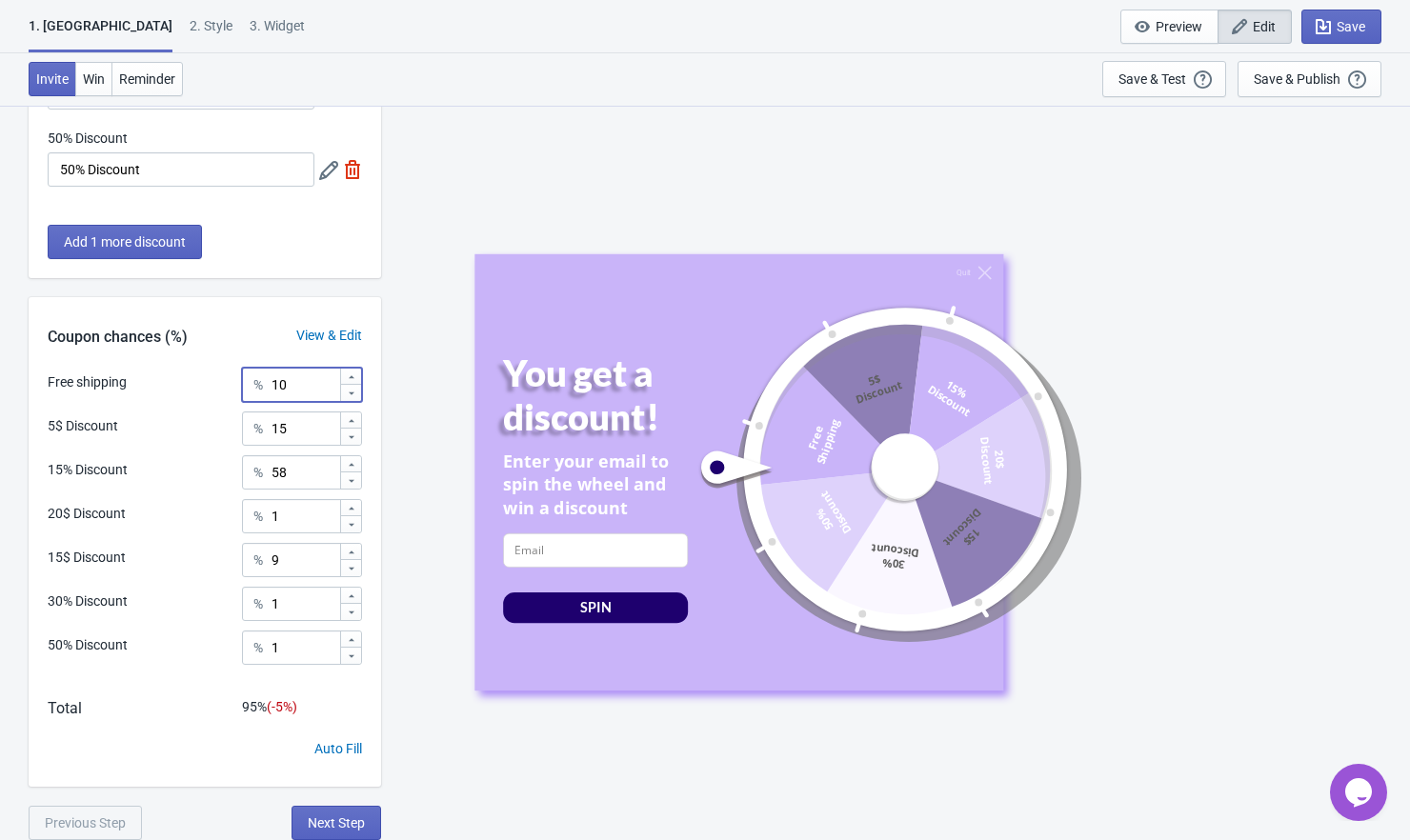
click at [351, 374] on icon at bounding box center [351, 377] width 12 height 12
type input "13"
click at [349, 418] on icon at bounding box center [351, 421] width 12 height 12
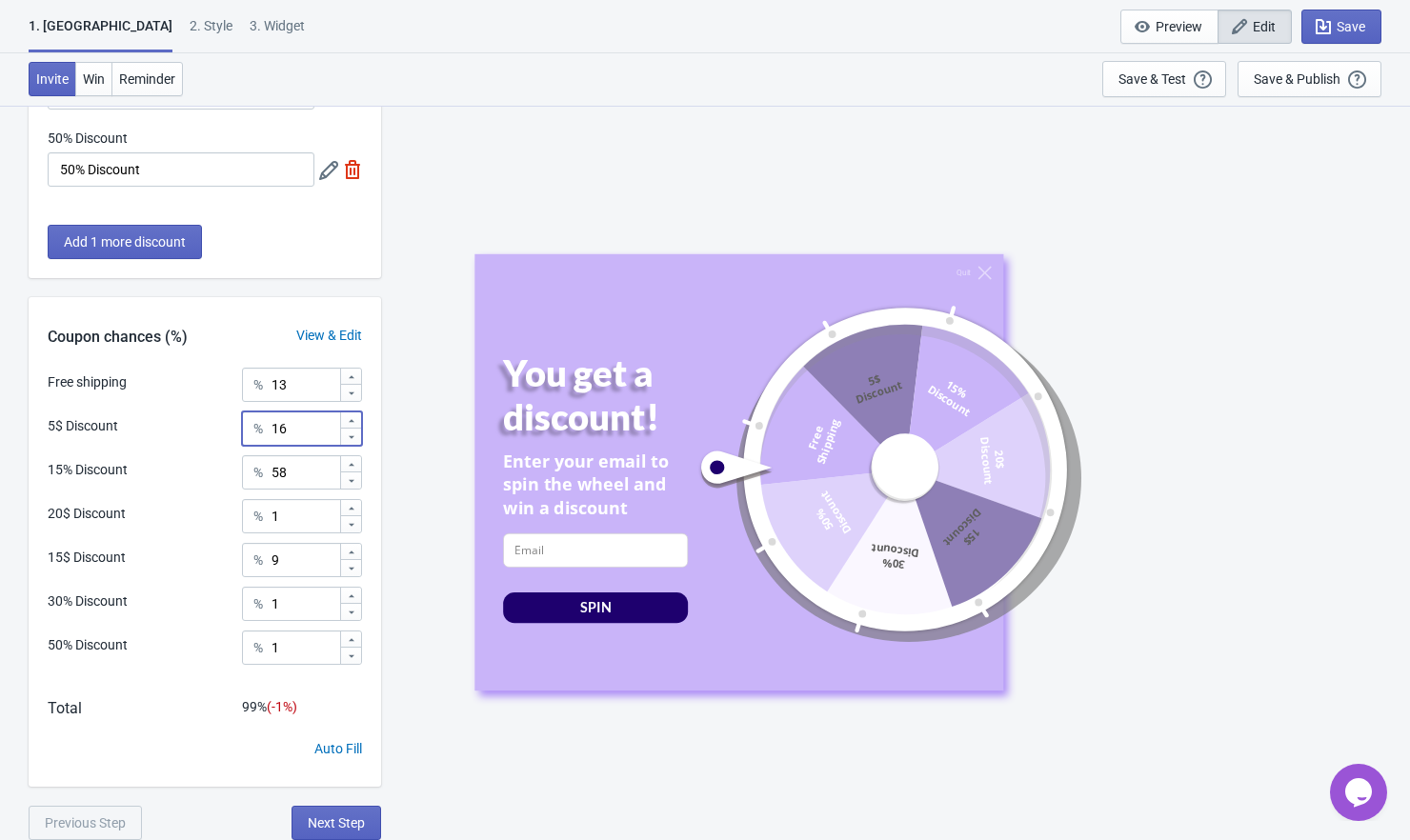
click at [349, 418] on icon at bounding box center [351, 421] width 12 height 12
type input "17"
click at [348, 395] on icon at bounding box center [351, 394] width 12 height 12
type input "12"
click at [354, 423] on icon at bounding box center [351, 421] width 12 height 12
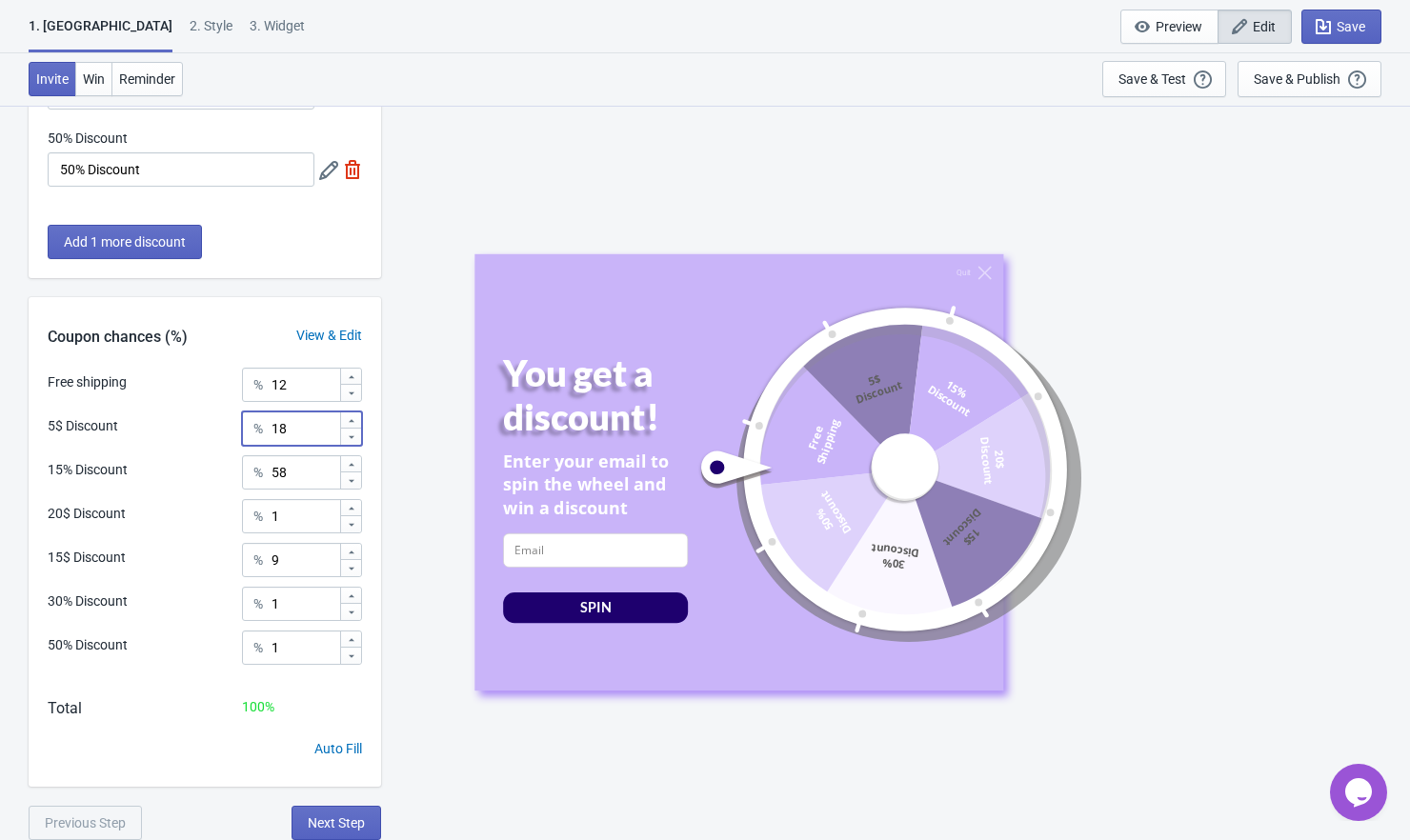
click at [354, 423] on icon at bounding box center [351, 421] width 12 height 12
type input "19"
click at [351, 393] on icon at bounding box center [351, 392] width 6 height 3
click at [346, 391] on icon at bounding box center [351, 394] width 12 height 12
type input "10"
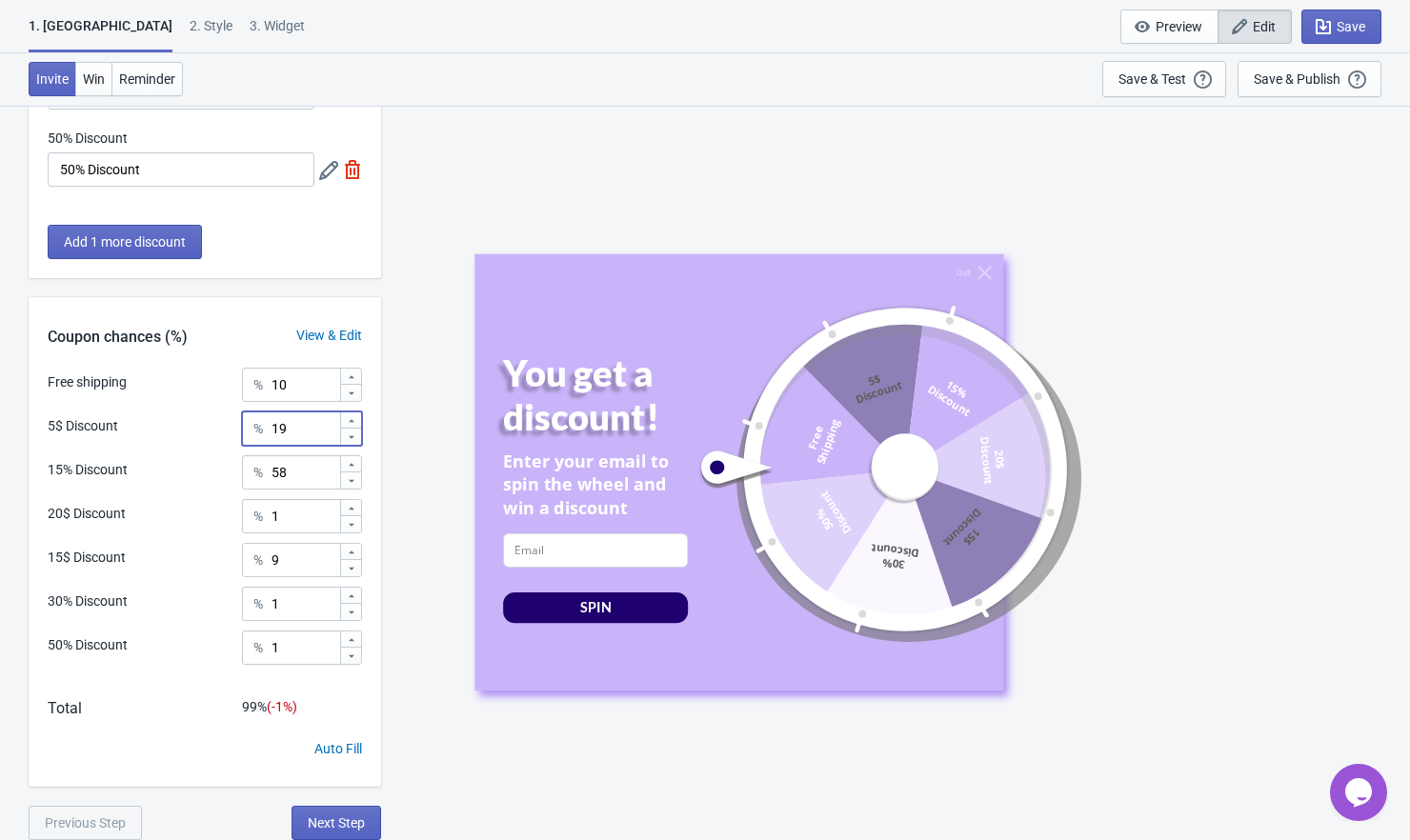
click at [348, 421] on icon at bounding box center [351, 421] width 12 height 12
type input "20"
click at [354, 565] on icon at bounding box center [351, 568] width 12 height 12
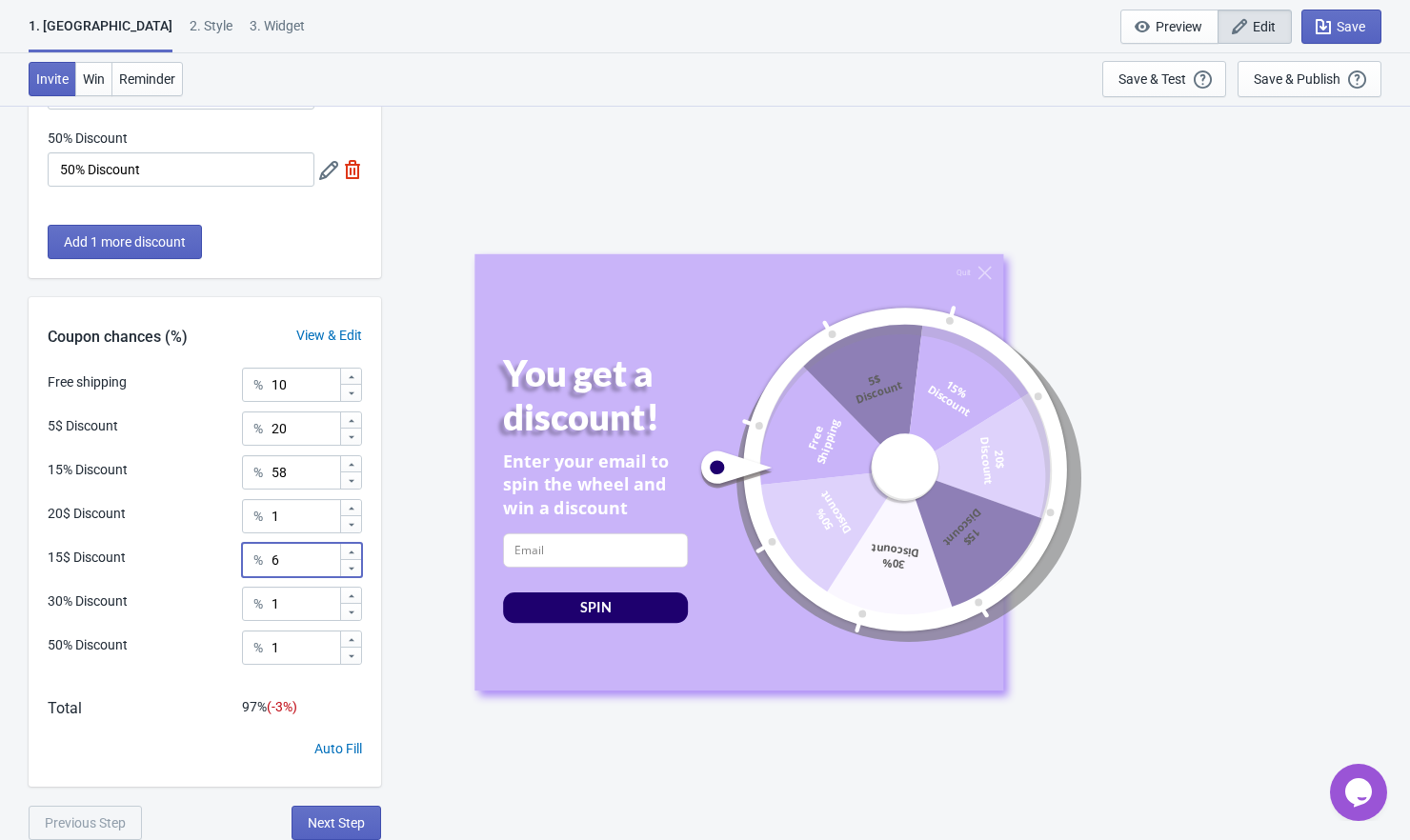
click at [354, 565] on icon at bounding box center [351, 568] width 12 height 12
type input "5"
click at [352, 464] on icon at bounding box center [351, 465] width 12 height 12
click at [351, 463] on icon at bounding box center [351, 464] width 6 height 3
type input "60"
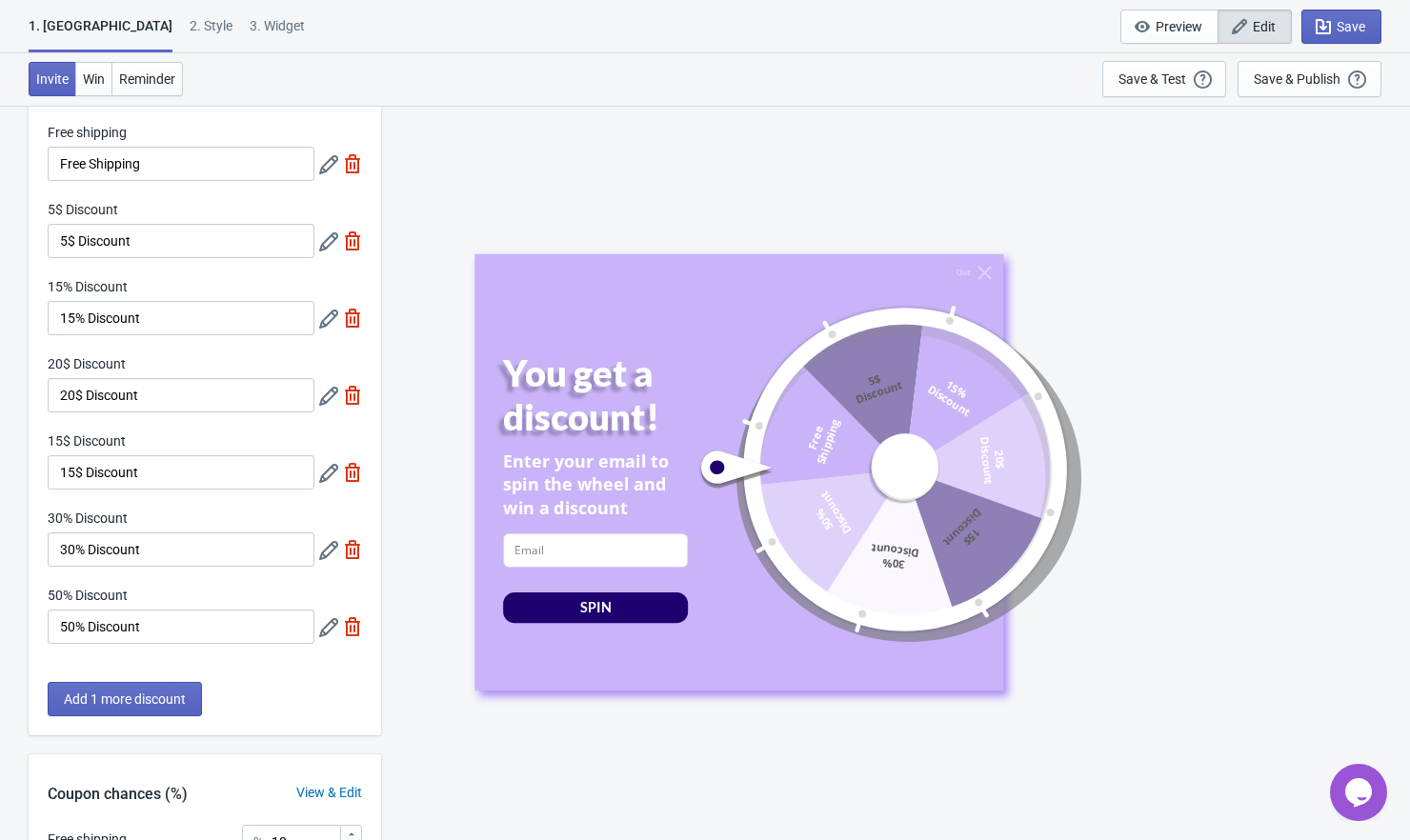
scroll to position [61, 0]
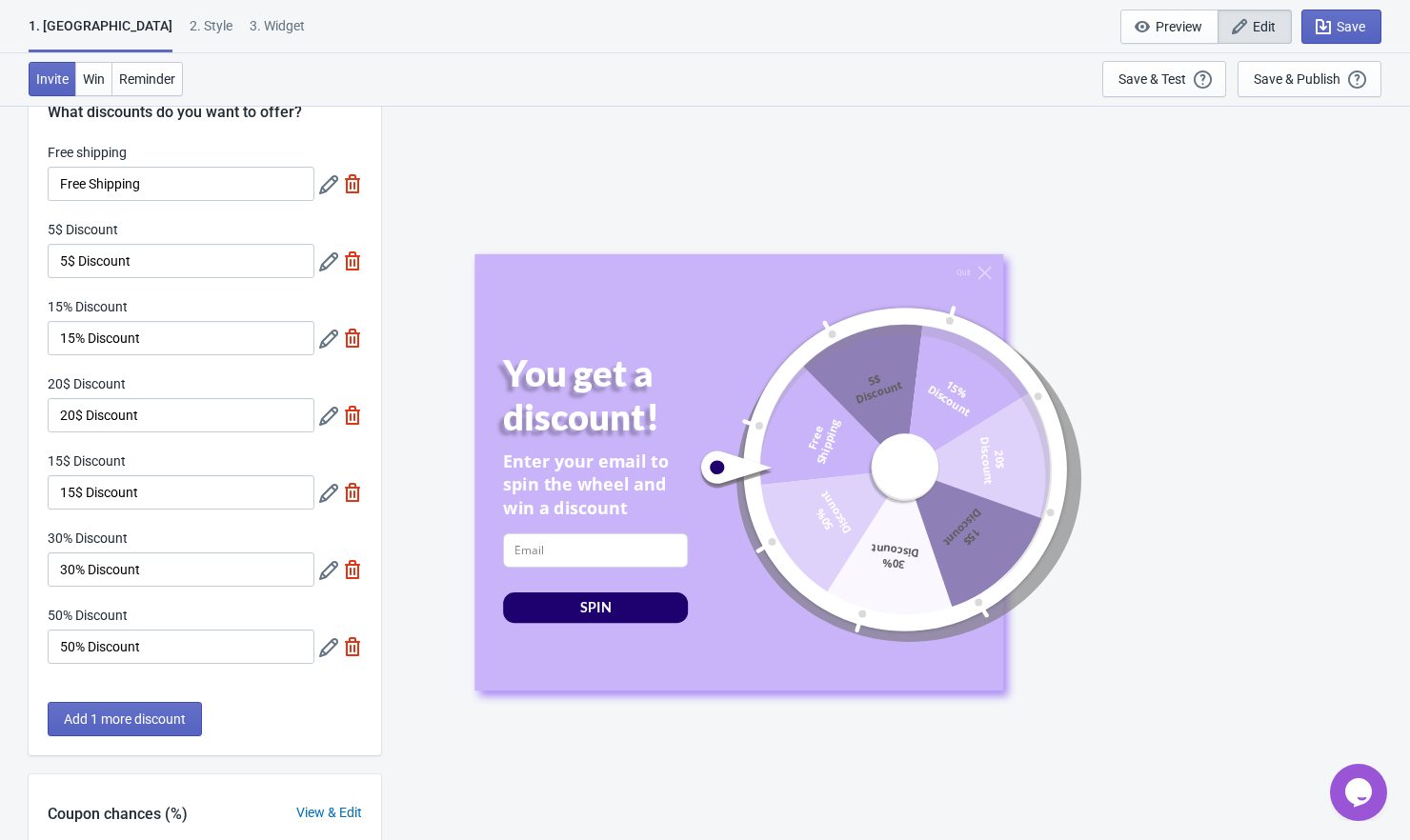
click at [329, 263] on icon at bounding box center [329, 262] width 19 height 19
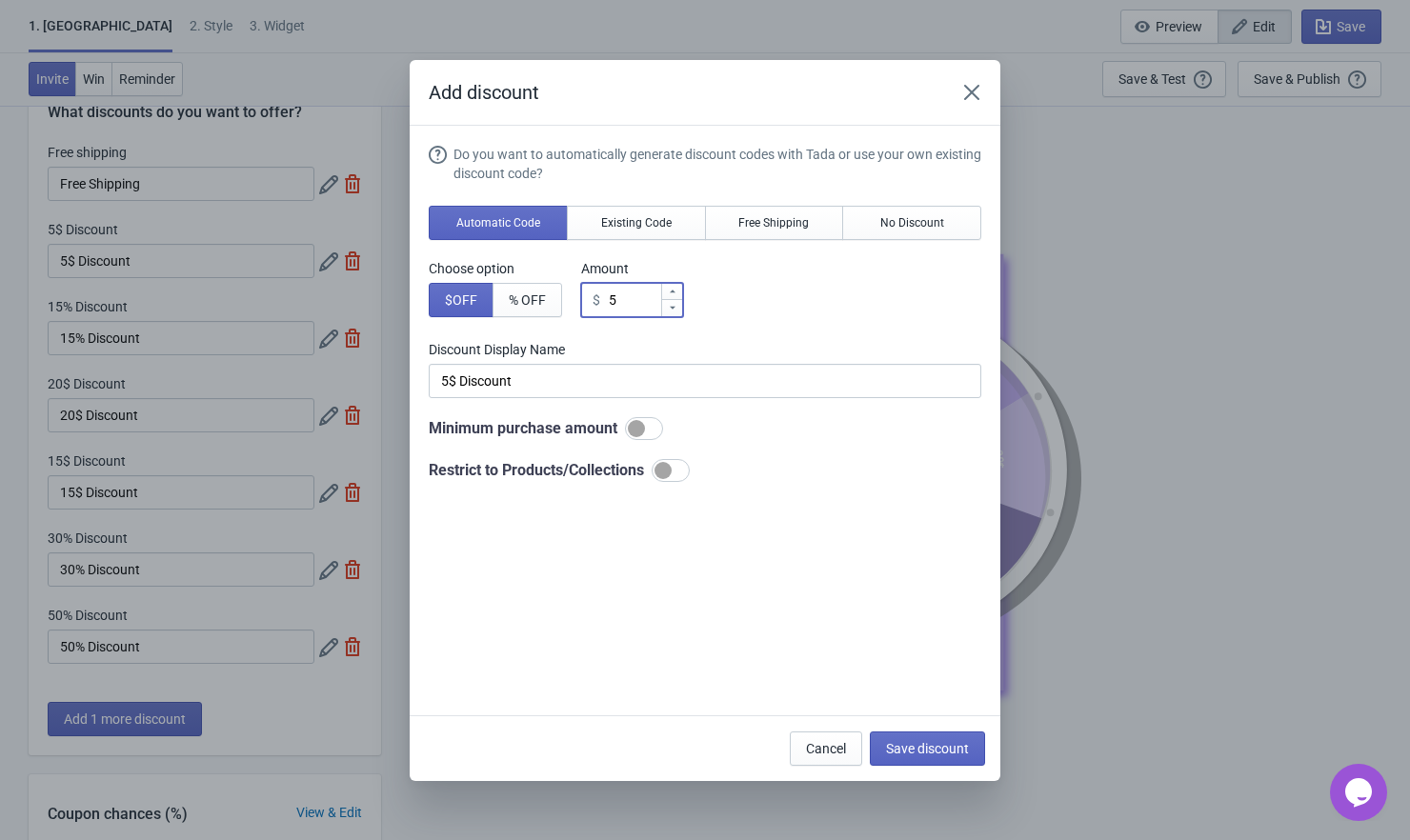
click at [630, 297] on input "5" at bounding box center [634, 300] width 52 height 34
click at [529, 299] on span "% OFF" at bounding box center [527, 300] width 37 height 16
type input "5% Discount"
click at [633, 298] on input "5" at bounding box center [635, 300] width 50 height 34
type input "% Discount"
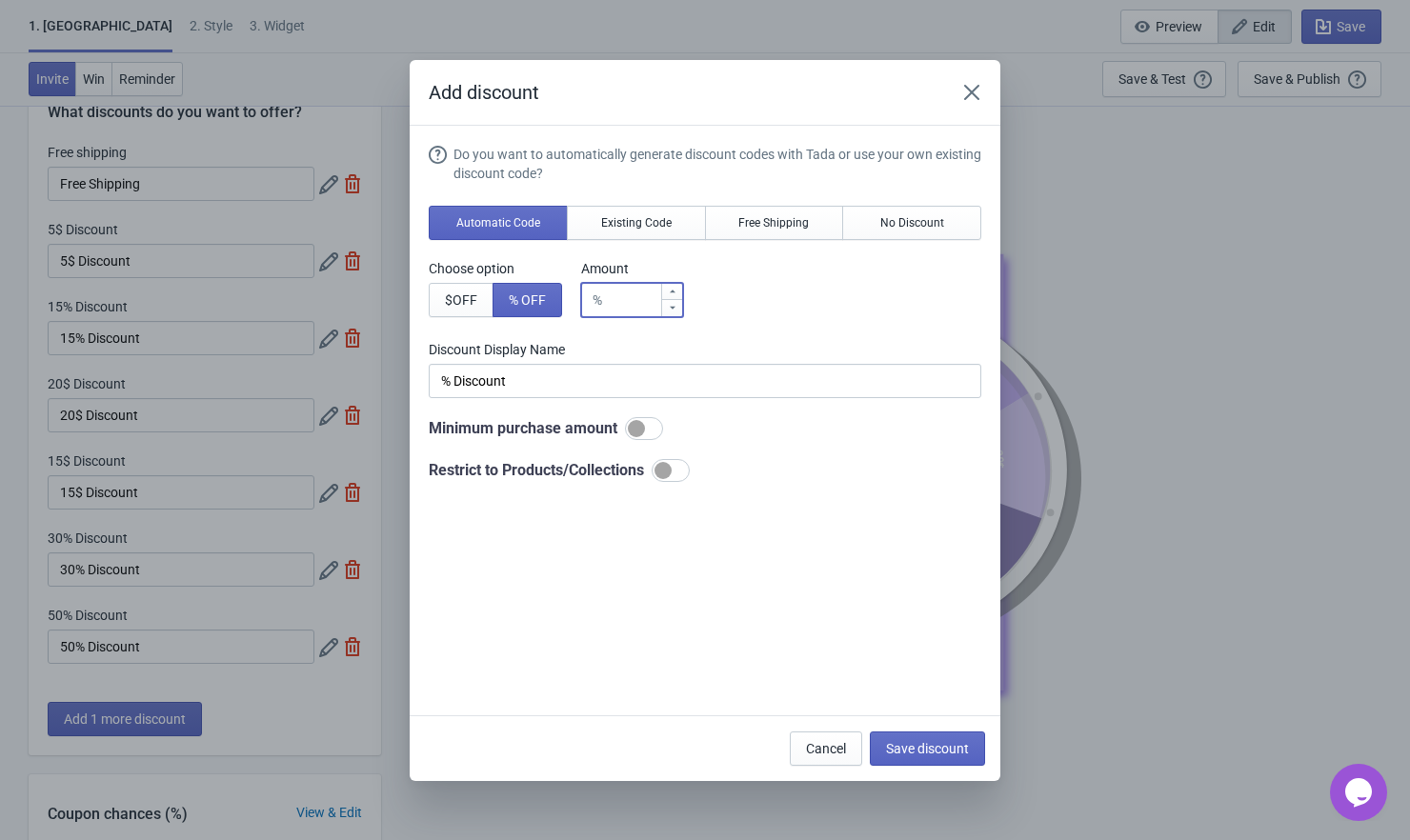
type input "1"
type input "1% Discount"
type input "10"
type input "10% Discount"
type input "10"
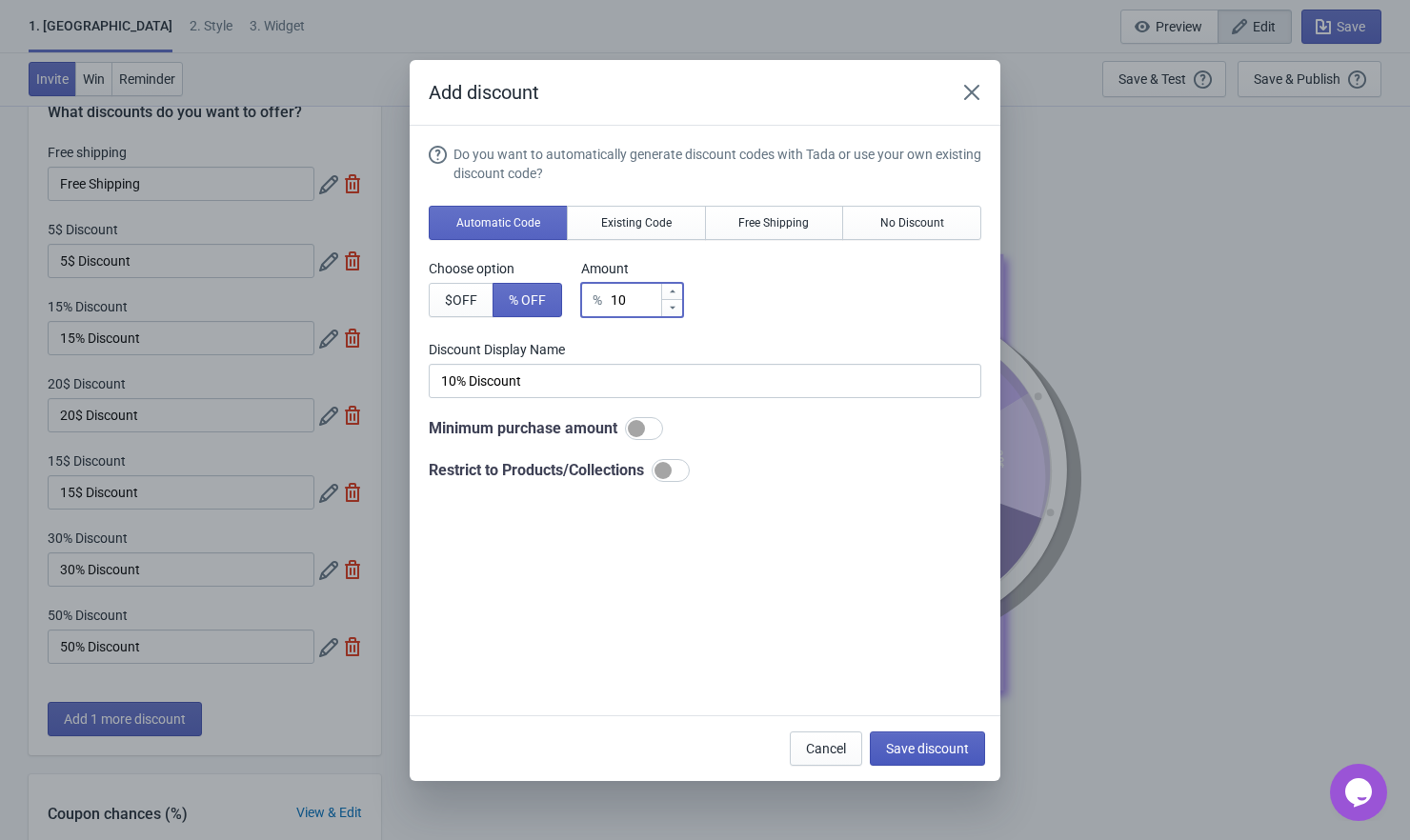
click at [913, 746] on span "Save discount" at bounding box center [927, 749] width 82 height 16
type input "10% Discount"
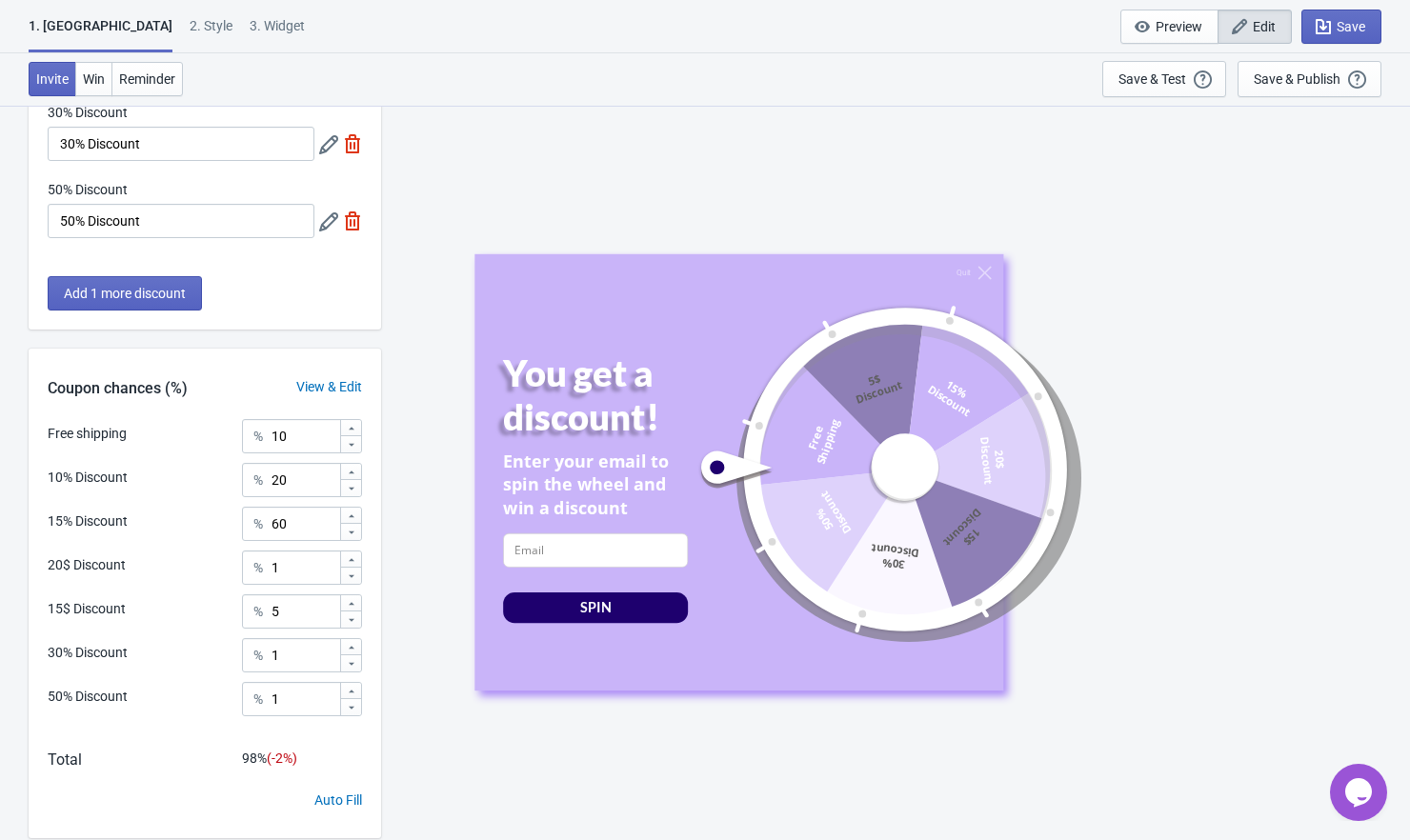
scroll to position [538, 0]
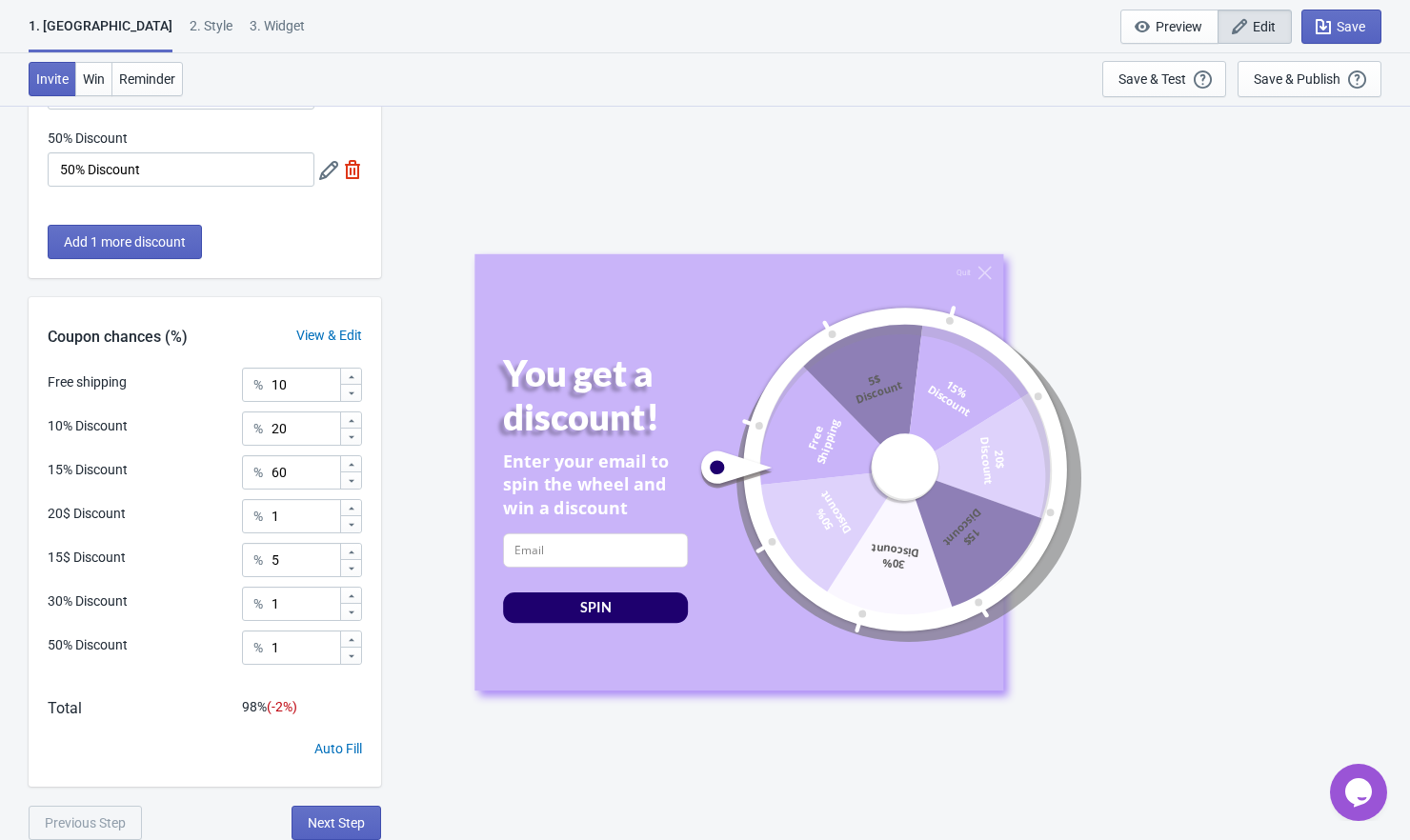
click at [352, 421] on icon at bounding box center [351, 420] width 6 height 3
click at [351, 421] on icon at bounding box center [351, 421] width 12 height 12
click at [349, 439] on icon at bounding box center [351, 437] width 12 height 12
type input "22"
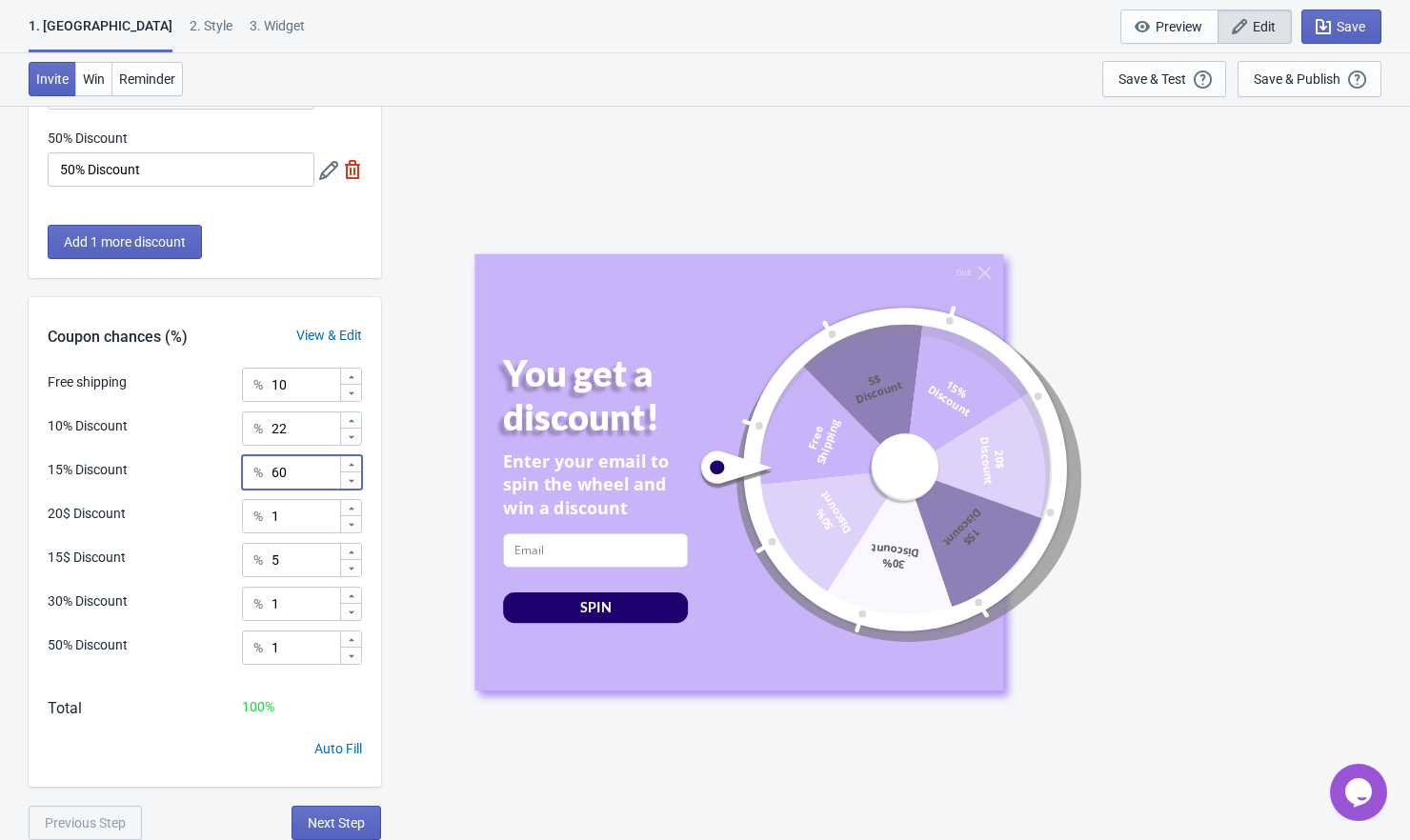
click at [353, 482] on icon at bounding box center [351, 481] width 12 height 12
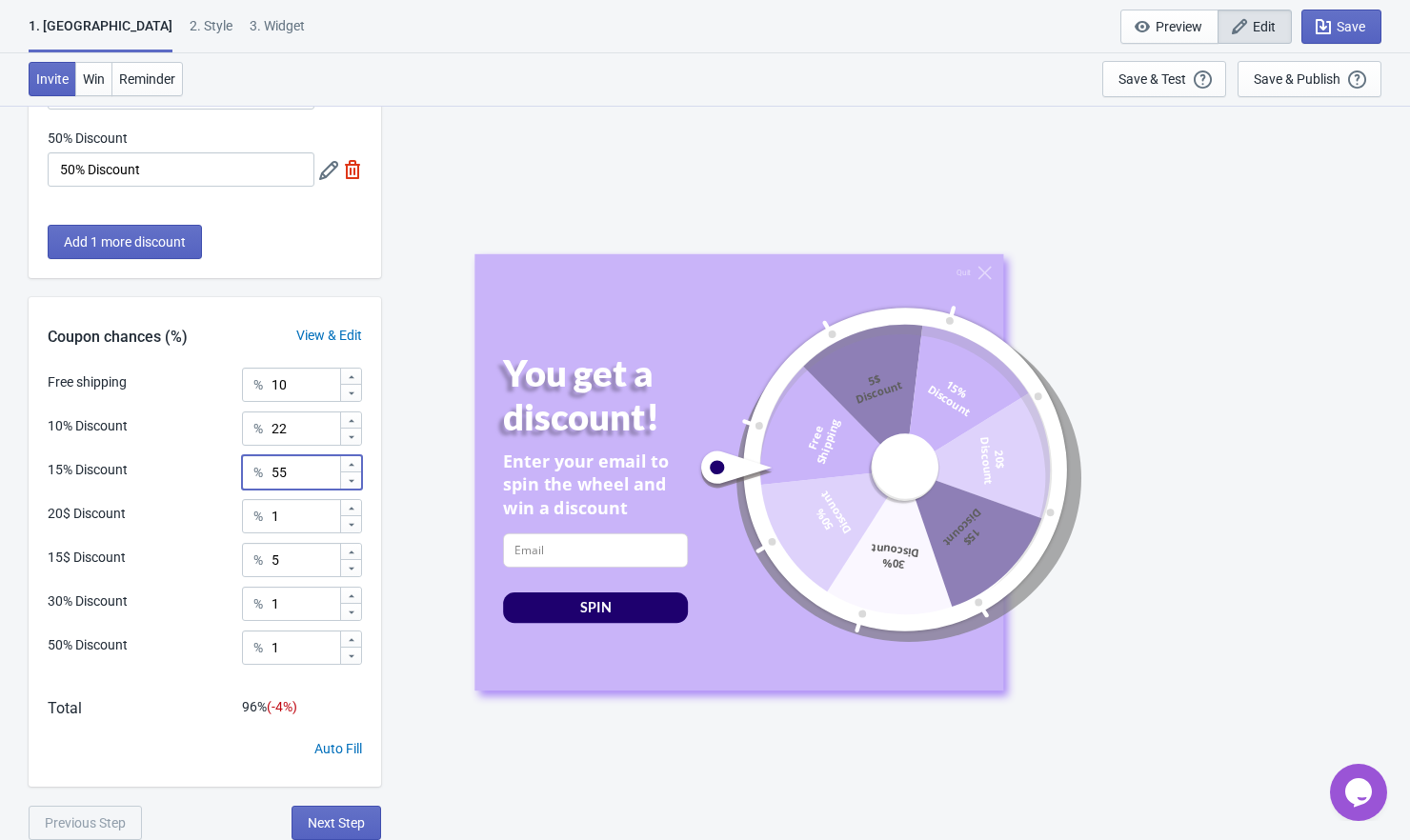
click at [353, 482] on icon at bounding box center [351, 481] width 12 height 12
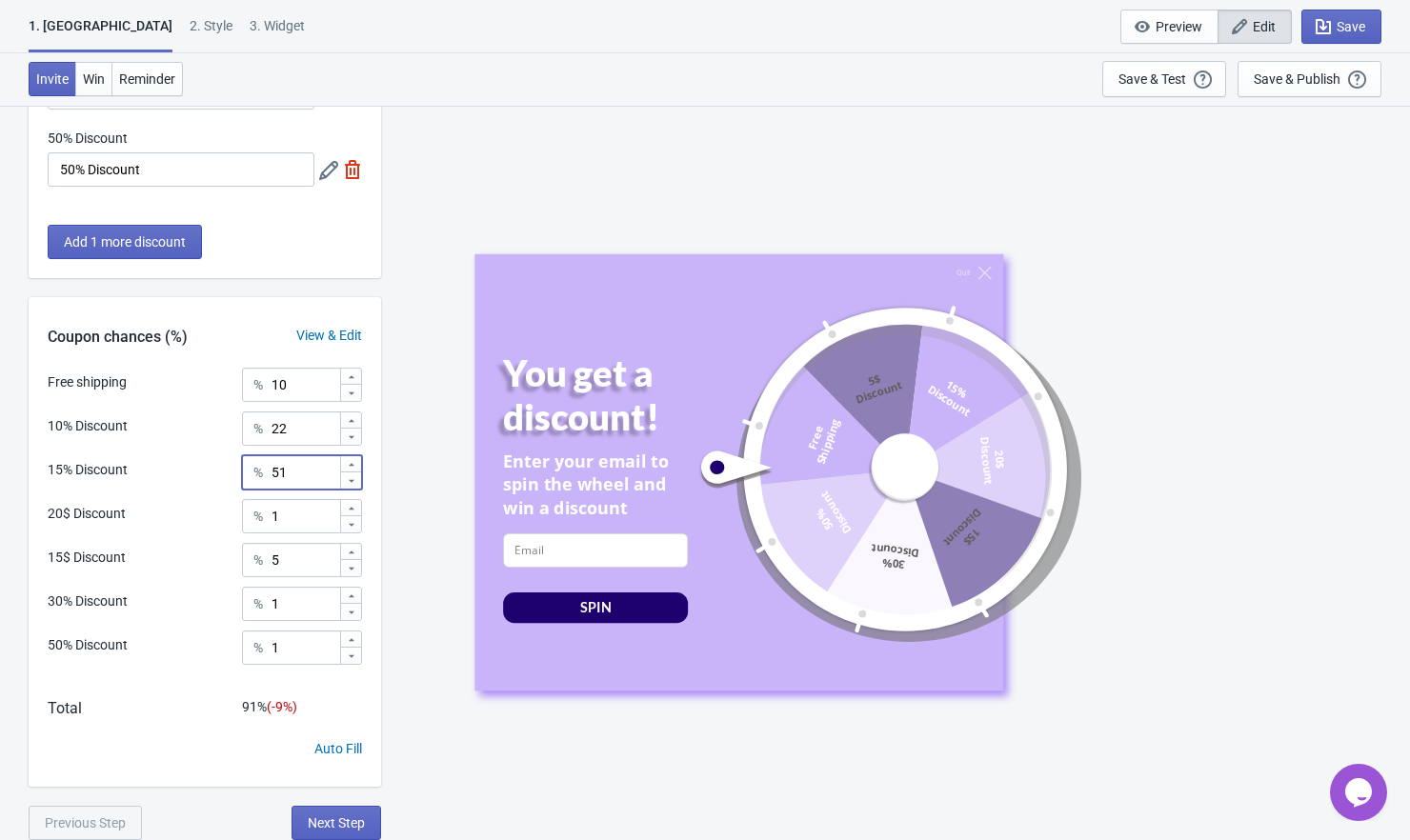
type input "50"
click at [350, 417] on icon at bounding box center [351, 421] width 12 height 12
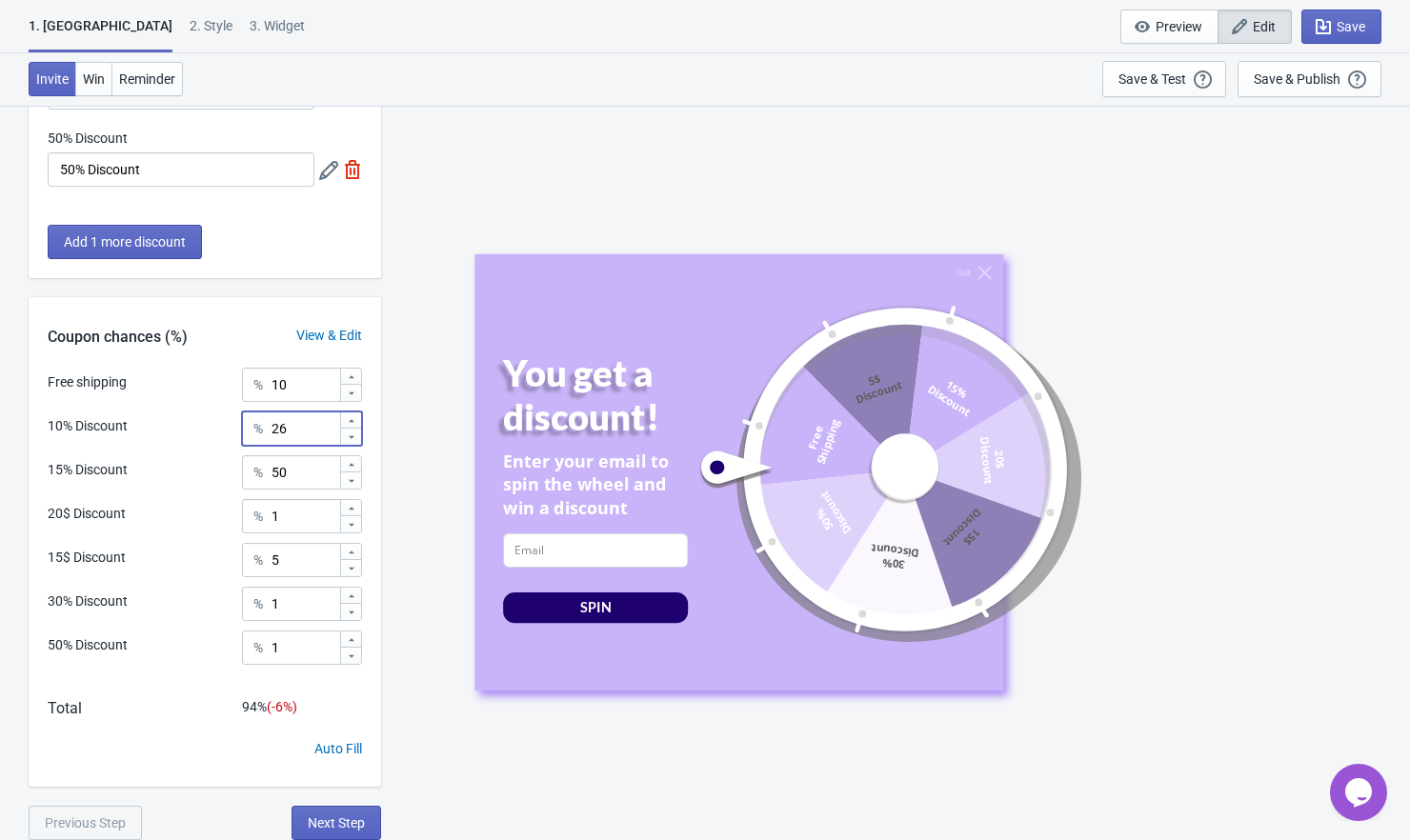
click at [350, 417] on icon at bounding box center [351, 421] width 12 height 12
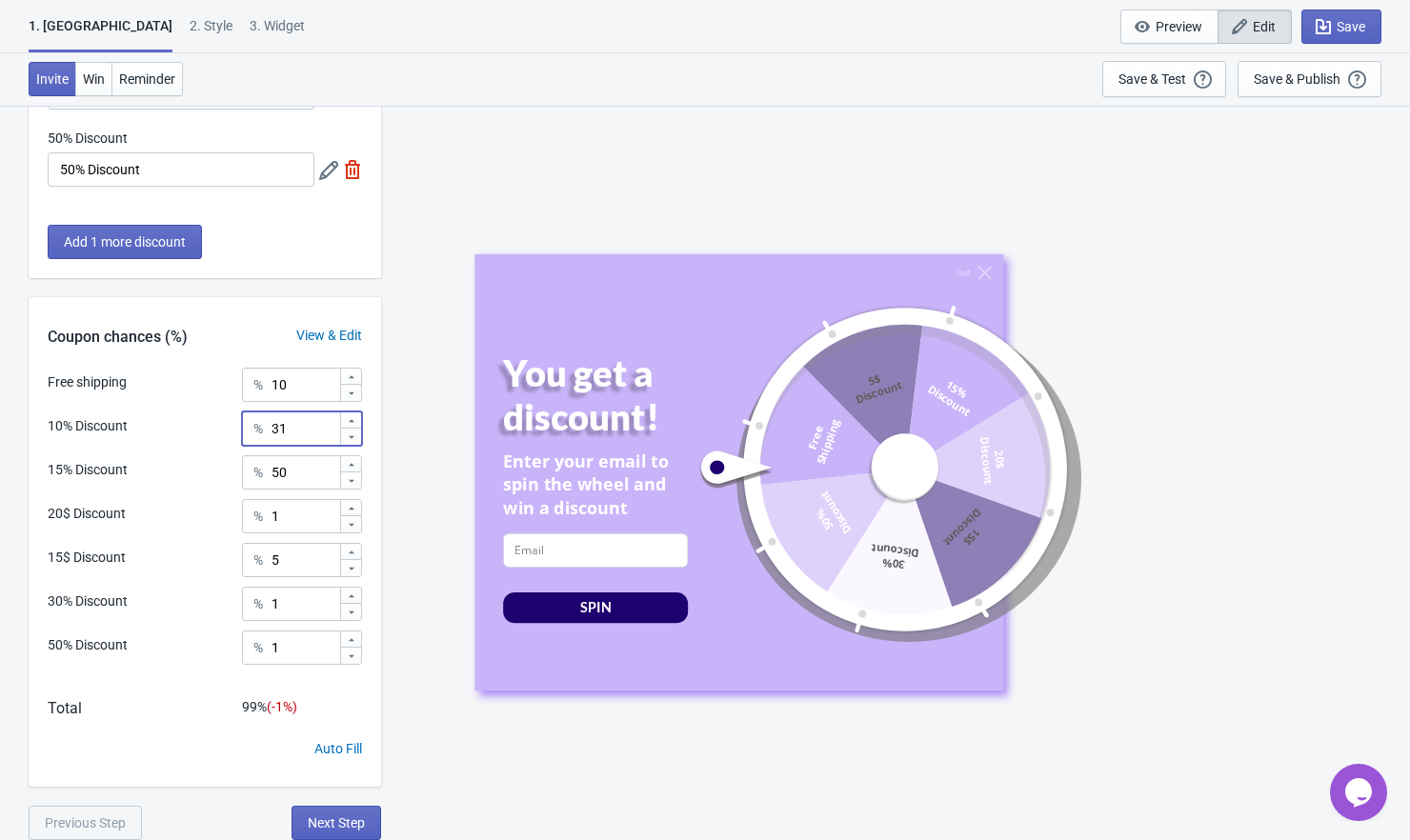
click at [350, 417] on icon at bounding box center [351, 421] width 12 height 12
type input "32"
click at [1339, 26] on span "Save" at bounding box center [1350, 27] width 28 height 16
